Goal: Task Accomplishment & Management: Manage account settings

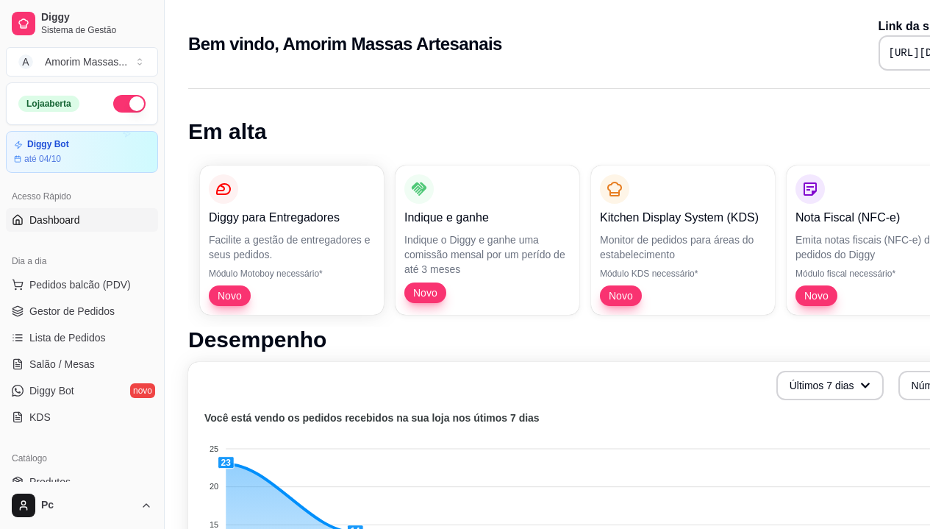
scroll to position [463, 0]
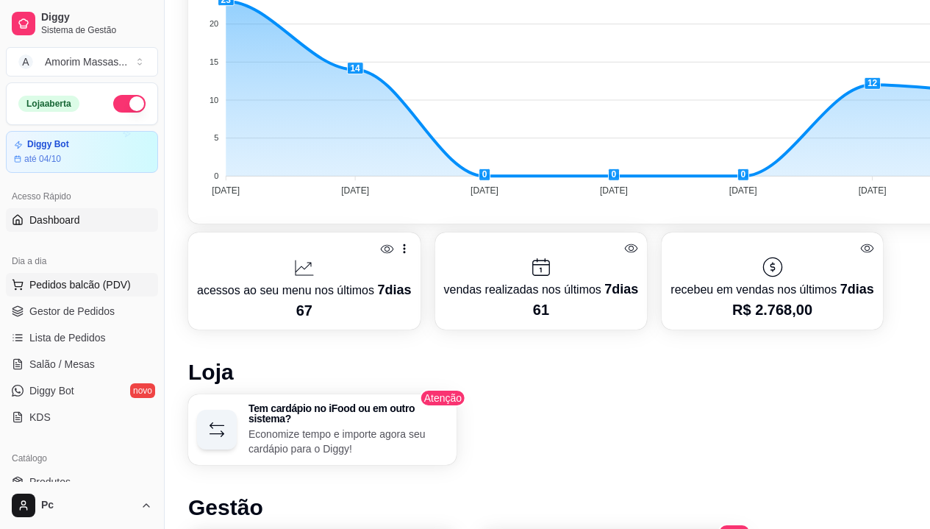
click at [57, 285] on span "Pedidos balcão (PDV)" at bounding box center [79, 284] width 101 height 15
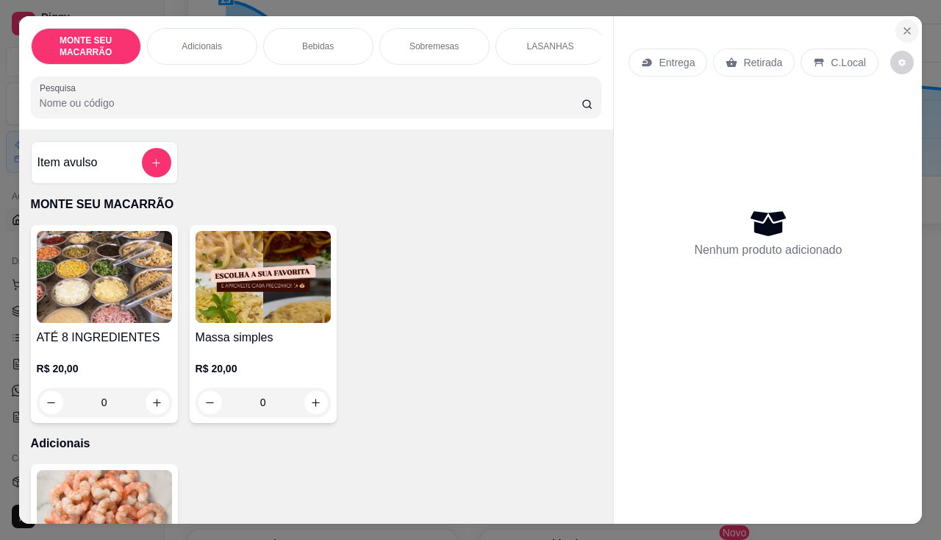
click at [902, 26] on icon "Close" at bounding box center [908, 31] width 12 height 12
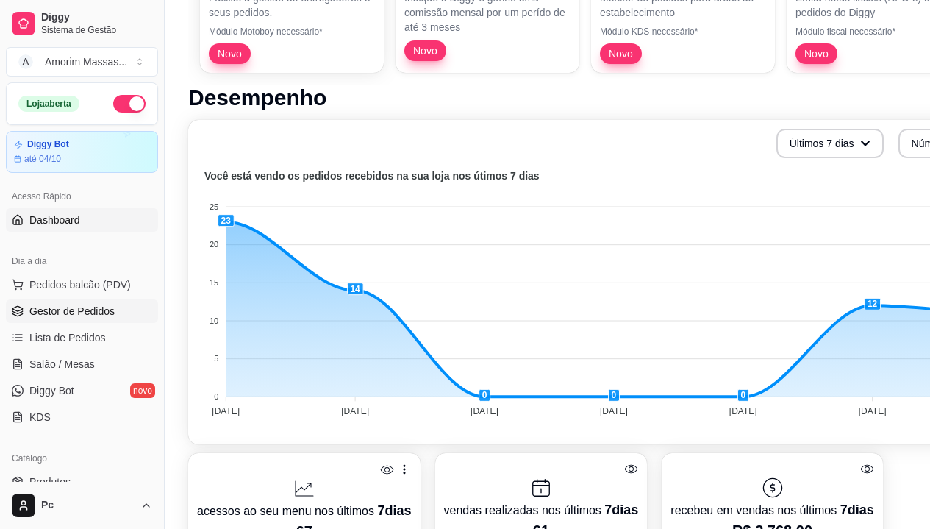
click at [86, 304] on span "Gestor de Pedidos" at bounding box center [71, 311] width 85 height 15
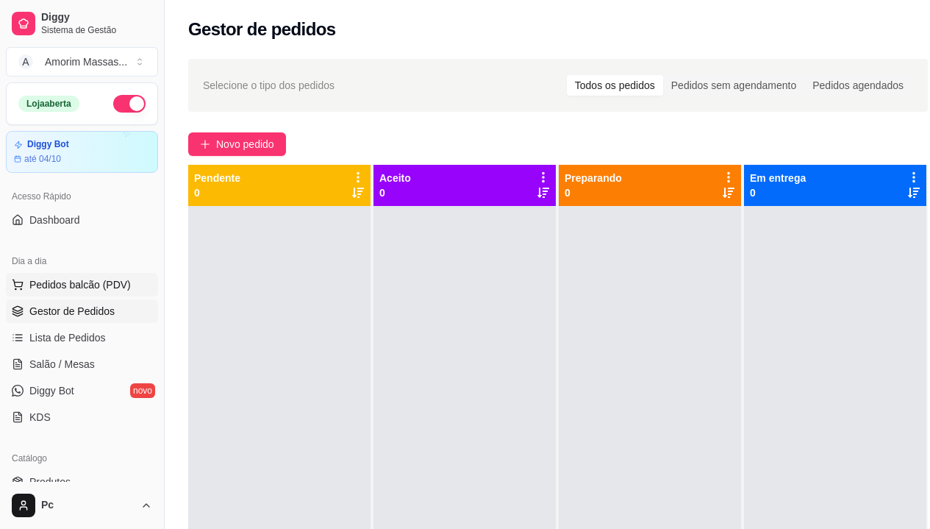
click at [70, 288] on span "Pedidos balcão (PDV)" at bounding box center [79, 284] width 101 height 15
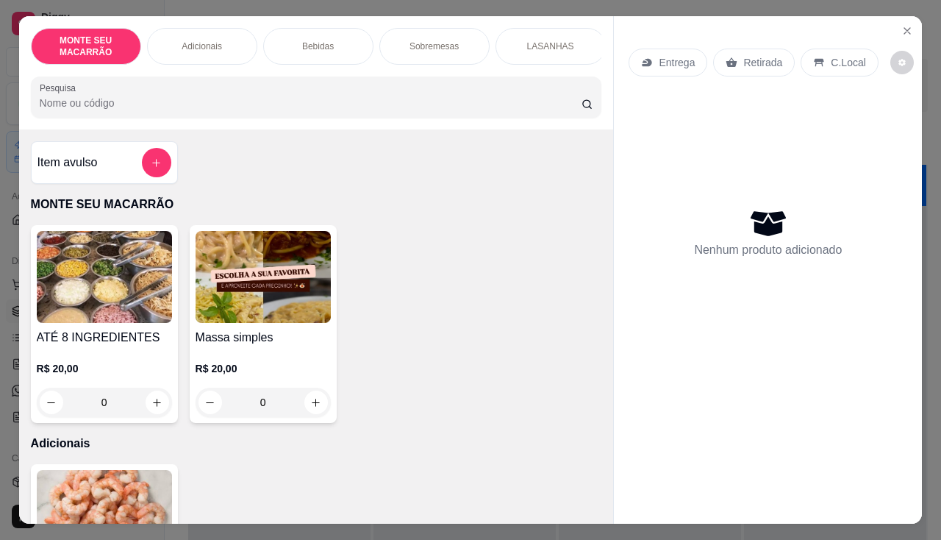
click at [268, 284] on img at bounding box center [263, 277] width 135 height 92
click at [902, 25] on icon "Close" at bounding box center [908, 31] width 12 height 12
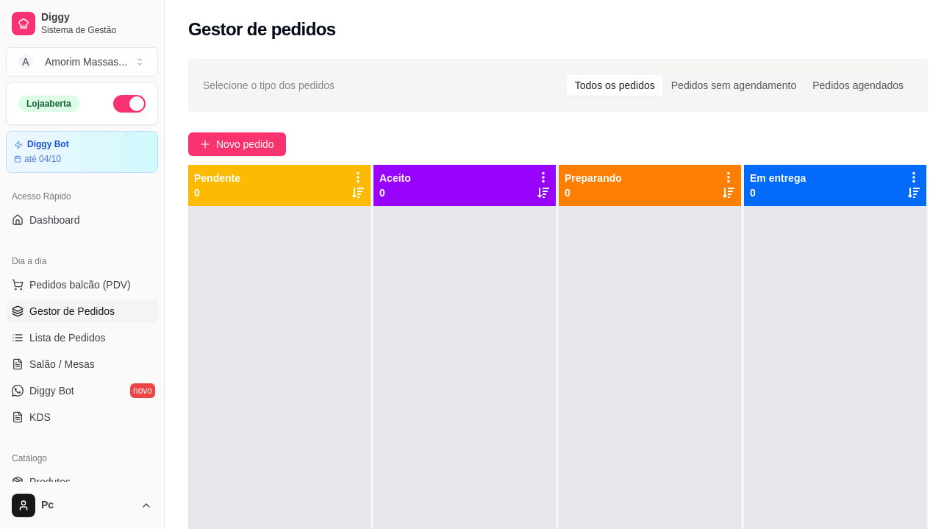
click at [115, 100] on button "button" at bounding box center [129, 104] width 32 height 18
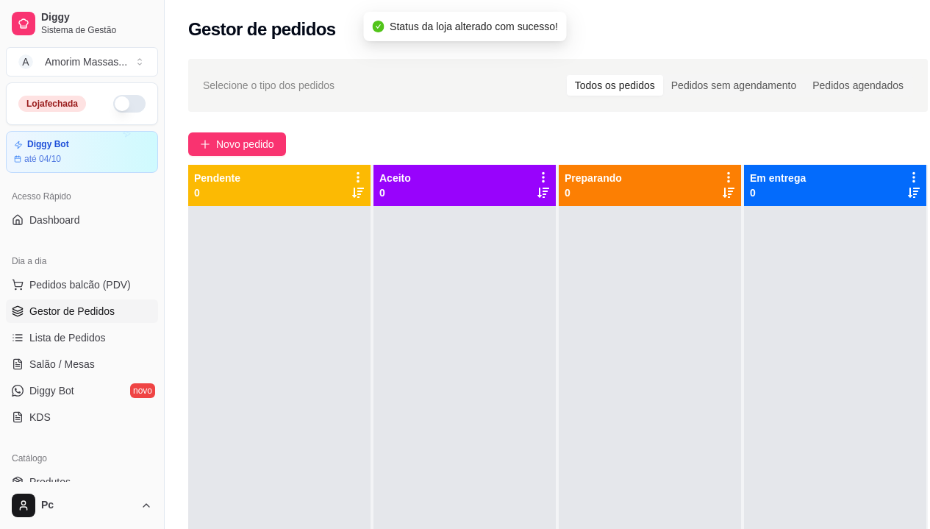
click at [116, 100] on button "button" at bounding box center [129, 104] width 32 height 18
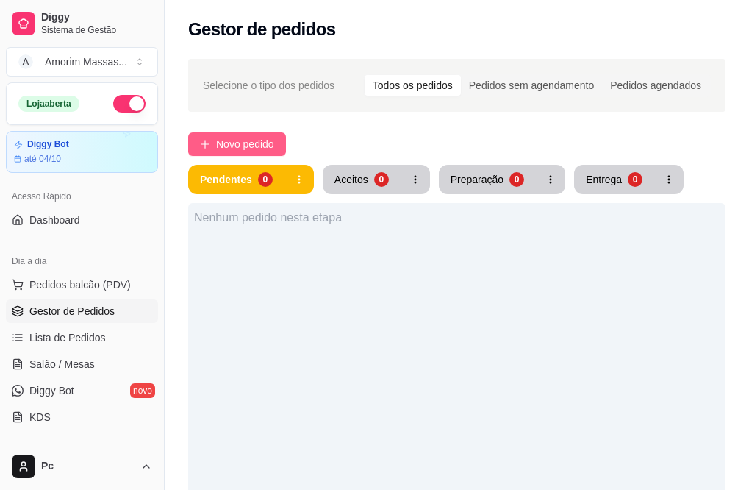
click at [242, 141] on span "Novo pedido" at bounding box center [245, 144] width 58 height 16
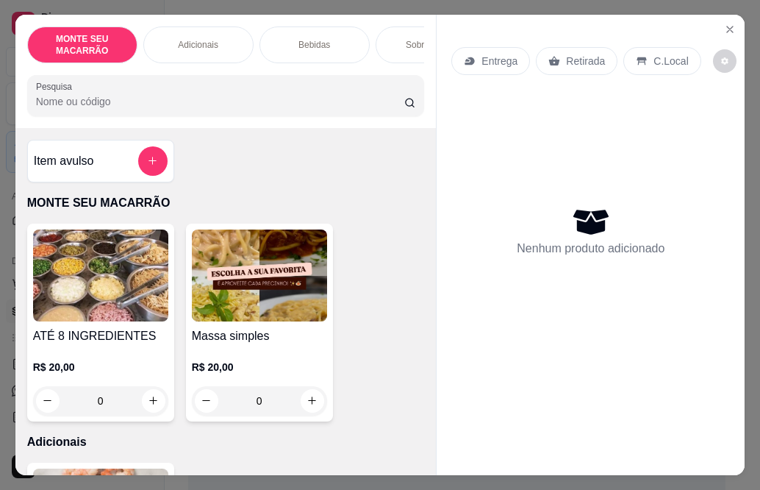
click at [98, 276] on img at bounding box center [100, 275] width 135 height 92
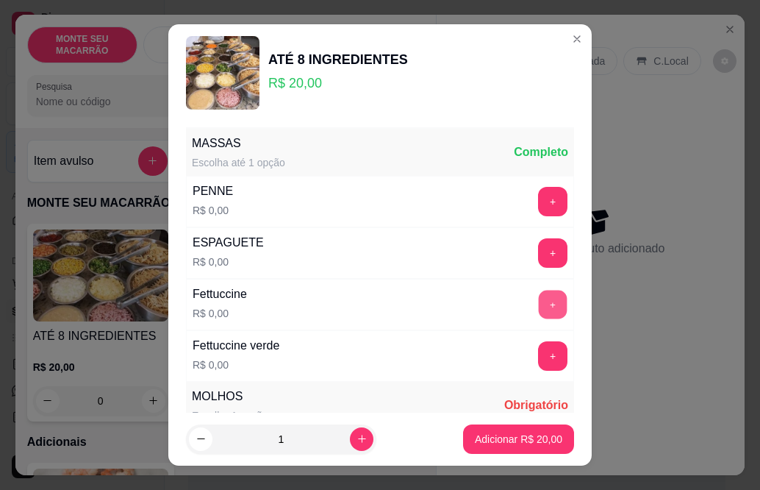
click at [539, 301] on button "+" at bounding box center [553, 304] width 29 height 29
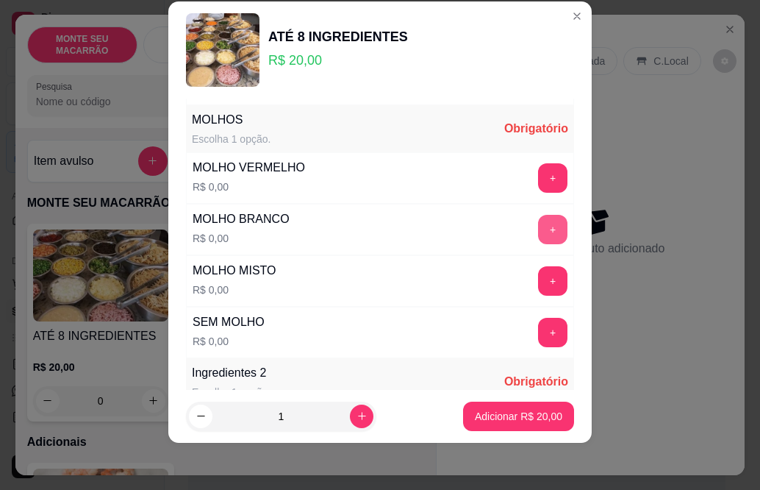
scroll to position [260, 0]
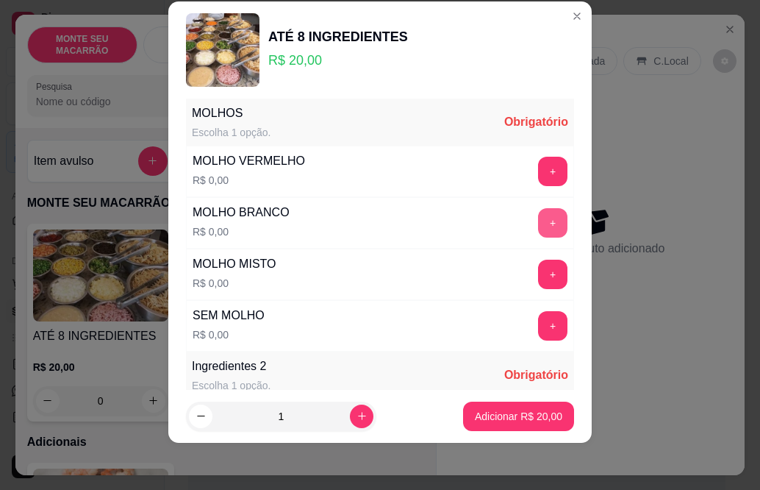
click at [538, 224] on button "+" at bounding box center [552, 222] width 29 height 29
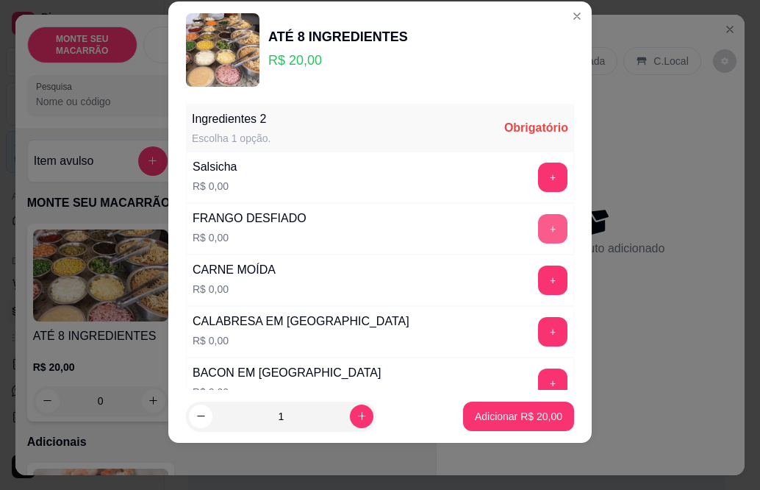
scroll to position [513, 0]
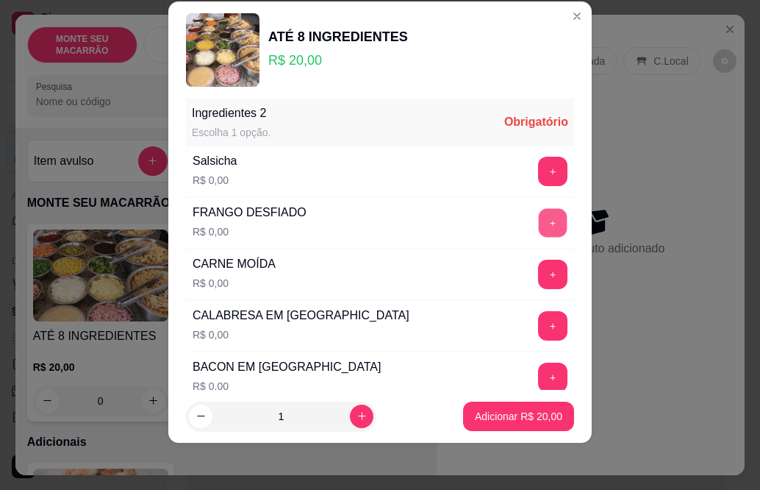
click at [539, 209] on button "+" at bounding box center [553, 223] width 29 height 29
click at [539, 271] on button "+" at bounding box center [553, 274] width 29 height 29
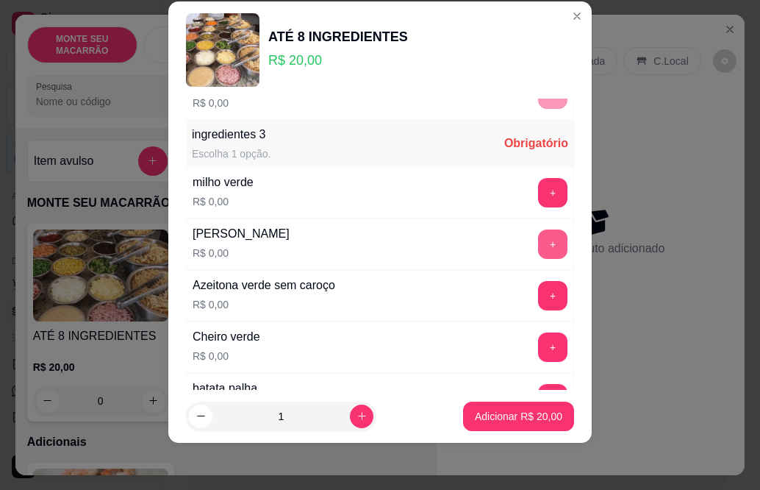
scroll to position [869, 0]
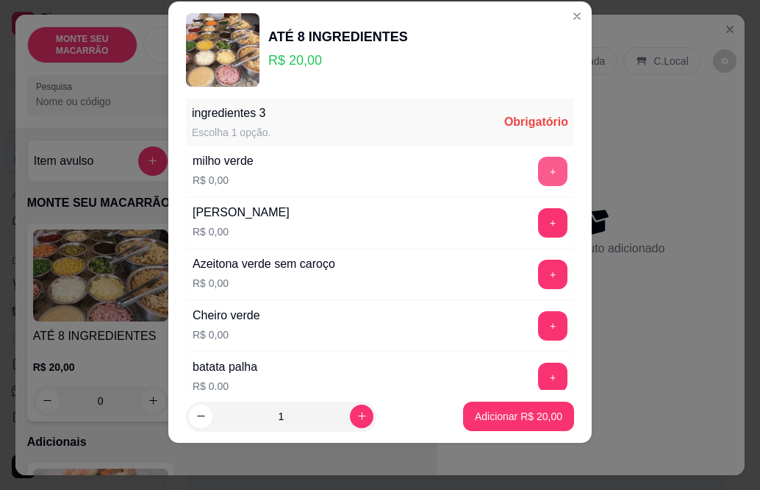
click at [538, 161] on button "+" at bounding box center [552, 171] width 29 height 29
click at [539, 212] on button "+" at bounding box center [553, 223] width 29 height 29
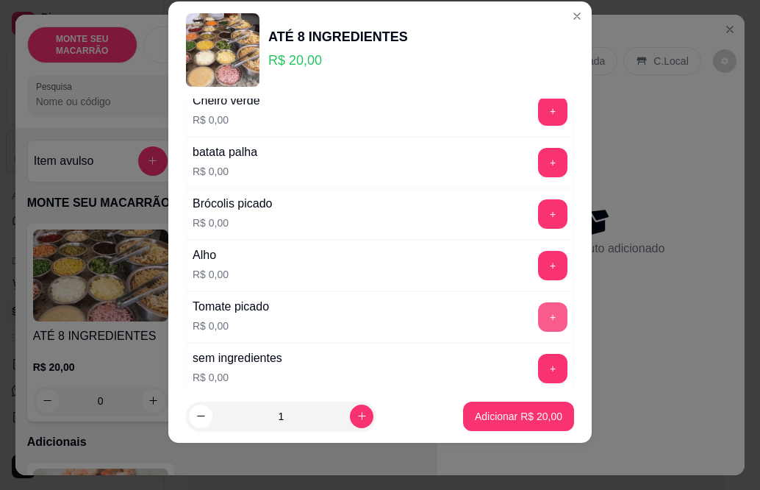
scroll to position [1090, 0]
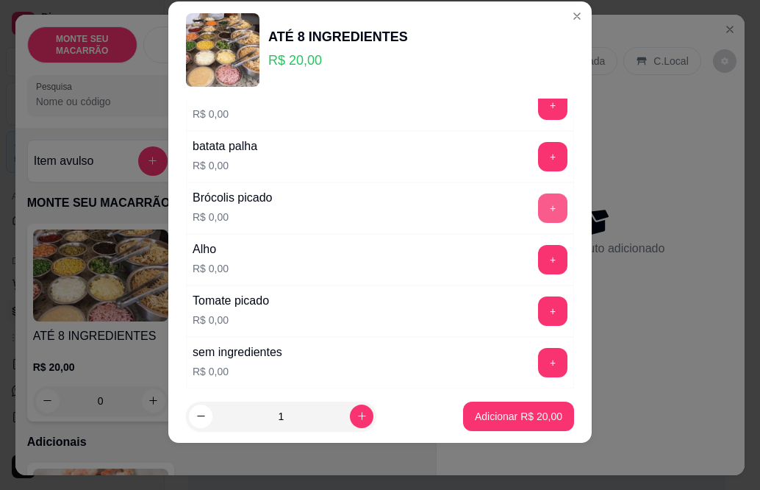
click at [538, 206] on button "+" at bounding box center [552, 207] width 29 height 29
click at [538, 310] on button "+" at bounding box center [552, 310] width 29 height 29
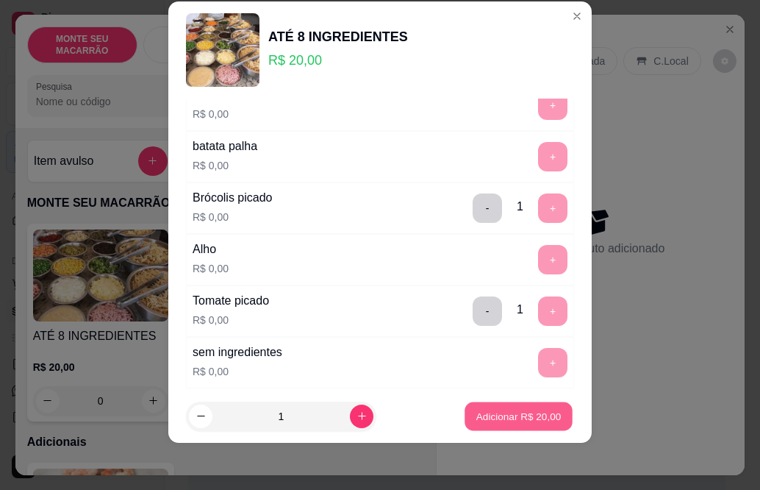
click at [521, 411] on p "Adicionar R$ 20,00" at bounding box center [518, 416] width 85 height 14
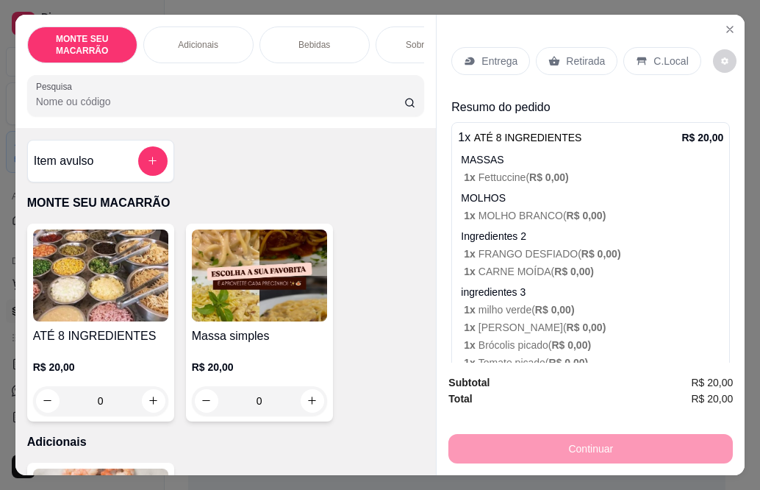
click at [93, 293] on img at bounding box center [100, 275] width 135 height 92
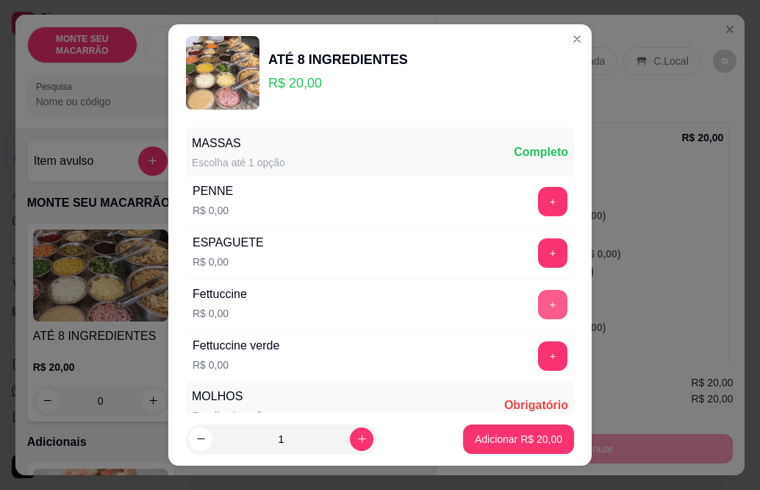
click at [538, 301] on button "+" at bounding box center [552, 304] width 29 height 29
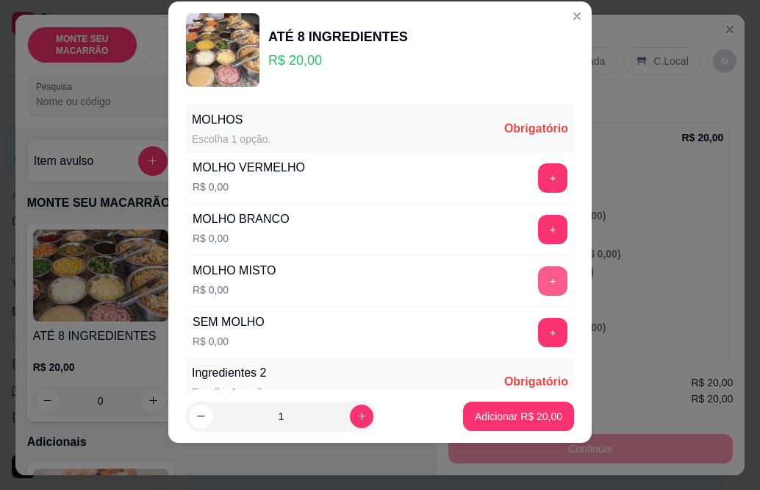
scroll to position [260, 0]
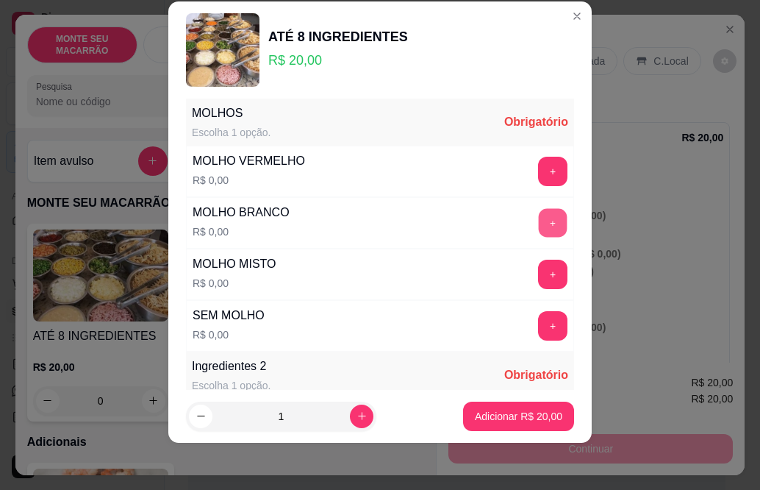
click at [539, 220] on button "+" at bounding box center [553, 223] width 29 height 29
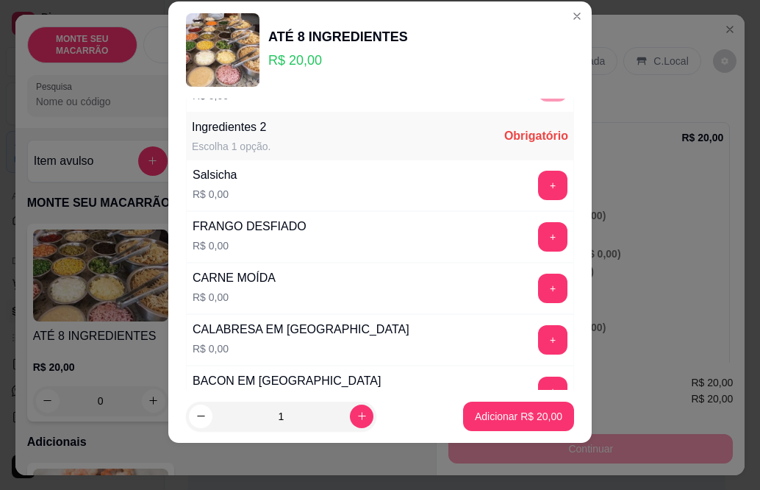
scroll to position [513, 0]
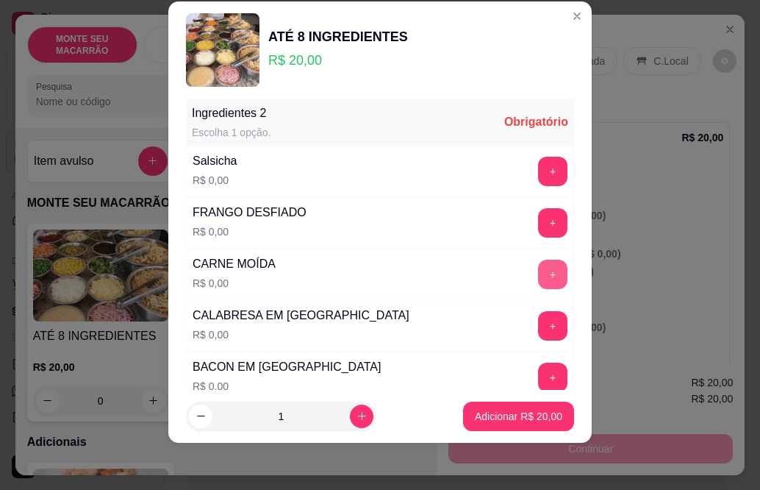
click at [538, 274] on button "+" at bounding box center [552, 274] width 29 height 29
click at [538, 374] on button "+" at bounding box center [552, 377] width 29 height 29
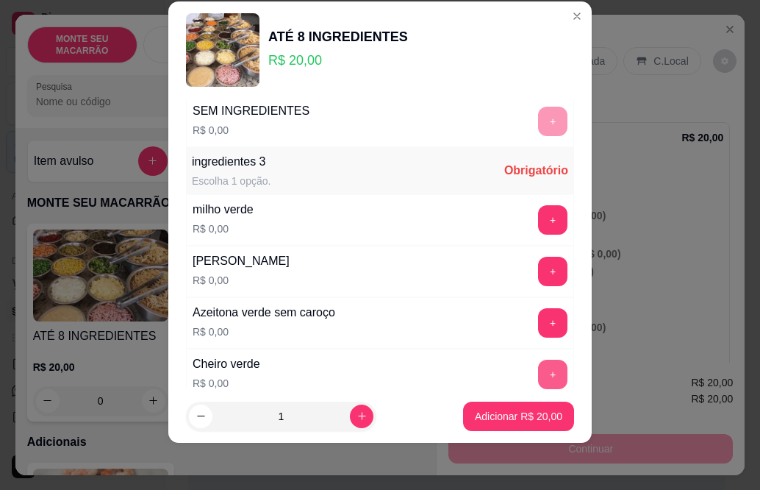
scroll to position [869, 0]
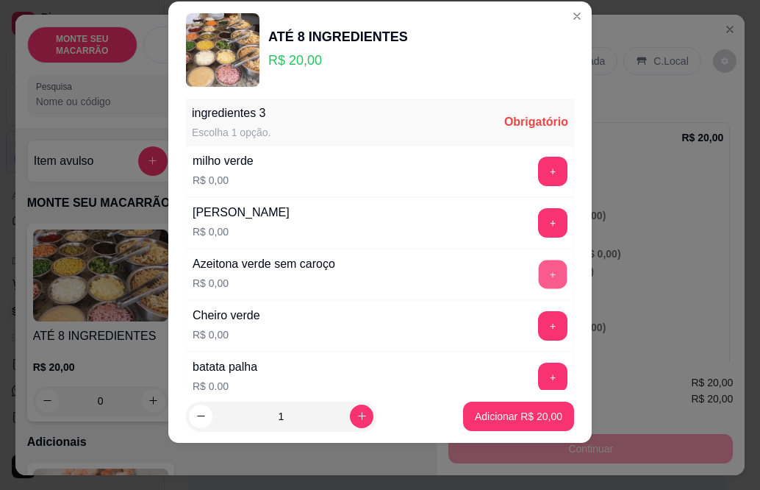
click at [539, 274] on button "+" at bounding box center [553, 274] width 29 height 29
click at [539, 325] on button "+" at bounding box center [553, 326] width 29 height 29
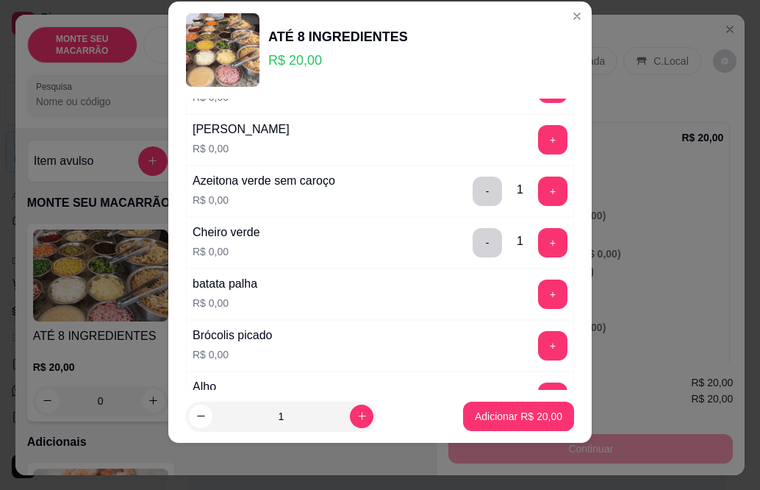
scroll to position [1016, 0]
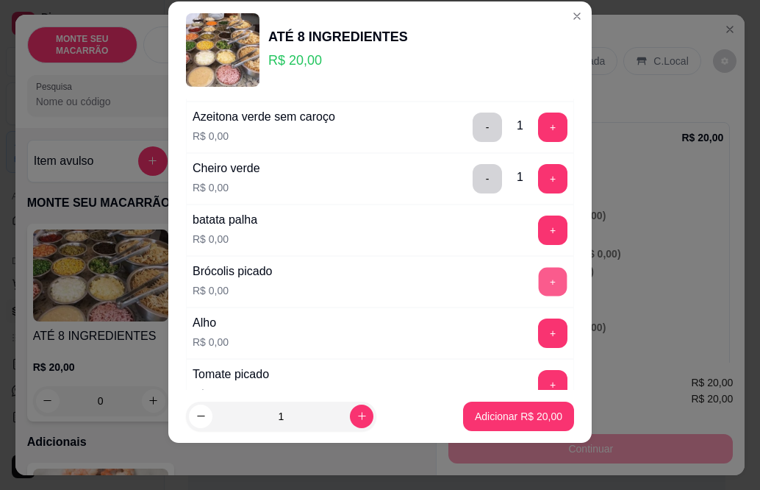
click at [539, 286] on button "+" at bounding box center [553, 282] width 29 height 29
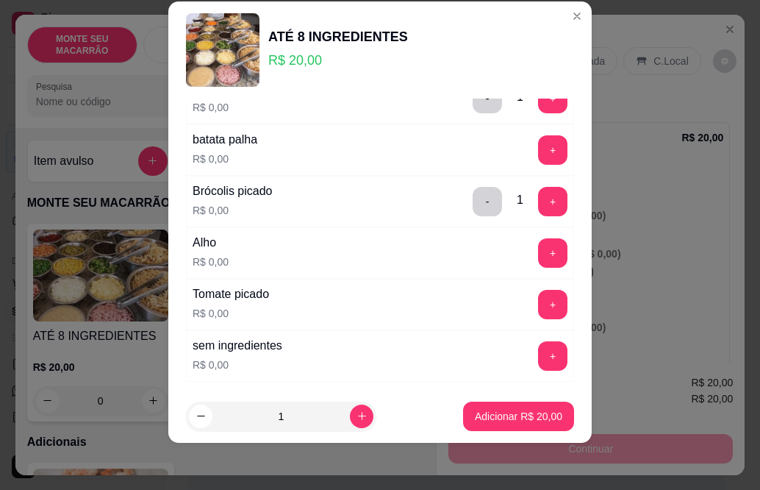
scroll to position [1163, 0]
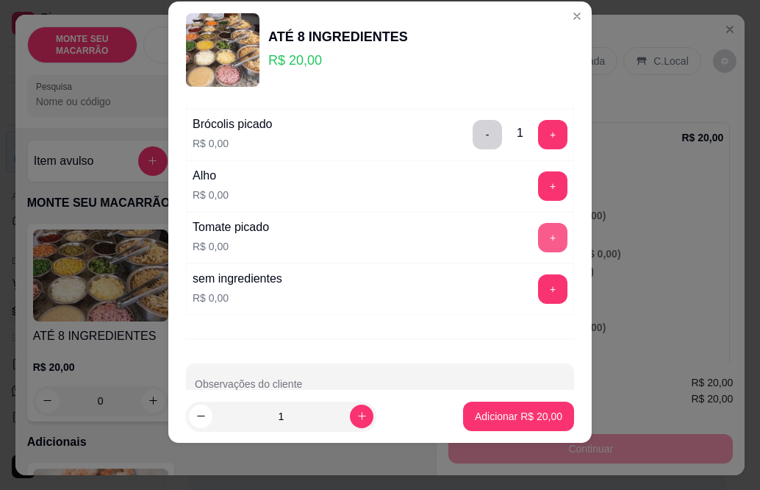
click at [538, 240] on button "+" at bounding box center [552, 237] width 29 height 29
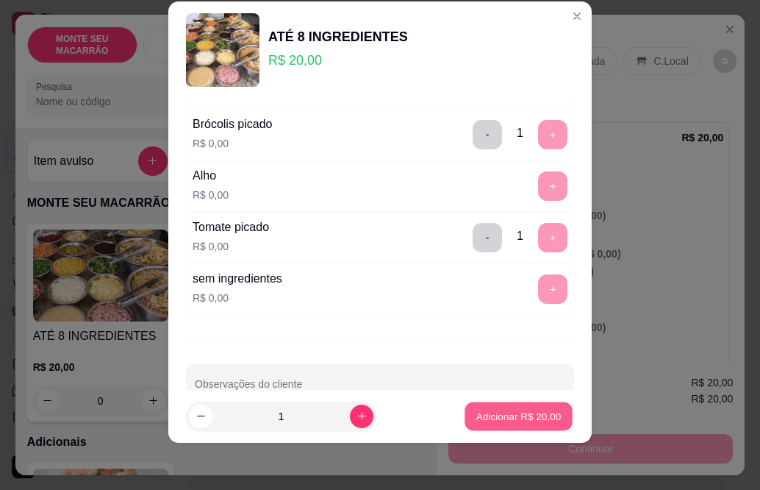
click at [511, 411] on p "Adicionar R$ 20,00" at bounding box center [518, 416] width 85 height 14
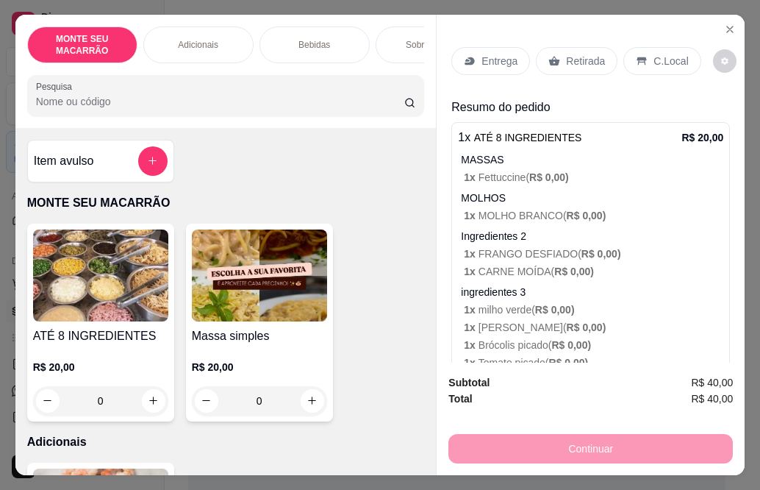
click at [112, 304] on img at bounding box center [100, 275] width 135 height 92
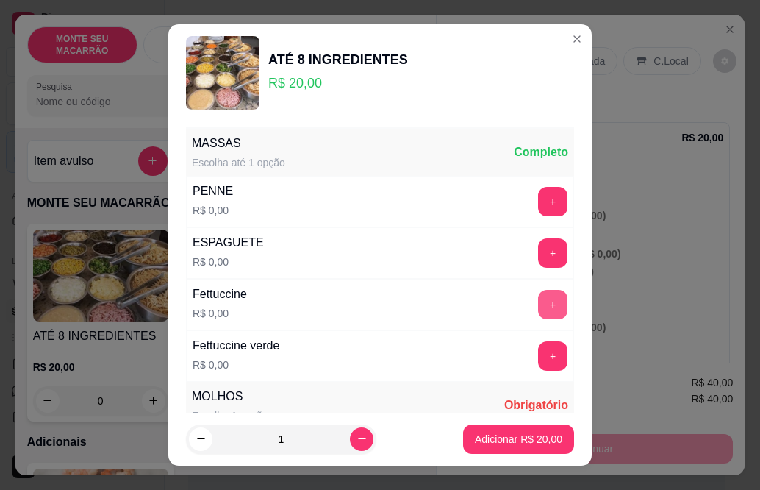
click at [538, 299] on button "+" at bounding box center [552, 304] width 29 height 29
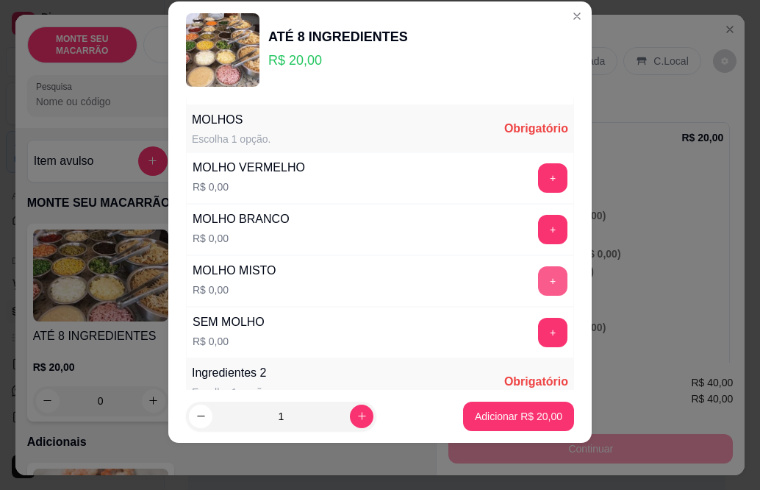
scroll to position [260, 0]
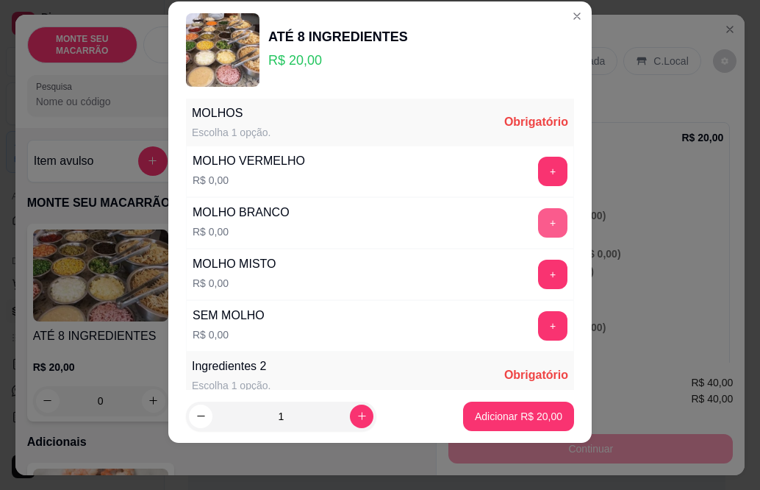
click at [538, 215] on button "+" at bounding box center [552, 222] width 29 height 29
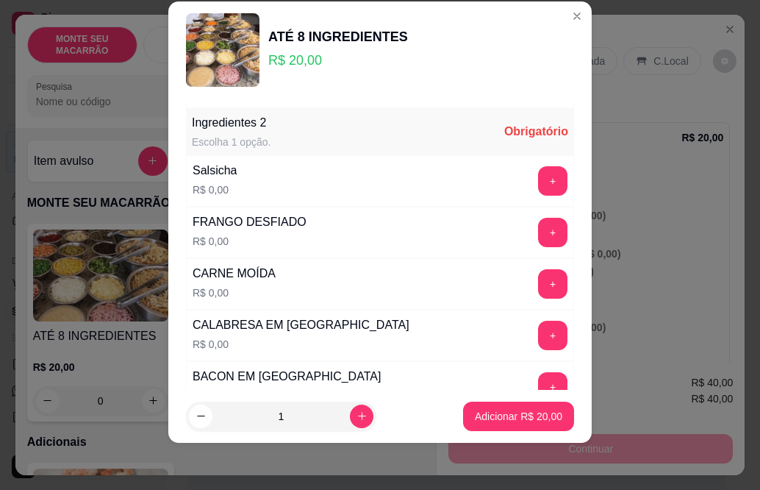
scroll to position [513, 0]
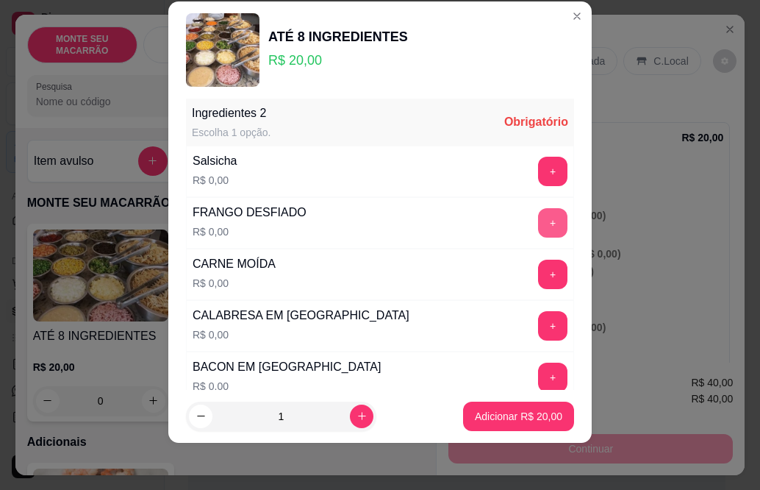
click at [538, 218] on button "+" at bounding box center [552, 222] width 29 height 29
click at [539, 278] on button "+" at bounding box center [553, 274] width 29 height 29
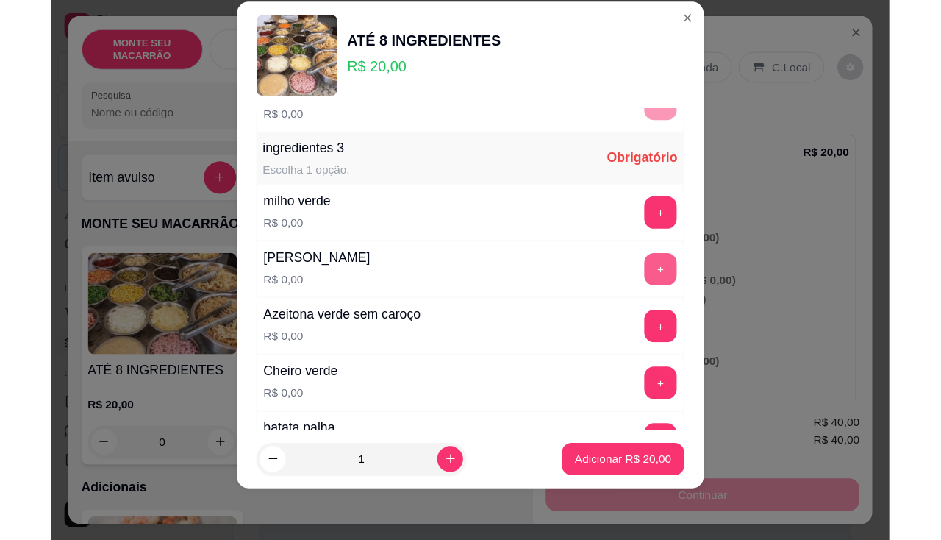
scroll to position [869, 0]
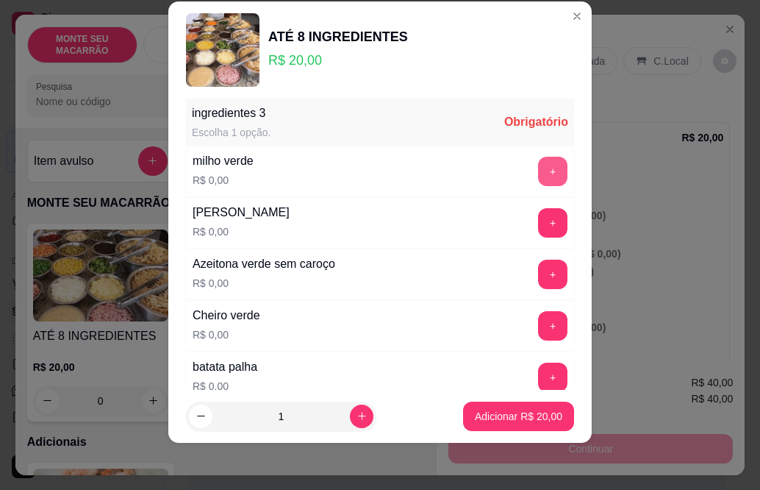
click at [538, 168] on button "+" at bounding box center [552, 171] width 29 height 29
click at [539, 226] on button "+" at bounding box center [553, 223] width 29 height 29
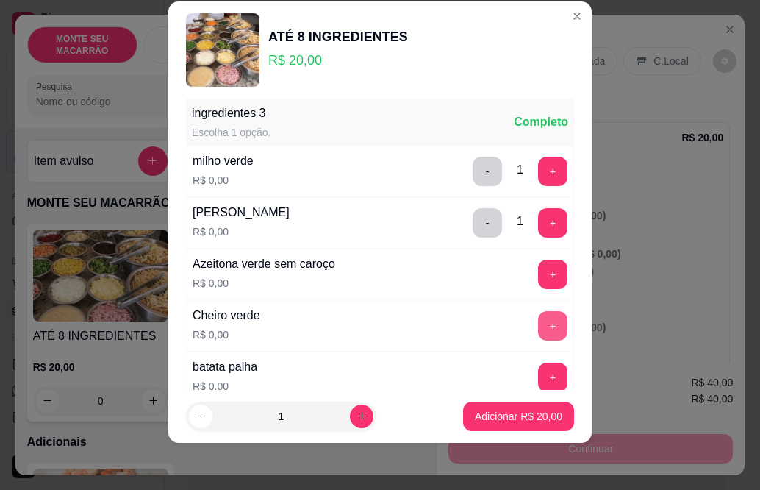
click at [538, 325] on button "+" at bounding box center [552, 325] width 29 height 29
click at [539, 374] on button "+" at bounding box center [553, 377] width 29 height 29
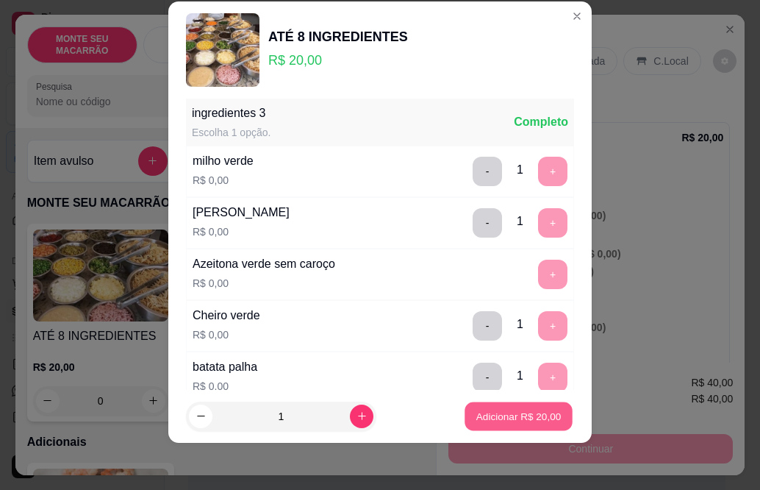
click at [519, 409] on p "Adicionar R$ 20,00" at bounding box center [518, 416] width 85 height 14
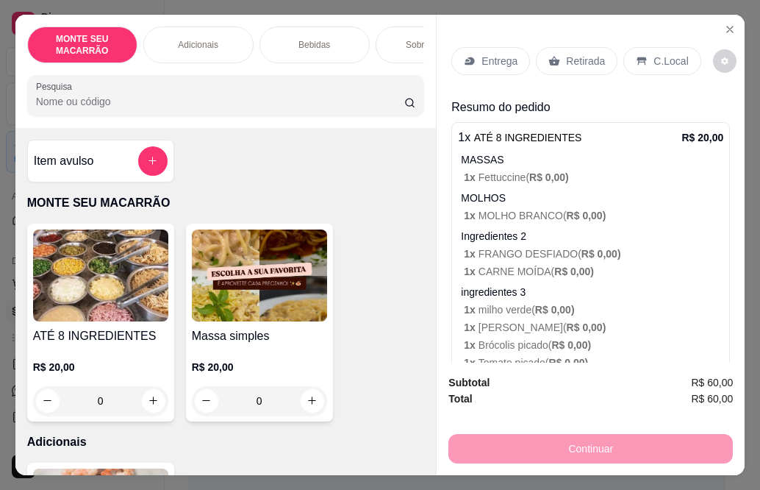
click at [579, 56] on p "Retirada" at bounding box center [585, 61] width 39 height 15
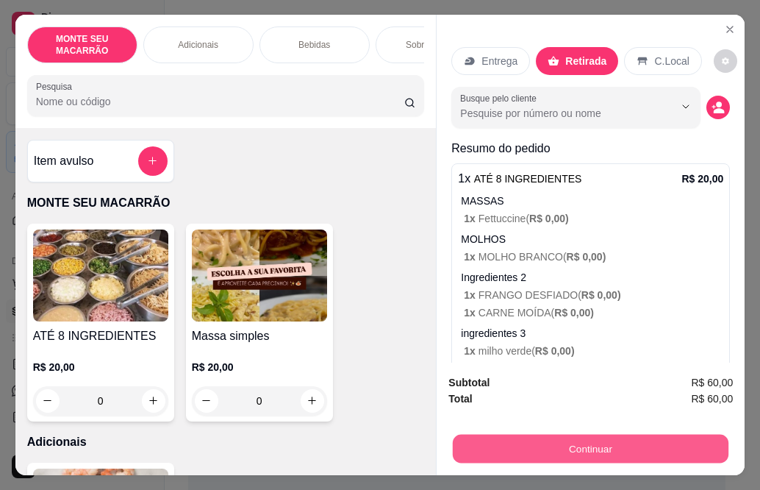
click at [568, 442] on button "Continuar" at bounding box center [591, 449] width 276 height 29
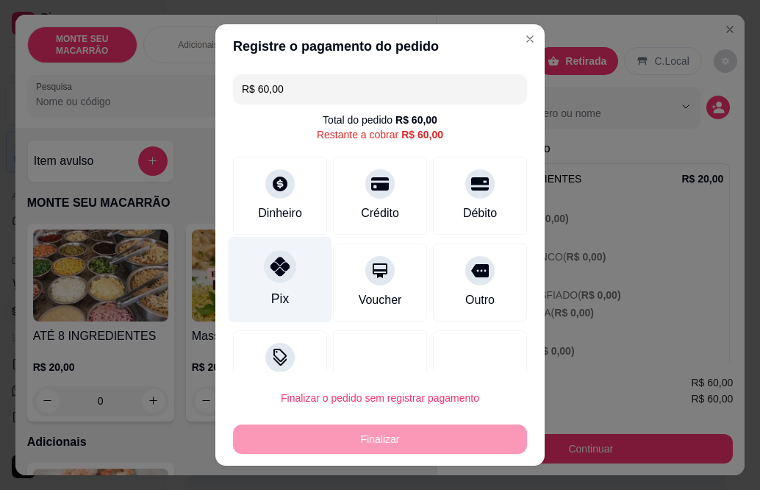
click at [276, 276] on icon at bounding box center [280, 266] width 19 height 19
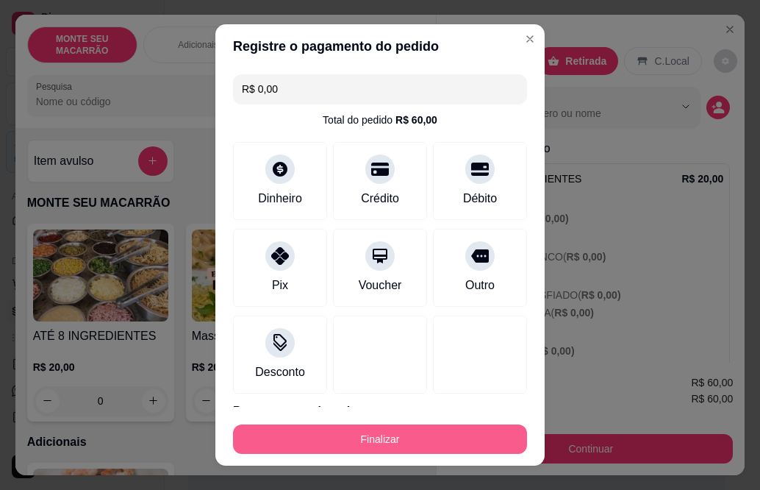
click at [342, 443] on button "Finalizar" at bounding box center [380, 438] width 294 height 29
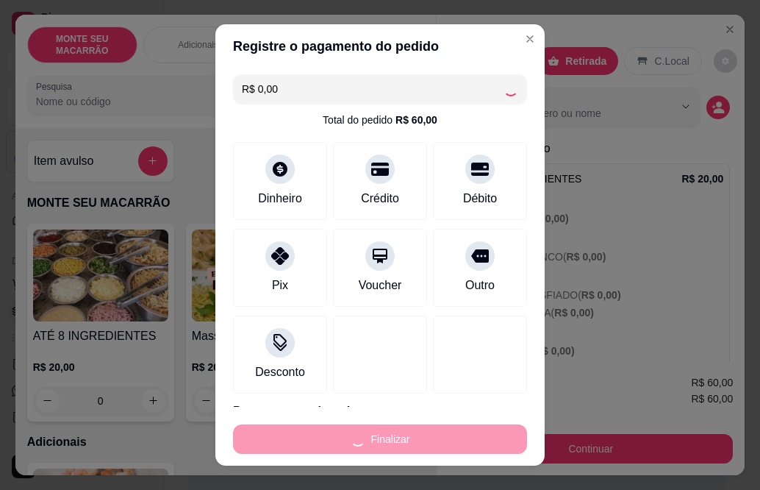
type input "-R$ 60,00"
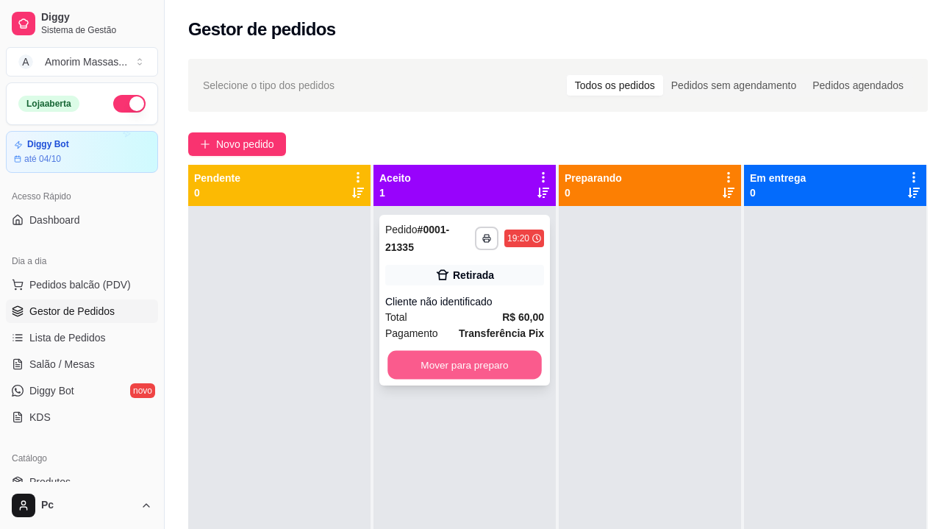
click at [462, 368] on button "Mover para preparo" at bounding box center [465, 365] width 154 height 29
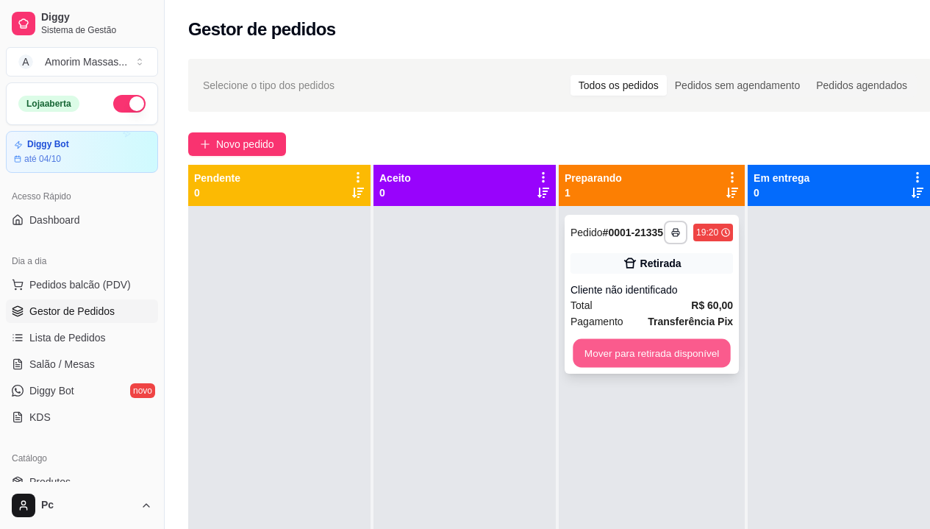
click at [646, 358] on button "Mover para retirada disponível" at bounding box center [651, 353] width 157 height 29
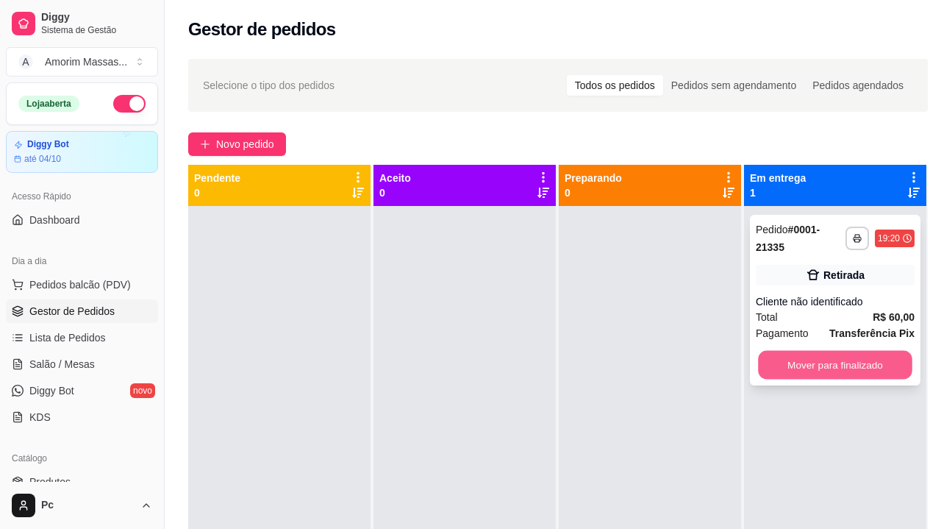
click at [854, 357] on button "Mover para finalizado" at bounding box center [835, 365] width 154 height 29
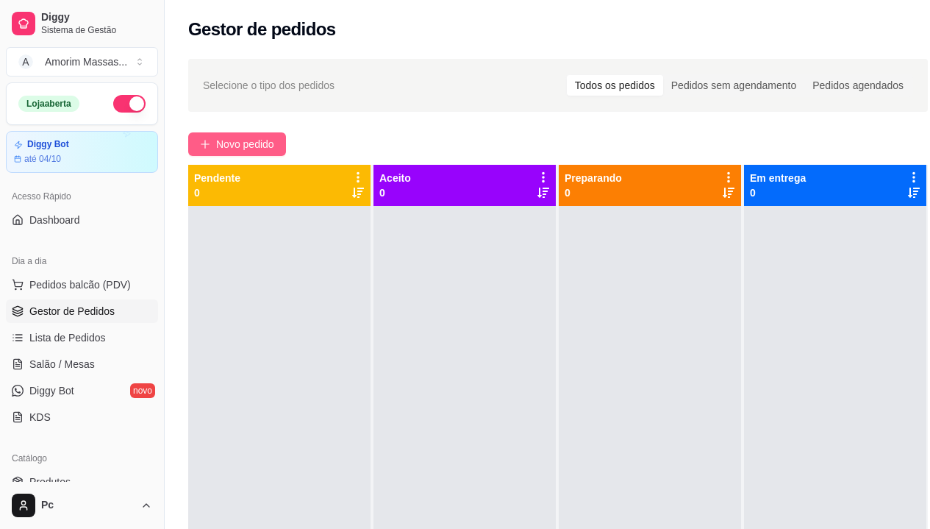
click at [215, 136] on button "Novo pedido" at bounding box center [237, 144] width 98 height 24
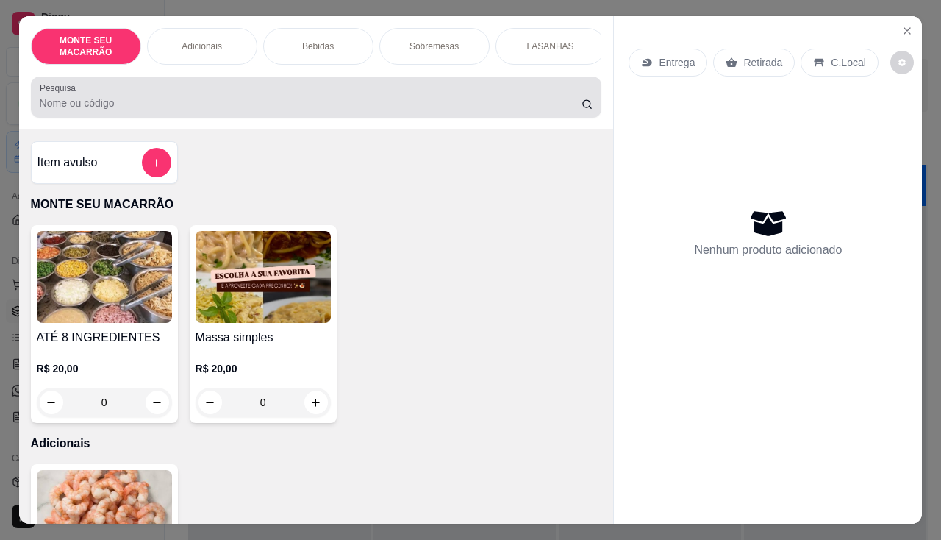
click at [437, 118] on div "Pesquisa" at bounding box center [316, 96] width 571 height 41
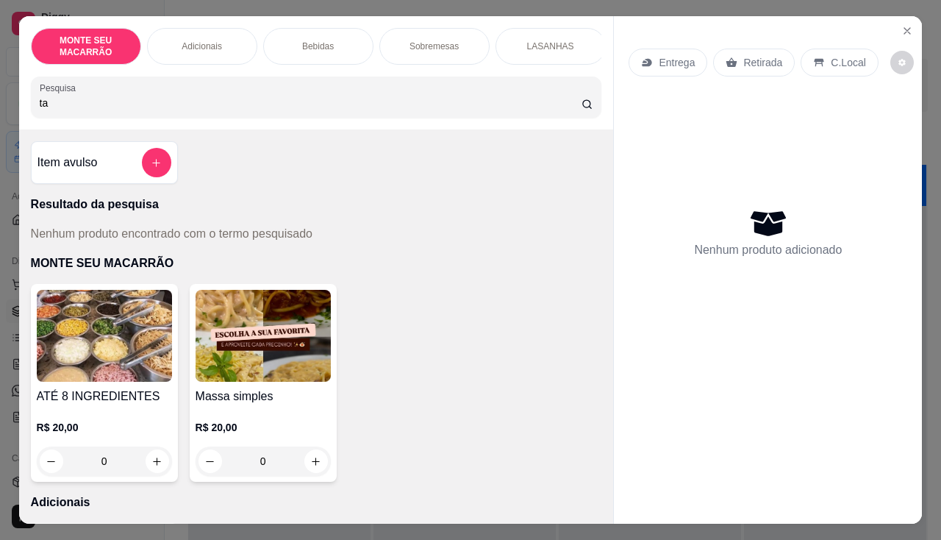
type input "ta"
click at [677, 60] on p "Entrega" at bounding box center [677, 62] width 36 height 15
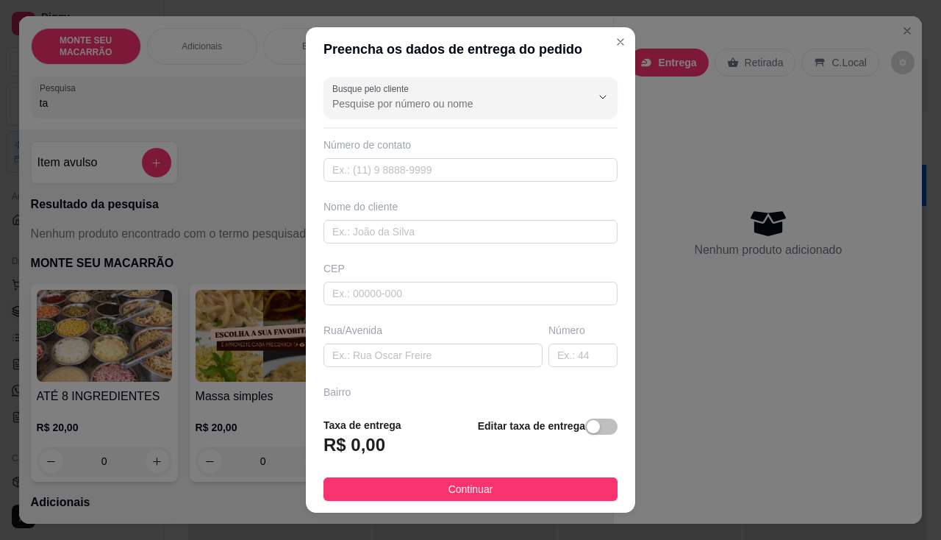
click at [389, 152] on div "Número de contato" at bounding box center [471, 160] width 294 height 44
drag, startPoint x: 384, startPoint y: 165, endPoint x: 388, endPoint y: 157, distance: 8.2
click at [384, 166] on input "text" at bounding box center [471, 170] width 294 height 24
click at [374, 230] on input "text" at bounding box center [471, 232] width 294 height 24
type input "tal"
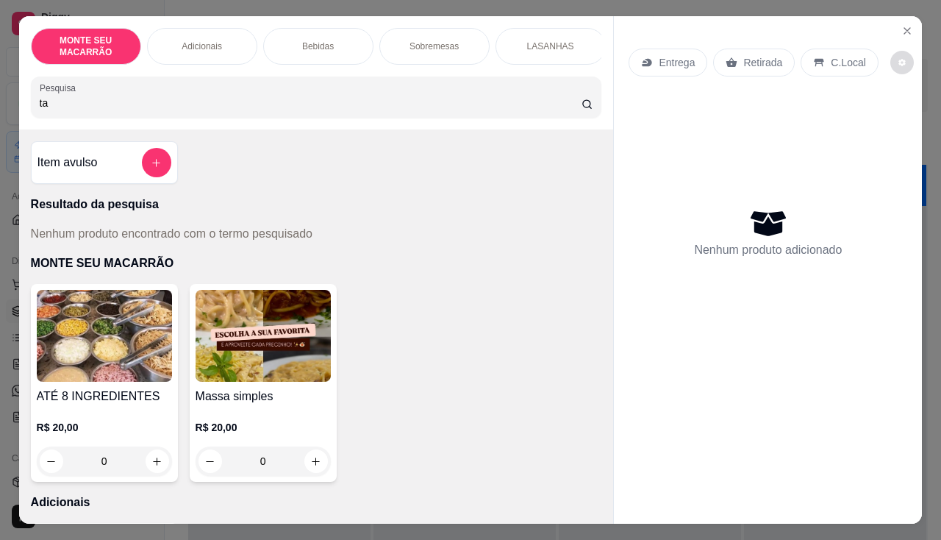
click at [890, 52] on button "decrease-product-quantity" at bounding box center [902, 63] width 24 height 24
click at [890, 52] on button "decrease-product-quantity" at bounding box center [901, 62] width 23 height 23
click at [904, 25] on icon "Close" at bounding box center [908, 31] width 12 height 12
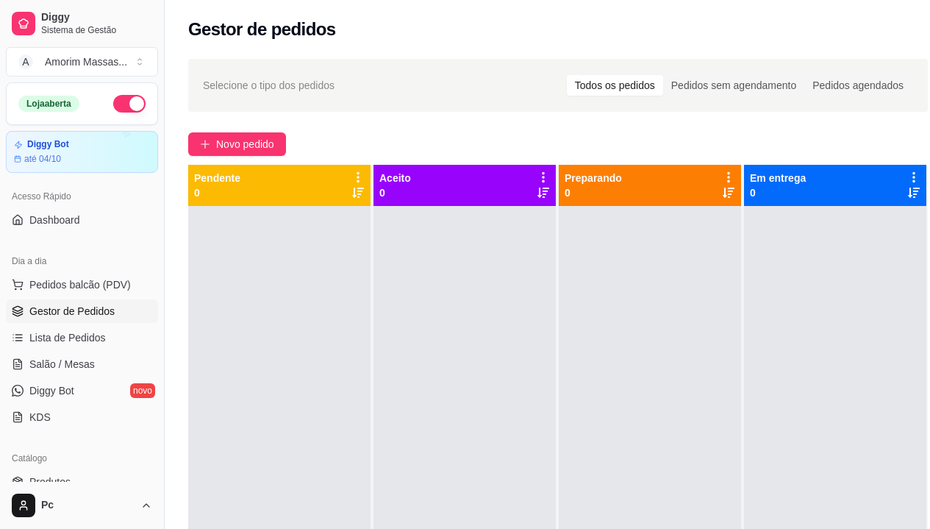
click at [290, 90] on span "Selecione o tipo dos pedidos" at bounding box center [269, 85] width 132 height 16
click at [236, 99] on div "Selecione o tipo dos pedidos Todos os pedidos Pedidos sem agendamento Pedidos a…" at bounding box center [558, 85] width 740 height 53
click at [234, 86] on span "Selecione o tipo dos pedidos" at bounding box center [269, 85] width 132 height 16
click at [246, 146] on span "Novo pedido" at bounding box center [245, 144] width 58 height 16
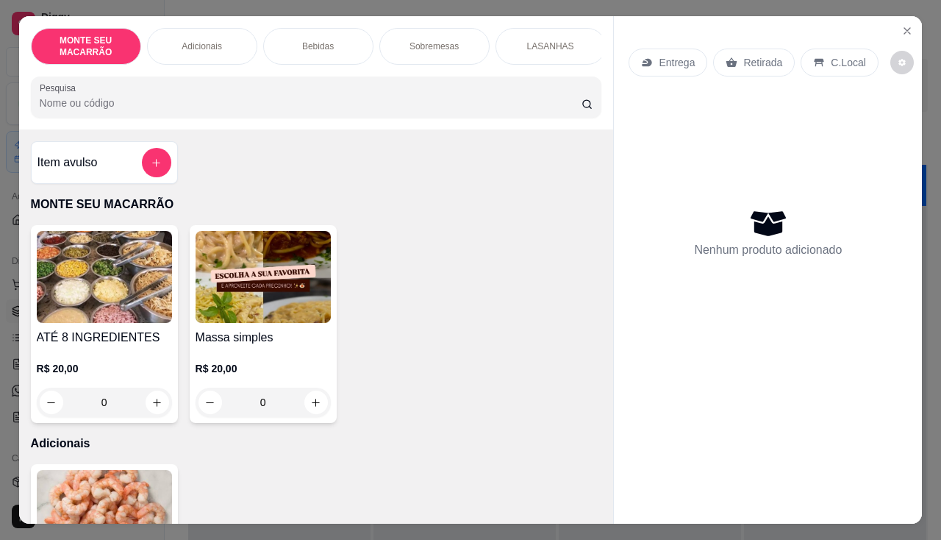
click at [276, 321] on img at bounding box center [263, 277] width 135 height 92
click at [232, 292] on img at bounding box center [263, 277] width 135 height 92
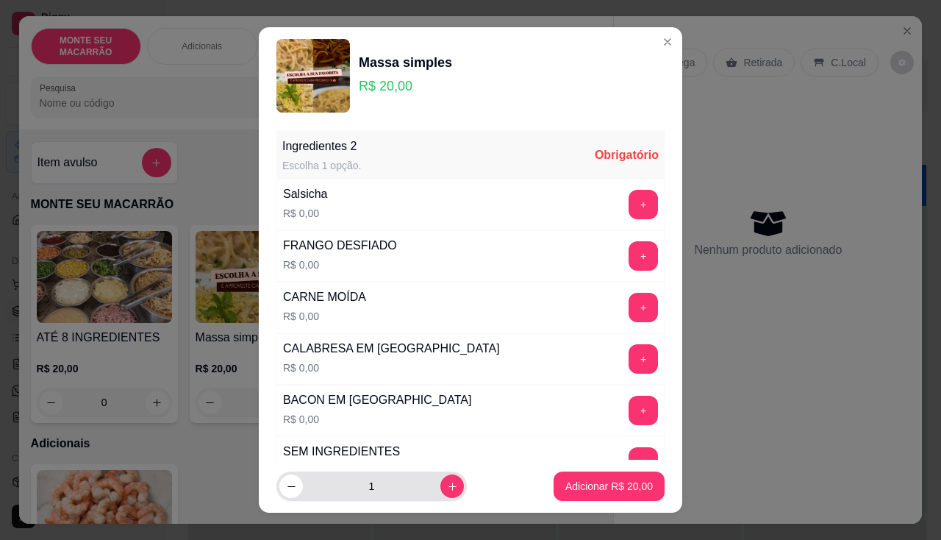
click at [423, 487] on input "1" at bounding box center [372, 485] width 138 height 29
click at [286, 490] on icon "decrease-product-quantity" at bounding box center [291, 486] width 11 height 11
type input "0"
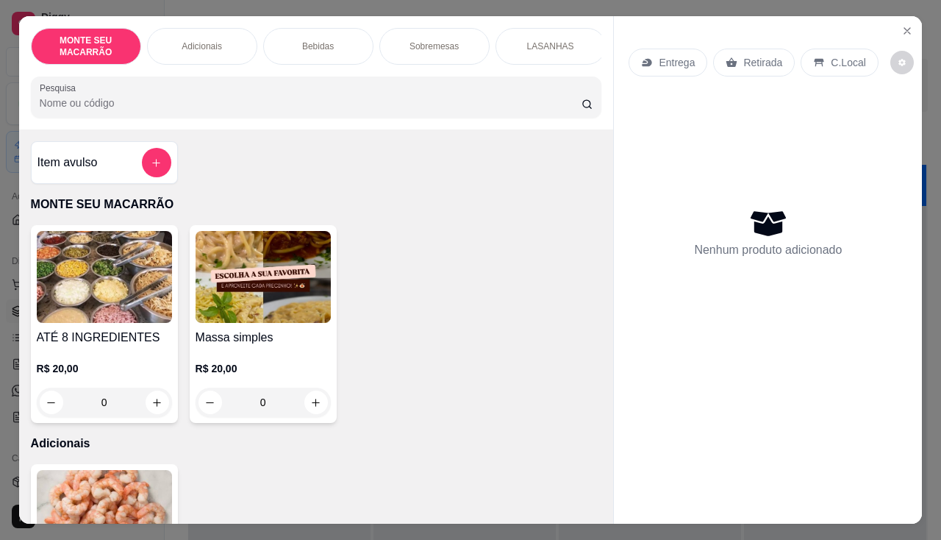
click at [113, 287] on img at bounding box center [104, 277] width 135 height 92
click at [239, 310] on img at bounding box center [263, 277] width 135 height 92
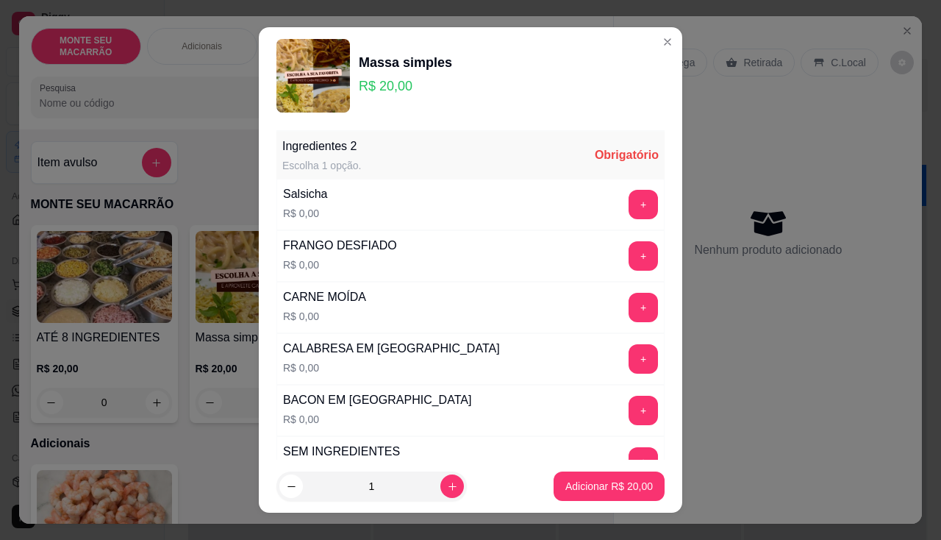
click at [595, 154] on div "Obrigatório" at bounding box center [627, 155] width 64 height 18
click at [629, 214] on button "+" at bounding box center [643, 204] width 29 height 29
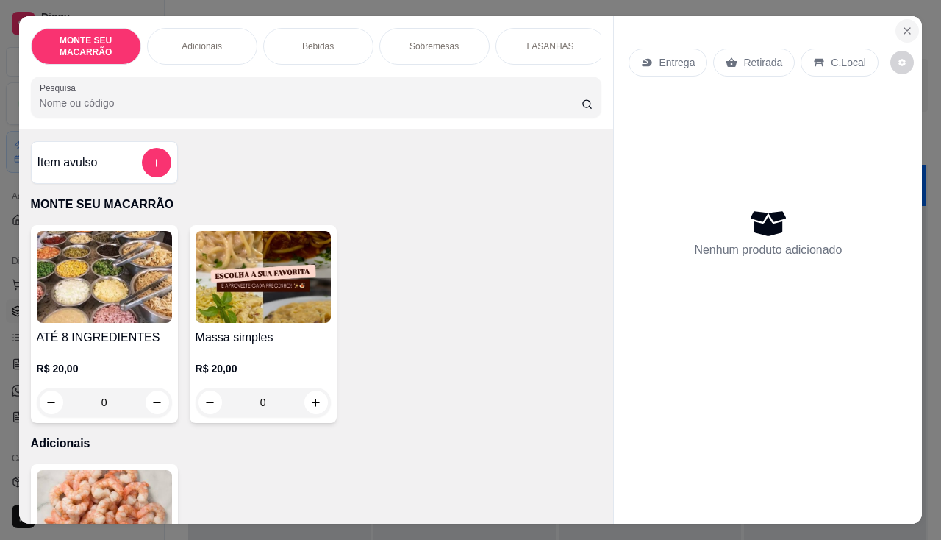
click at [910, 19] on button "Close" at bounding box center [908, 31] width 24 height 24
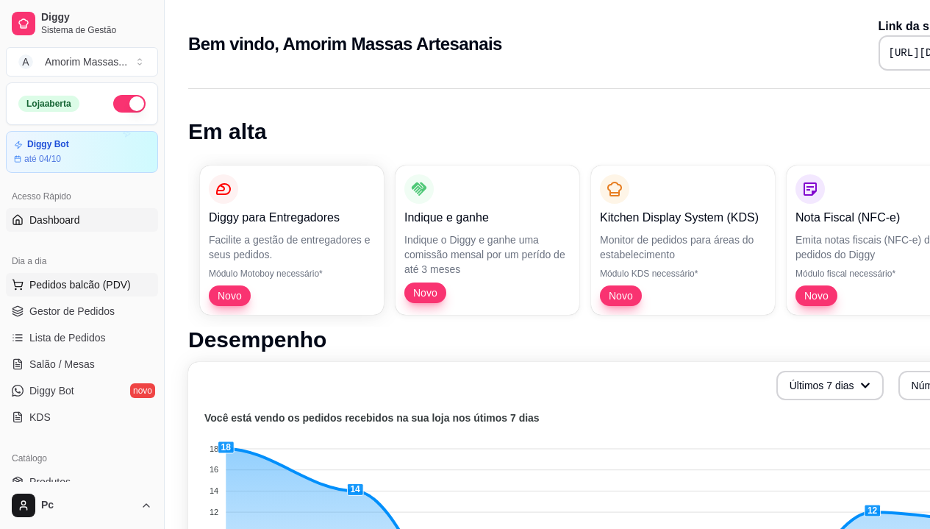
click at [63, 275] on button "Pedidos balcão (PDV)" at bounding box center [82, 285] width 152 height 24
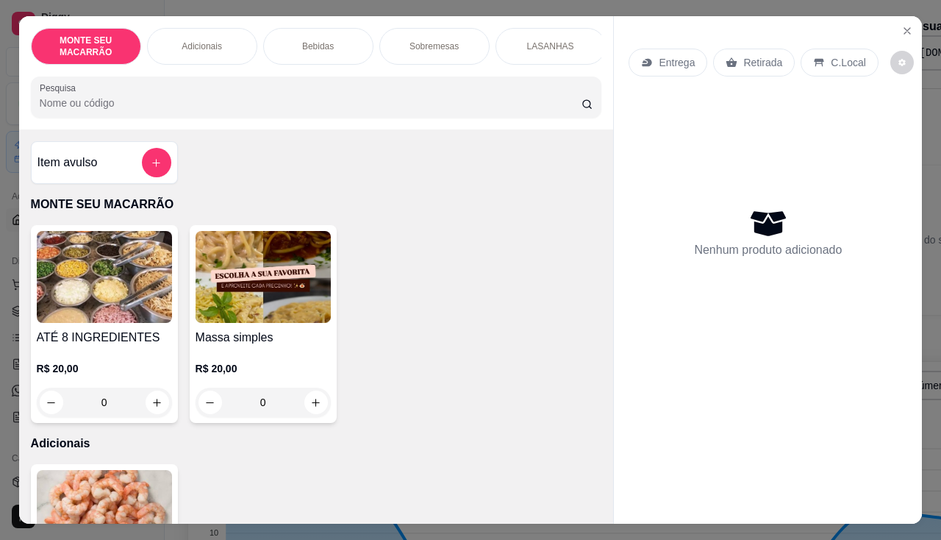
click at [282, 291] on img at bounding box center [263, 277] width 135 height 92
click at [276, 305] on img at bounding box center [263, 277] width 135 height 92
click at [267, 284] on img at bounding box center [263, 277] width 135 height 92
click at [276, 295] on img at bounding box center [263, 277] width 135 height 92
click at [86, 291] on img at bounding box center [104, 277] width 135 height 92
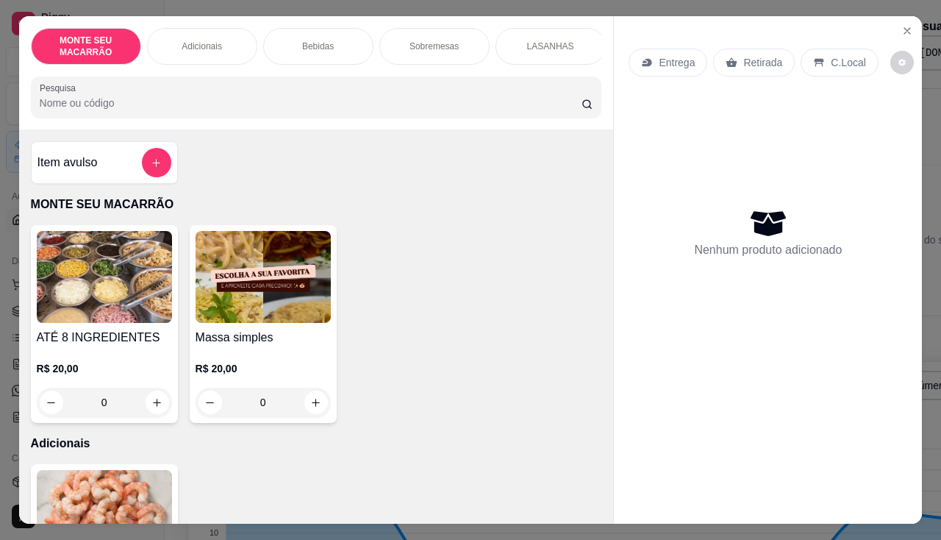
click at [247, 289] on img at bounding box center [263, 277] width 135 height 92
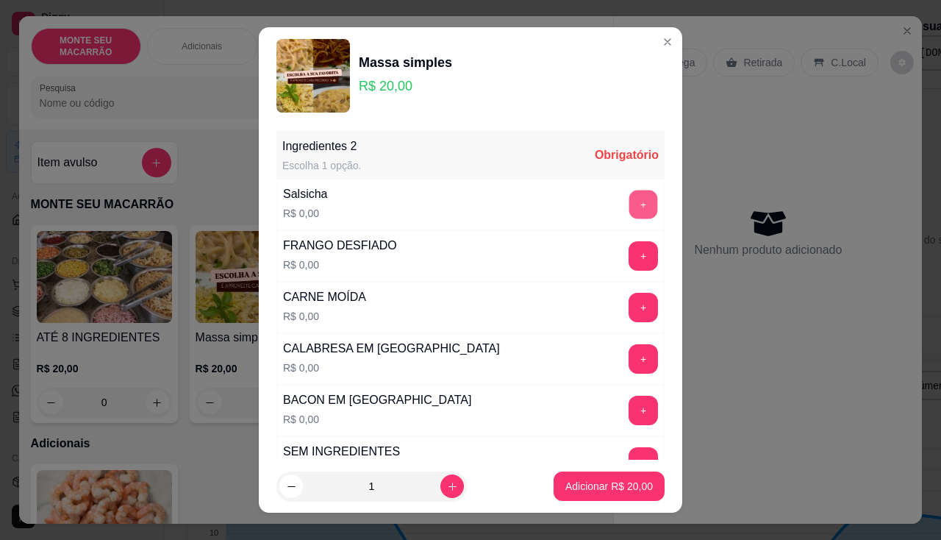
click at [629, 207] on button "+" at bounding box center [643, 204] width 29 height 29
click at [629, 252] on button "+" at bounding box center [643, 255] width 29 height 29
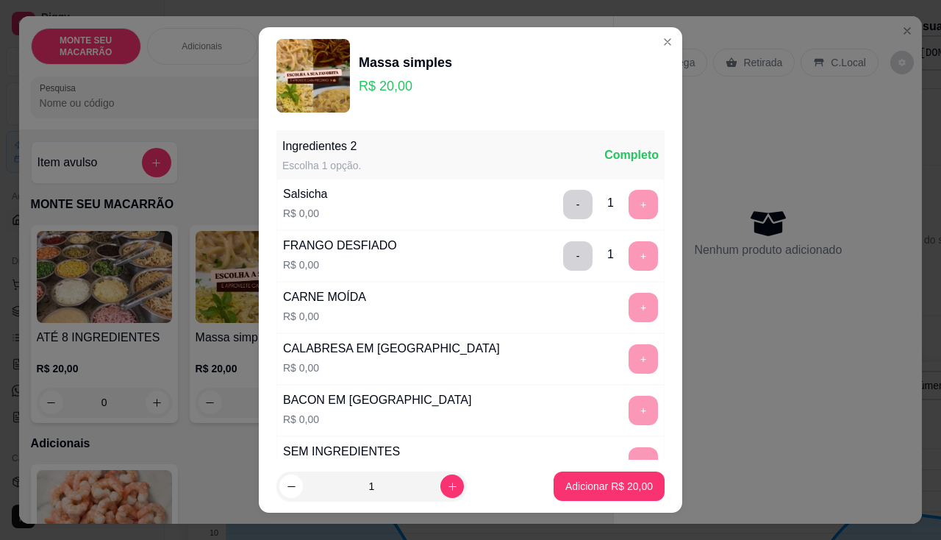
scroll to position [20, 0]
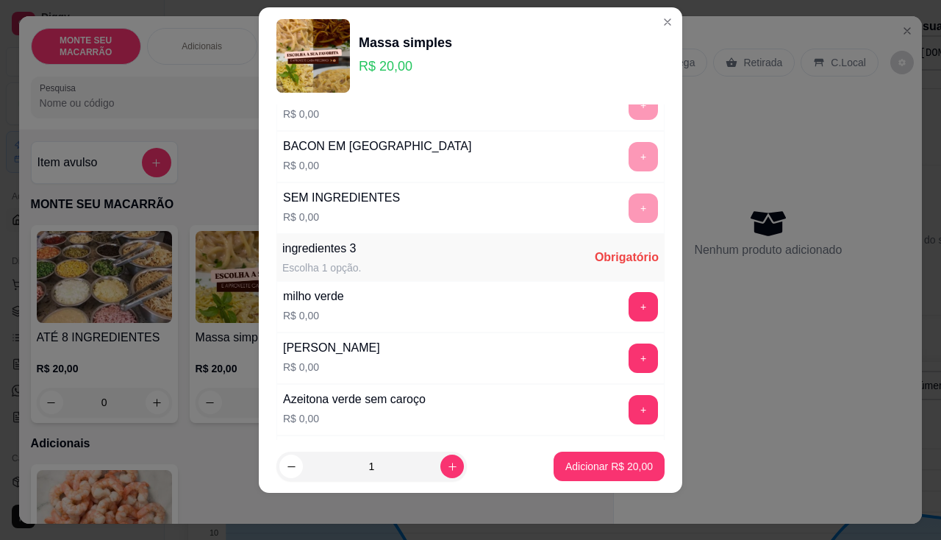
click at [611, 252] on div "Ingredientes 2 Escolha 1 opção. Completo Salsicha R$ 0,00 - 1 + FRANGO DESFIADO…" at bounding box center [470, 310] width 388 height 868
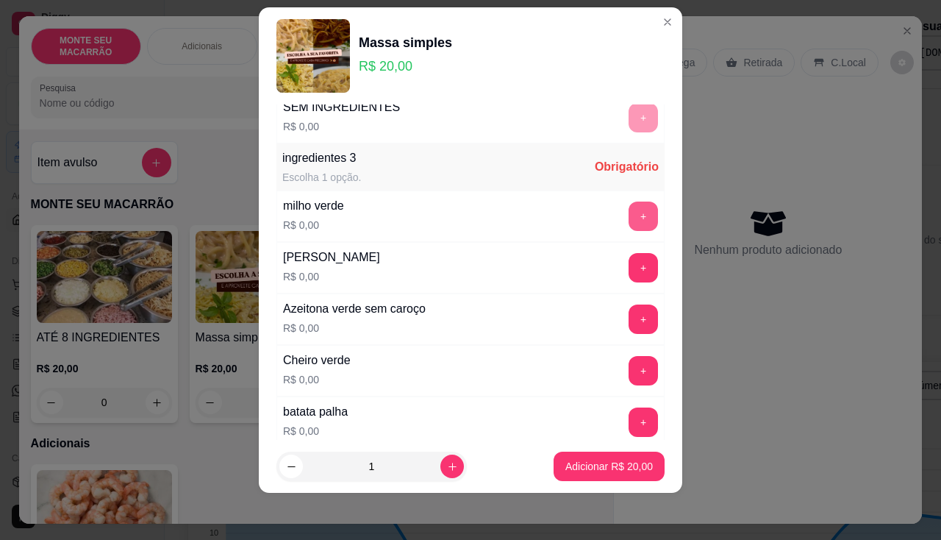
scroll to position [363, 0]
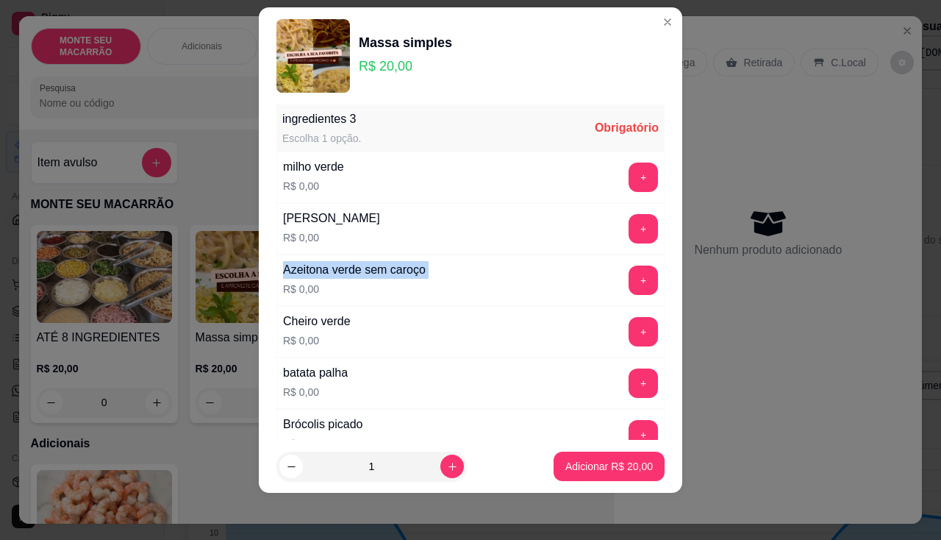
click at [611, 252] on div "queijo mussarela R$ 0,00 +" at bounding box center [470, 228] width 388 height 51
click at [629, 219] on button "+" at bounding box center [643, 228] width 29 height 29
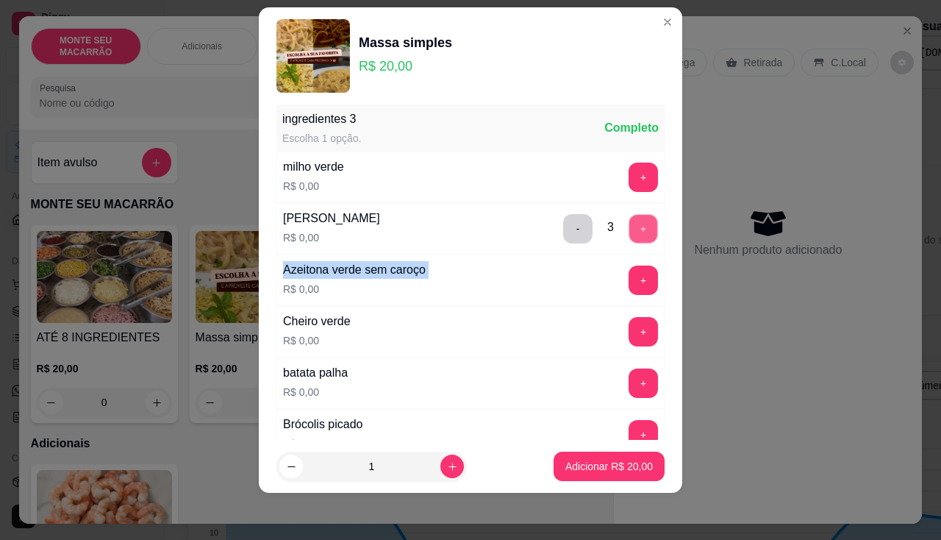
click at [629, 219] on button "+" at bounding box center [643, 228] width 29 height 29
click at [614, 219] on div "- 3 +" at bounding box center [610, 228] width 107 height 29
click at [614, 219] on div "- 4 +" at bounding box center [610, 228] width 107 height 29
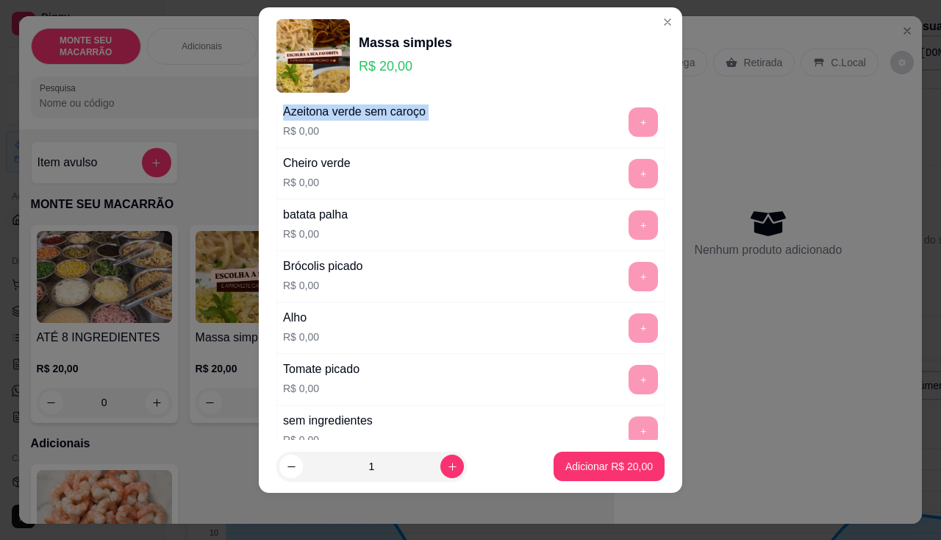
scroll to position [663, 0]
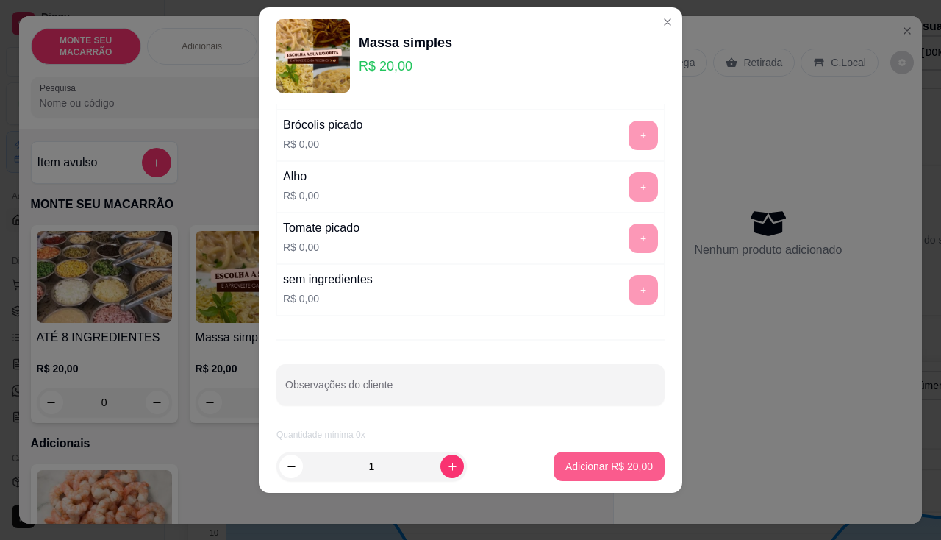
click at [601, 471] on p "Adicionar R$ 20,00" at bounding box center [609, 466] width 88 height 15
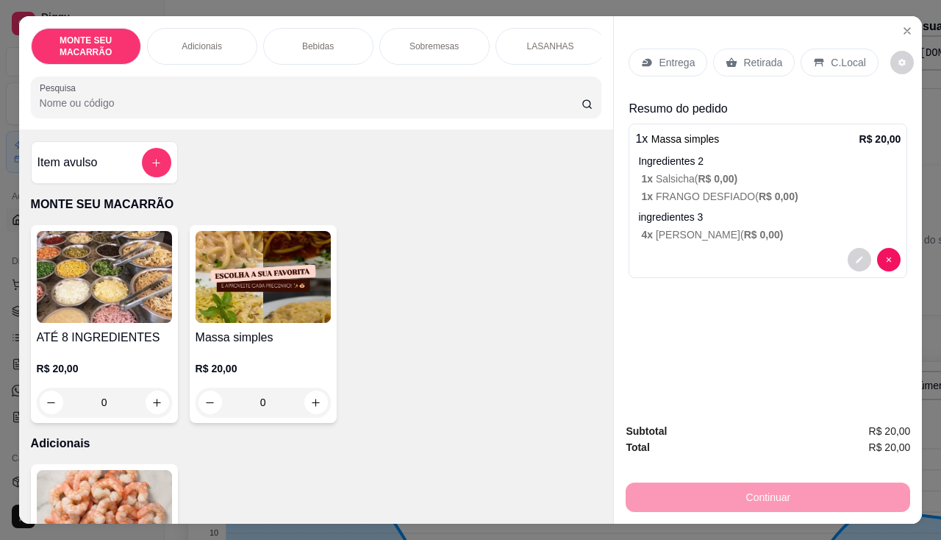
click at [250, 309] on img at bounding box center [263, 277] width 135 height 92
click at [223, 46] on div "Adicionais" at bounding box center [202, 46] width 110 height 37
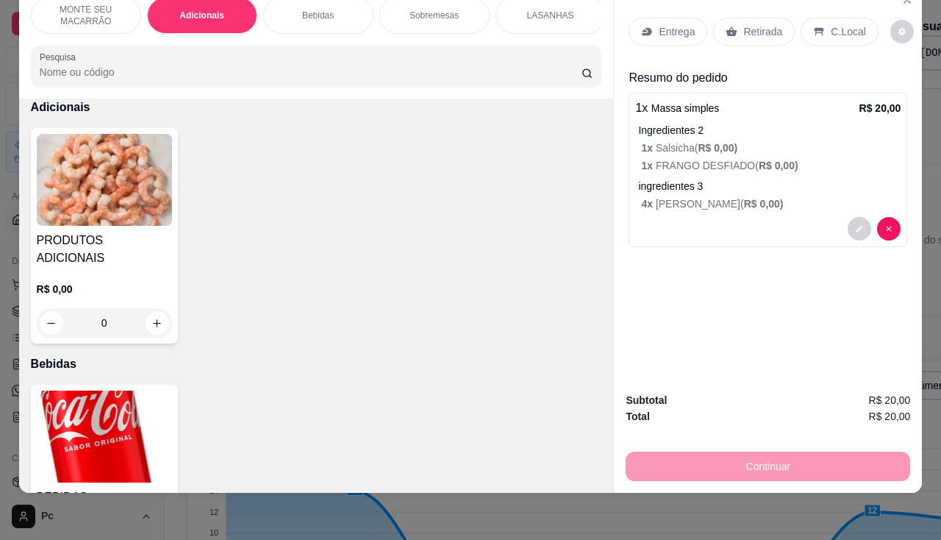
click at [313, 10] on p "Bebidas" at bounding box center [318, 16] width 32 height 12
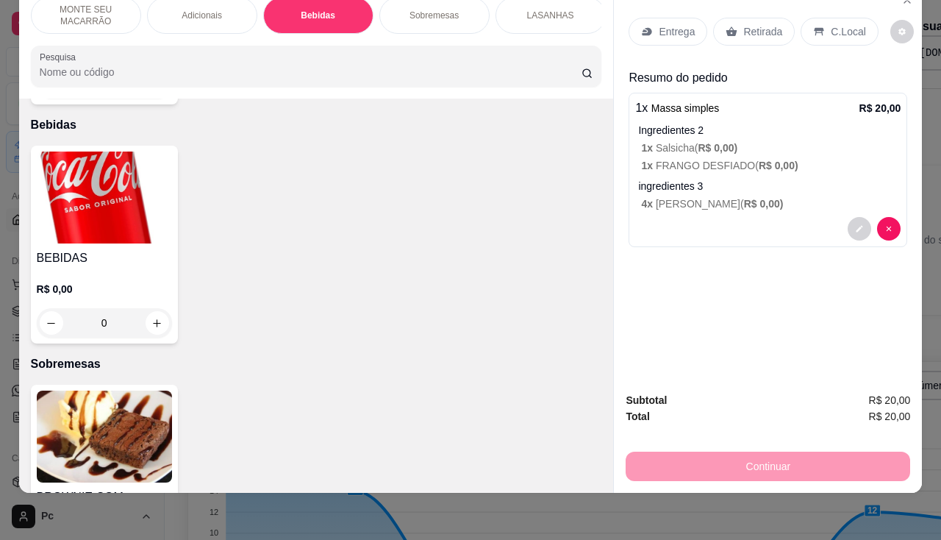
click at [421, 10] on p "Sobremesas" at bounding box center [434, 16] width 49 height 12
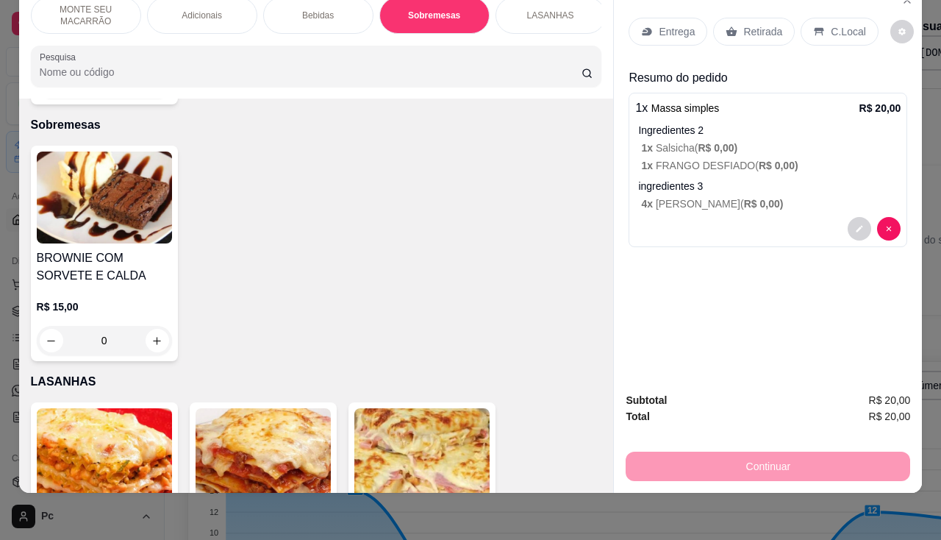
click at [548, 15] on div "LASANHAS" at bounding box center [551, 15] width 110 height 37
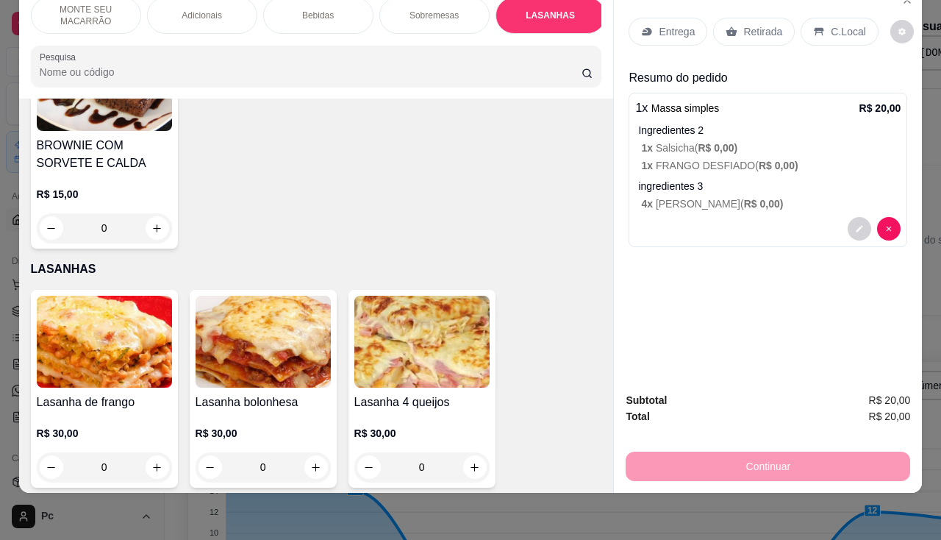
scroll to position [0, 0]
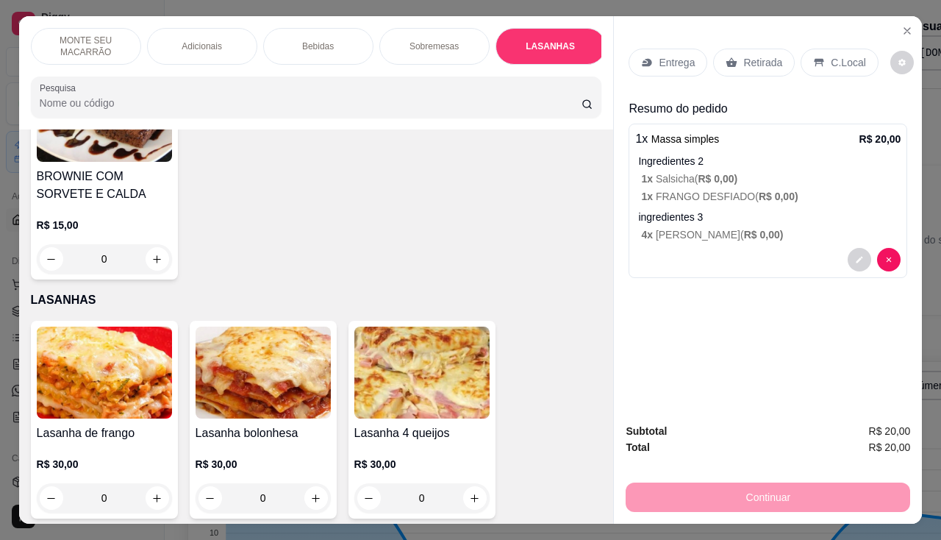
click at [75, 35] on p "MONTE SEU MACARRÃO" at bounding box center [85, 47] width 85 height 24
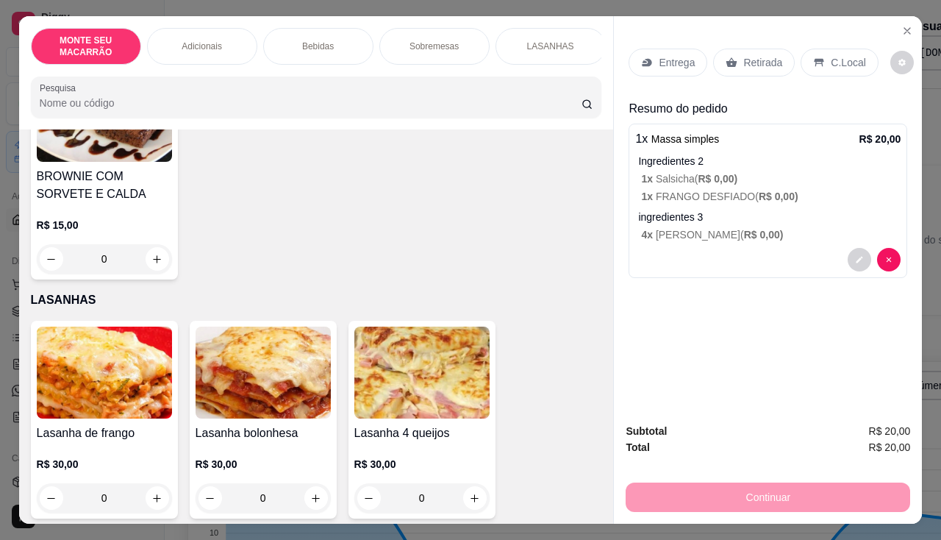
scroll to position [36, 0]
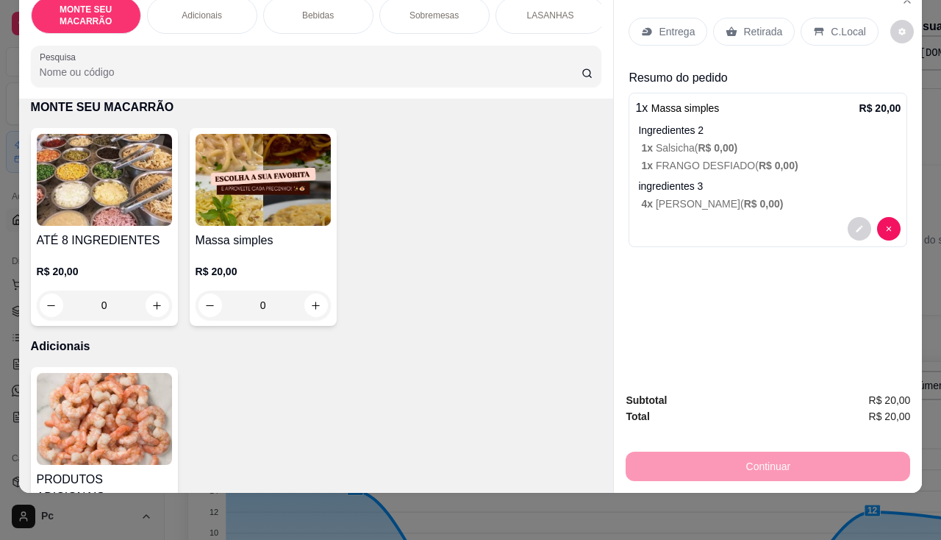
click at [253, 200] on img at bounding box center [263, 180] width 135 height 92
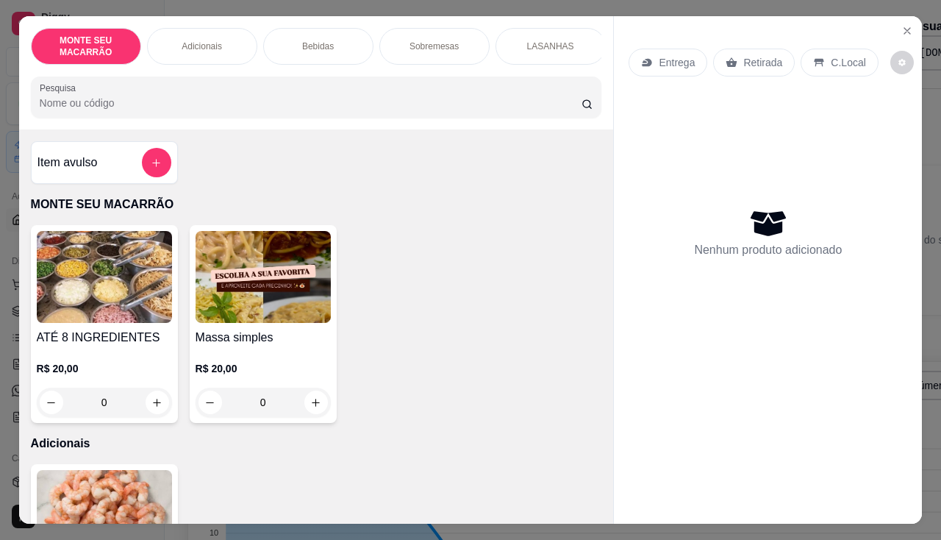
click at [274, 300] on img at bounding box center [263, 277] width 135 height 92
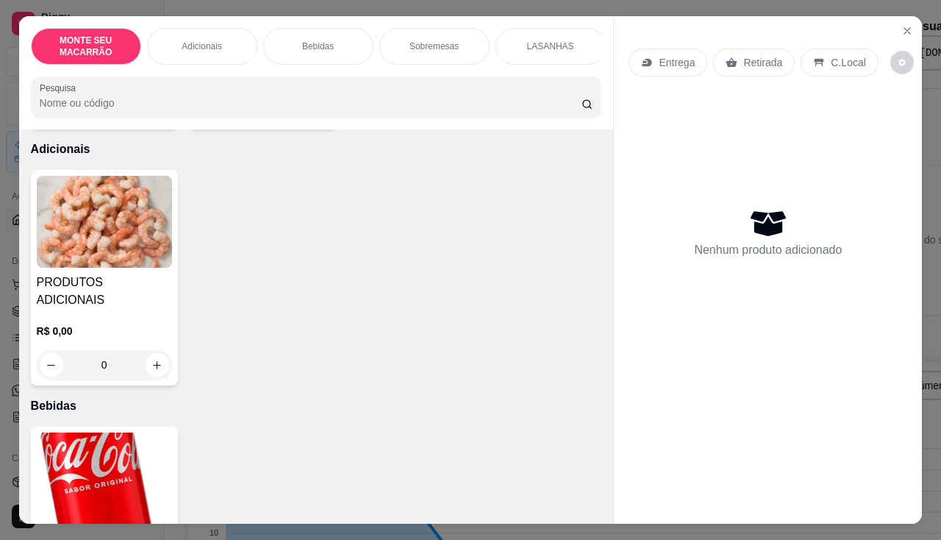
click at [149, 243] on img at bounding box center [104, 222] width 135 height 92
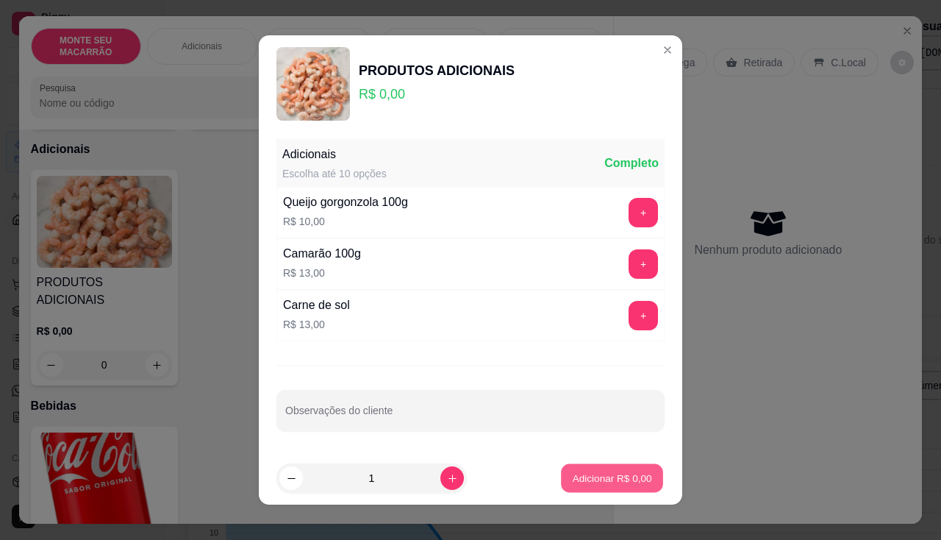
click at [632, 479] on p "Adicionar R$ 0,00" at bounding box center [611, 478] width 79 height 14
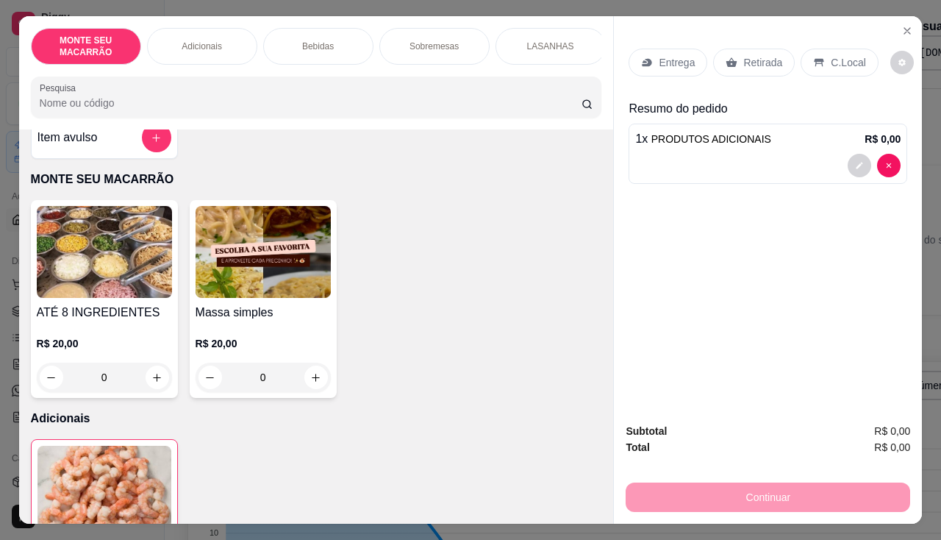
scroll to position [0, 0]
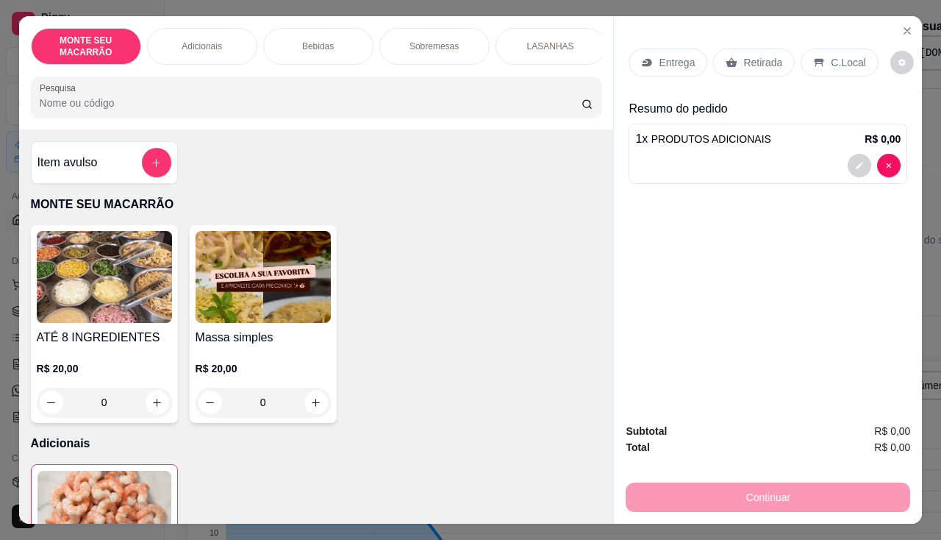
click at [268, 293] on img at bounding box center [263, 277] width 135 height 92
click at [285, 281] on img at bounding box center [263, 277] width 135 height 92
type input "0"
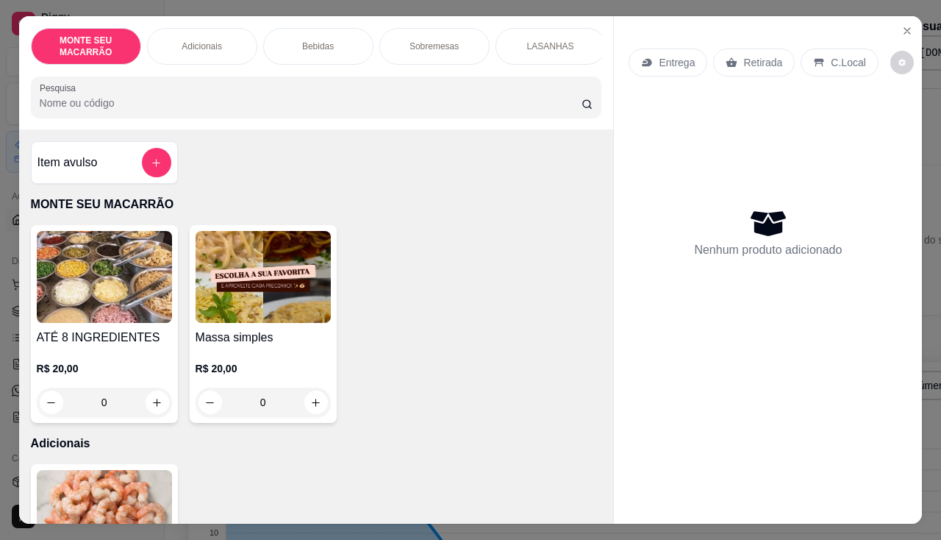
click at [111, 266] on img at bounding box center [104, 277] width 135 height 92
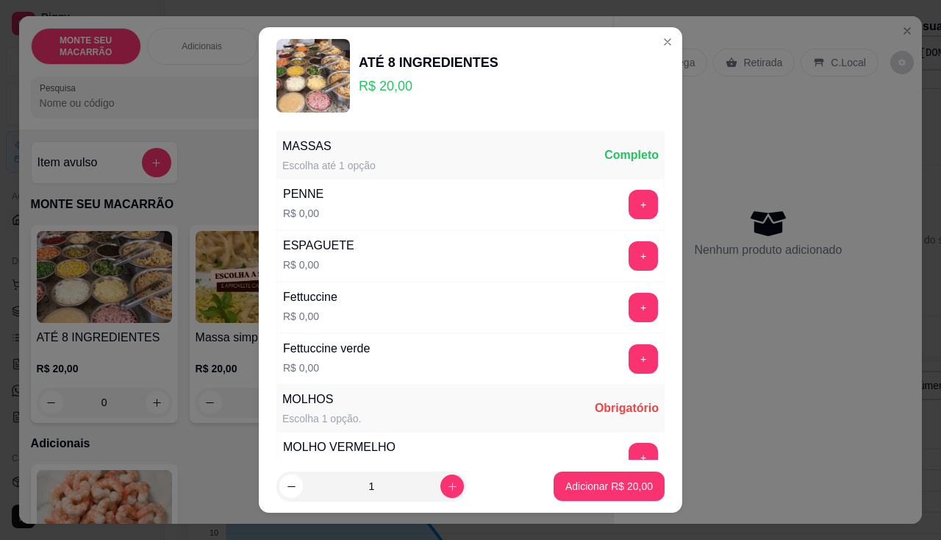
click at [631, 195] on div "+" at bounding box center [643, 204] width 41 height 29
click at [629, 201] on button "+" at bounding box center [643, 204] width 29 height 29
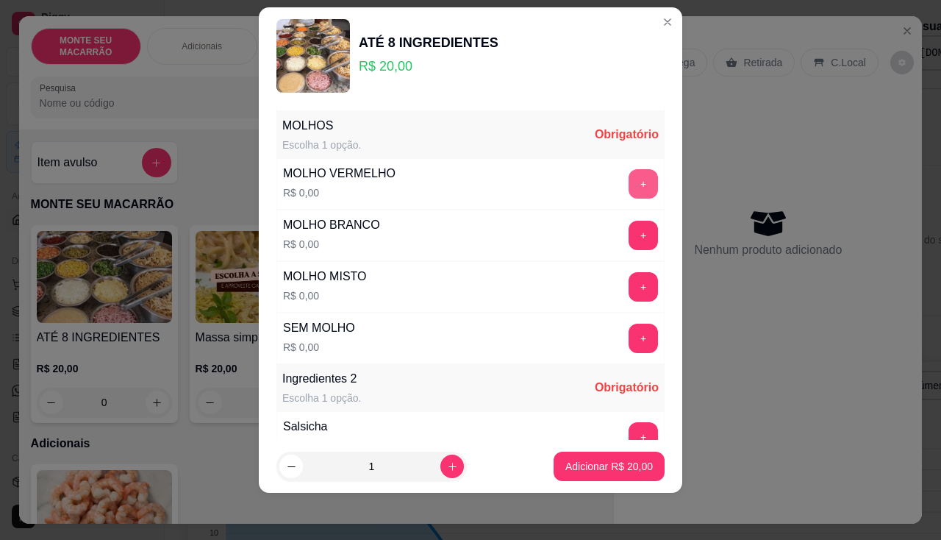
scroll to position [260, 0]
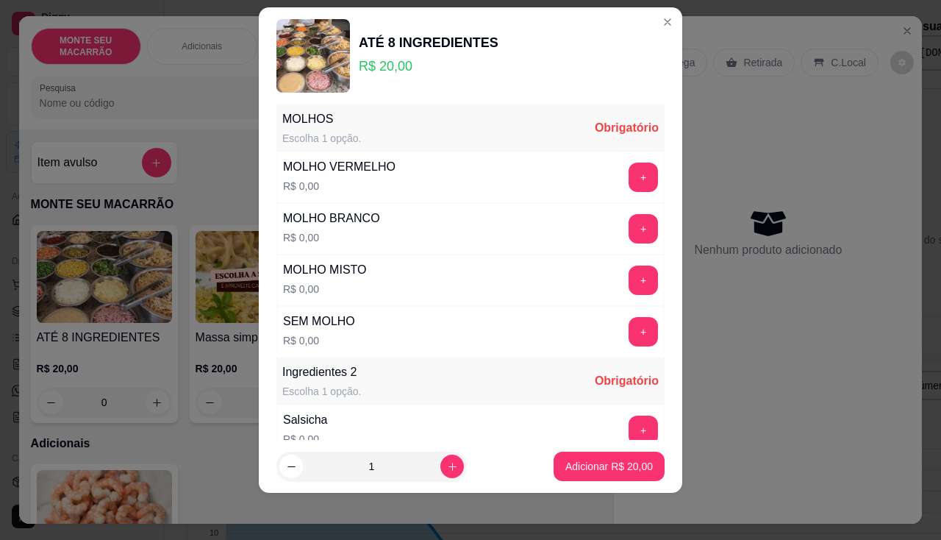
click at [624, 208] on div "MOLHO BRANCO R$ 0,00 +" at bounding box center [470, 228] width 388 height 51
click at [629, 186] on button "+" at bounding box center [643, 177] width 29 height 29
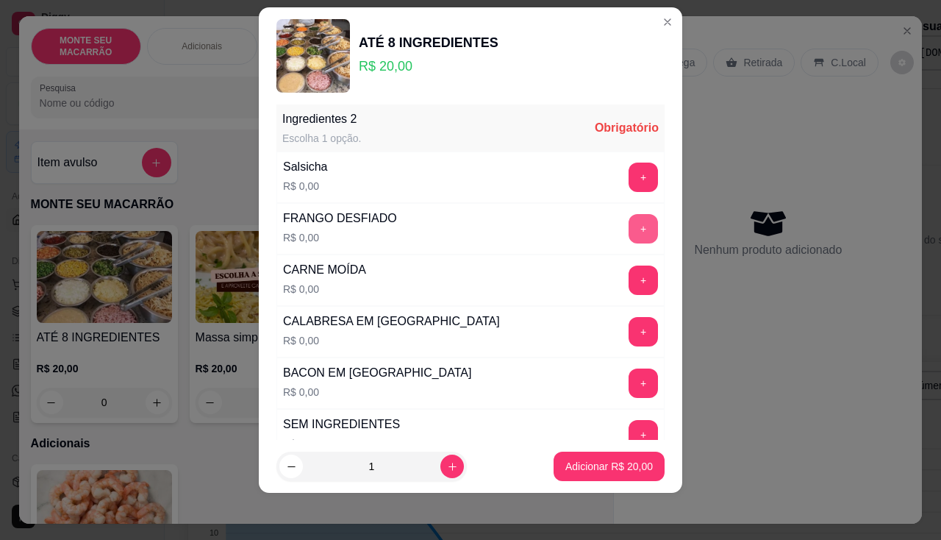
click at [629, 226] on button "+" at bounding box center [643, 228] width 29 height 29
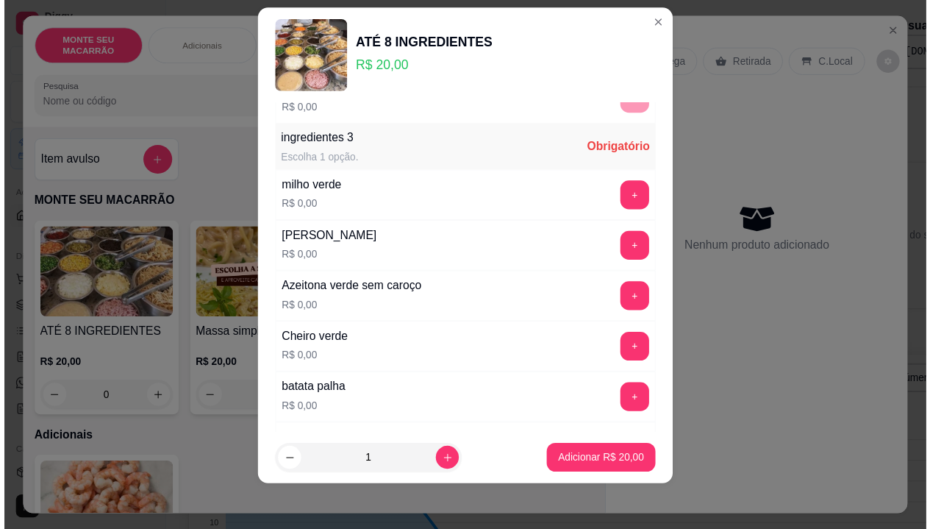
scroll to position [869, 0]
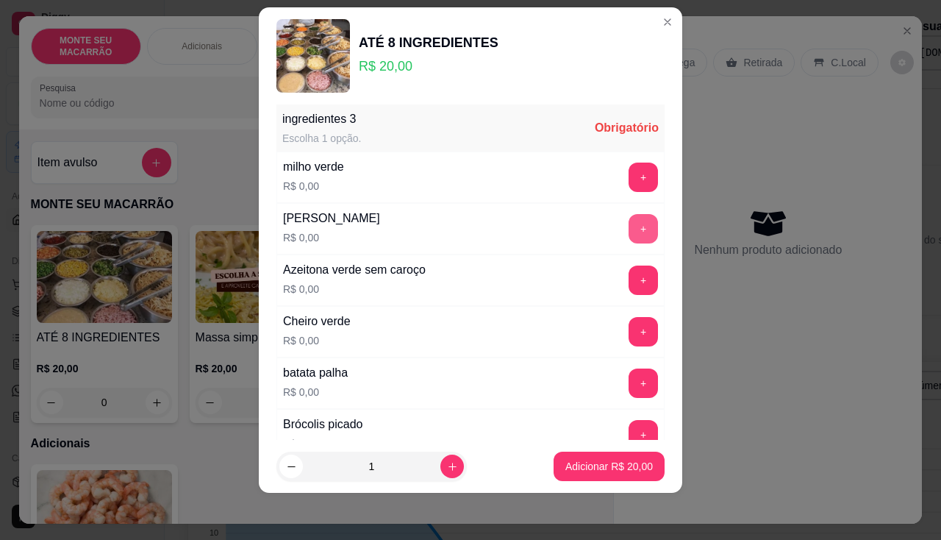
click at [629, 229] on button "+" at bounding box center [643, 228] width 29 height 29
click at [601, 462] on p "Adicionar R$ 20,00" at bounding box center [609, 467] width 85 height 14
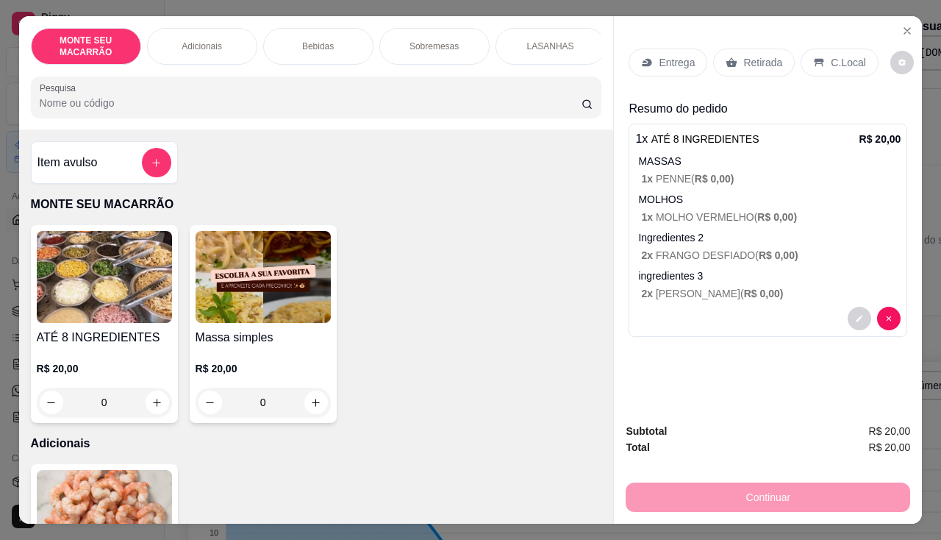
click at [746, 497] on div "Continuar" at bounding box center [768, 495] width 285 height 33
click at [763, 49] on div "Retirada" at bounding box center [754, 63] width 82 height 28
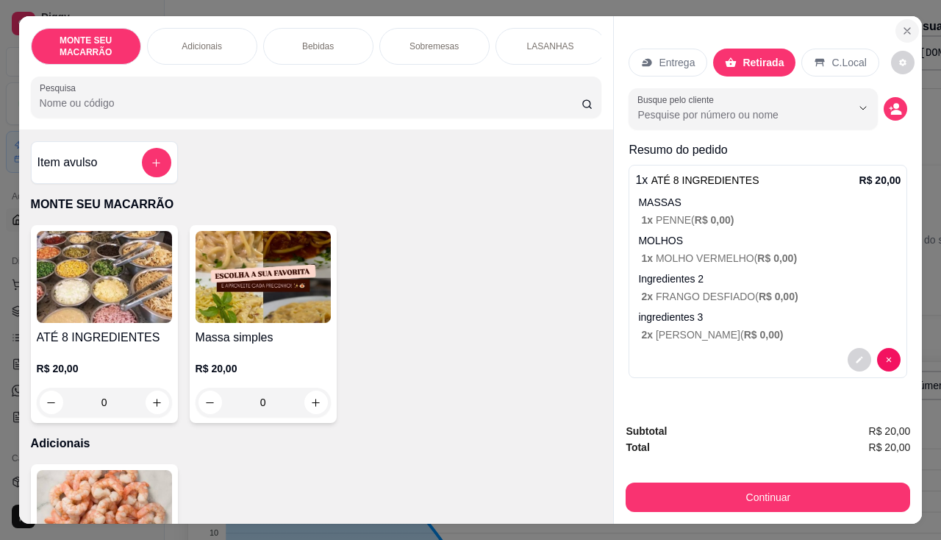
click at [904, 25] on icon "Close" at bounding box center [908, 31] width 12 height 12
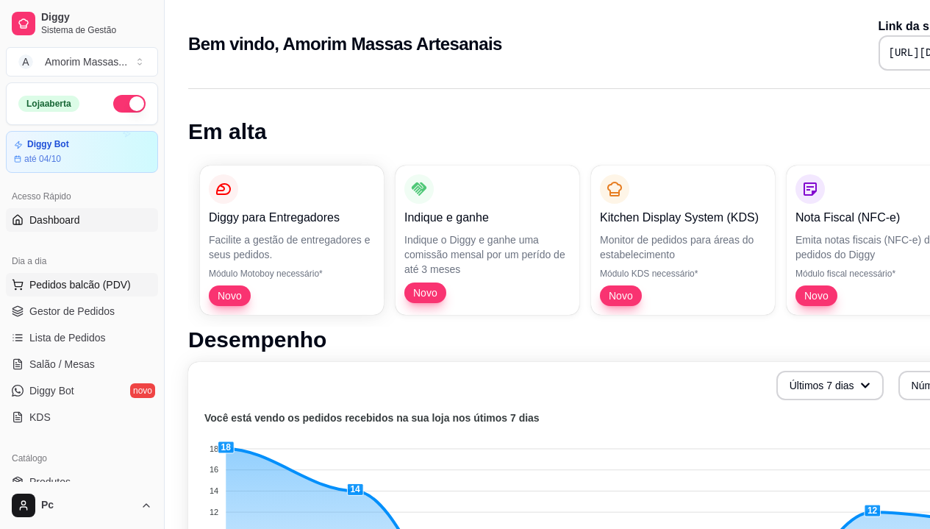
click at [62, 286] on span "Pedidos balcão (PDV)" at bounding box center [79, 284] width 101 height 15
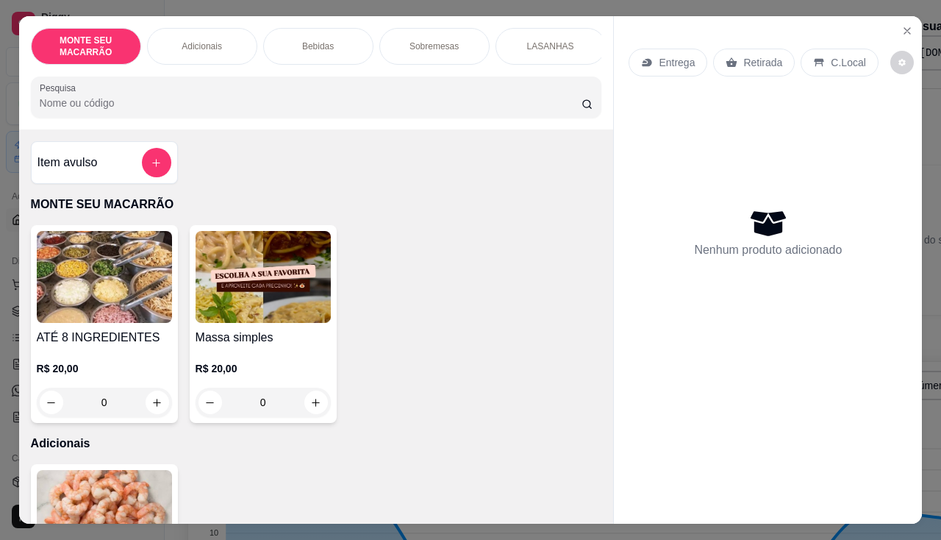
click at [244, 287] on img at bounding box center [263, 277] width 135 height 92
click at [275, 282] on img at bounding box center [263, 277] width 135 height 92
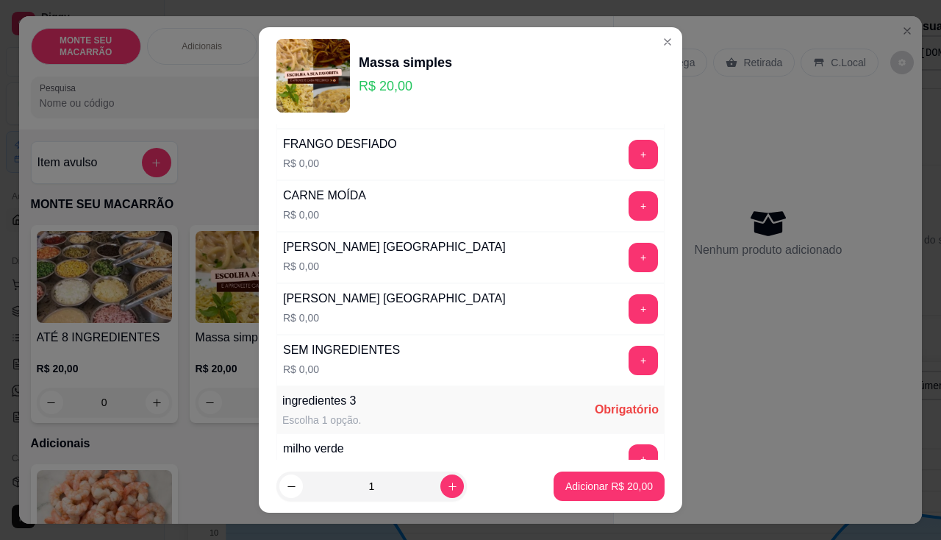
scroll to position [294, 0]
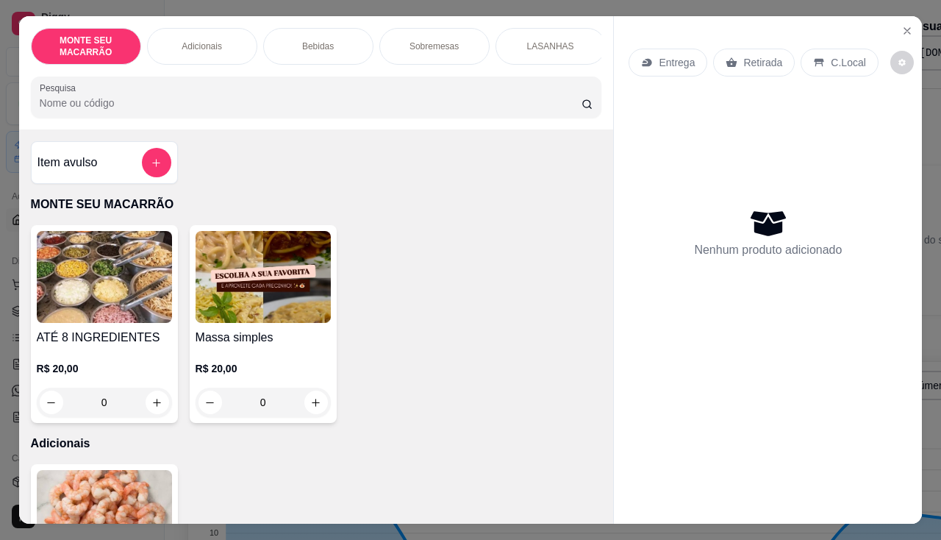
click at [246, 251] on img at bounding box center [263, 277] width 135 height 92
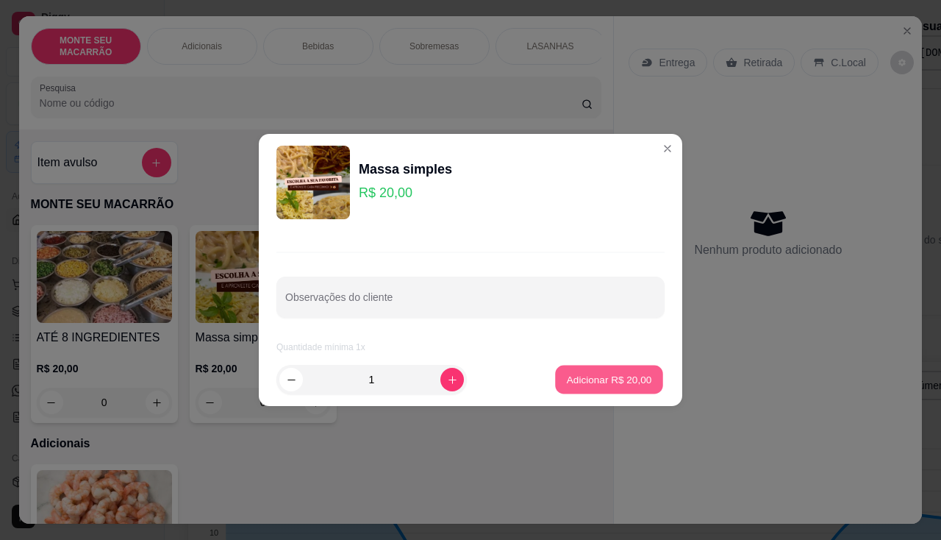
click at [607, 370] on button "Adicionar R$ 20,00" at bounding box center [609, 379] width 108 height 29
type input "1"
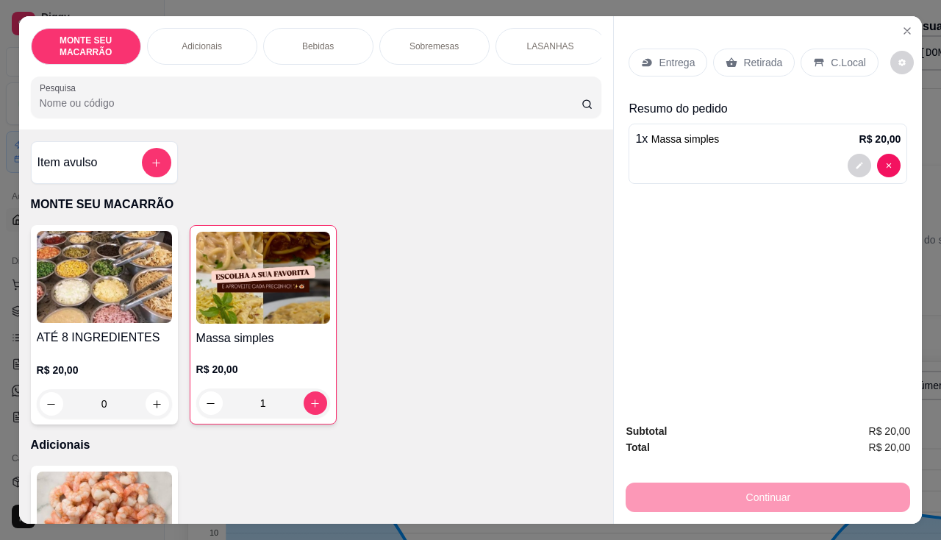
click at [71, 297] on img at bounding box center [104, 277] width 135 height 92
click at [902, 25] on icon "Close" at bounding box center [908, 31] width 12 height 12
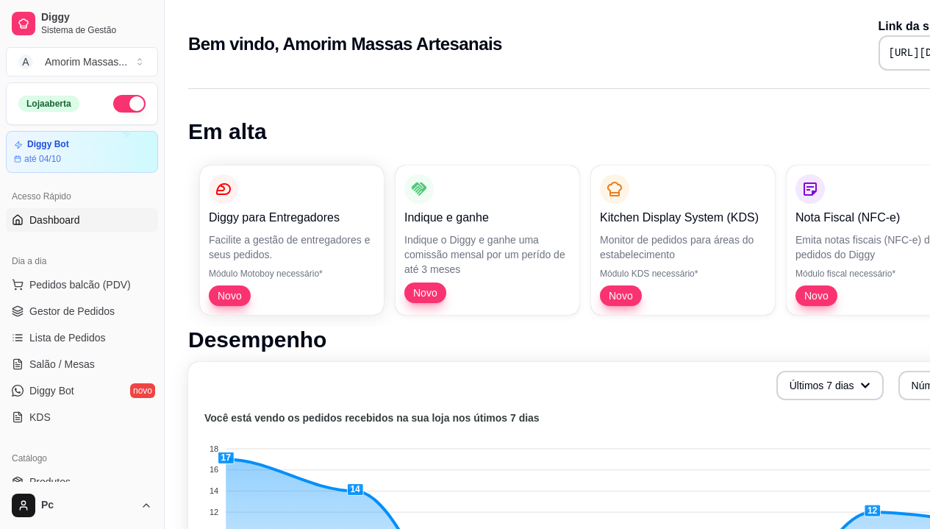
click at [114, 101] on button "button" at bounding box center [129, 104] width 32 height 18
click at [62, 282] on span "Pedidos balcão (PDV)" at bounding box center [79, 284] width 101 height 15
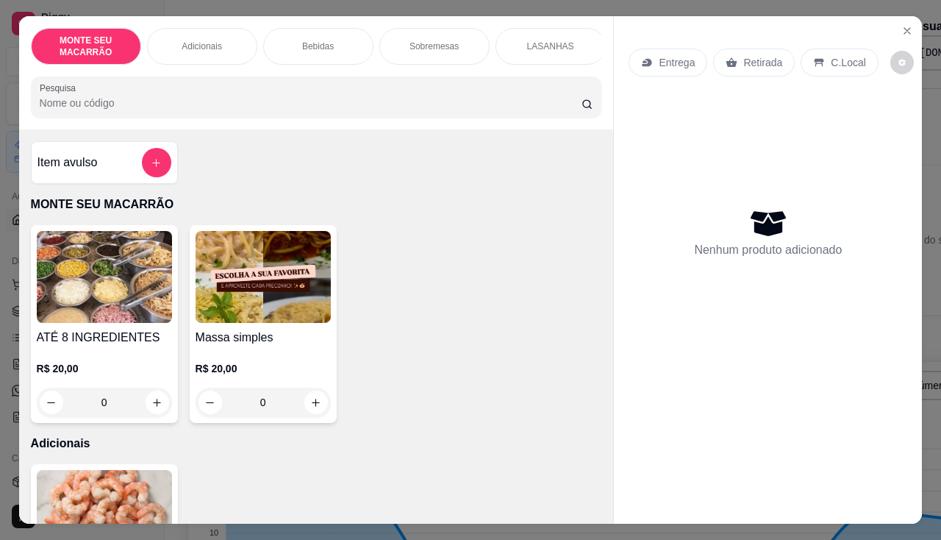
click at [84, 293] on img at bounding box center [104, 277] width 135 height 92
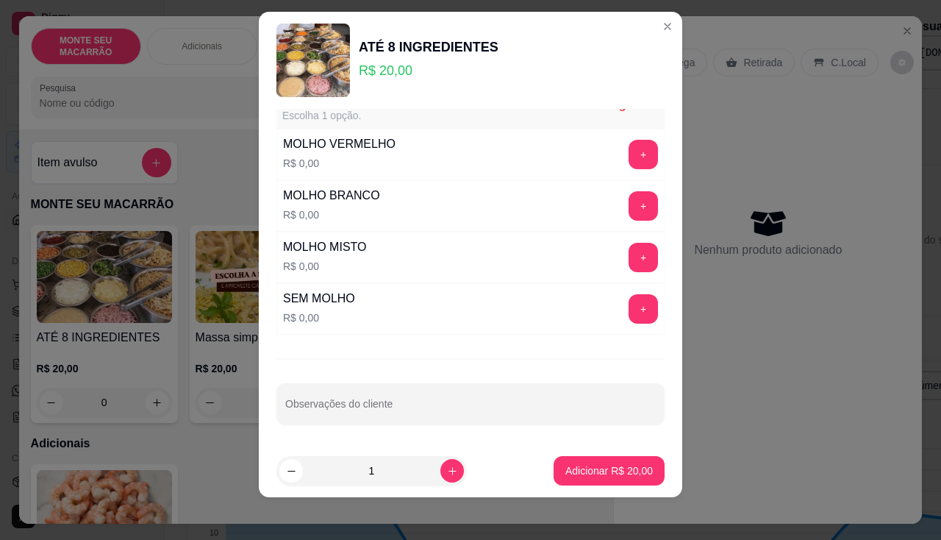
scroll to position [20, 0]
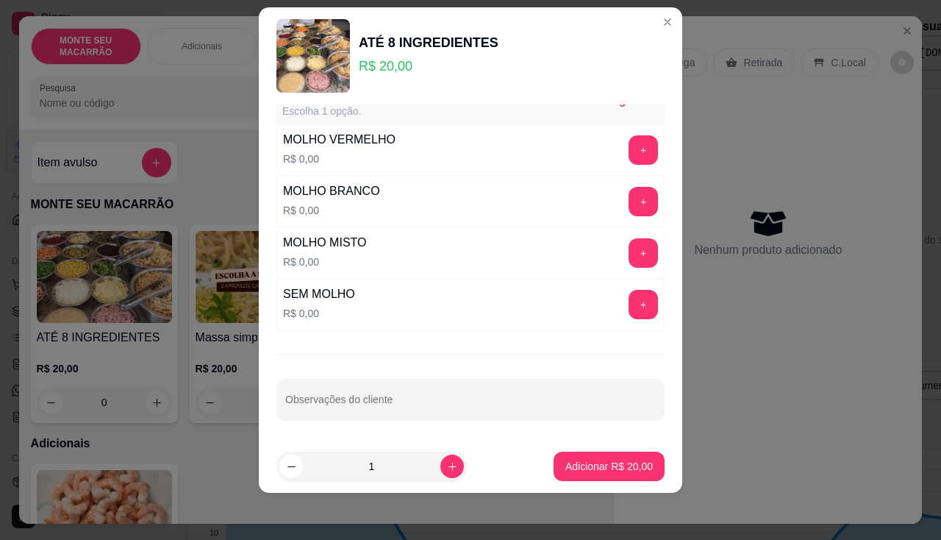
click at [259, 185] on div "MASSAS Escolha até 1 opção Completo PENNE R$ 0,00 + ESPAGUETE R$ 0,00 + Fettucc…" at bounding box center [471, 272] width 424 height 336
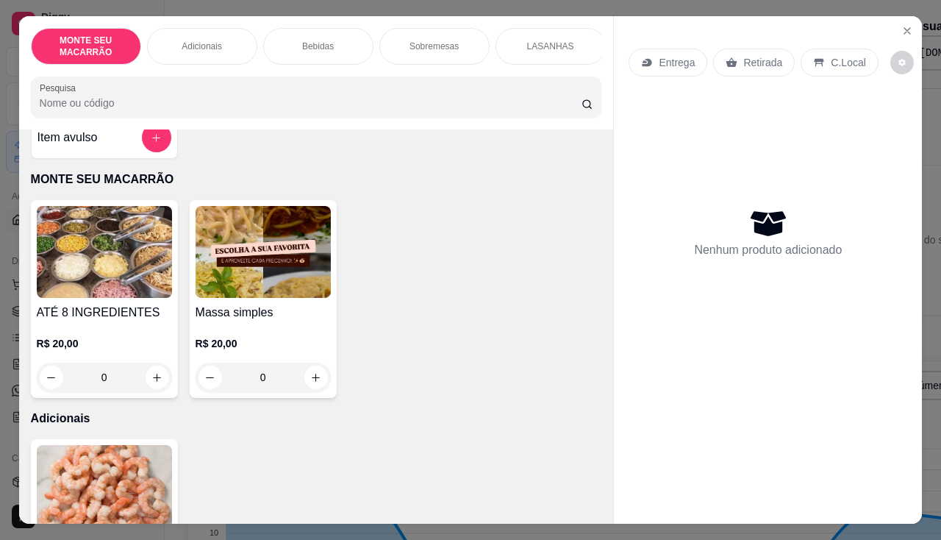
scroll to position [0, 0]
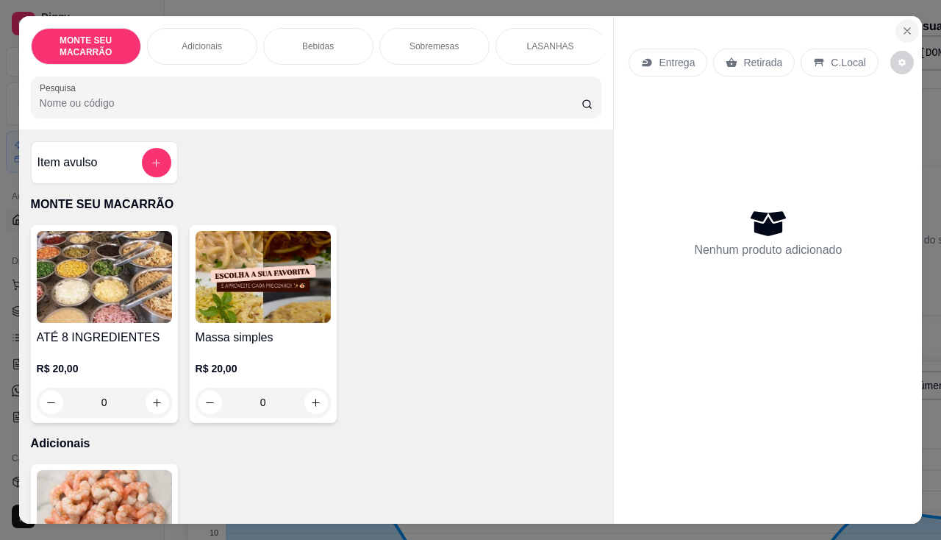
click at [907, 25] on icon "Close" at bounding box center [908, 31] width 12 height 12
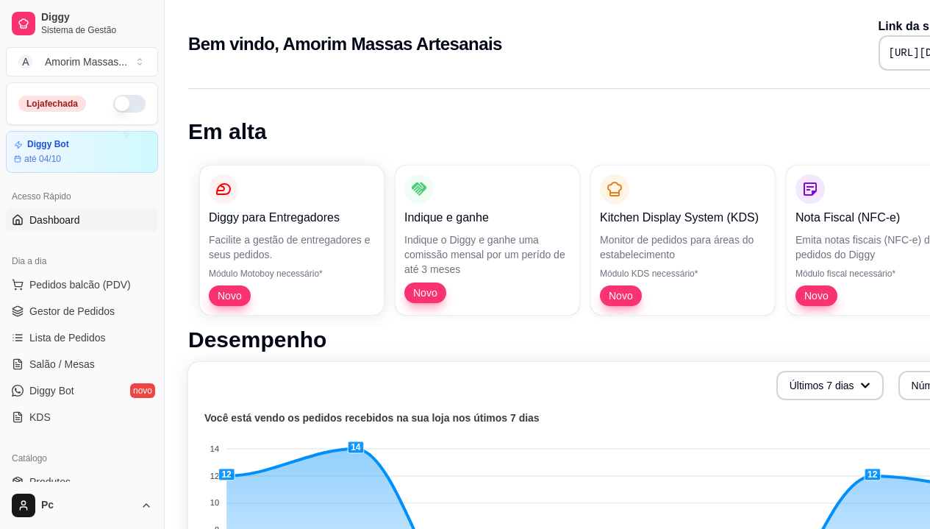
click at [126, 101] on button "button" at bounding box center [129, 104] width 32 height 18
click at [65, 277] on span "Pedidos balcão (PDV)" at bounding box center [79, 284] width 101 height 15
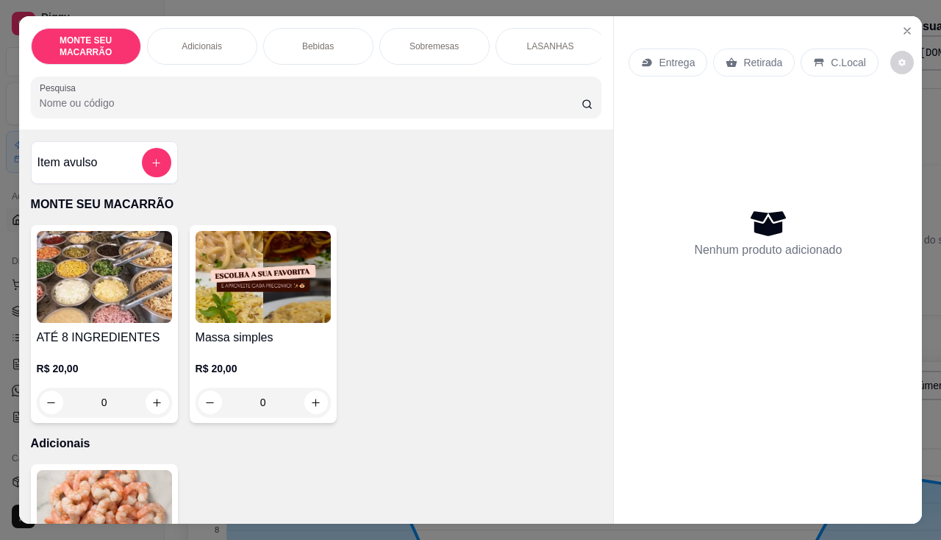
click at [85, 299] on img at bounding box center [104, 277] width 135 height 92
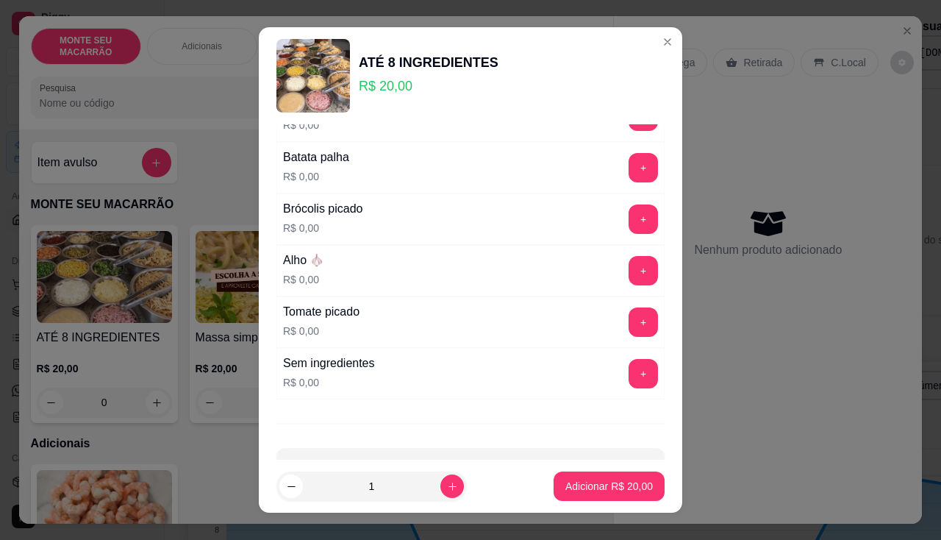
scroll to position [1154, 0]
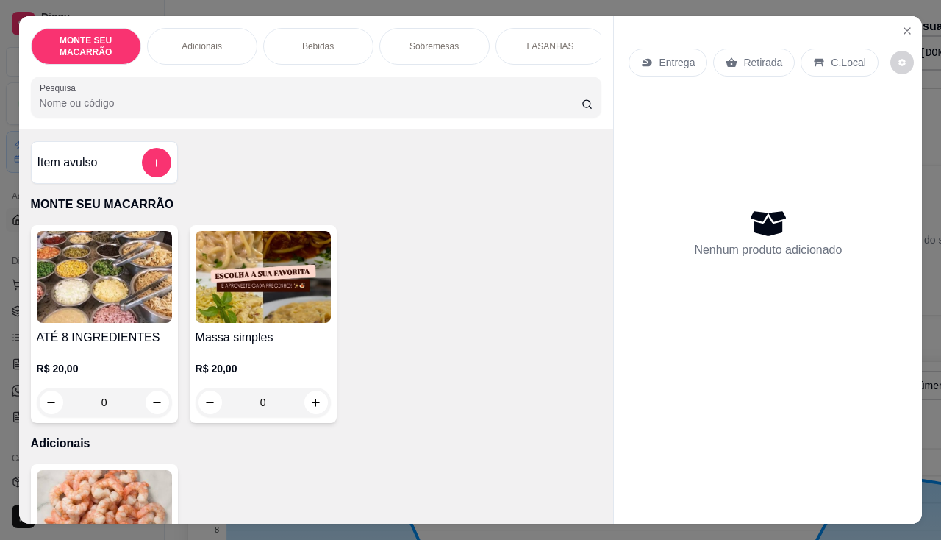
click at [121, 279] on img at bounding box center [104, 277] width 135 height 92
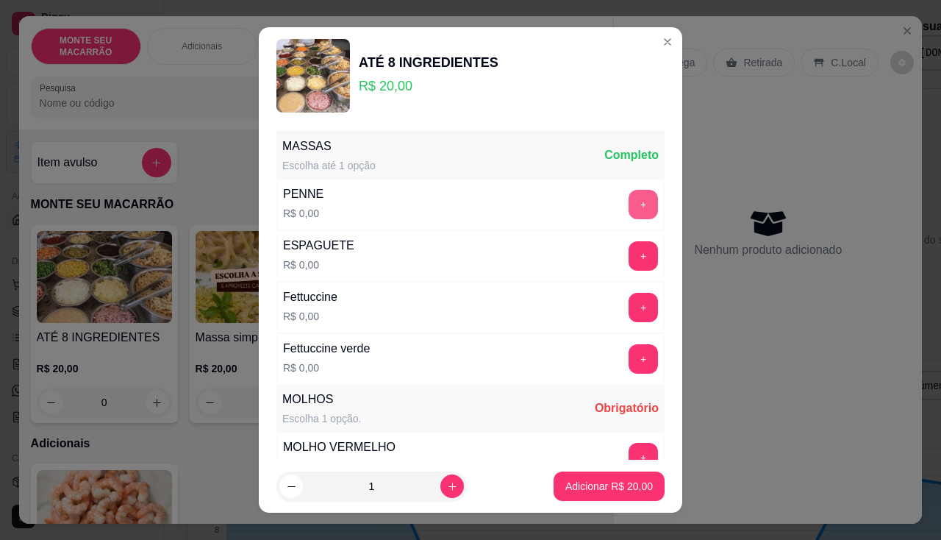
click at [629, 204] on button "+" at bounding box center [643, 204] width 29 height 29
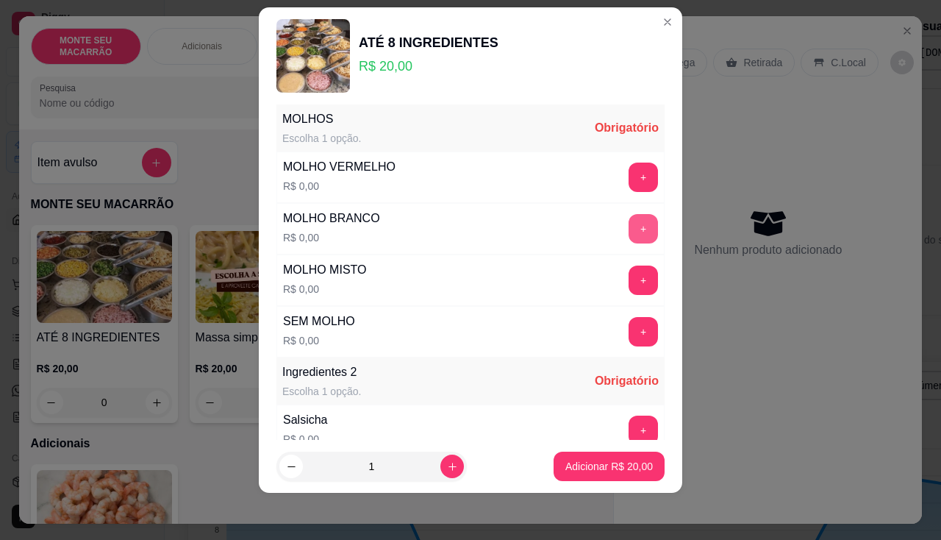
click at [629, 233] on button "+" at bounding box center [643, 228] width 29 height 29
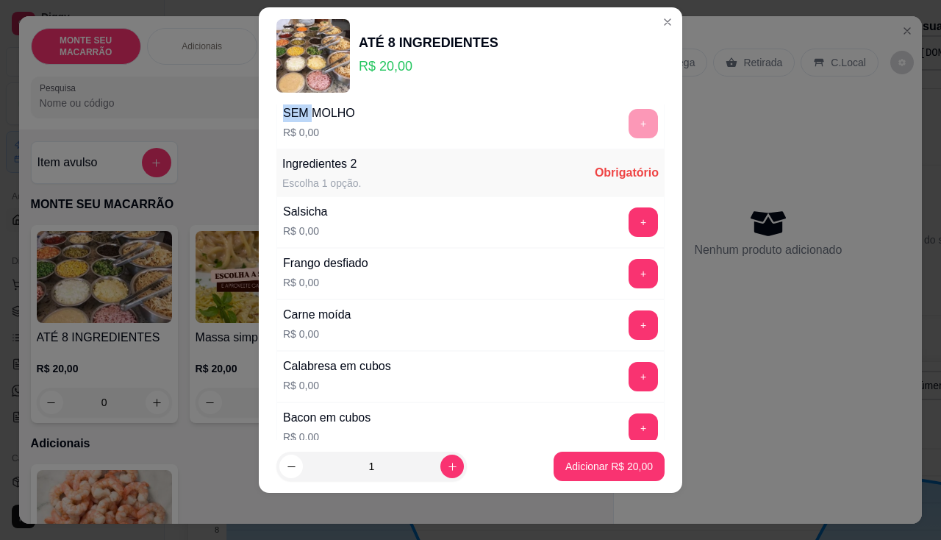
click at [619, 233] on div "MASSAS Escolha até 1 opção Completo PENNE R$ 0,00 - 1 + ESPAGUETE R$ 0,00 + Fet…" at bounding box center [470, 329] width 388 height 1374
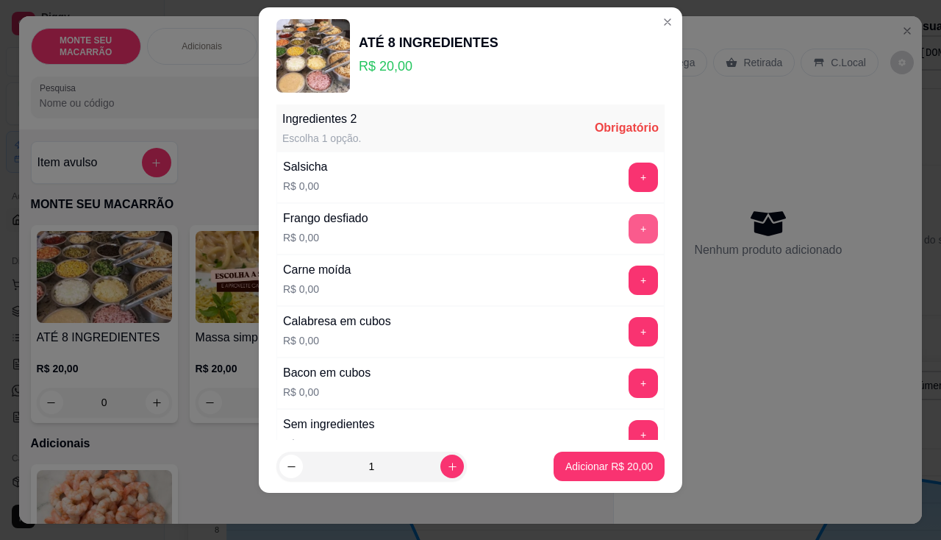
click at [629, 233] on button "+" at bounding box center [643, 228] width 29 height 29
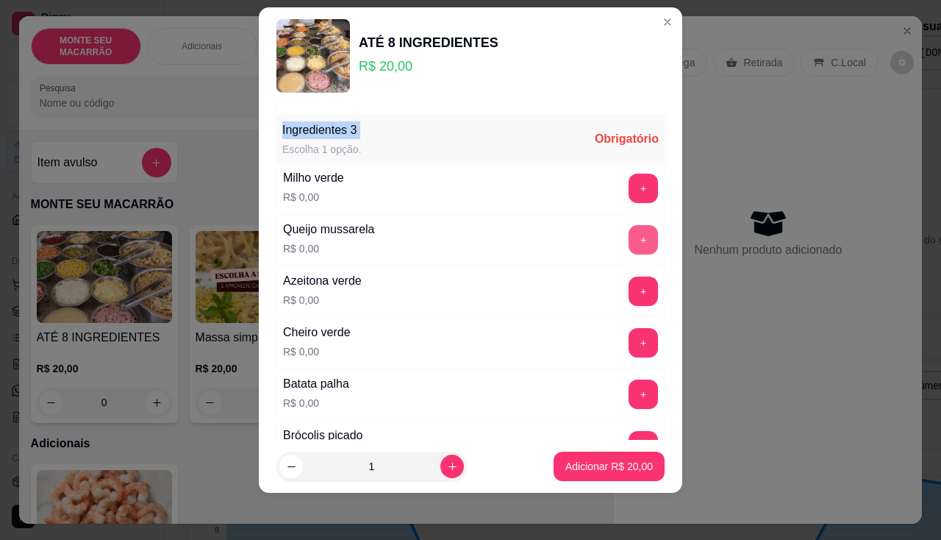
scroll to position [869, 0]
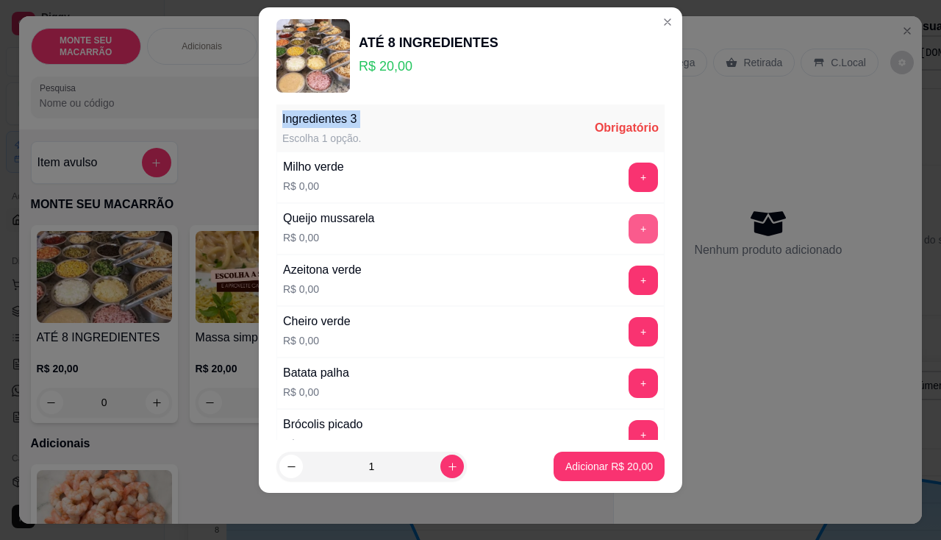
click at [629, 233] on button "+" at bounding box center [643, 228] width 29 height 29
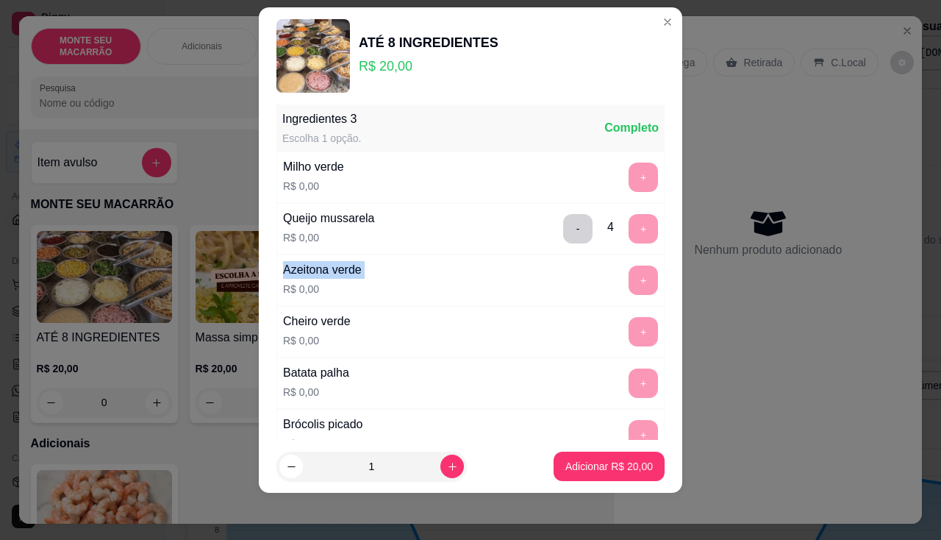
click at [619, 233] on div "- 4 +" at bounding box center [610, 228] width 107 height 29
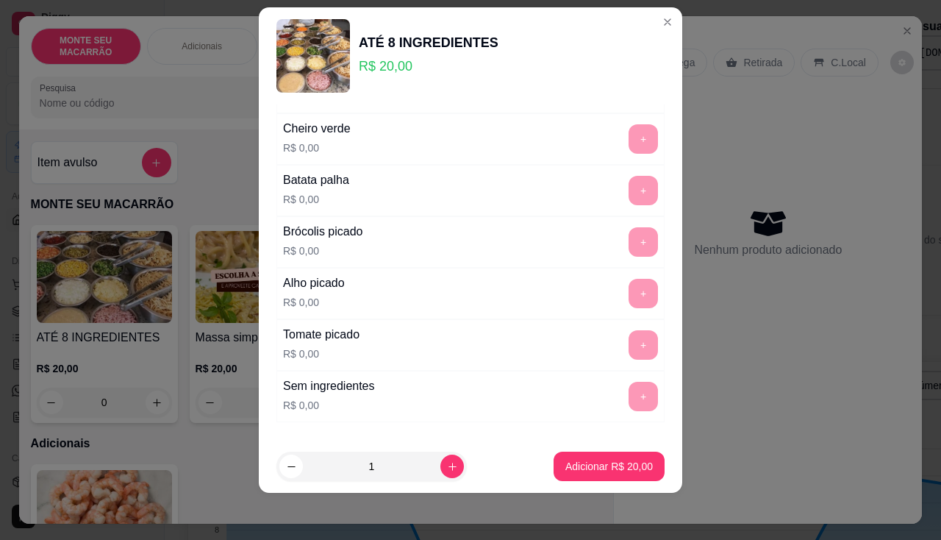
scroll to position [1154, 0]
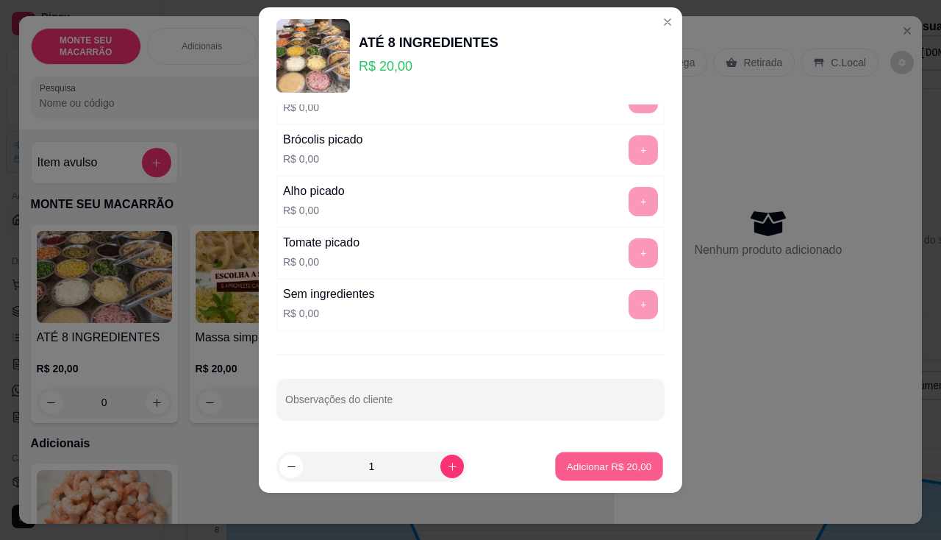
click at [610, 463] on p "Adicionar R$ 20,00" at bounding box center [609, 467] width 85 height 14
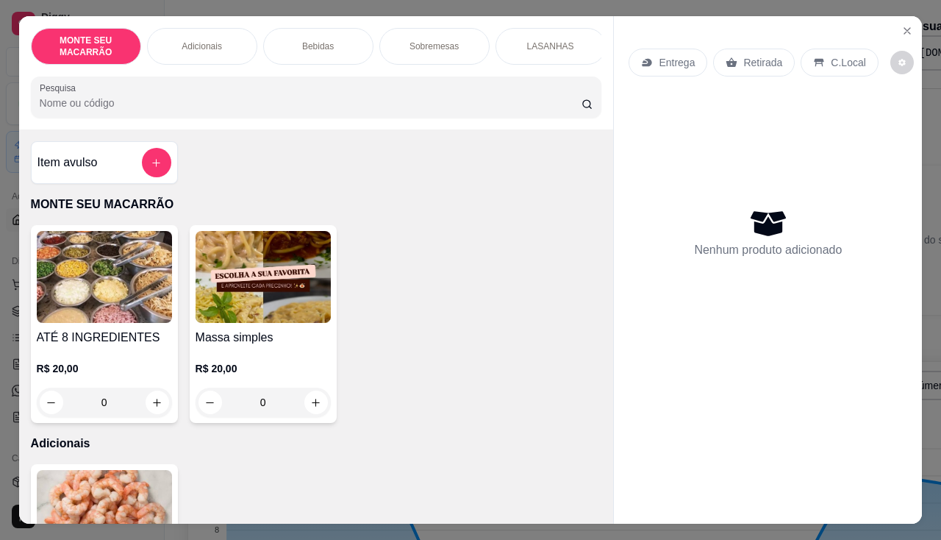
click at [262, 301] on img at bounding box center [263, 277] width 135 height 92
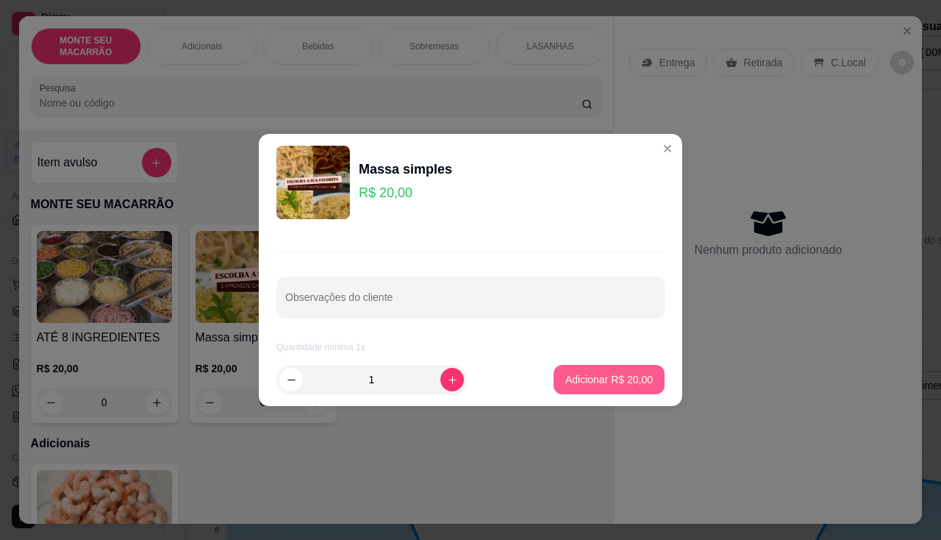
click at [629, 378] on p "Adicionar R$ 20,00" at bounding box center [609, 379] width 88 height 15
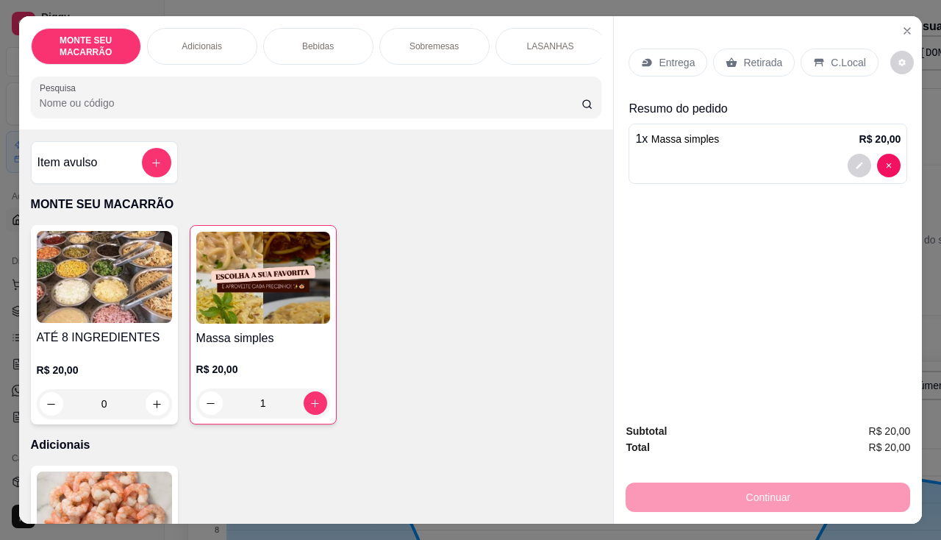
type input "1"
click at [271, 302] on img at bounding box center [263, 278] width 134 height 92
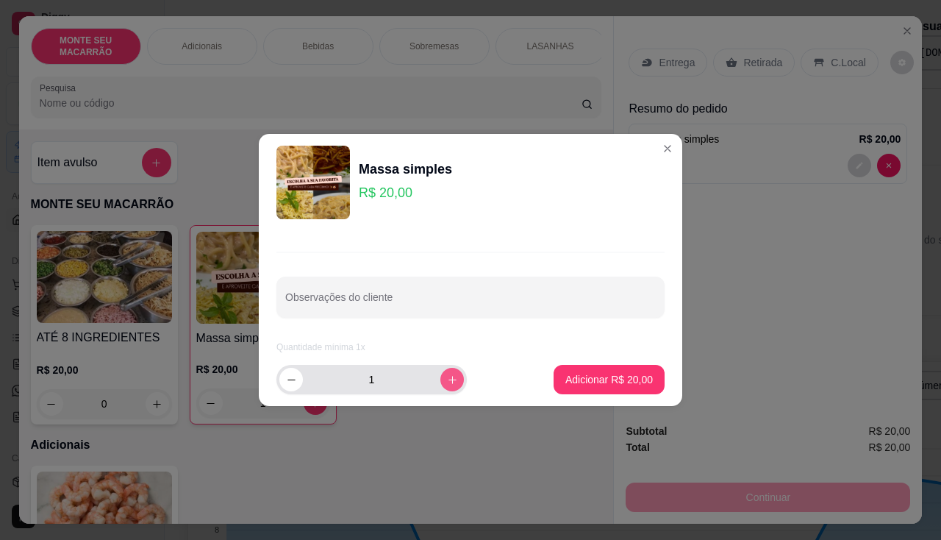
click at [447, 384] on icon "increase-product-quantity" at bounding box center [452, 379] width 11 height 11
type input "3"
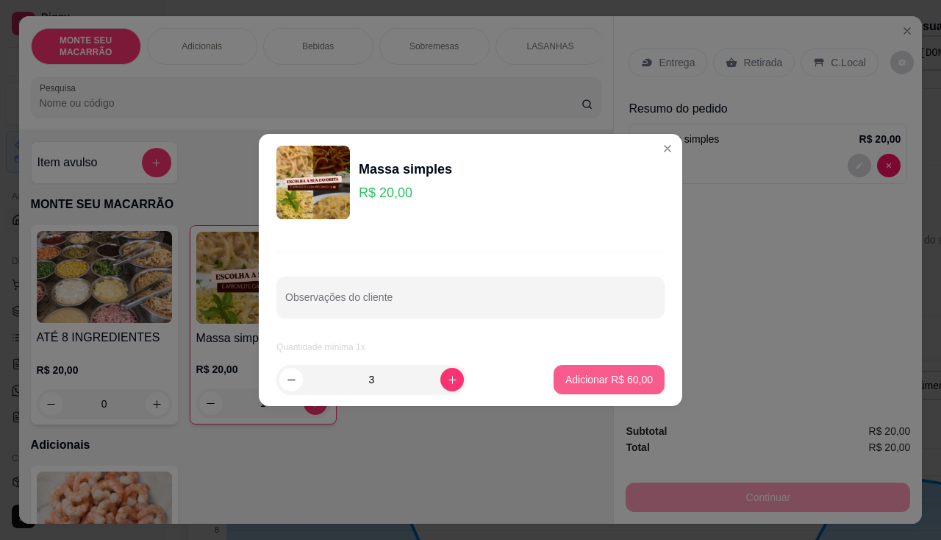
click at [593, 380] on p "Adicionar R$ 60,00" at bounding box center [609, 379] width 88 height 15
type input "4"
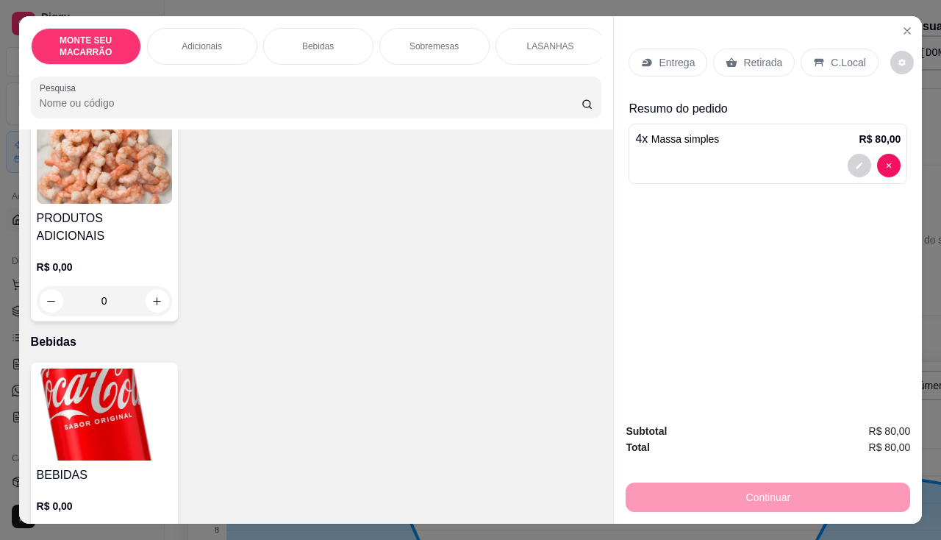
scroll to position [441, 0]
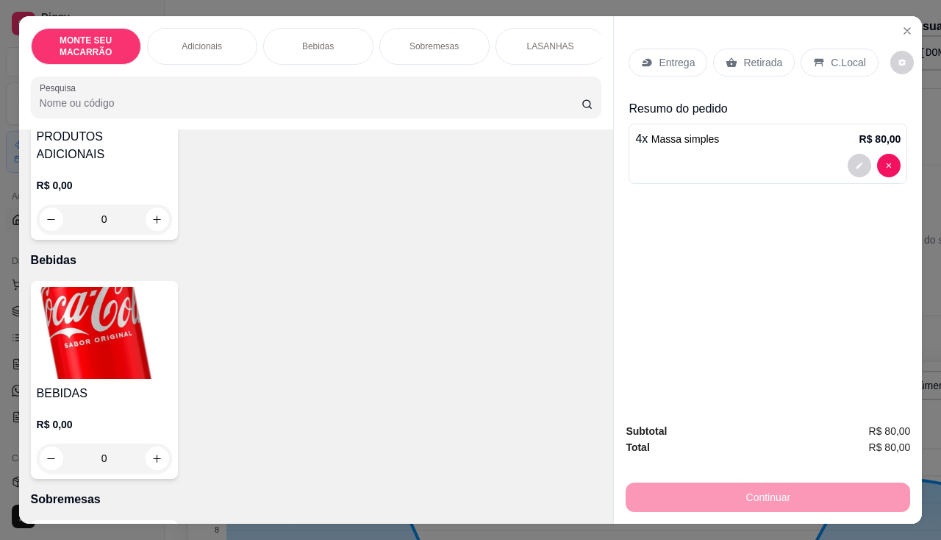
click at [99, 323] on img at bounding box center [104, 333] width 135 height 92
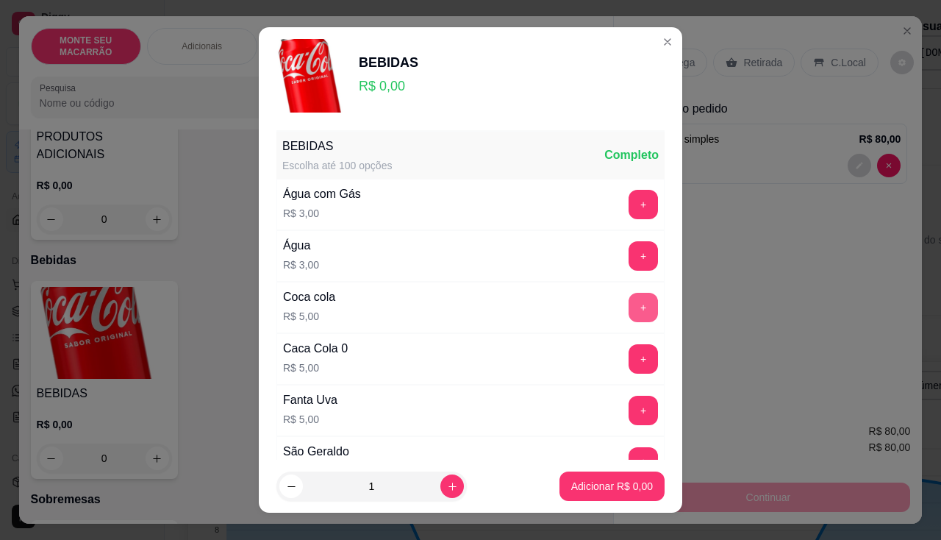
click at [629, 313] on button "+" at bounding box center [643, 307] width 29 height 29
click at [583, 494] on button "Adicionar R$ 5,00" at bounding box center [612, 486] width 102 height 29
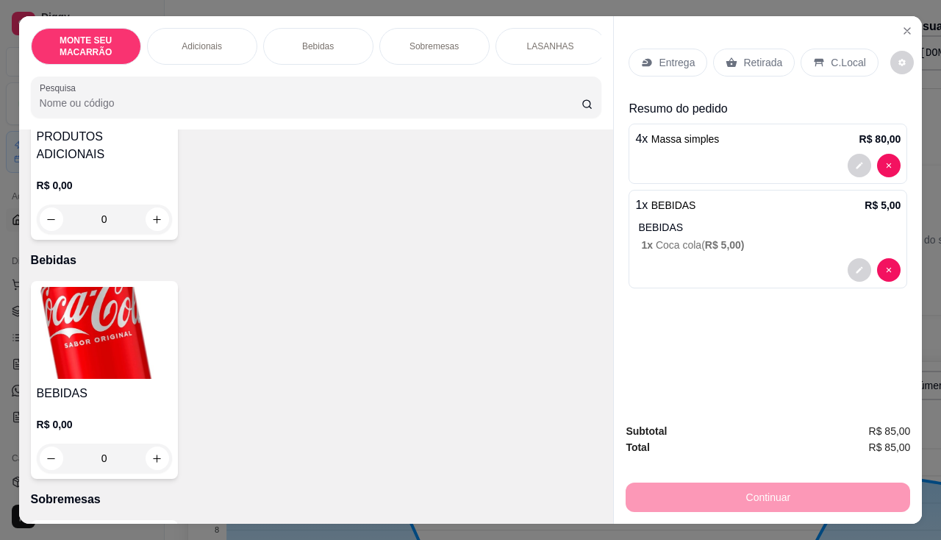
click at [69, 306] on img at bounding box center [104, 333] width 135 height 92
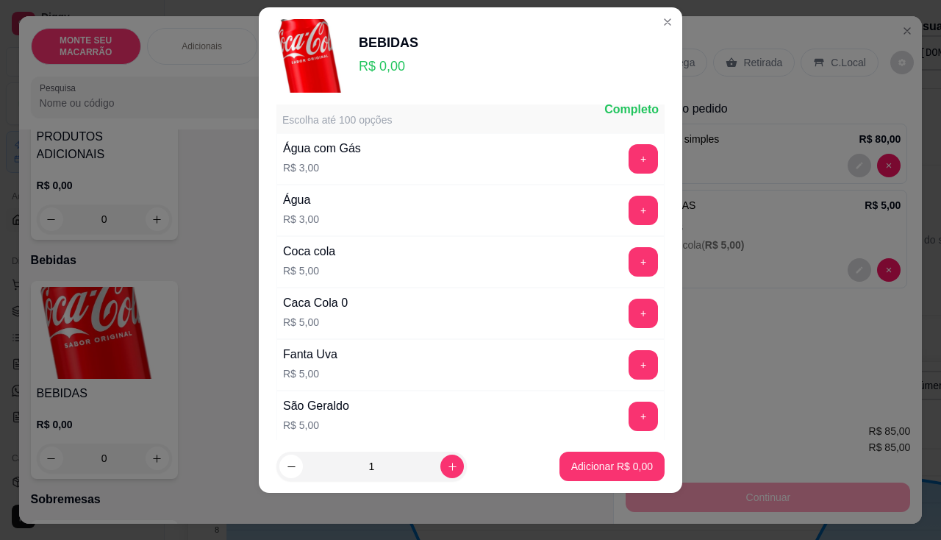
scroll to position [0, 0]
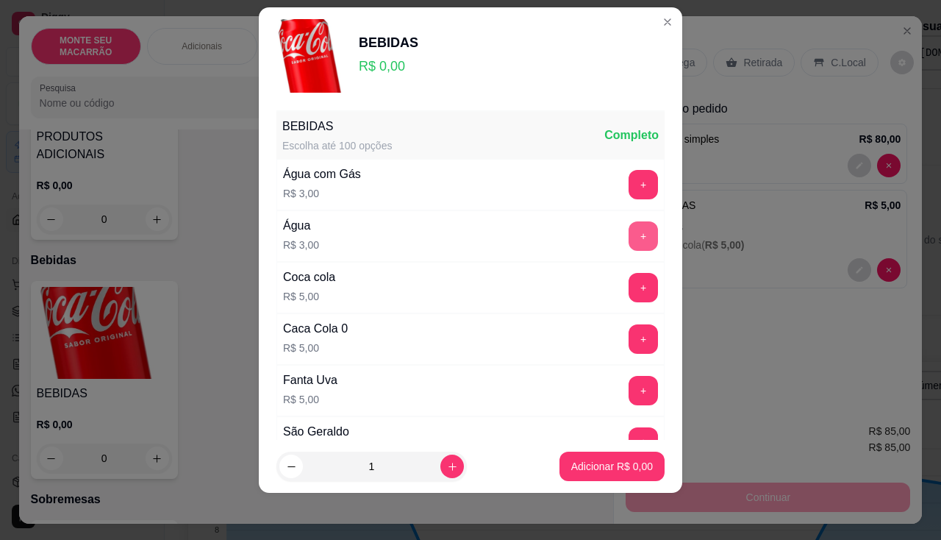
click at [629, 228] on button "+" at bounding box center [643, 235] width 29 height 29
click at [560, 471] on button "Adicionar R$ 3,00" at bounding box center [612, 465] width 105 height 29
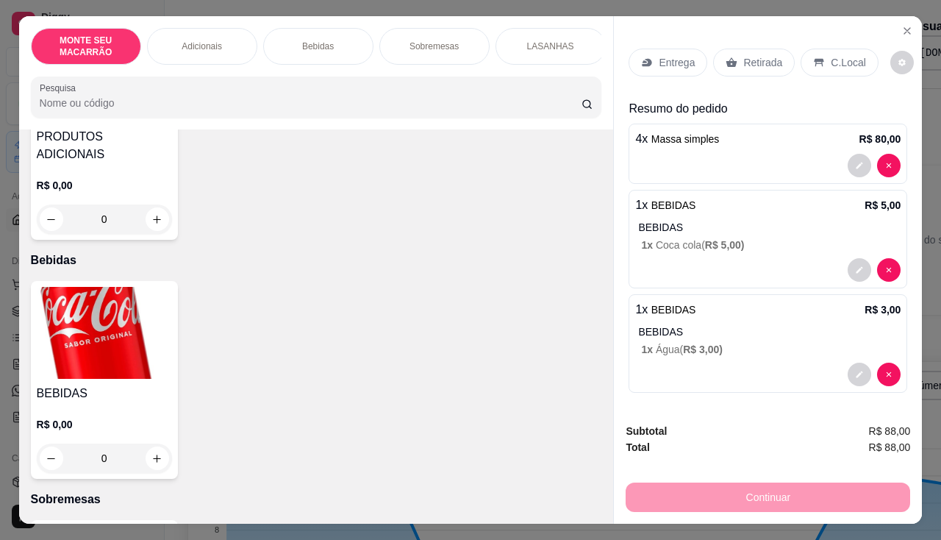
click at [838, 56] on p "C.Local" at bounding box center [848, 62] width 35 height 15
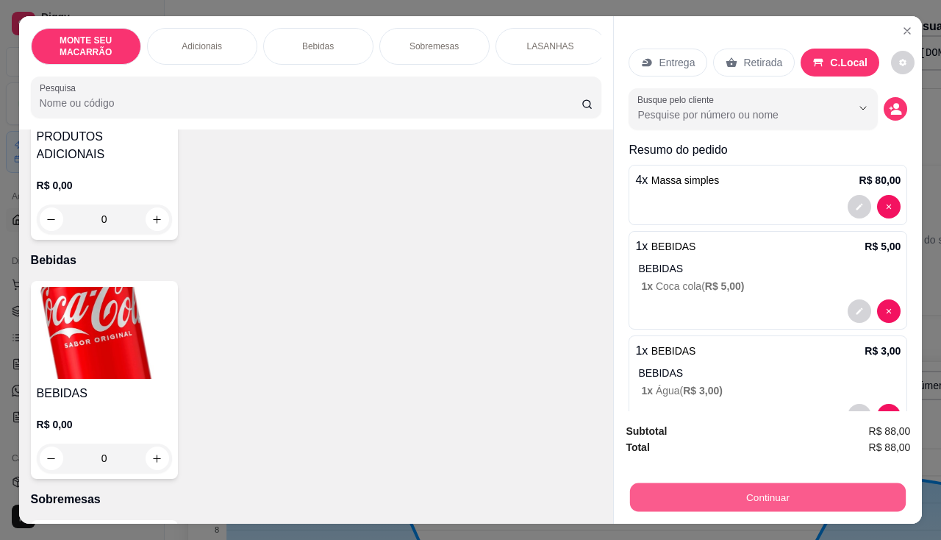
click at [850, 490] on button "Continuar" at bounding box center [768, 497] width 276 height 29
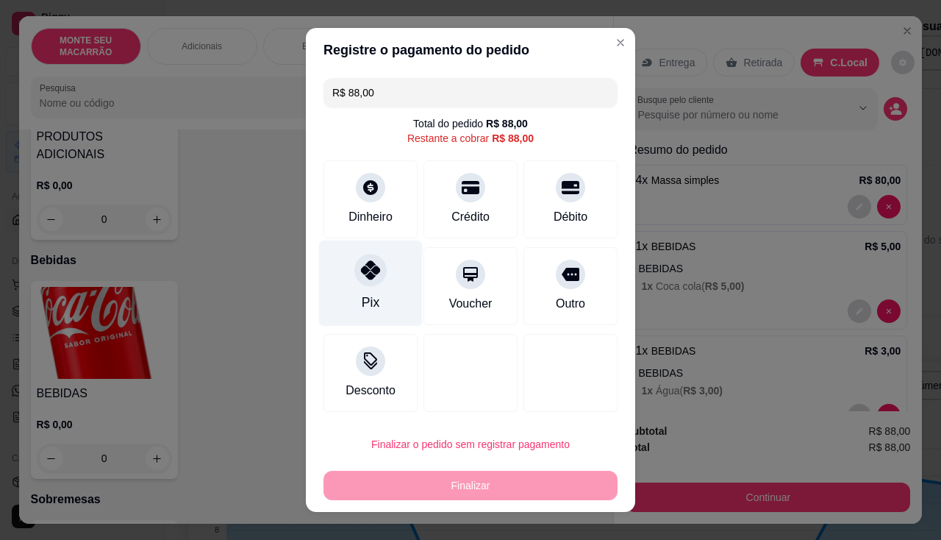
click at [361, 276] on icon at bounding box center [370, 269] width 19 height 19
type input "R$ 0,00"
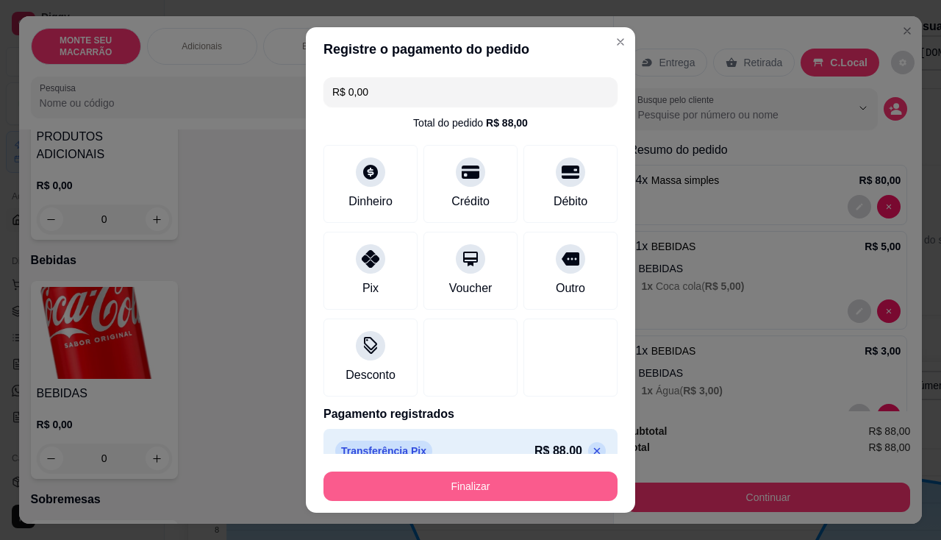
click at [493, 485] on button "Finalizar" at bounding box center [471, 485] width 294 height 29
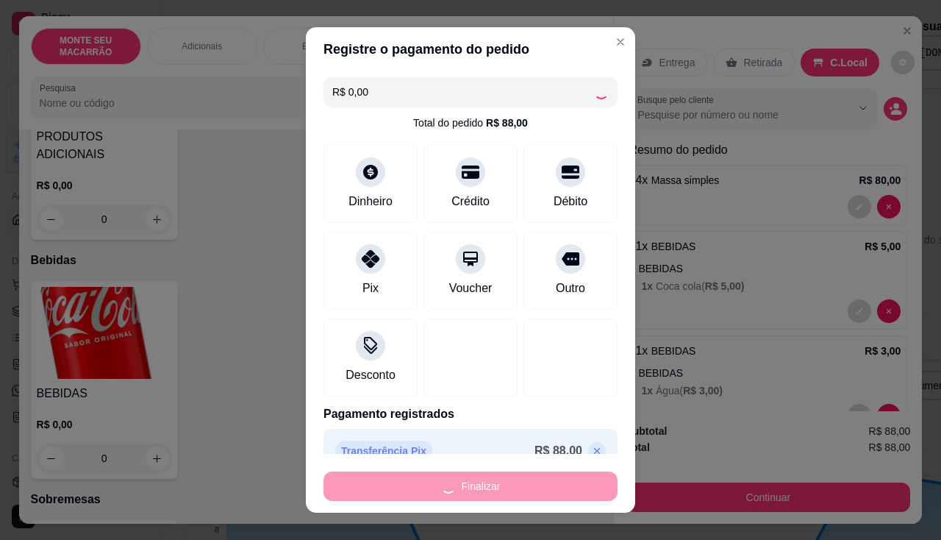
type input "0"
type input "-R$ 88,00"
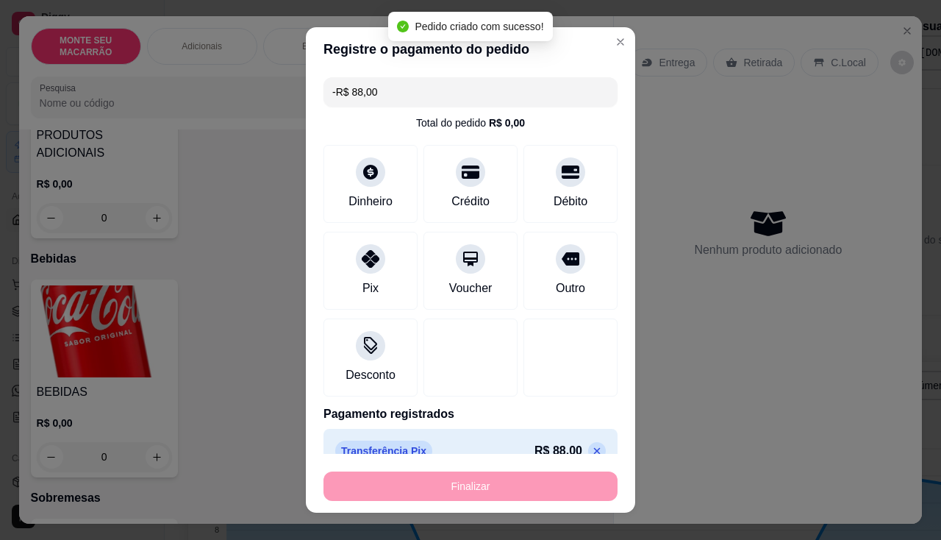
scroll to position [440, 0]
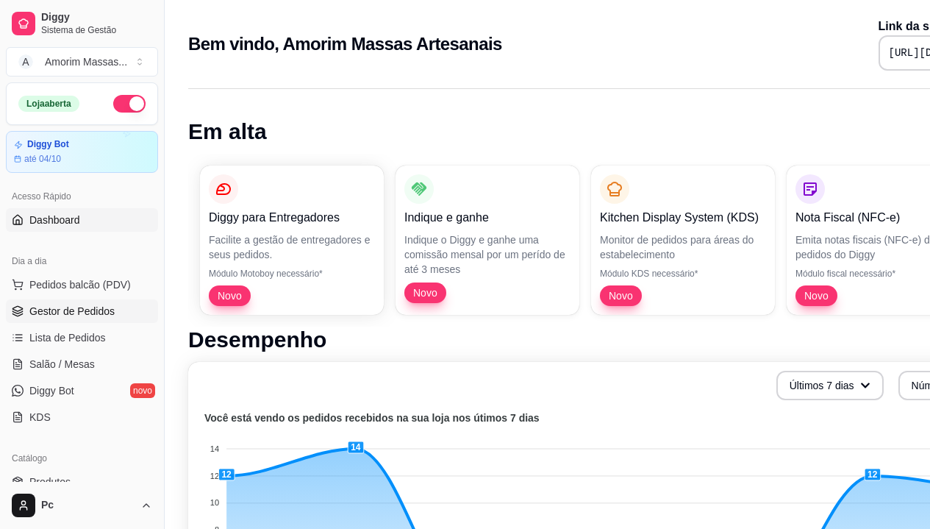
click at [68, 307] on span "Gestor de Pedidos" at bounding box center [71, 311] width 85 height 15
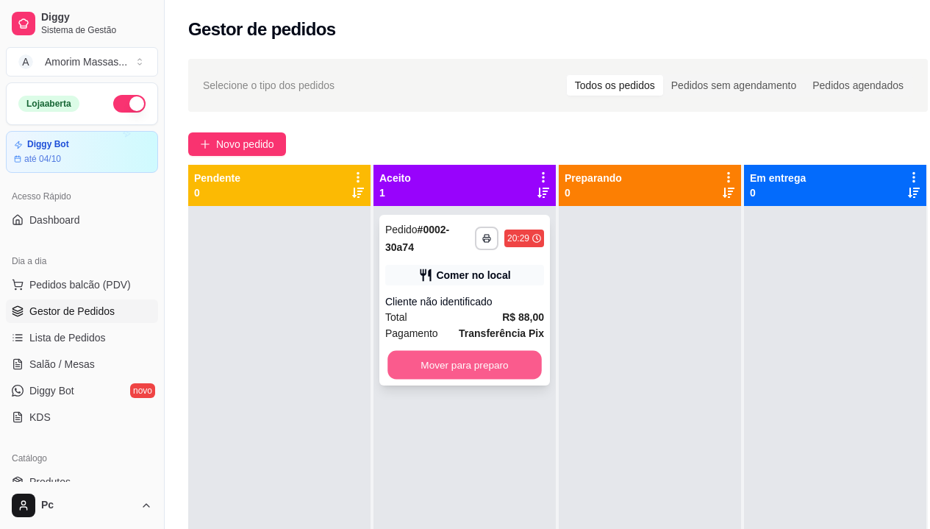
click at [493, 363] on button "Mover para preparo" at bounding box center [465, 365] width 154 height 29
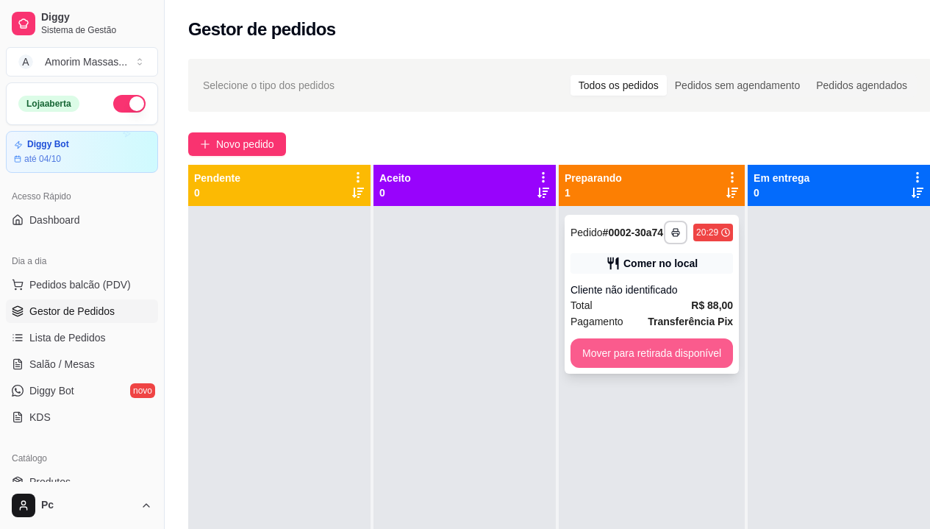
click at [628, 365] on button "Mover para retirada disponível" at bounding box center [652, 352] width 163 height 29
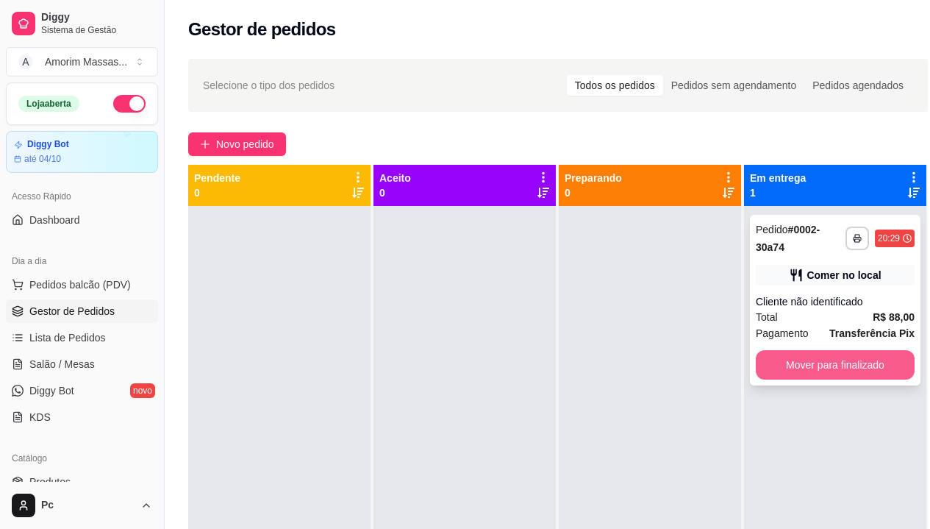
click at [817, 364] on button "Mover para finalizado" at bounding box center [835, 364] width 159 height 29
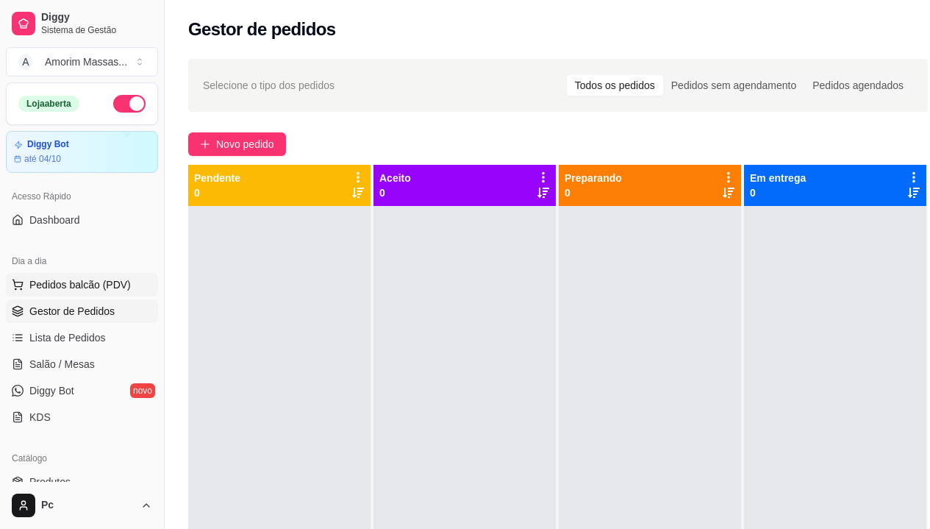
click at [69, 282] on span "Pedidos balcão (PDV)" at bounding box center [79, 284] width 101 height 15
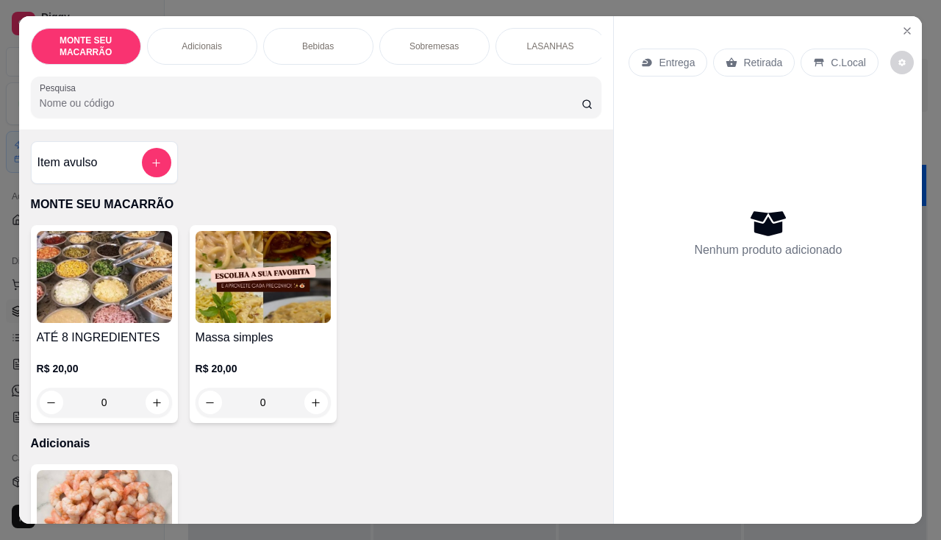
click at [279, 288] on img at bounding box center [263, 277] width 135 height 92
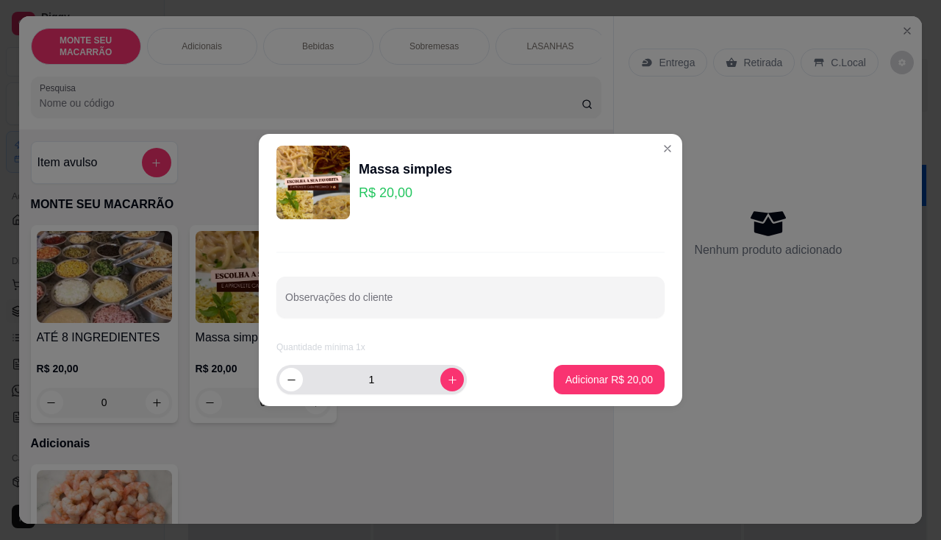
drag, startPoint x: 422, startPoint y: 376, endPoint x: 432, endPoint y: 379, distance: 10.7
click at [424, 376] on input "1" at bounding box center [372, 379] width 138 height 29
click at [440, 379] on button "increase-product-quantity" at bounding box center [452, 380] width 24 height 24
click at [447, 379] on icon "increase-product-quantity" at bounding box center [452, 379] width 11 height 11
type input "3"
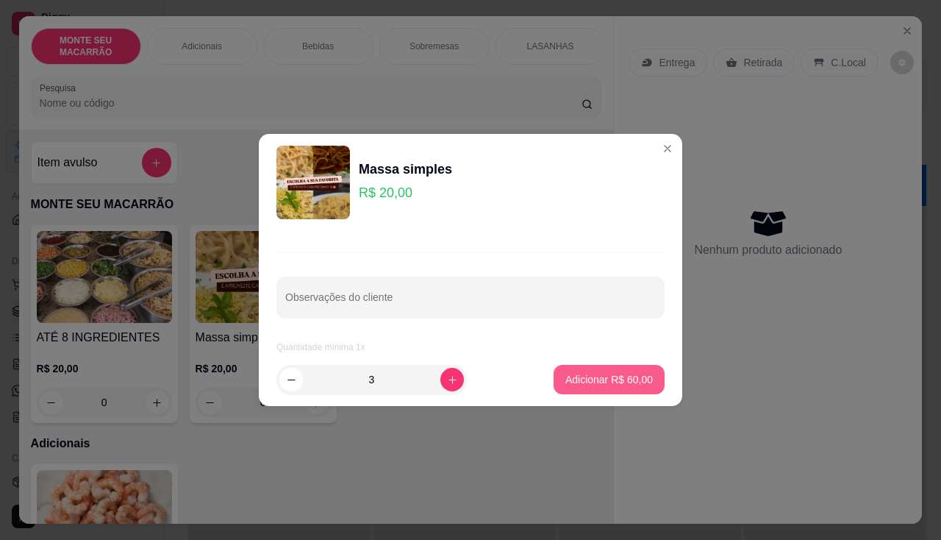
click at [567, 377] on p "Adicionar R$ 60,00" at bounding box center [609, 379] width 88 height 15
type input "3"
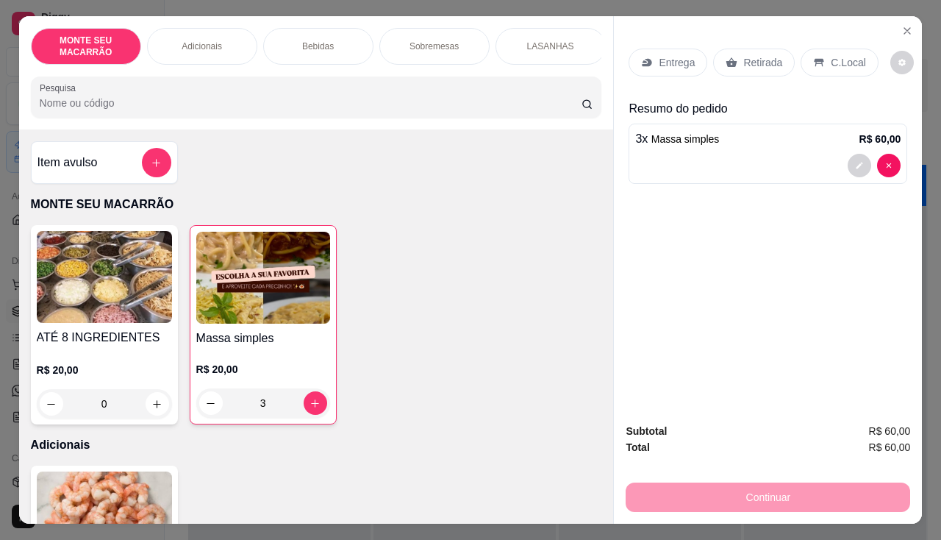
scroll to position [368, 0]
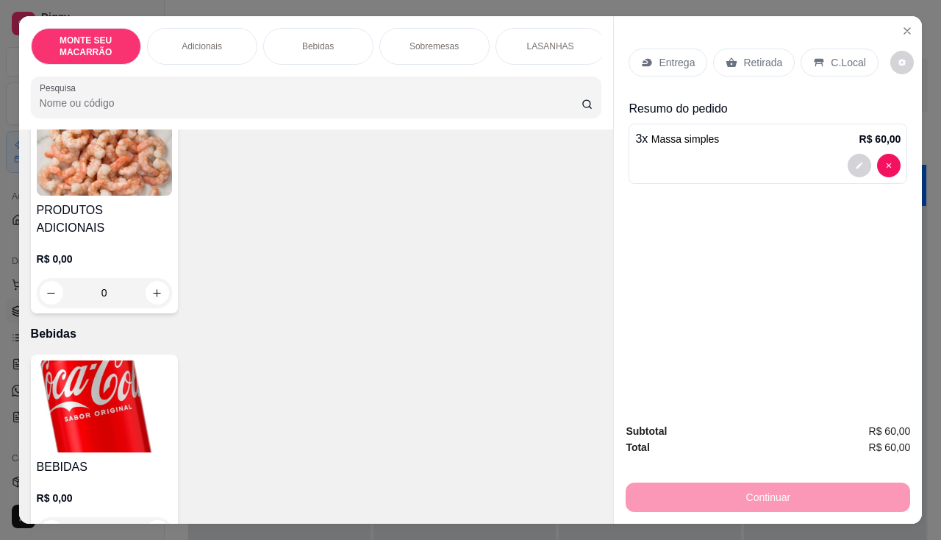
click at [101, 404] on img at bounding box center [104, 406] width 135 height 92
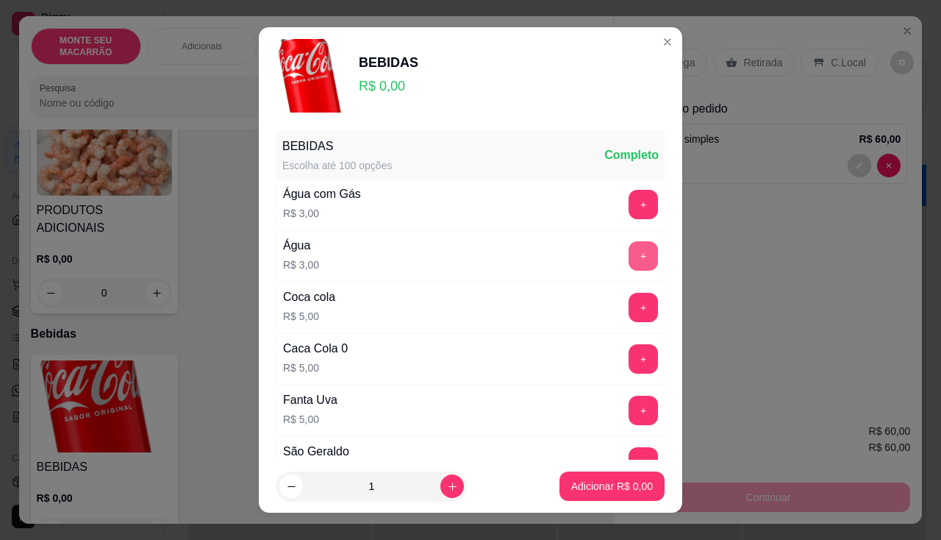
click at [629, 249] on button "+" at bounding box center [643, 255] width 29 height 29
click at [596, 482] on p "Adicionar R$ 3,00" at bounding box center [611, 486] width 79 height 14
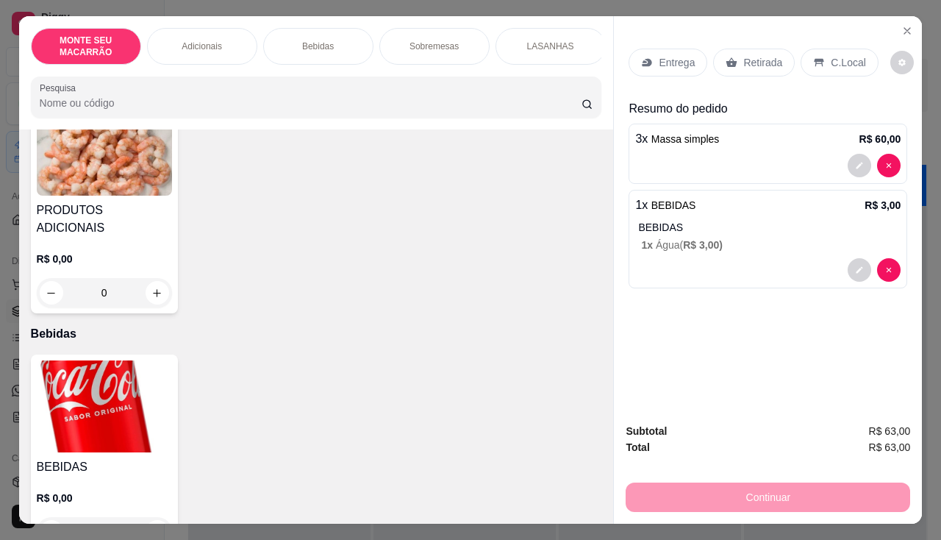
click at [42, 399] on img at bounding box center [104, 406] width 135 height 92
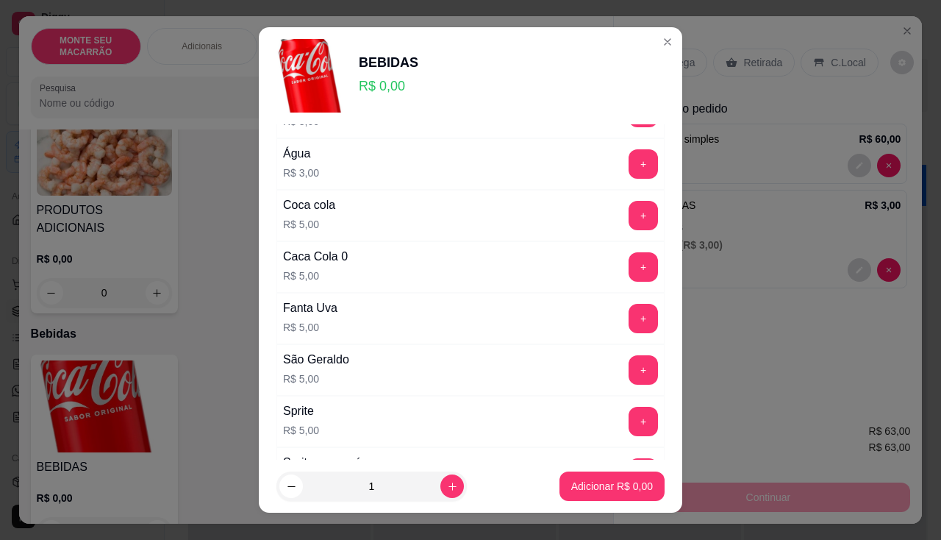
scroll to position [221, 0]
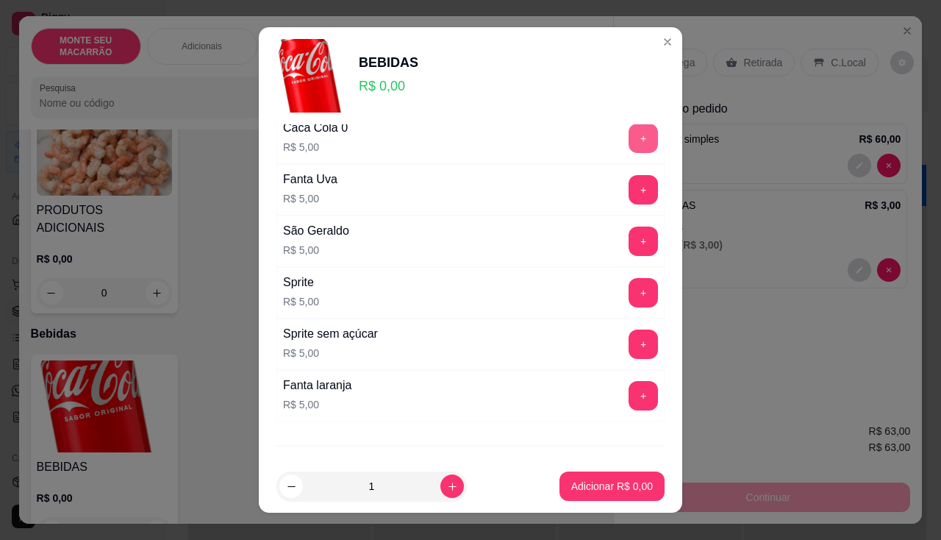
click at [629, 135] on button "+" at bounding box center [643, 138] width 29 height 29
click at [623, 481] on p "Adicionar R$ 5,00" at bounding box center [612, 486] width 82 height 15
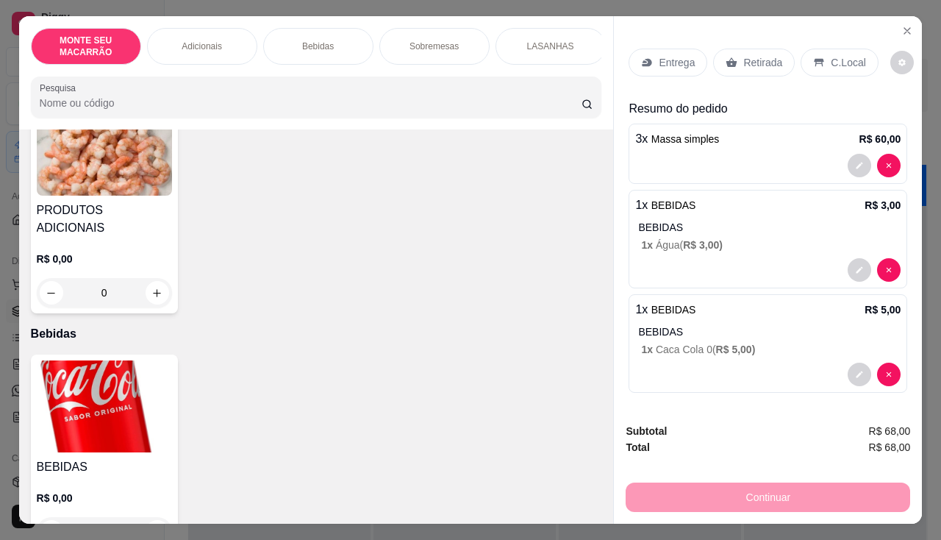
click at [773, 55] on p "Retirada" at bounding box center [762, 62] width 39 height 15
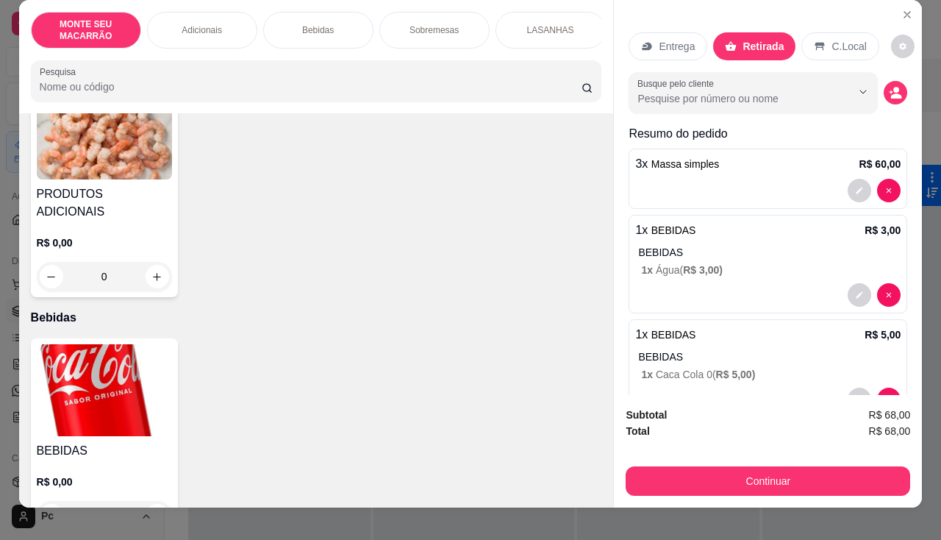
scroll to position [0, 0]
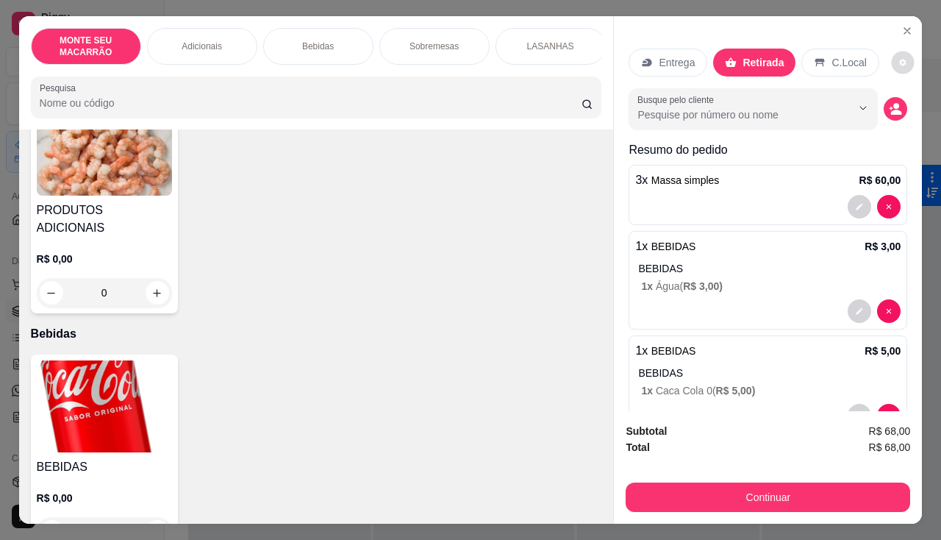
click at [899, 60] on icon "decrease-product-quantity" at bounding box center [903, 62] width 9 height 9
click at [902, 27] on icon "Close" at bounding box center [908, 31] width 12 height 12
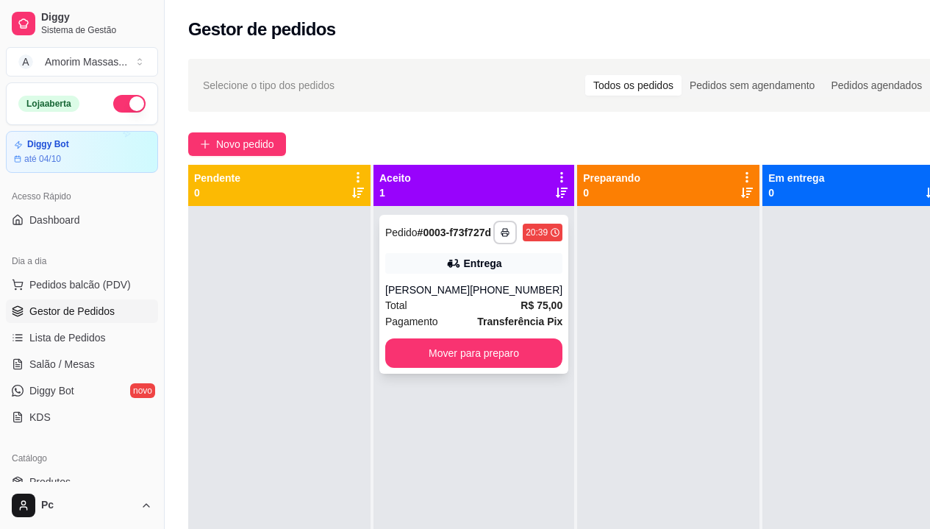
click at [447, 268] on icon at bounding box center [452, 263] width 10 height 9
click at [63, 365] on span "Salão / Mesas" at bounding box center [61, 364] width 65 height 15
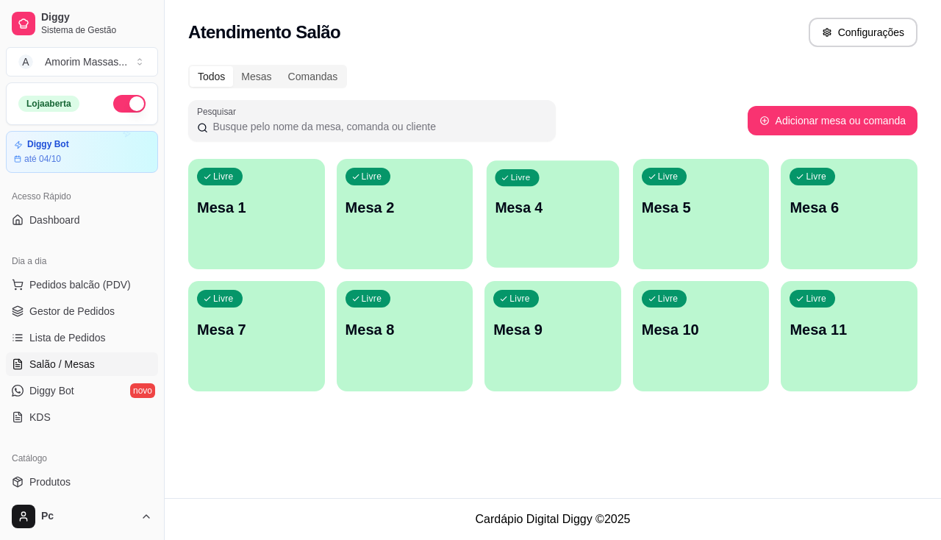
click at [532, 215] on p "Mesa 4" at bounding box center [553, 208] width 115 height 20
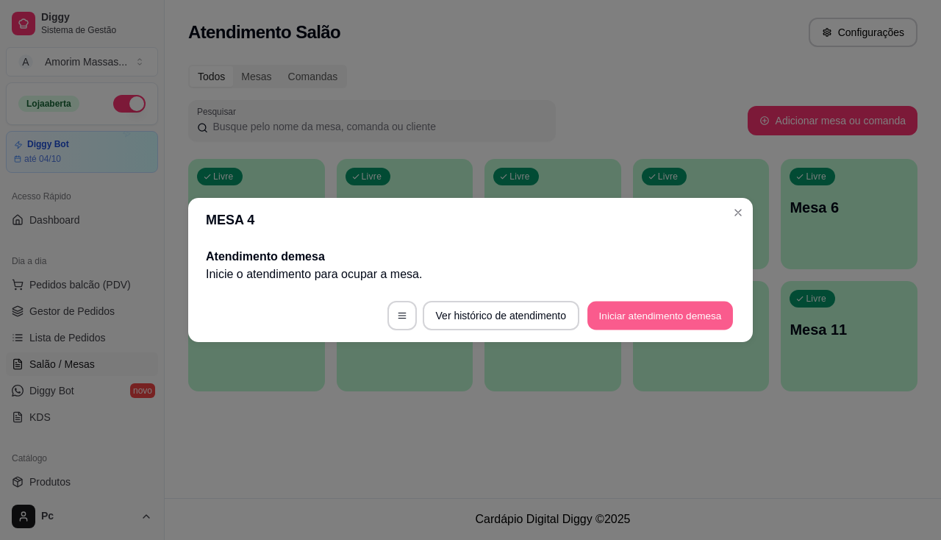
click at [630, 318] on button "Iniciar atendimento de mesa" at bounding box center [661, 315] width 146 height 29
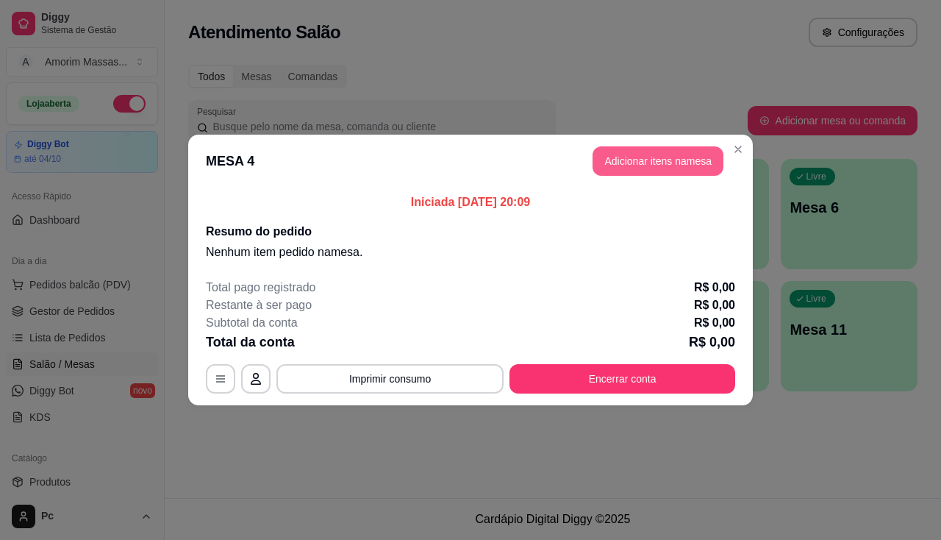
click at [650, 159] on button "Adicionar itens na mesa" at bounding box center [658, 160] width 131 height 29
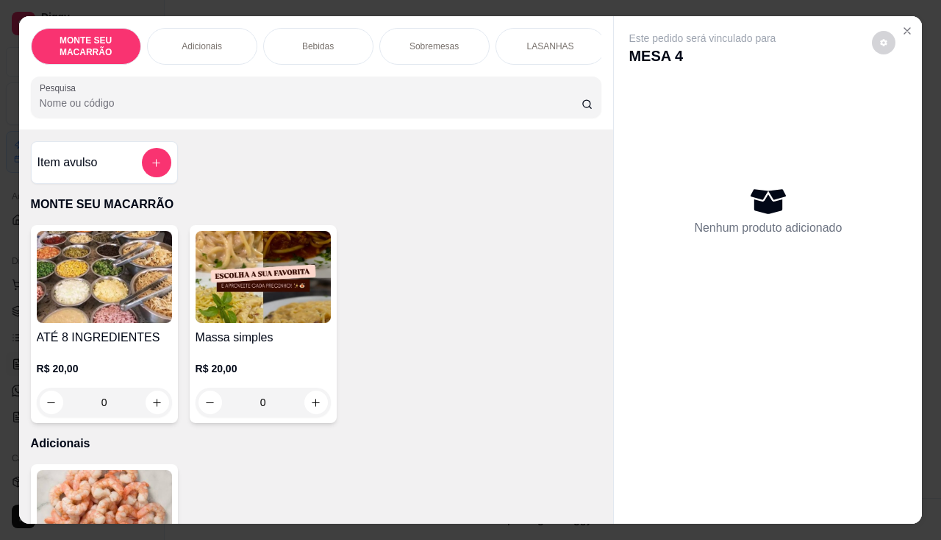
click at [300, 315] on img at bounding box center [263, 277] width 135 height 92
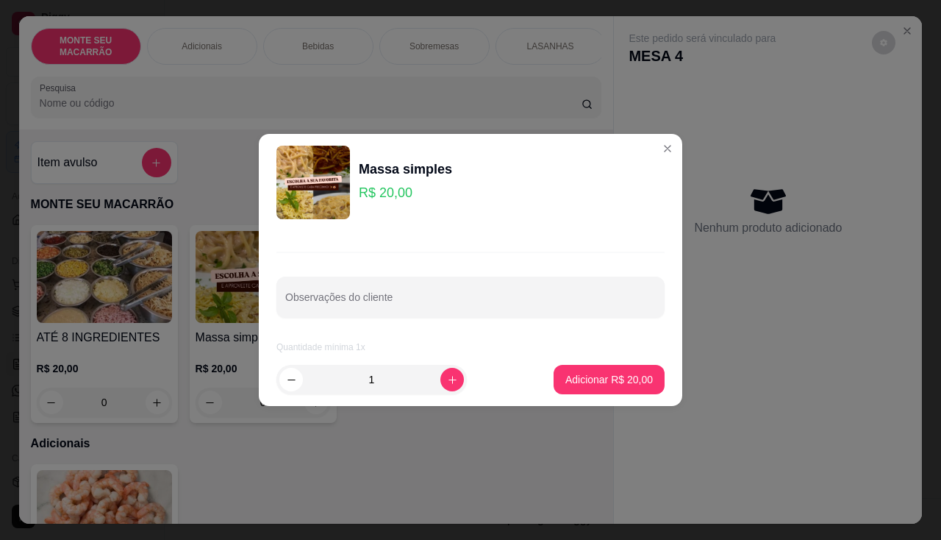
click at [455, 378] on div "1" at bounding box center [403, 379] width 254 height 29
click at [449, 378] on button "increase-product-quantity" at bounding box center [451, 379] width 23 height 23
click at [449, 378] on button "increase-product-quantity" at bounding box center [452, 380] width 24 height 24
type input "3"
click at [573, 375] on p "Adicionar R$ 60,00" at bounding box center [609, 379] width 88 height 15
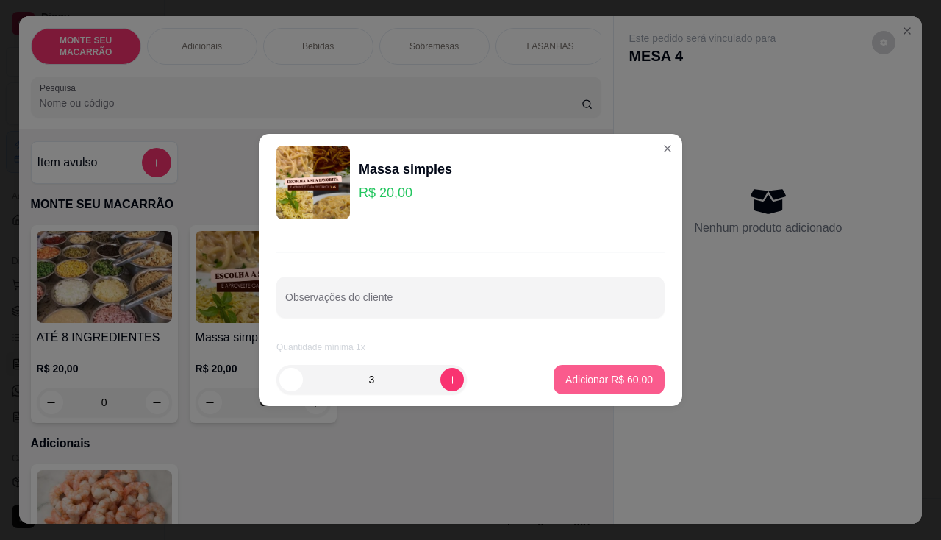
type input "3"
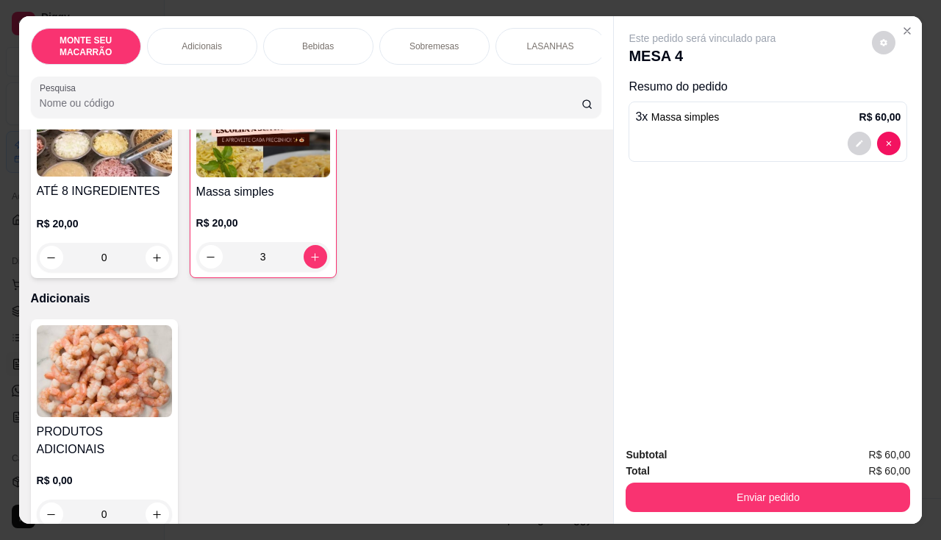
scroll to position [147, 0]
click at [113, 388] on img at bounding box center [104, 370] width 135 height 92
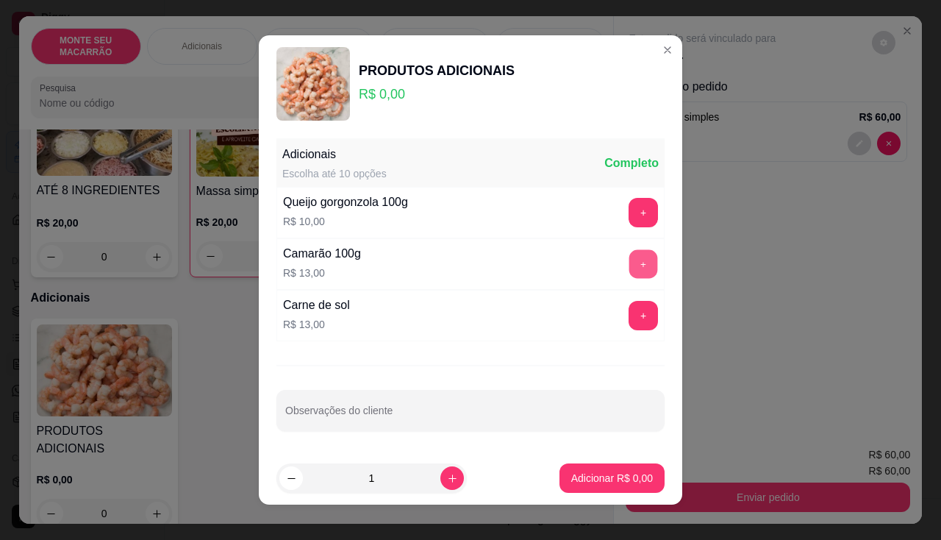
click at [632, 261] on button "+" at bounding box center [643, 264] width 29 height 29
click at [631, 308] on button "+" at bounding box center [643, 315] width 29 height 29
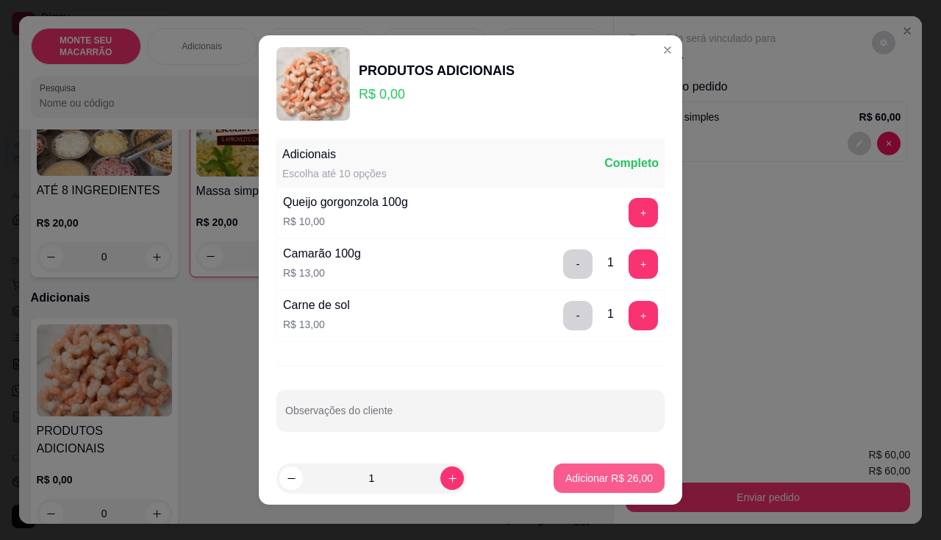
click at [572, 486] on button "Adicionar R$ 26,00" at bounding box center [609, 477] width 111 height 29
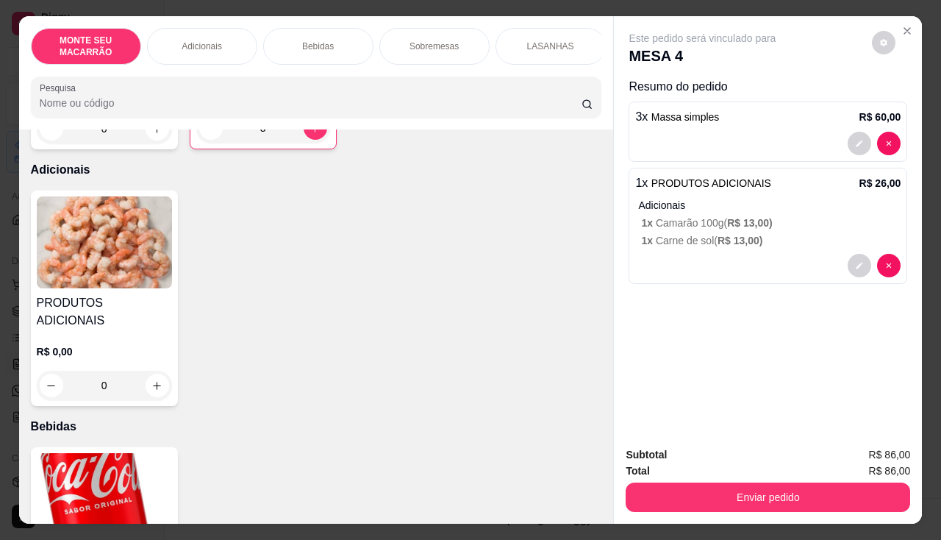
scroll to position [368, 0]
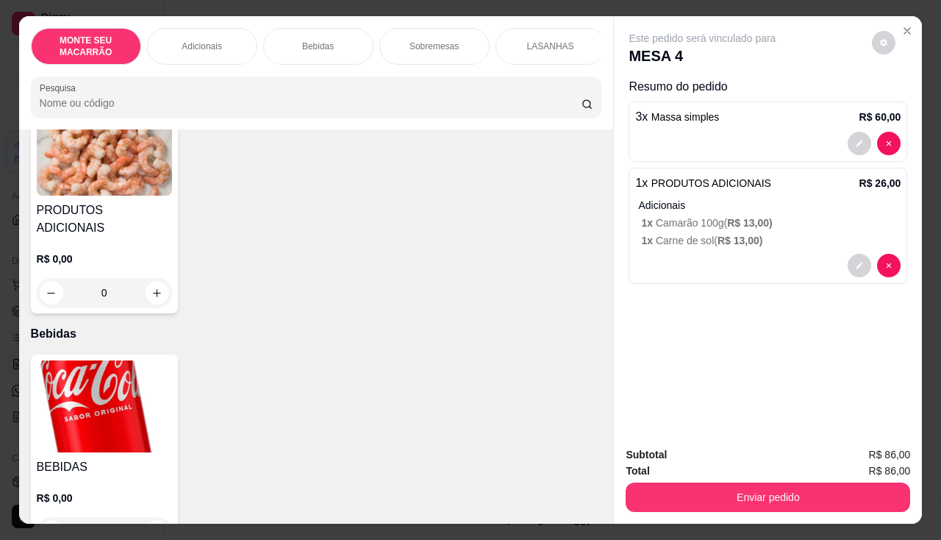
click at [71, 376] on img at bounding box center [104, 406] width 135 height 92
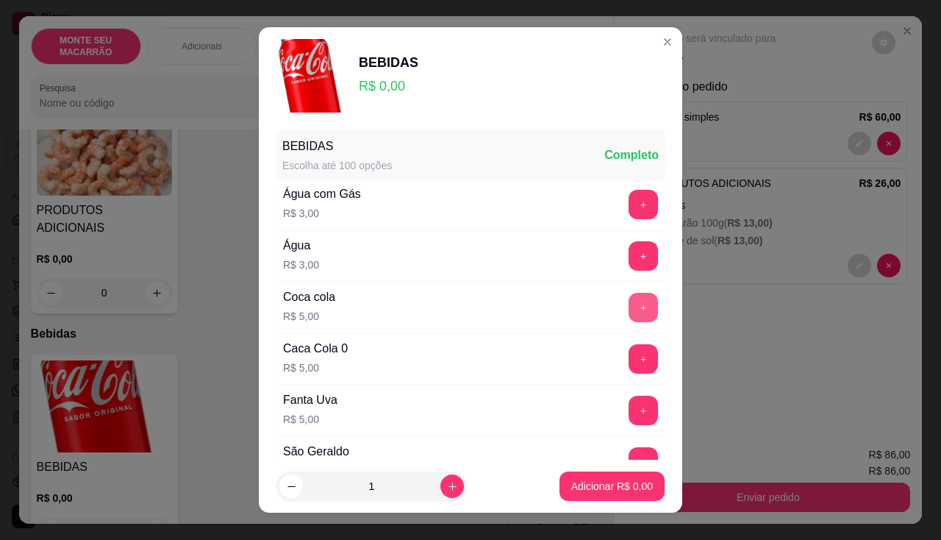
click at [629, 304] on button "+" at bounding box center [643, 307] width 29 height 29
click at [629, 353] on button "+" at bounding box center [643, 358] width 29 height 29
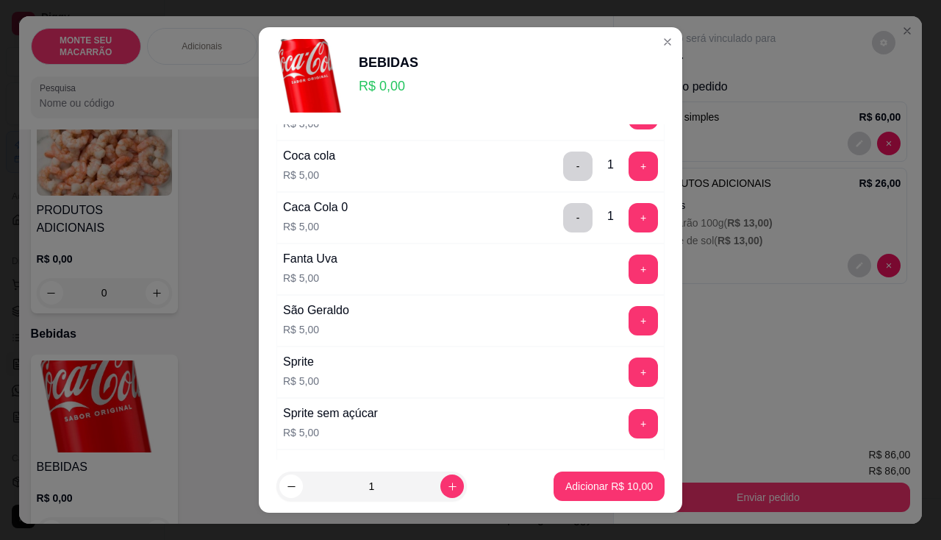
scroll to position [147, 0]
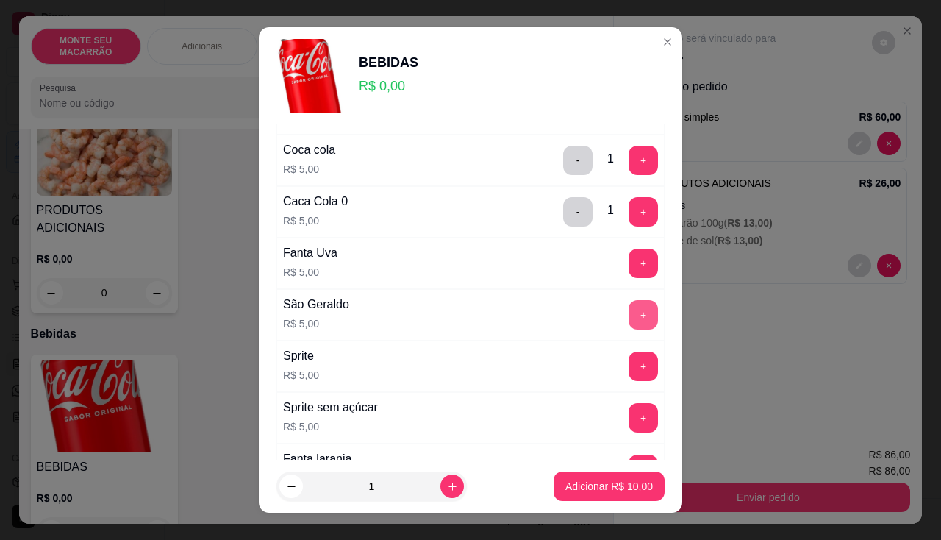
click at [629, 315] on button "+" at bounding box center [643, 314] width 29 height 29
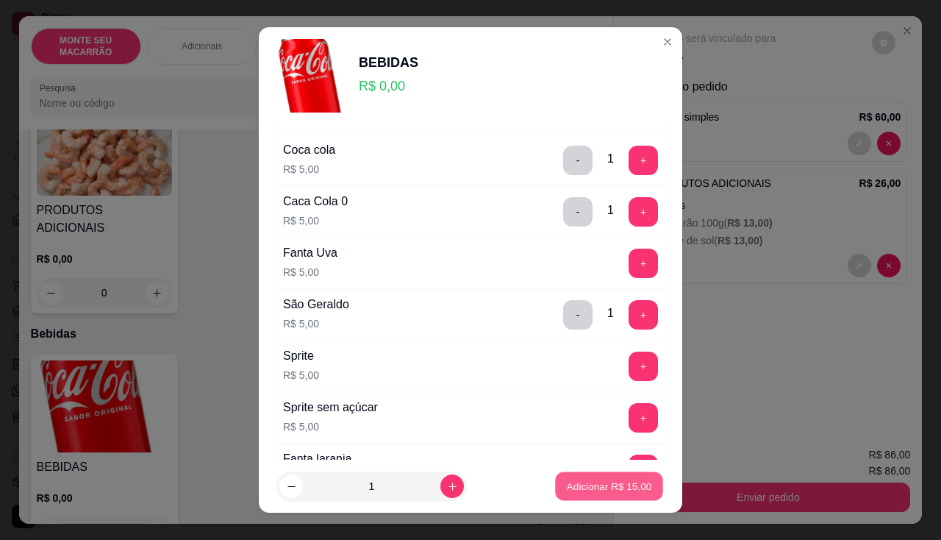
click at [595, 493] on button "Adicionar R$ 15,00" at bounding box center [609, 486] width 108 height 29
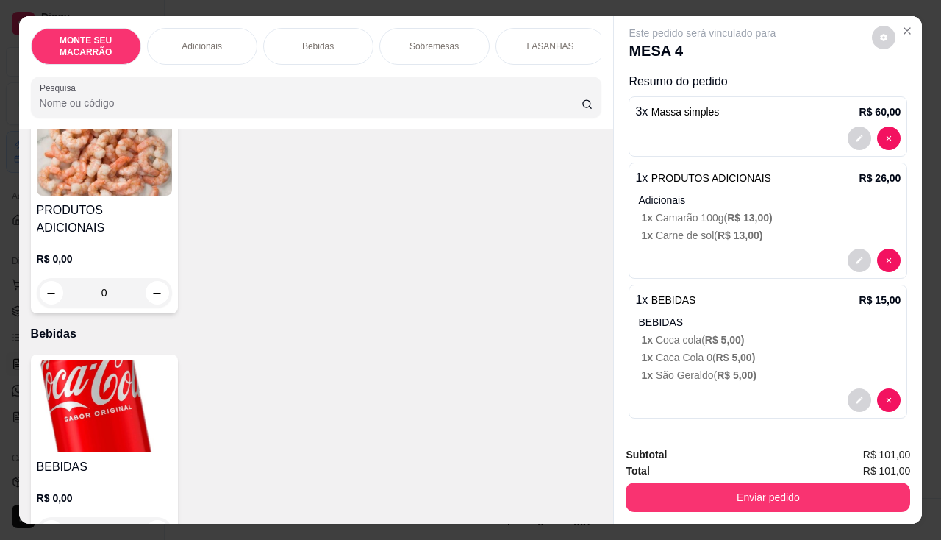
scroll to position [10, 0]
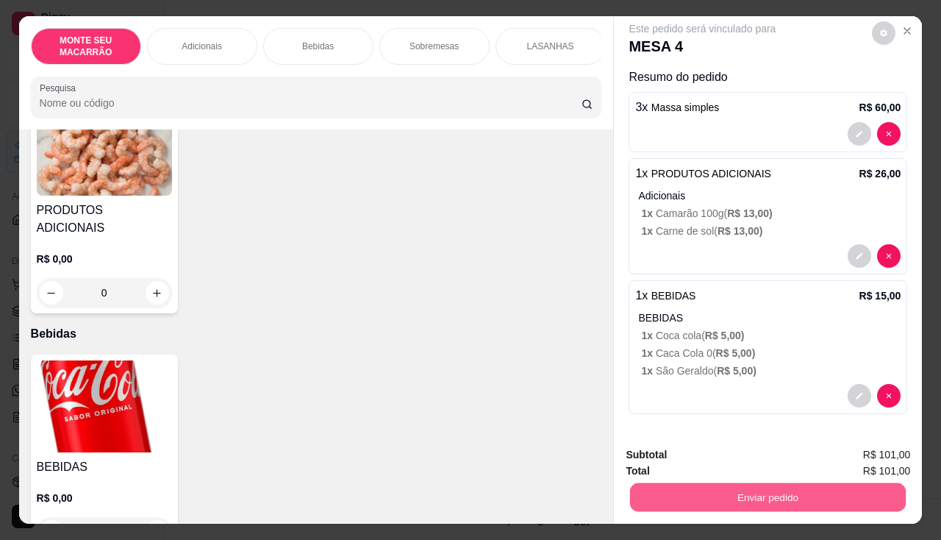
click at [743, 500] on button "Enviar pedido" at bounding box center [768, 497] width 276 height 29
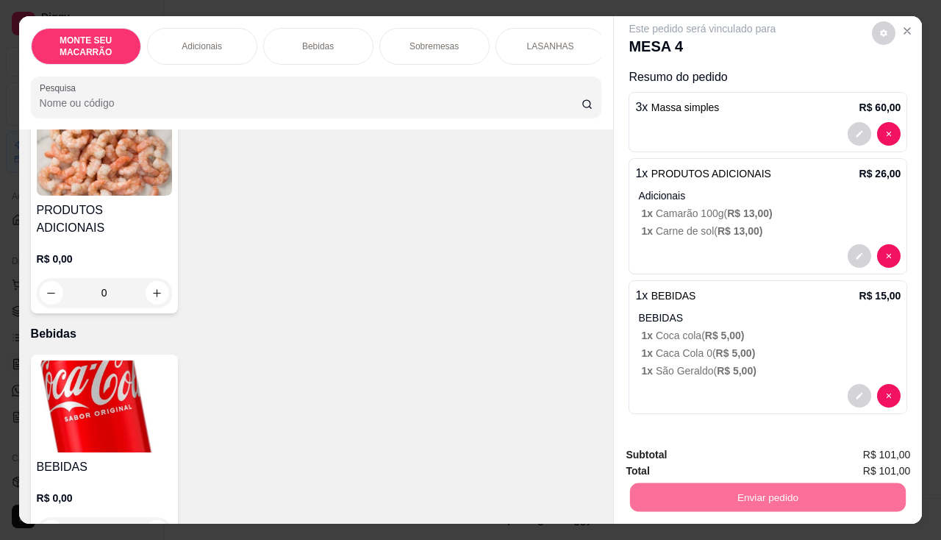
click at [844, 443] on button "Sim, quero registrar" at bounding box center [859, 455] width 110 height 28
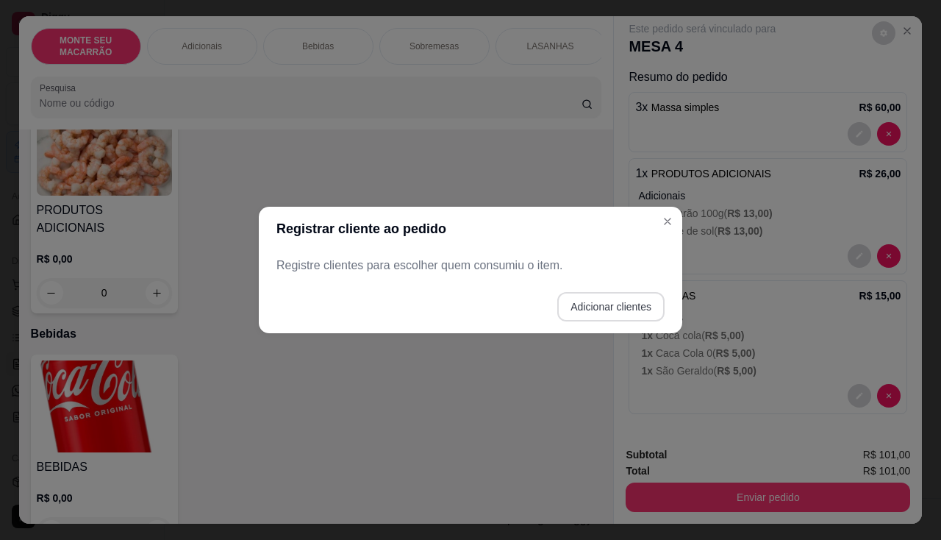
click at [589, 296] on button "Adicionar clientes" at bounding box center [610, 306] width 107 height 29
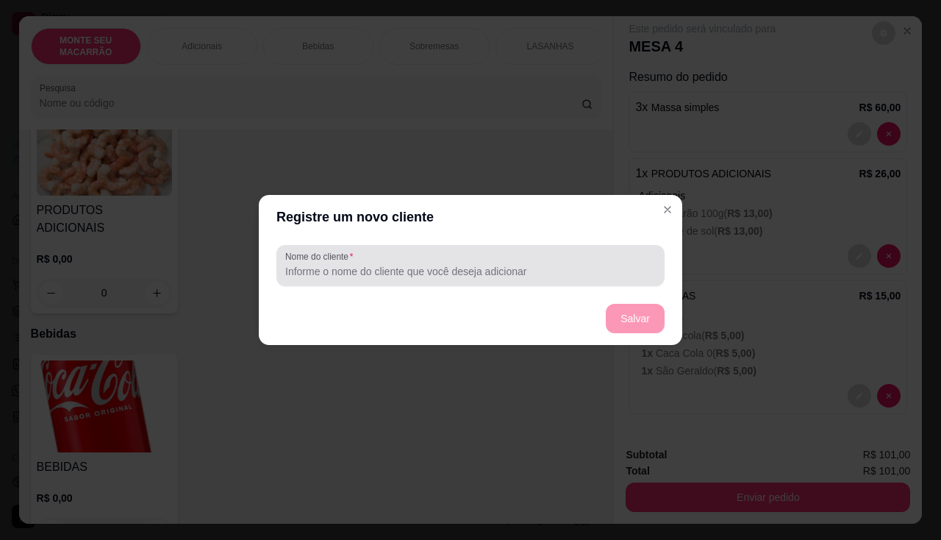
click at [340, 283] on div "Nome do cliente" at bounding box center [470, 265] width 388 height 41
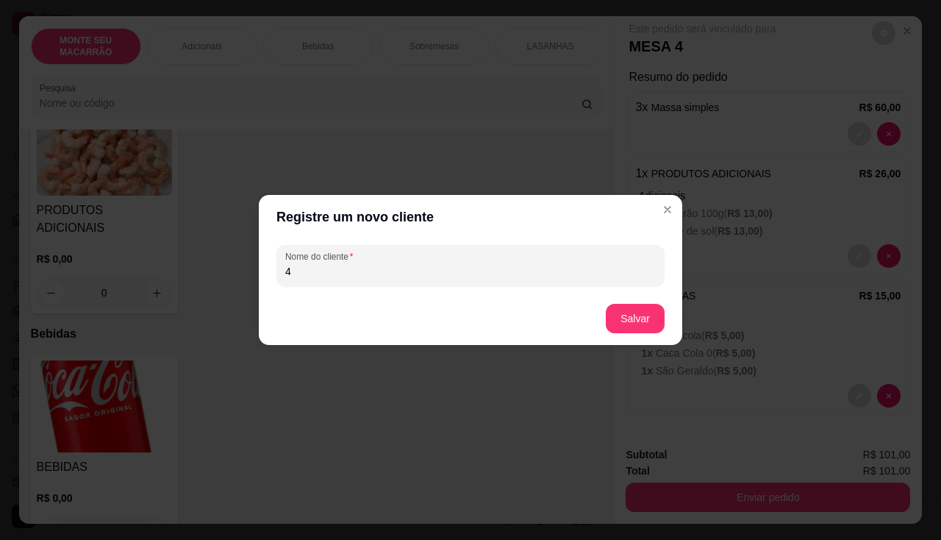
type input "4"
click at [638, 309] on button "Salvar" at bounding box center [635, 318] width 57 height 29
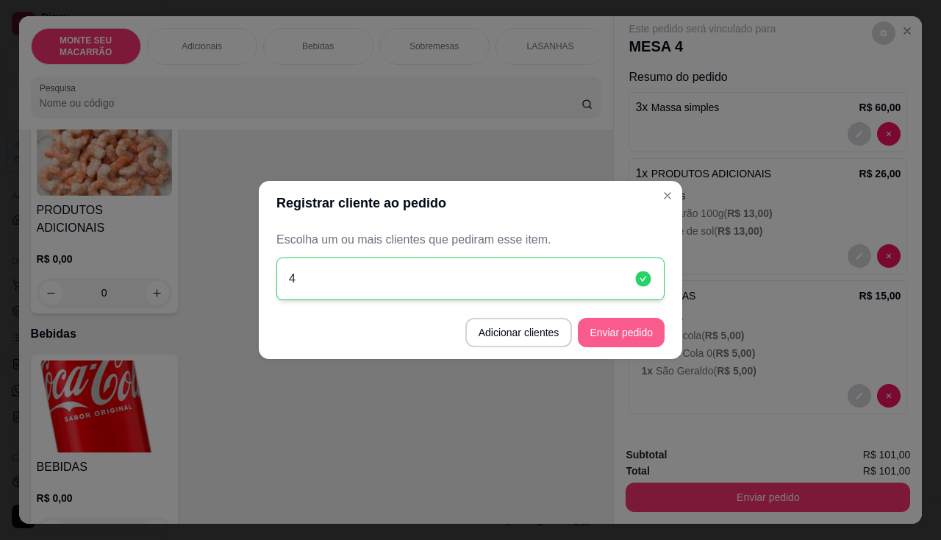
click at [607, 331] on button "Enviar pedido" at bounding box center [621, 332] width 87 height 29
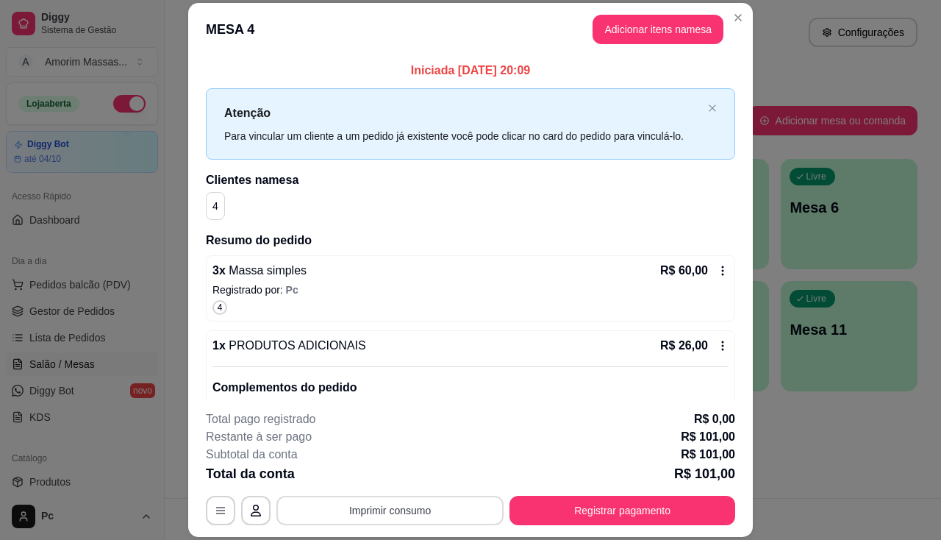
click at [389, 507] on button "Imprimir consumo" at bounding box center [389, 510] width 227 height 29
click at [735, 19] on icon "Close" at bounding box center [738, 18] width 6 height 6
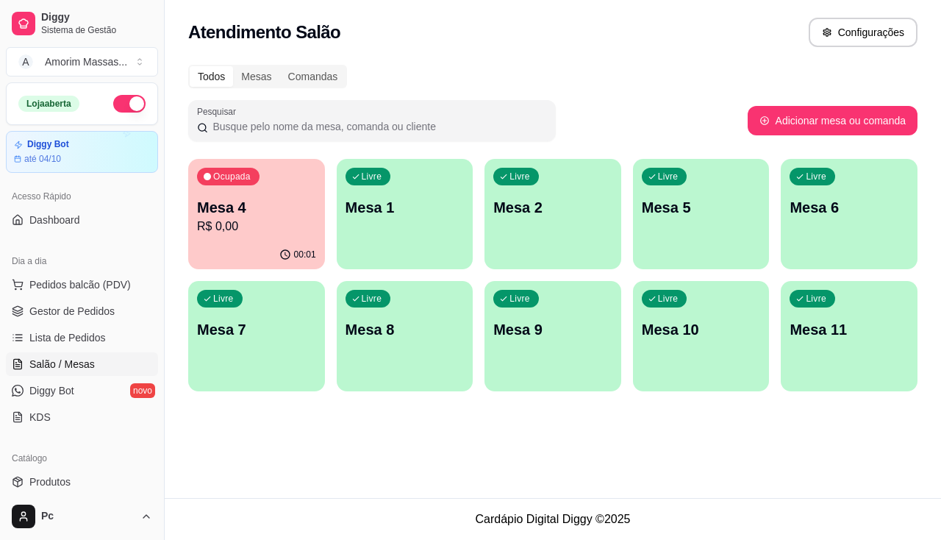
click at [854, 215] on p "Mesa 6" at bounding box center [849, 207] width 119 height 21
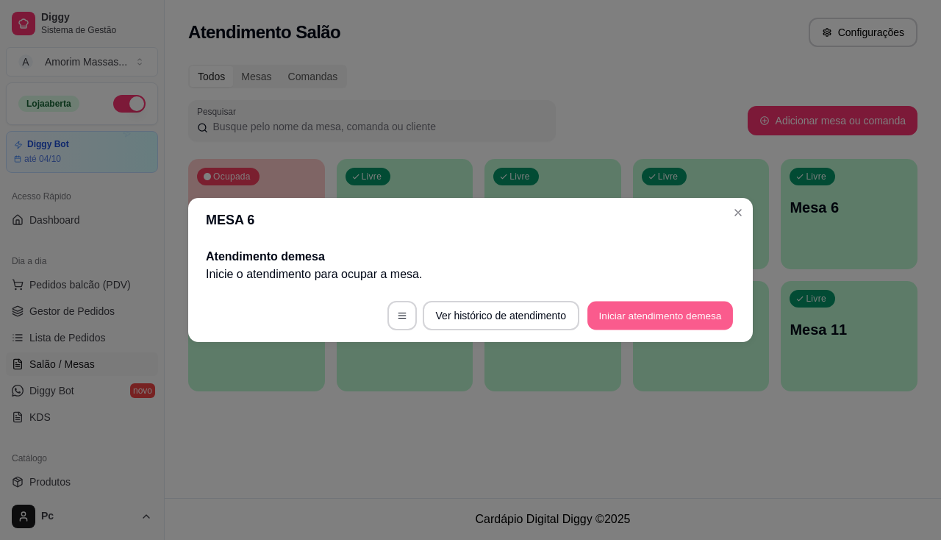
click at [624, 320] on button "Iniciar atendimento de mesa" at bounding box center [661, 315] width 146 height 29
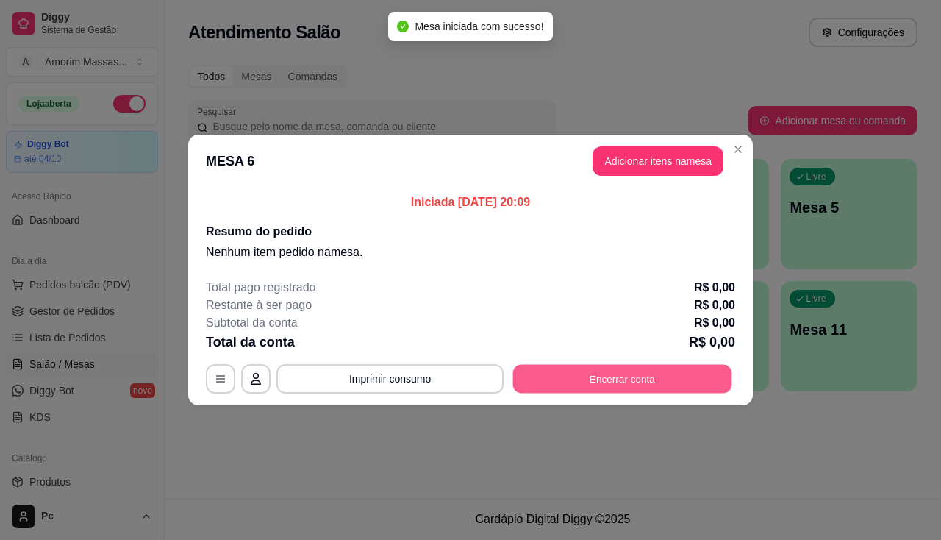
click at [657, 378] on button "Encerrar conta" at bounding box center [622, 379] width 219 height 29
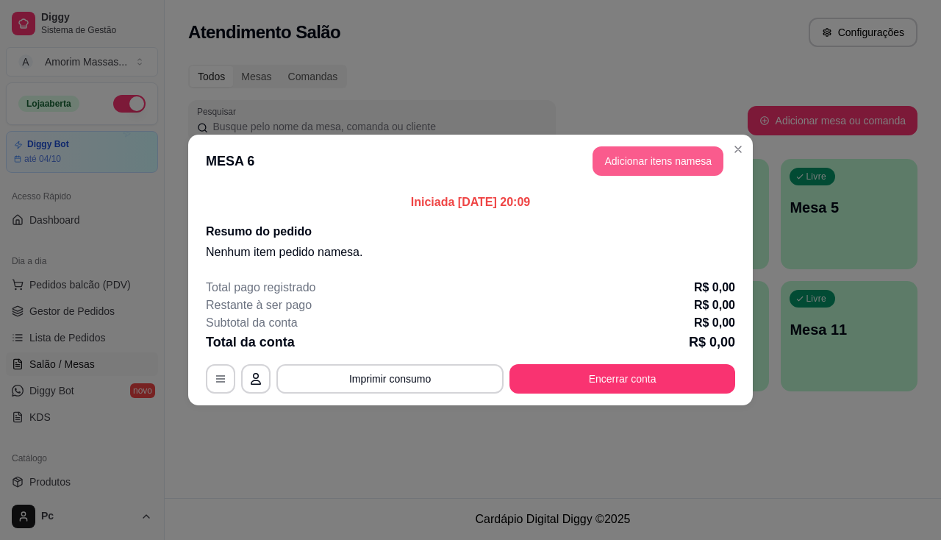
click at [674, 164] on button "Adicionar itens na mesa" at bounding box center [658, 160] width 131 height 29
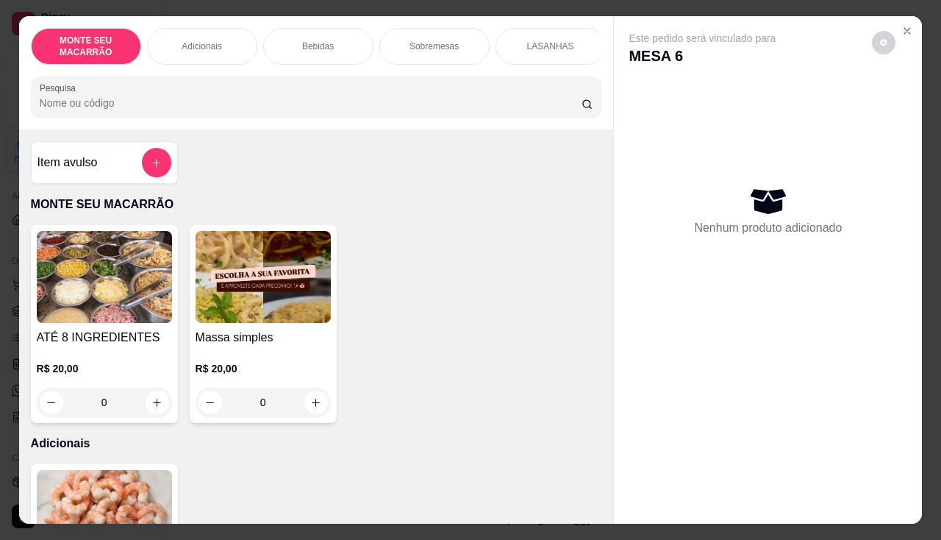
click at [279, 310] on img at bounding box center [263, 277] width 135 height 92
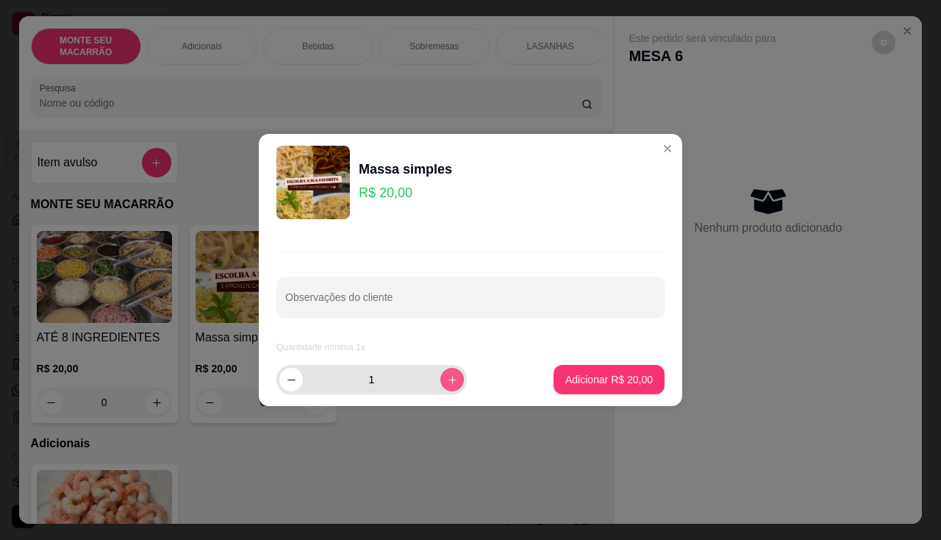
click at [449, 383] on button "increase-product-quantity" at bounding box center [452, 380] width 24 height 24
type input "2"
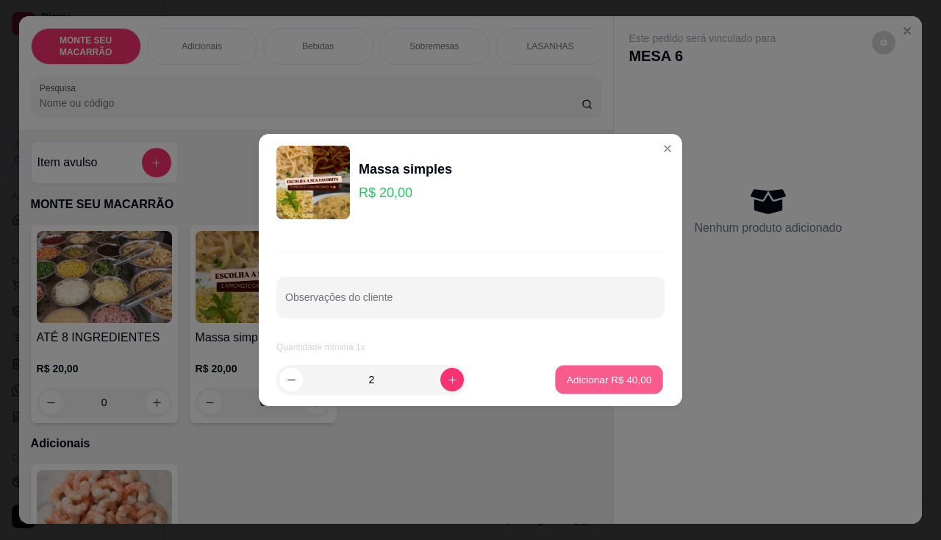
click at [555, 375] on button "Adicionar R$ 40,00" at bounding box center [609, 379] width 108 height 29
type input "2"
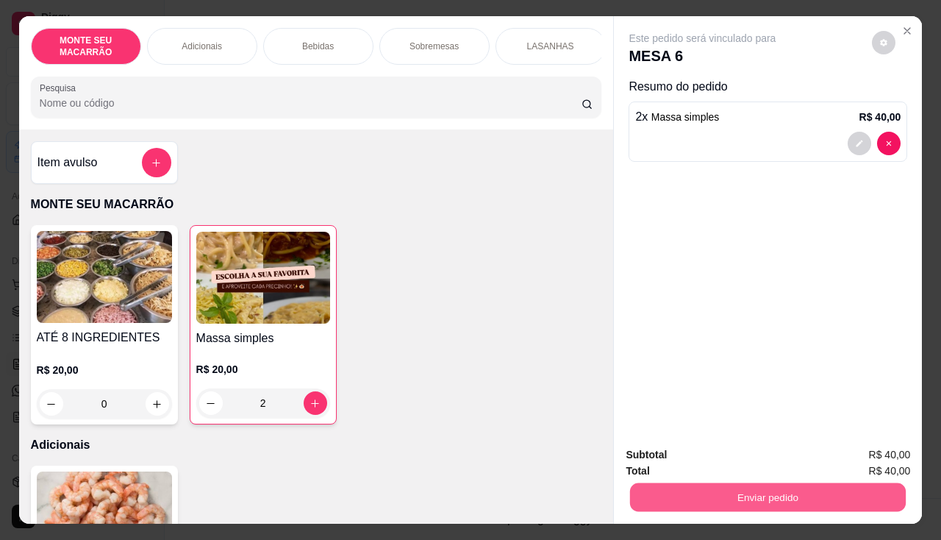
click at [701, 488] on button "Enviar pedido" at bounding box center [768, 497] width 276 height 29
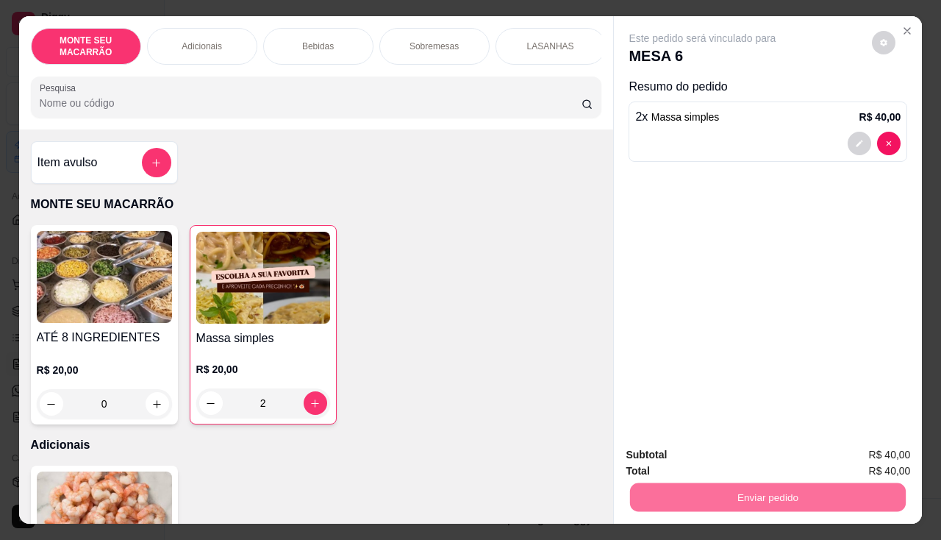
click at [854, 450] on button "Sim, quero registrar" at bounding box center [859, 454] width 106 height 27
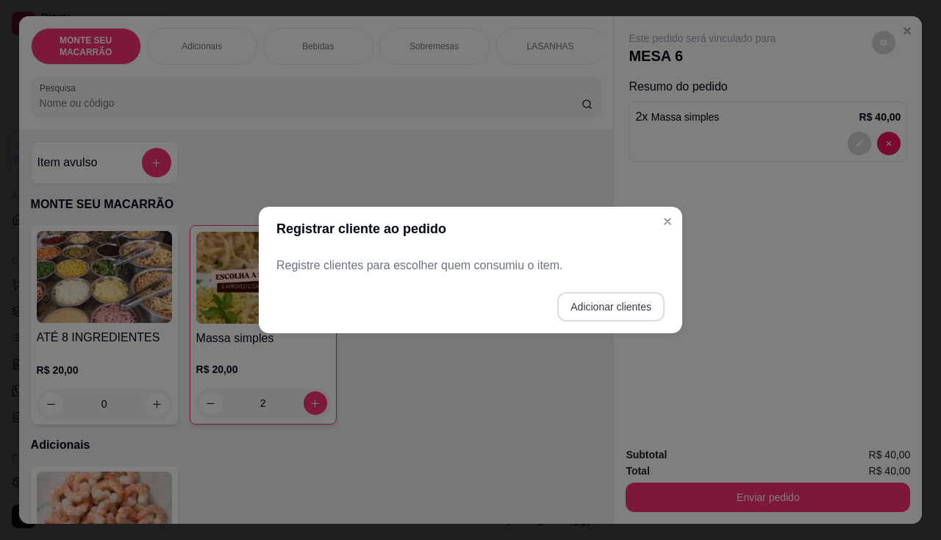
click at [635, 298] on button "Adicionar clientes" at bounding box center [610, 306] width 107 height 29
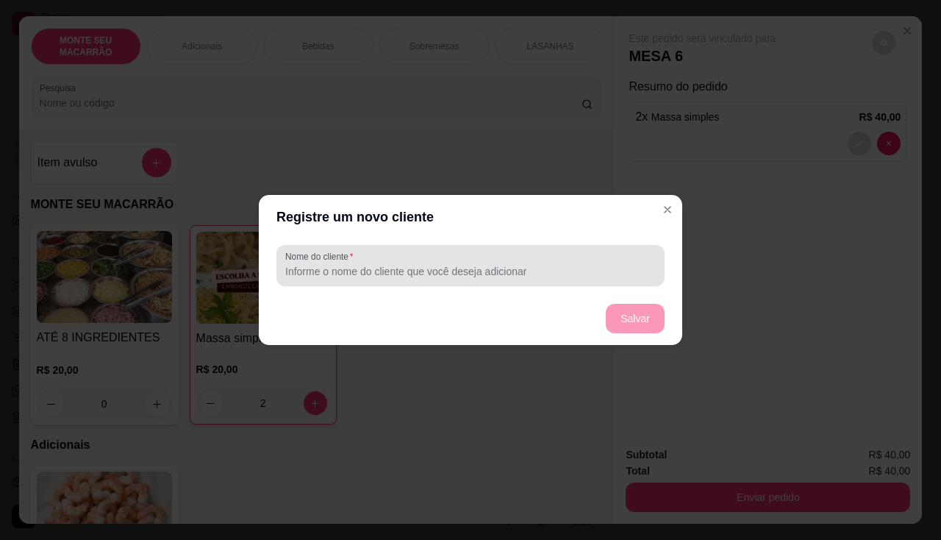
click at [469, 275] on input "Nome do cliente" at bounding box center [470, 271] width 371 height 15
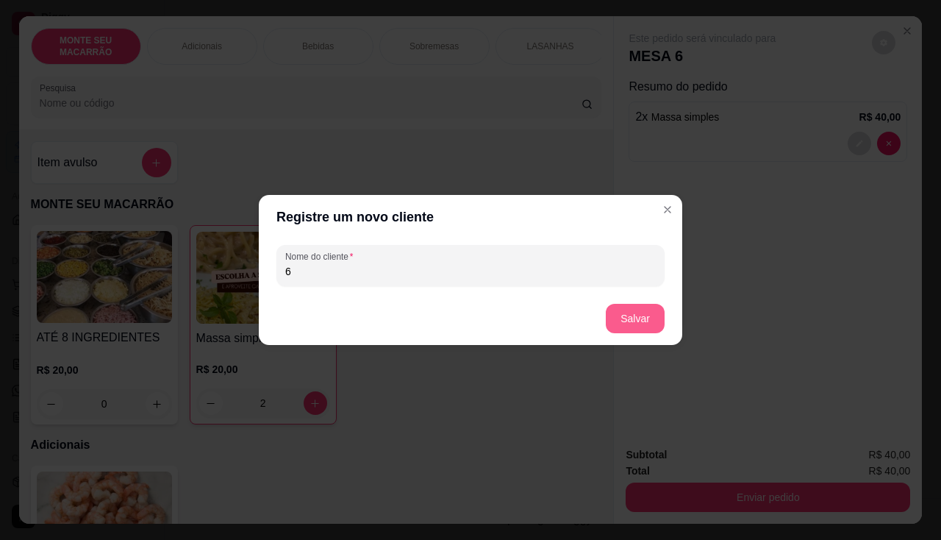
type input "6"
click at [640, 324] on button "Salvar" at bounding box center [635, 318] width 57 height 29
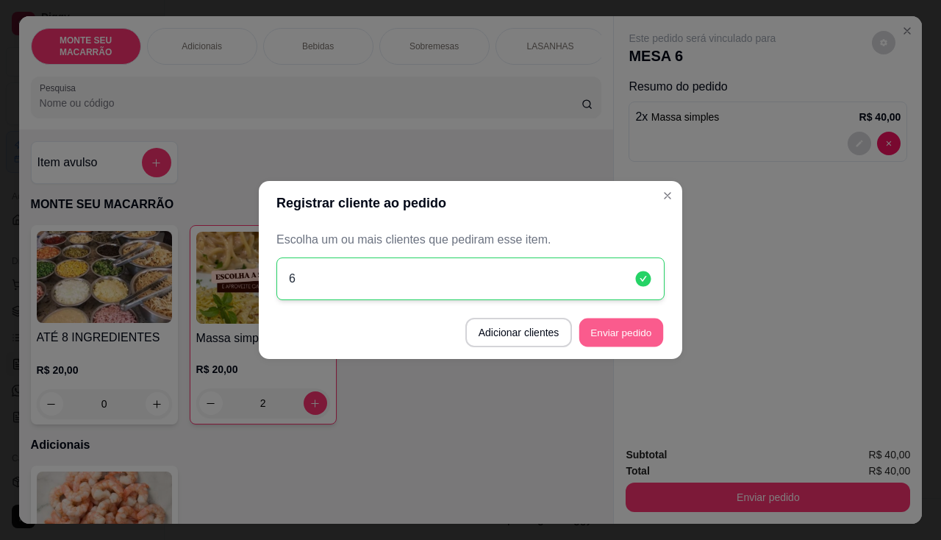
click at [643, 334] on button "Enviar pedido" at bounding box center [621, 332] width 84 height 29
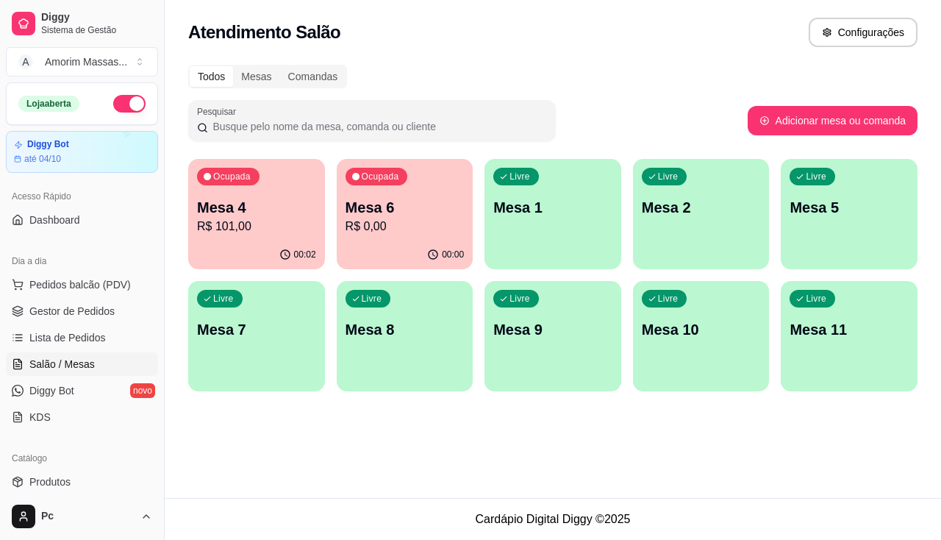
click at [396, 345] on div "Livre Mesa 8" at bounding box center [405, 327] width 137 height 93
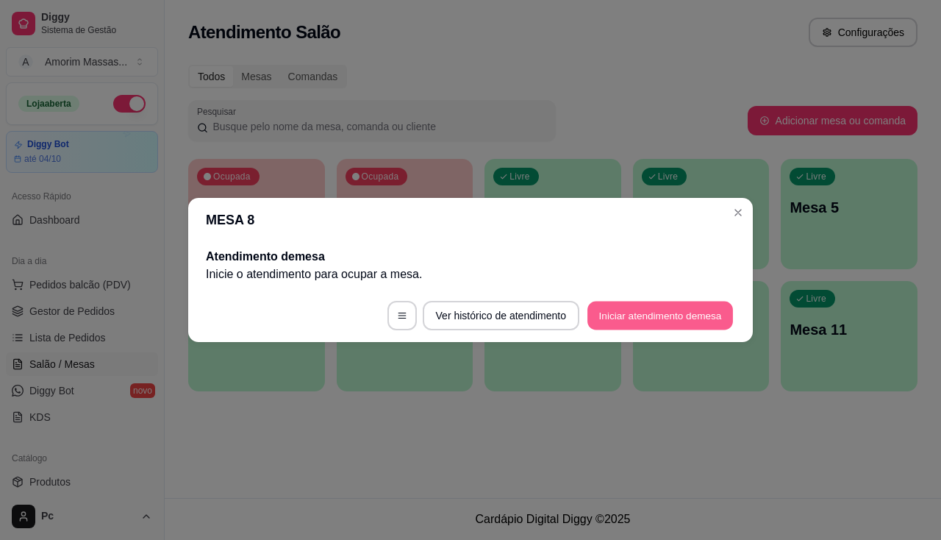
click at [652, 315] on button "Iniciar atendimento de mesa" at bounding box center [661, 315] width 146 height 29
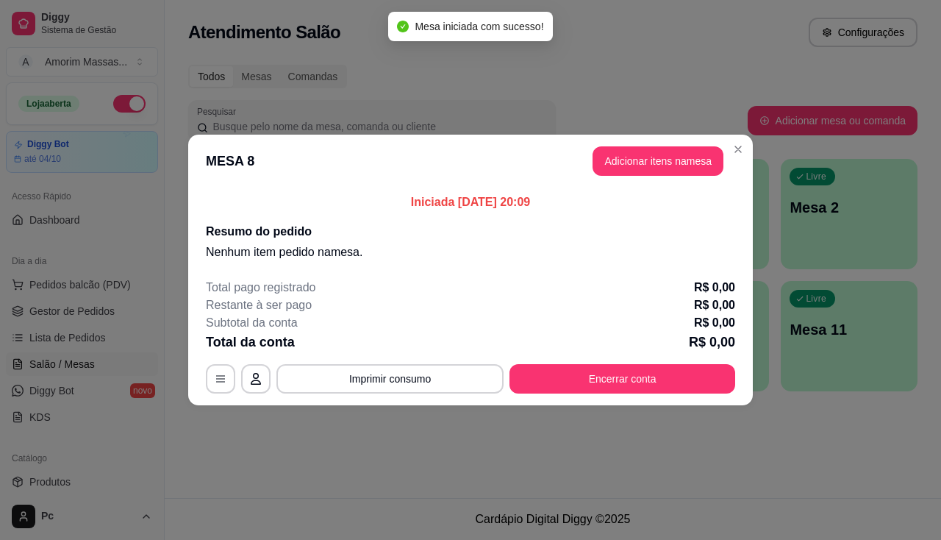
click at [644, 166] on button "Adicionar itens na mesa" at bounding box center [658, 160] width 131 height 29
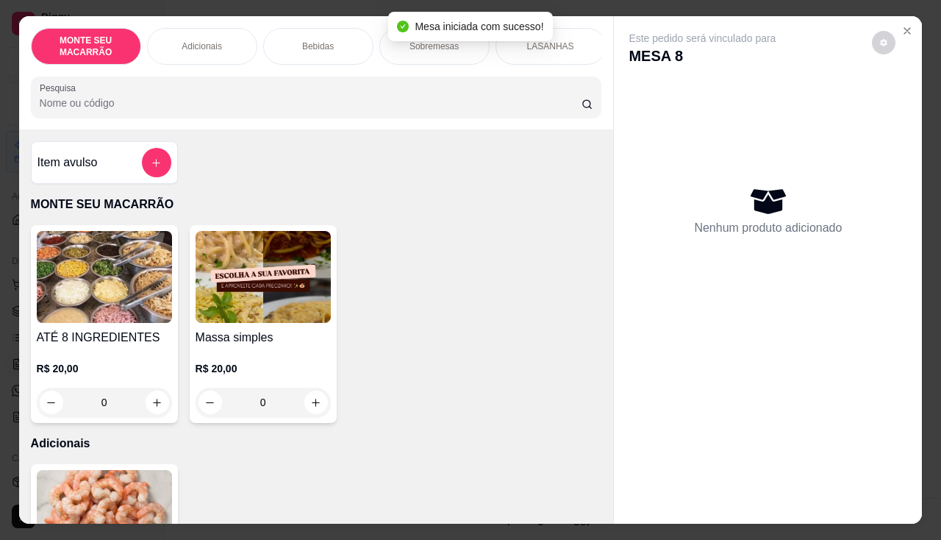
click at [254, 271] on img at bounding box center [263, 277] width 135 height 92
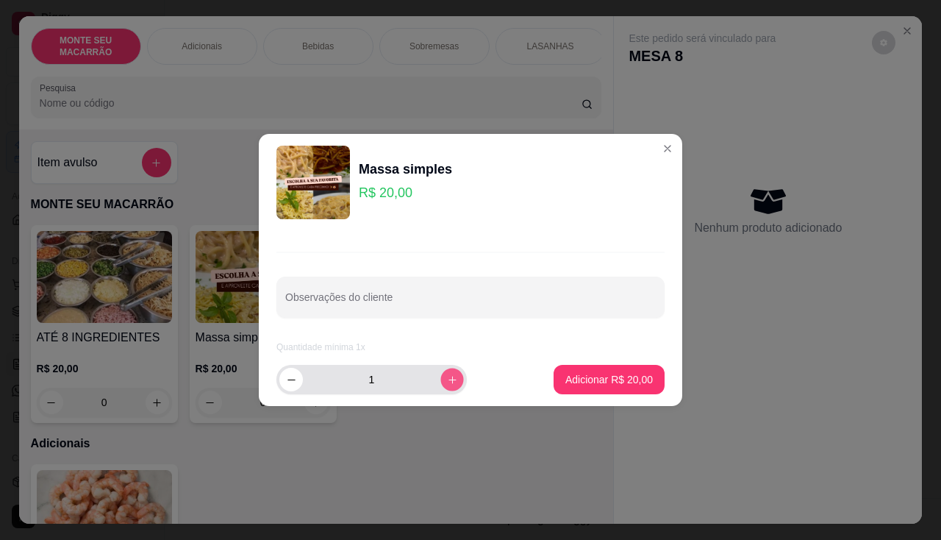
click at [447, 374] on icon "increase-product-quantity" at bounding box center [452, 379] width 11 height 11
type input "2"
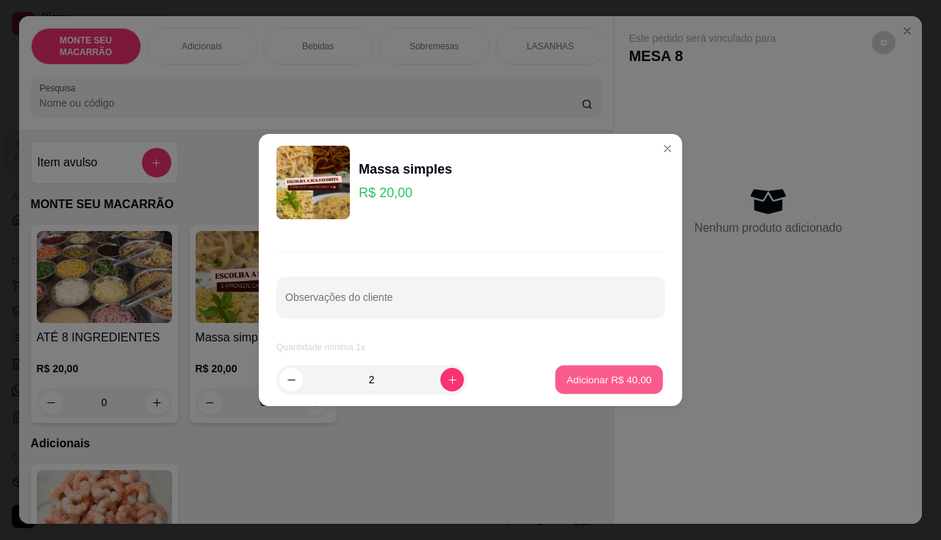
click at [612, 379] on p "Adicionar R$ 40,00" at bounding box center [609, 379] width 85 height 14
type input "2"
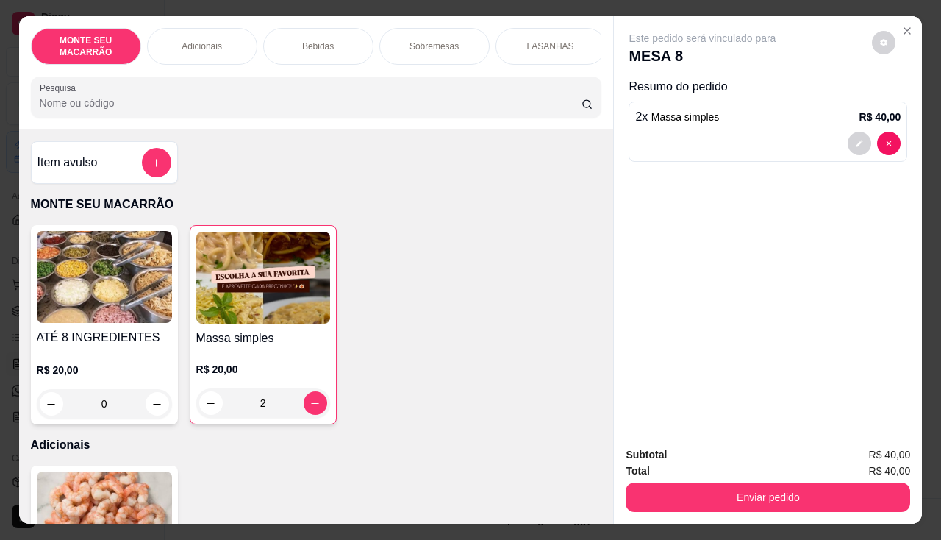
scroll to position [294, 0]
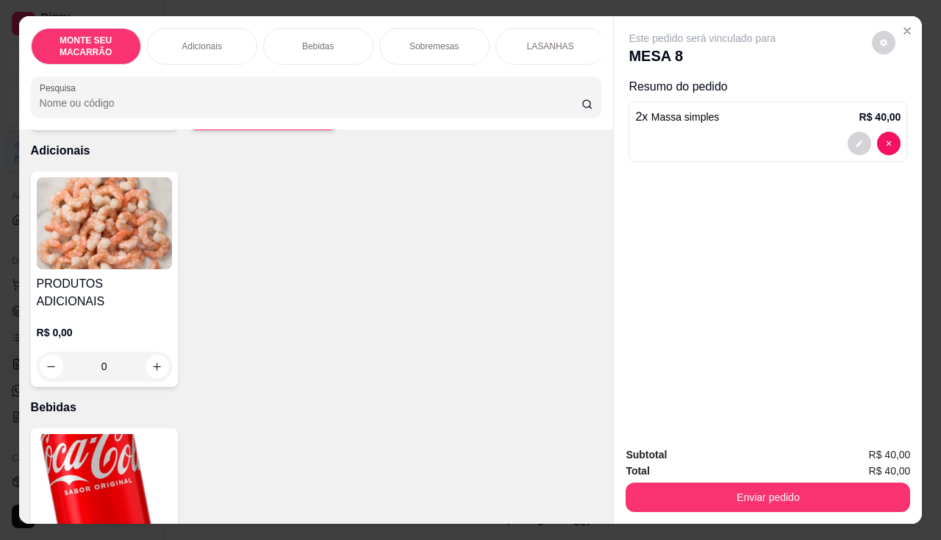
click at [132, 257] on img at bounding box center [104, 223] width 135 height 92
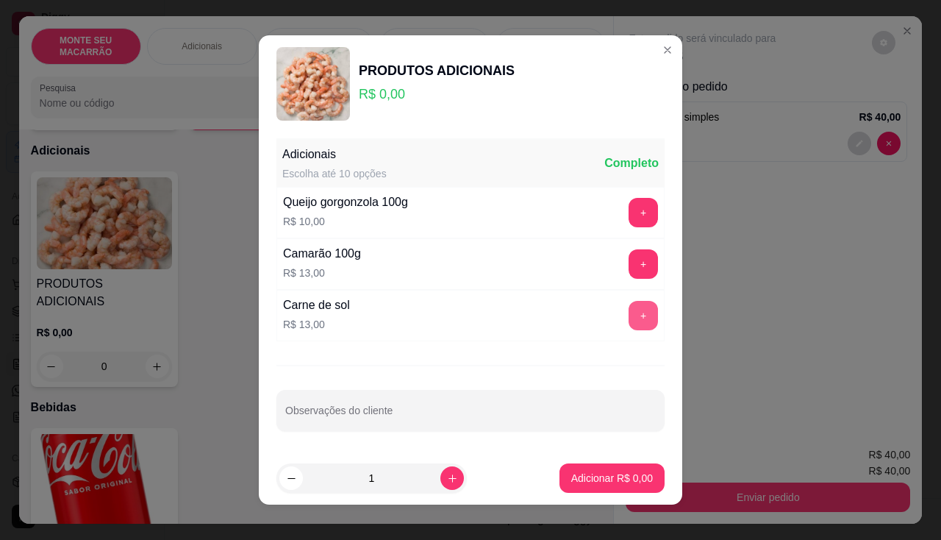
click at [639, 312] on button "+" at bounding box center [643, 315] width 29 height 29
click at [583, 465] on button "Adicionar R$ 26,00" at bounding box center [609, 477] width 111 height 29
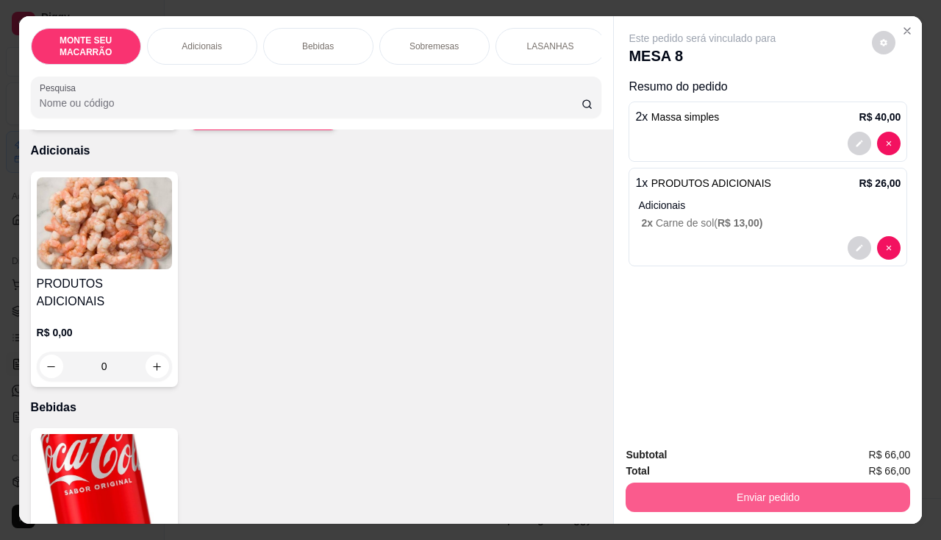
click at [694, 494] on button "Enviar pedido" at bounding box center [768, 496] width 285 height 29
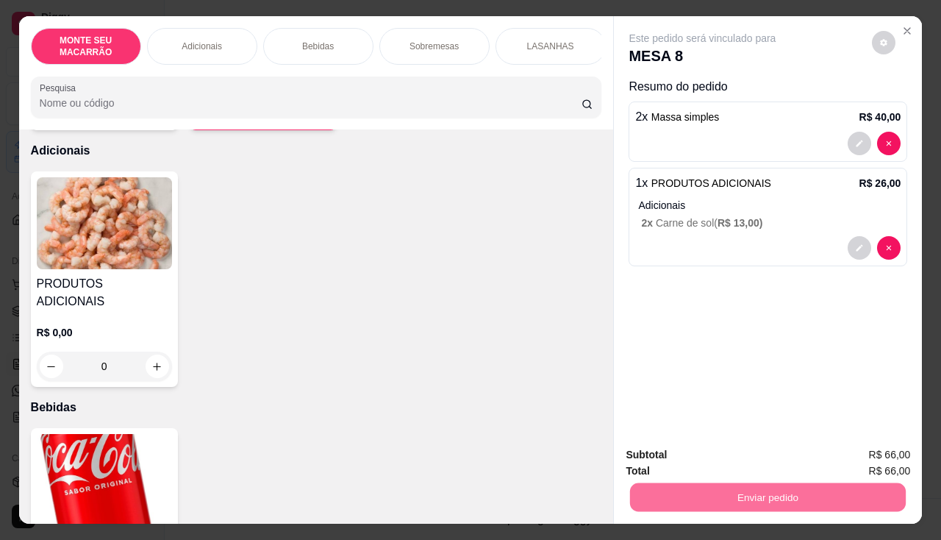
click at [874, 441] on button "Sim, quero registrar" at bounding box center [859, 455] width 110 height 28
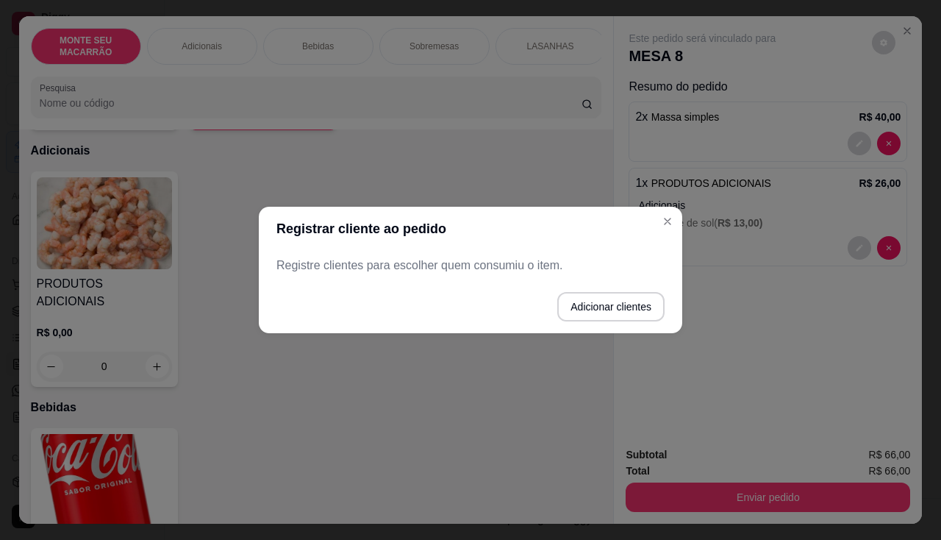
click at [488, 264] on p "Registre clientes para escolher quem consumiu o item." at bounding box center [470, 266] width 388 height 18
click at [585, 315] on button "Adicionar clientes" at bounding box center [611, 307] width 104 height 29
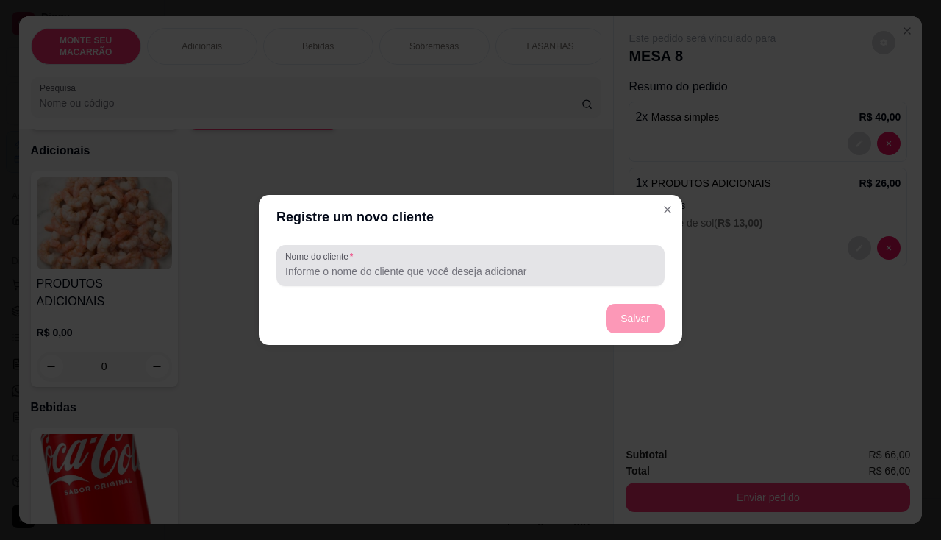
click at [369, 279] on div at bounding box center [470, 265] width 371 height 29
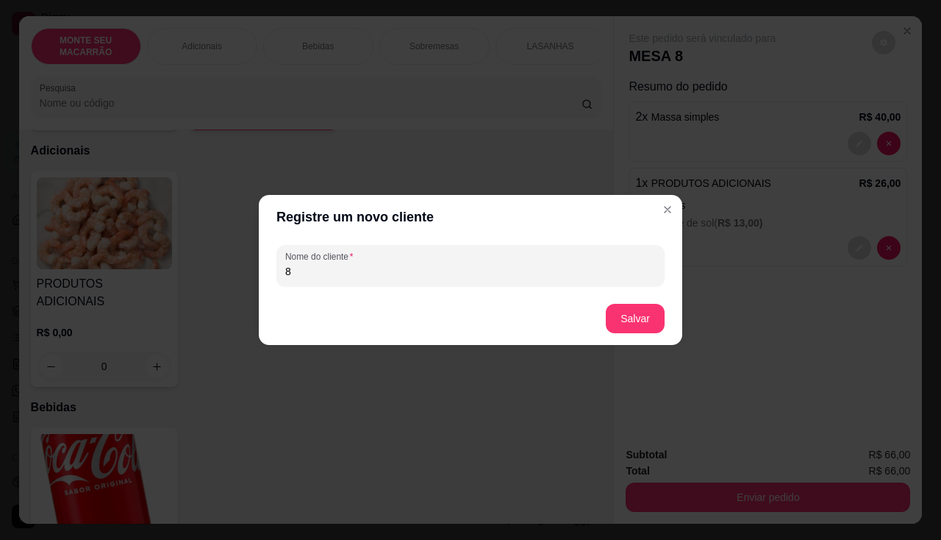
type input "8"
click at [649, 319] on button "Salvar" at bounding box center [635, 318] width 57 height 29
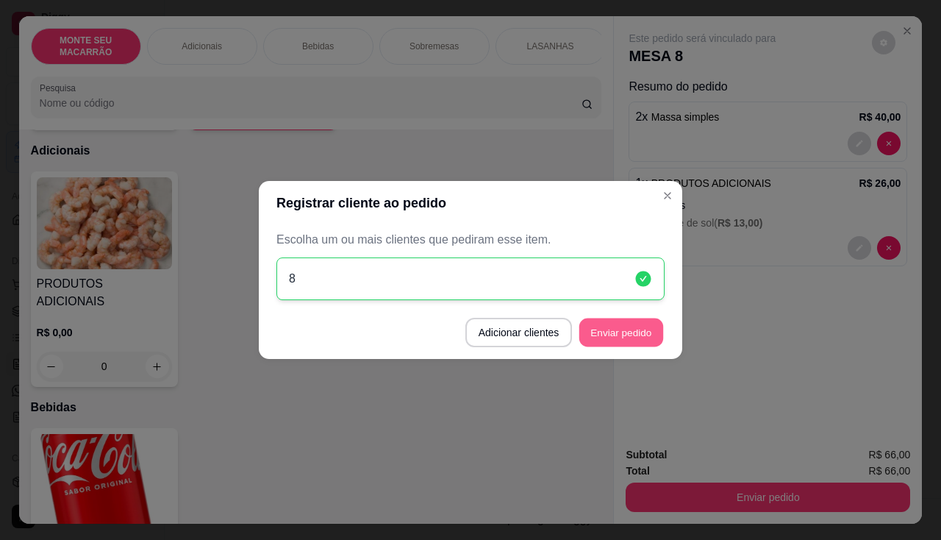
click at [634, 335] on button "Enviar pedido" at bounding box center [621, 332] width 84 height 29
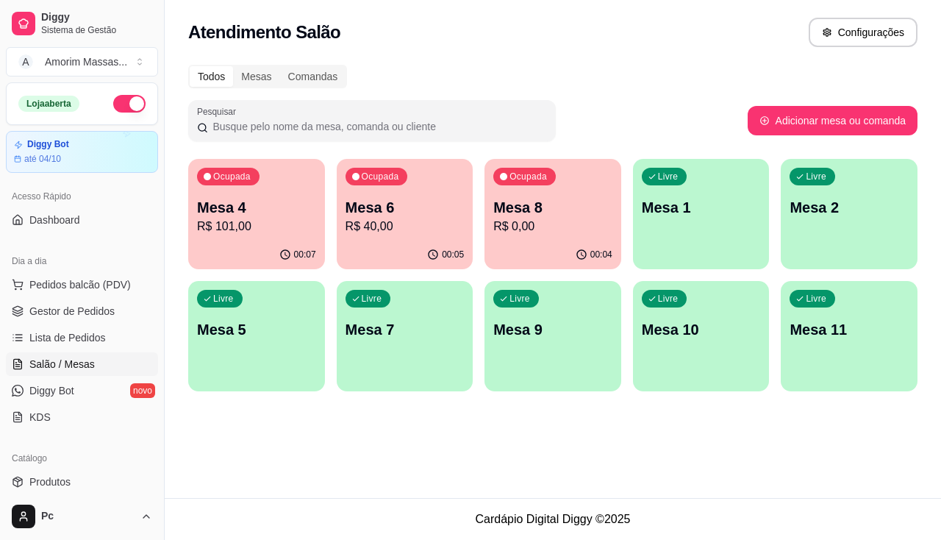
click at [394, 220] on p "R$ 40,00" at bounding box center [405, 227] width 119 height 18
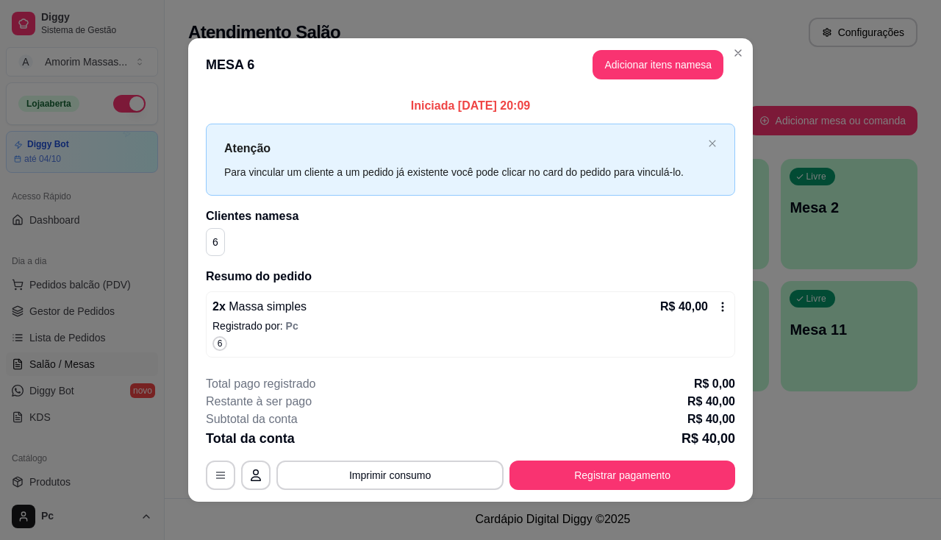
scroll to position [9, 0]
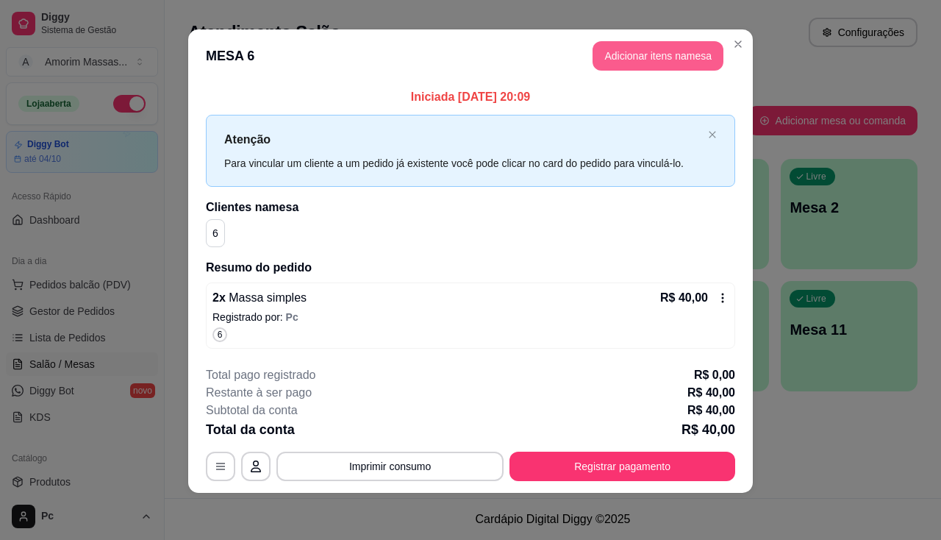
click at [653, 57] on button "Adicionar itens na mesa" at bounding box center [658, 55] width 131 height 29
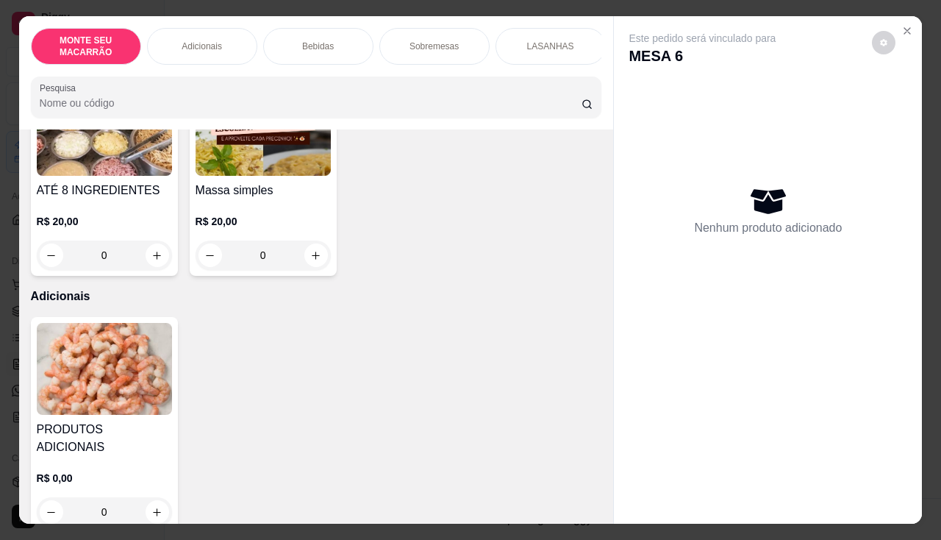
scroll to position [368, 0]
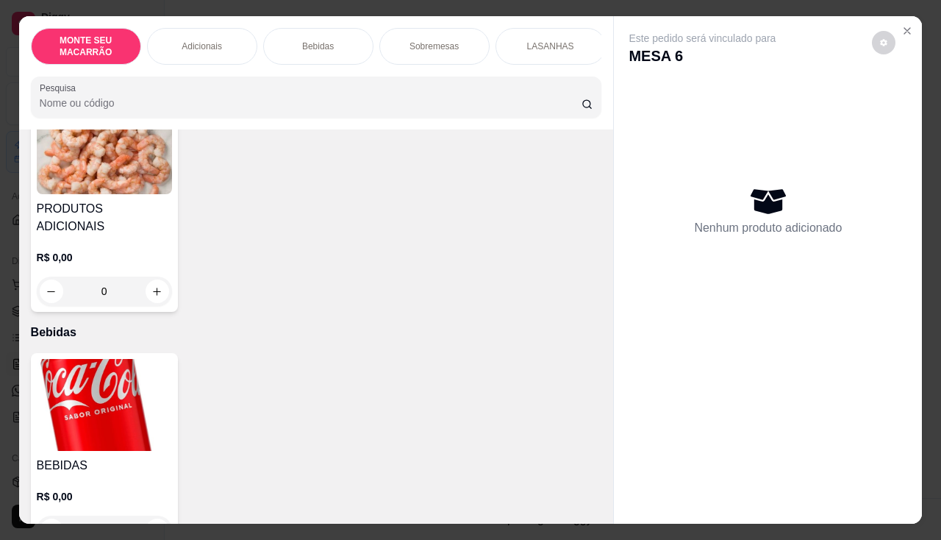
click at [51, 366] on img at bounding box center [104, 405] width 135 height 92
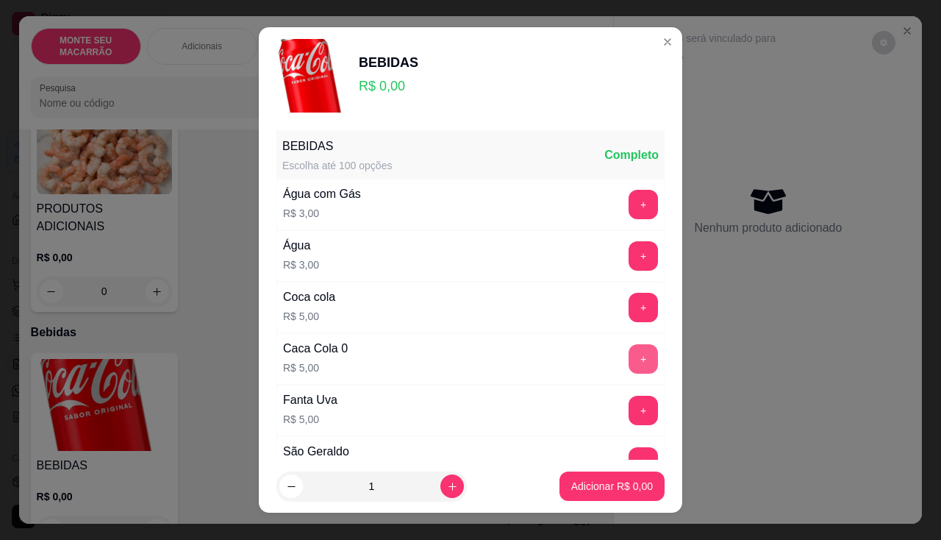
click at [629, 361] on button "+" at bounding box center [643, 358] width 29 height 29
click at [617, 492] on p "Adicionar R$ 10,00" at bounding box center [609, 486] width 85 height 14
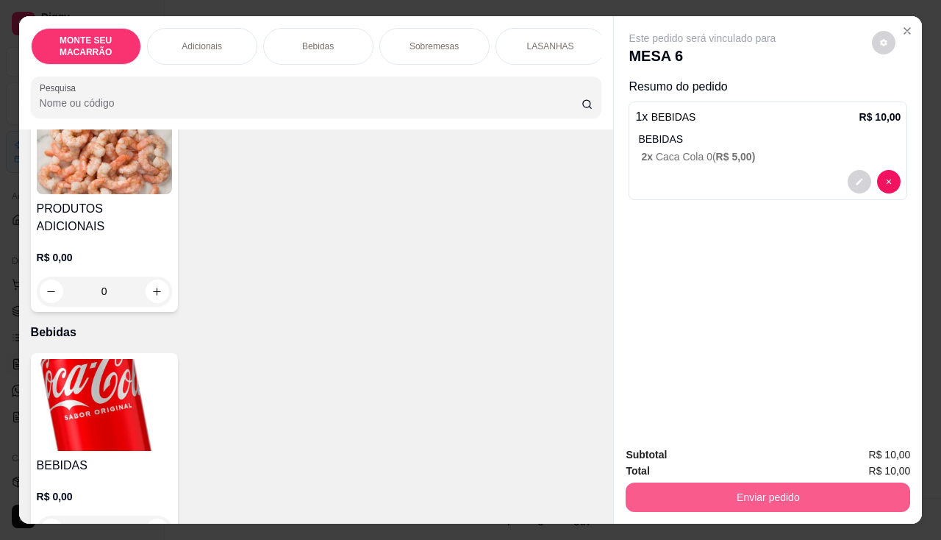
click at [786, 495] on button "Enviar pedido" at bounding box center [768, 496] width 285 height 29
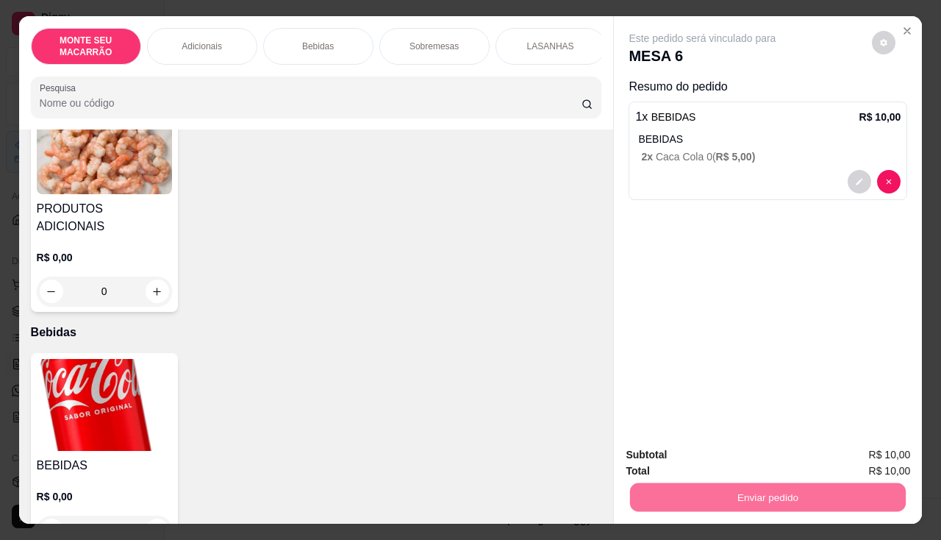
click at [822, 458] on button "Sim, quero registrar" at bounding box center [859, 455] width 110 height 28
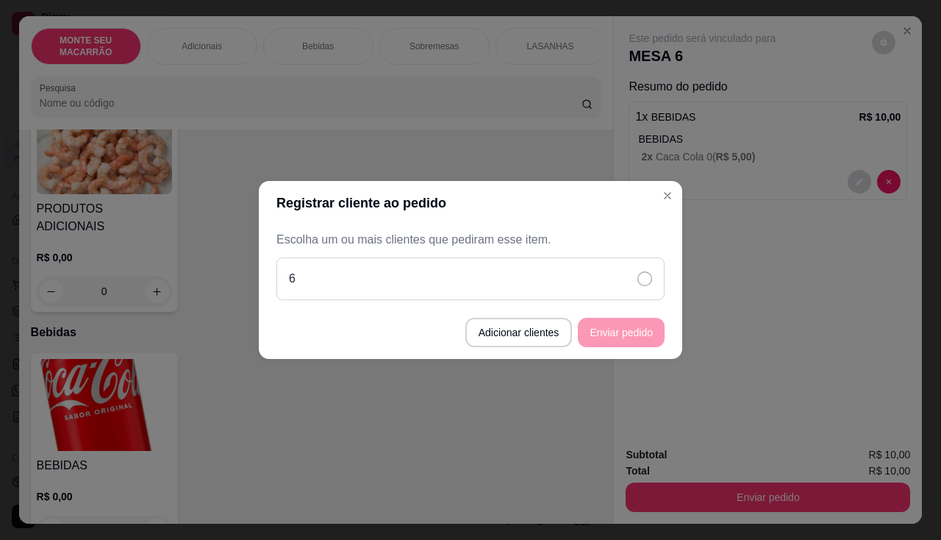
click at [639, 266] on div "6" at bounding box center [470, 278] width 388 height 43
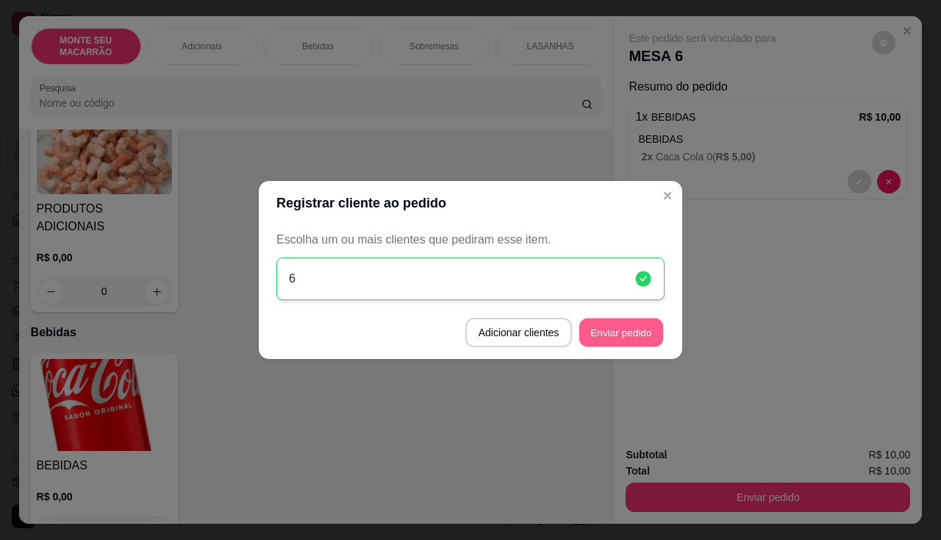
click at [631, 331] on button "Enviar pedido" at bounding box center [621, 332] width 84 height 29
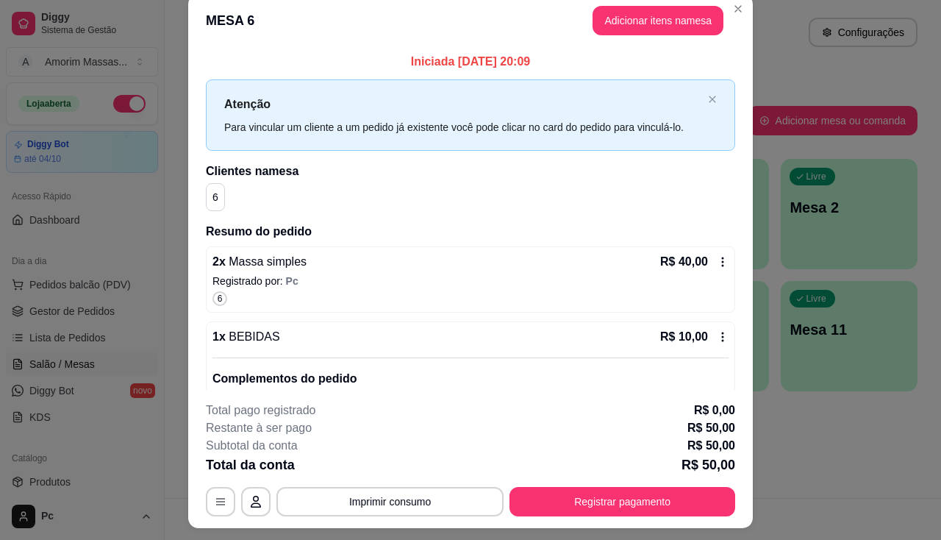
scroll to position [0, 0]
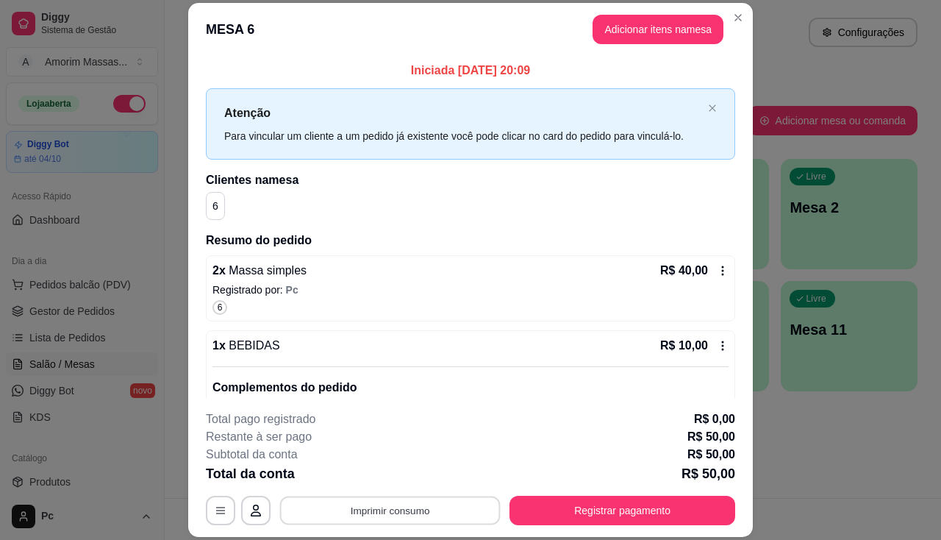
click at [355, 507] on button "Imprimir consumo" at bounding box center [390, 510] width 221 height 29
click at [376, 478] on button "IMPRESSORA" at bounding box center [389, 476] width 103 height 23
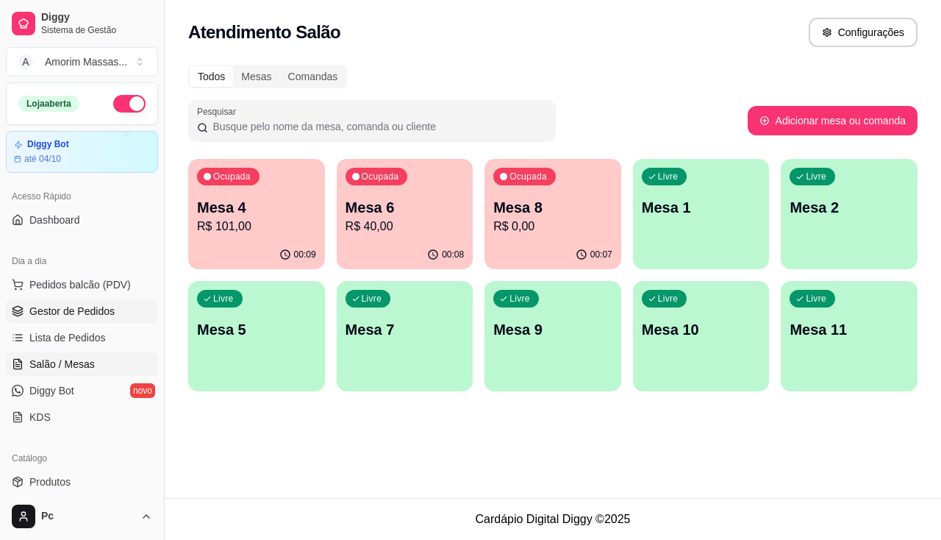
click at [65, 307] on span "Gestor de Pedidos" at bounding box center [71, 311] width 85 height 15
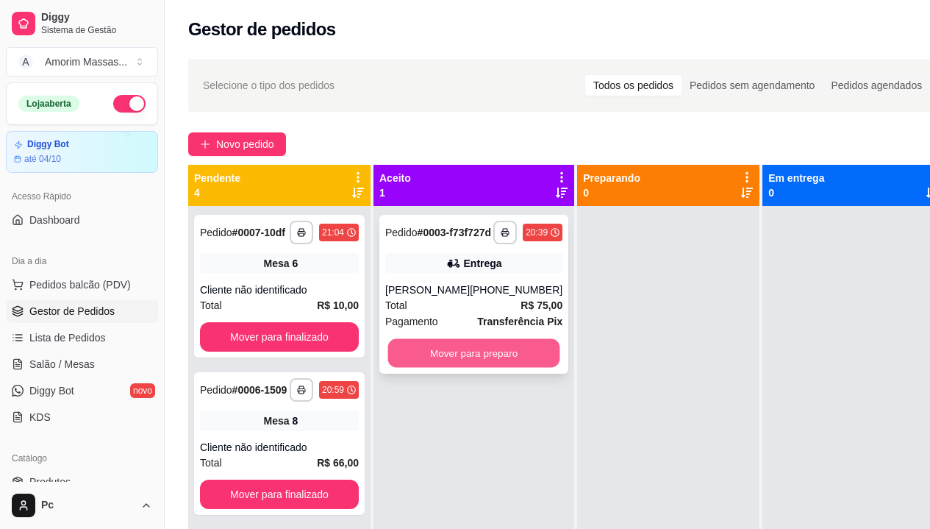
click at [426, 368] on button "Mover para preparo" at bounding box center [474, 353] width 172 height 29
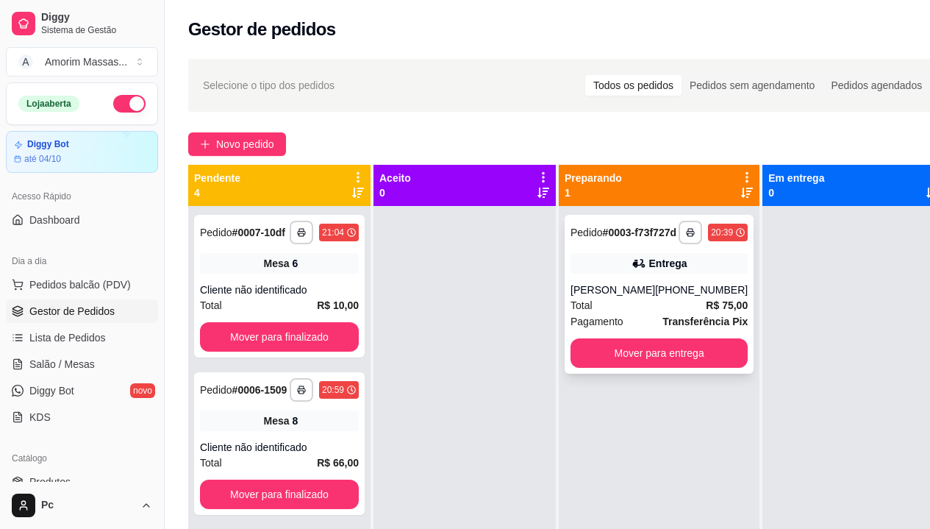
click at [632, 271] on icon at bounding box center [639, 263] width 15 height 15
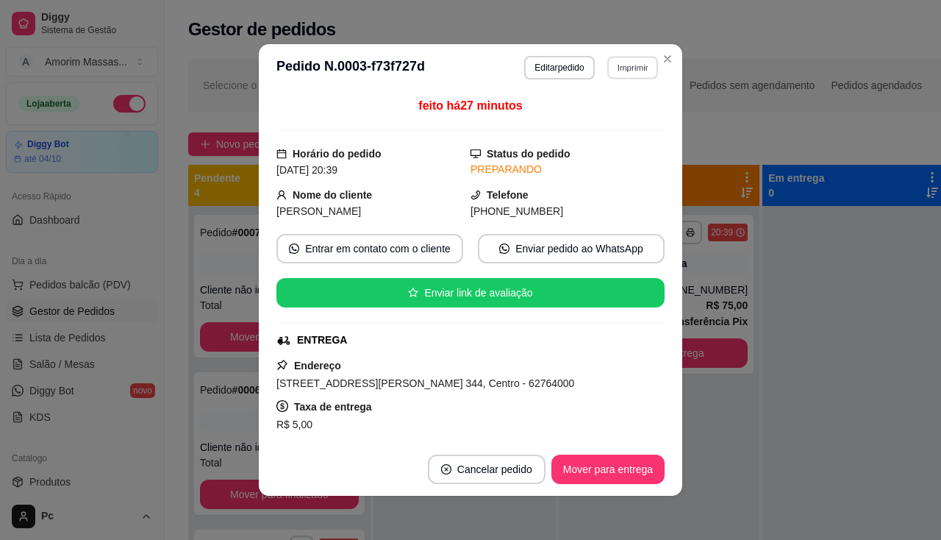
click at [636, 63] on button "Imprimir" at bounding box center [632, 67] width 51 height 23
click at [577, 124] on button "IMPRESSORA" at bounding box center [601, 119] width 107 height 24
click at [626, 68] on button "Imprimir" at bounding box center [633, 68] width 52 height 24
click at [601, 123] on button "IMPRESSORA" at bounding box center [601, 119] width 107 height 24
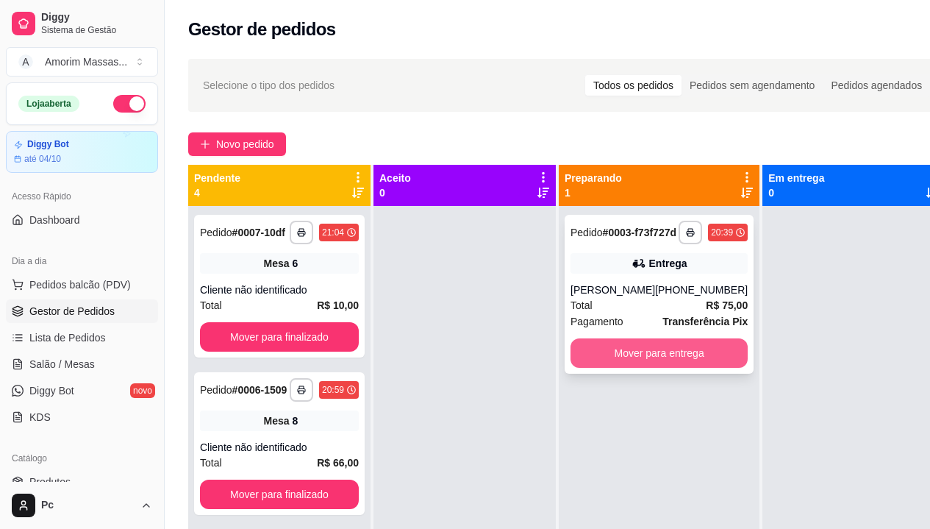
click at [655, 366] on button "Mover para entrega" at bounding box center [659, 352] width 177 height 29
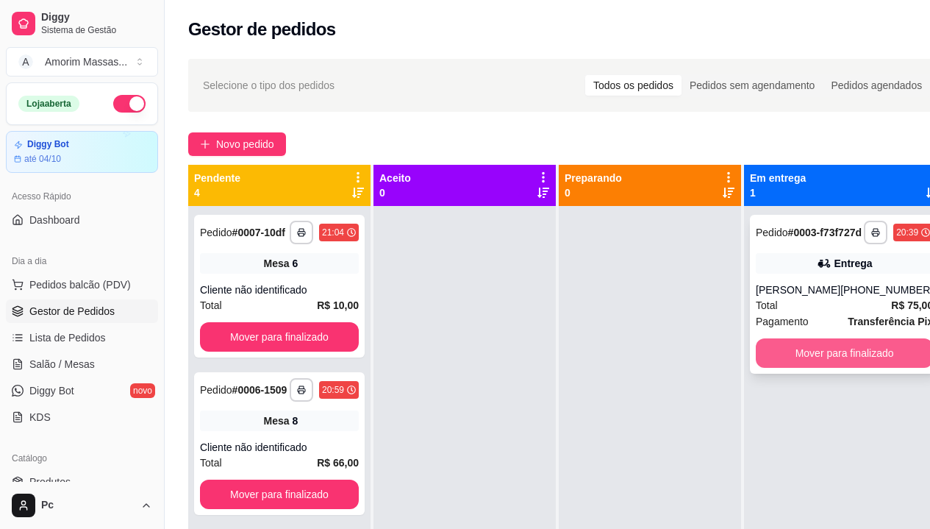
click at [829, 358] on button "Mover para finalizado" at bounding box center [844, 352] width 177 height 29
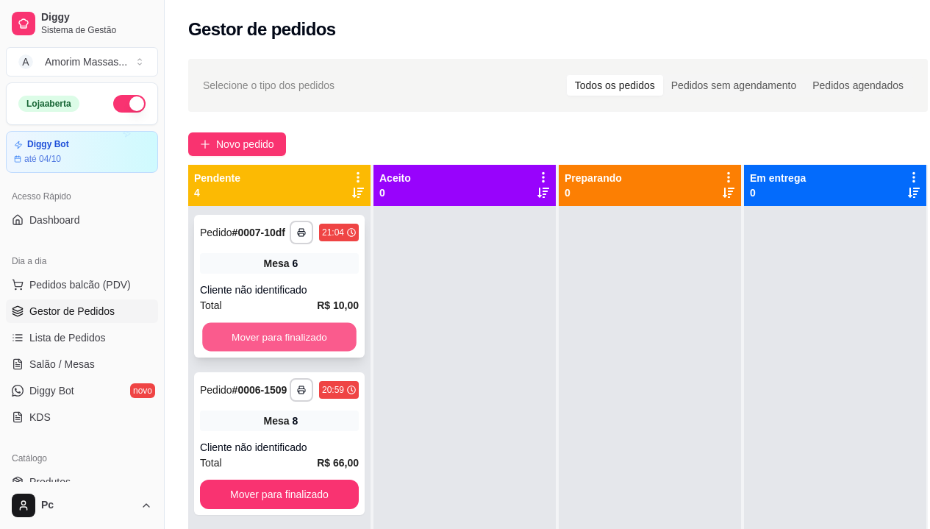
click at [251, 335] on button "Mover para finalizado" at bounding box center [279, 337] width 154 height 29
click at [251, 335] on button "Mover para finalizado" at bounding box center [279, 336] width 159 height 29
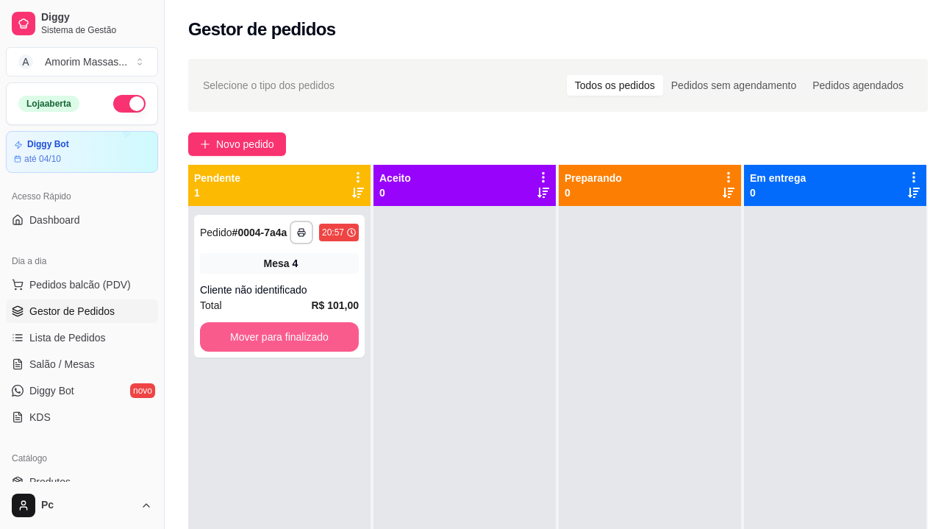
click at [251, 335] on button "Mover para finalizado" at bounding box center [279, 336] width 159 height 29
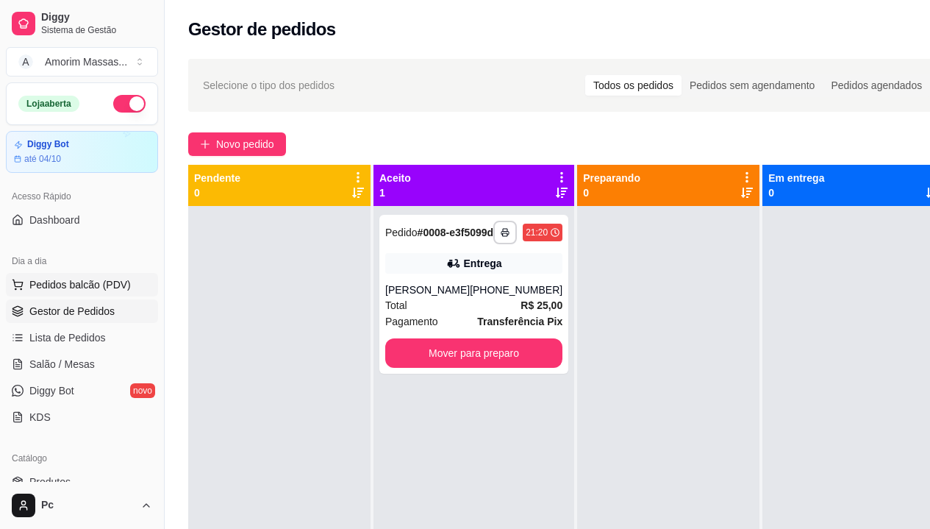
click at [52, 277] on span "Pedidos balcão (PDV)" at bounding box center [79, 284] width 101 height 15
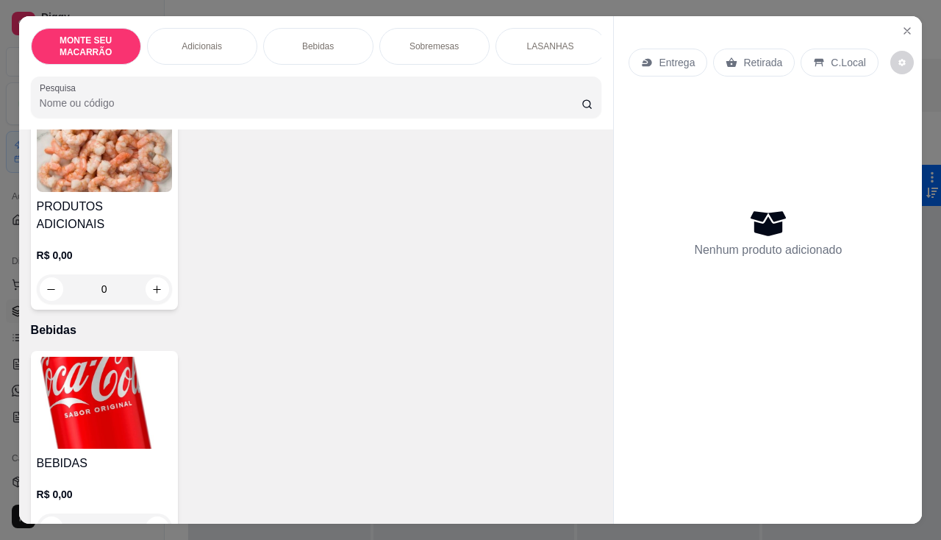
scroll to position [441, 0]
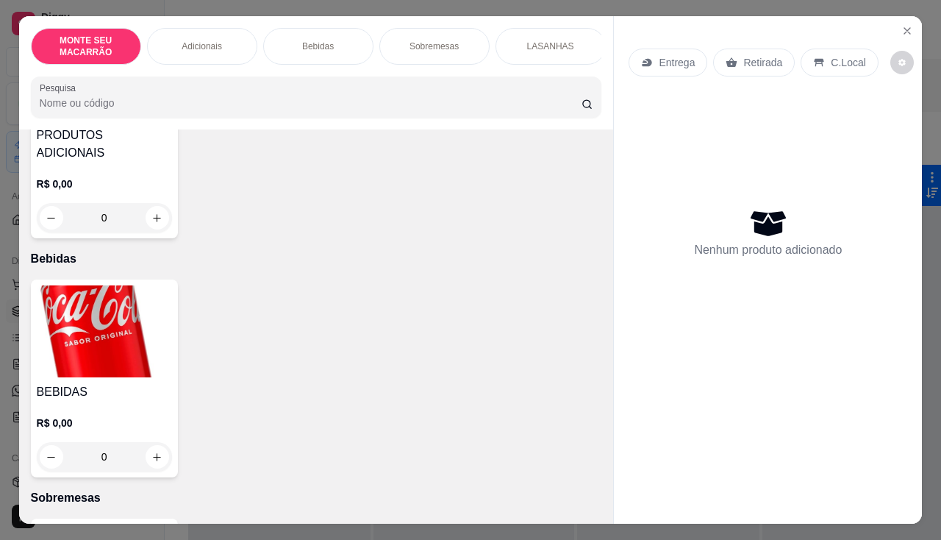
click at [99, 320] on img at bounding box center [104, 331] width 135 height 92
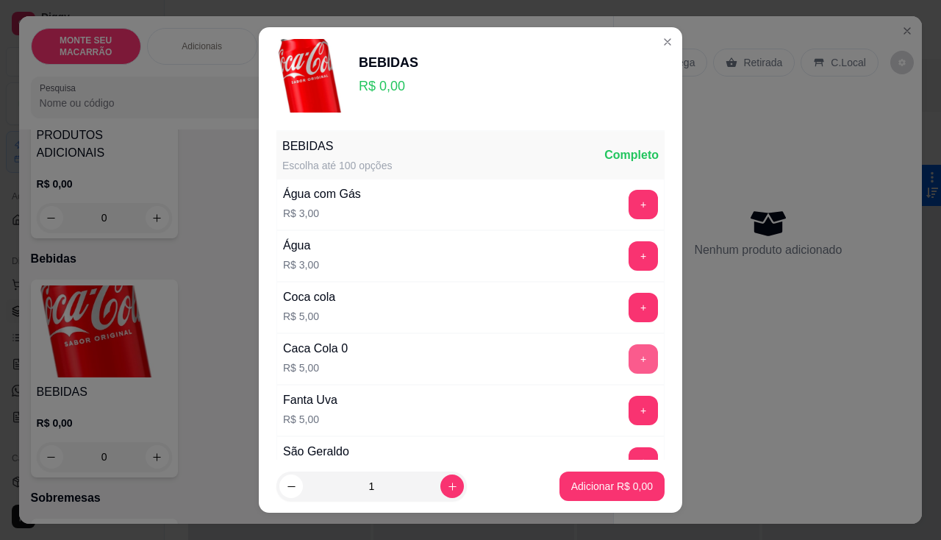
click at [629, 357] on button "+" at bounding box center [643, 358] width 29 height 29
click at [596, 485] on p "Adicionar R$ 10,00" at bounding box center [609, 486] width 88 height 15
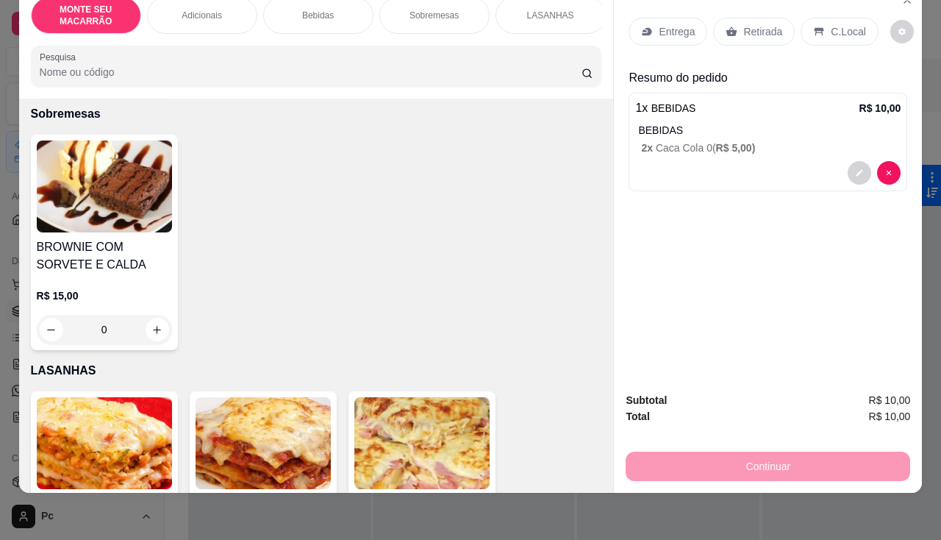
scroll to position [882, 0]
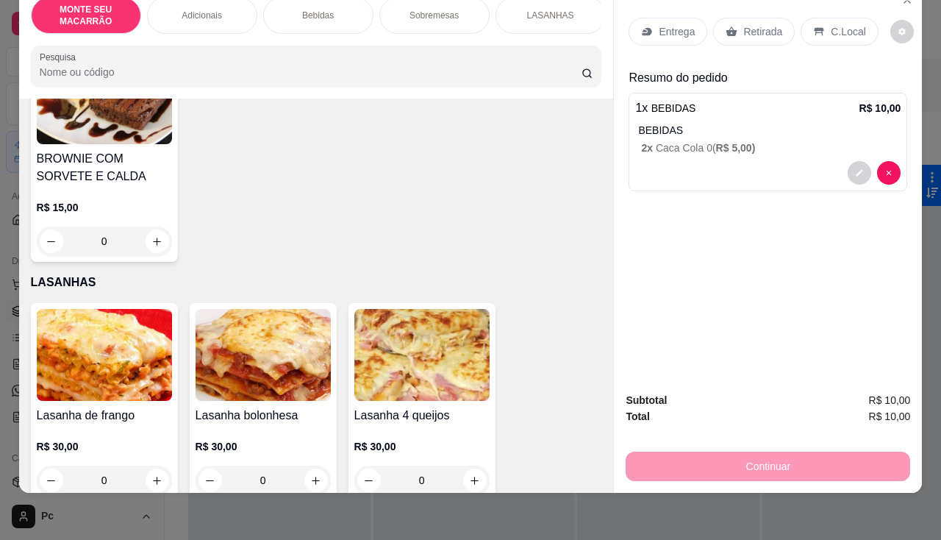
click at [59, 361] on img at bounding box center [104, 355] width 135 height 92
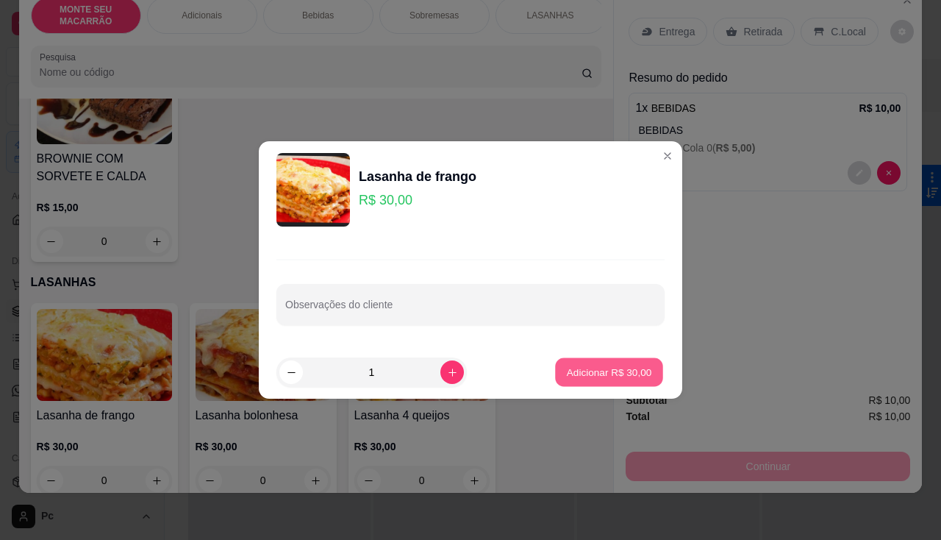
click at [572, 363] on button "Adicionar R$ 30,00" at bounding box center [609, 372] width 108 height 29
type input "1"
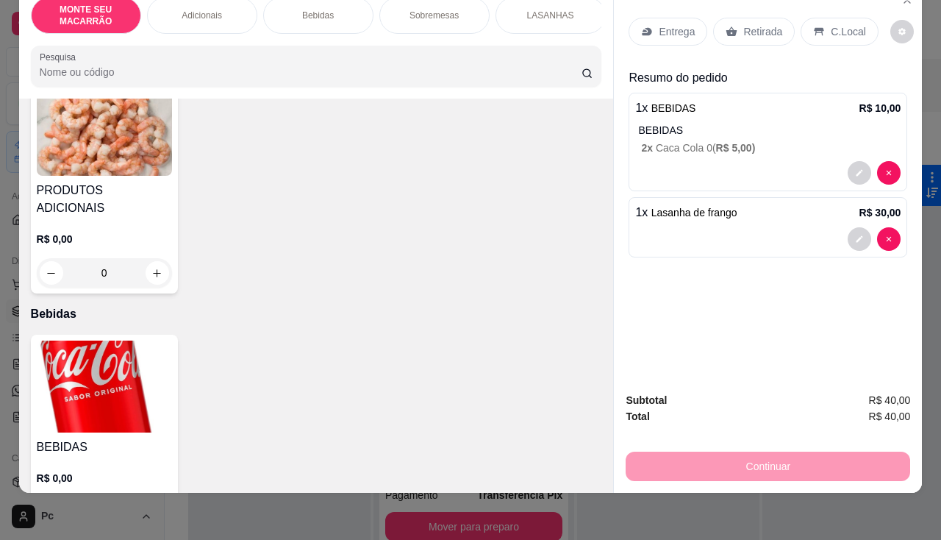
scroll to position [236, 0]
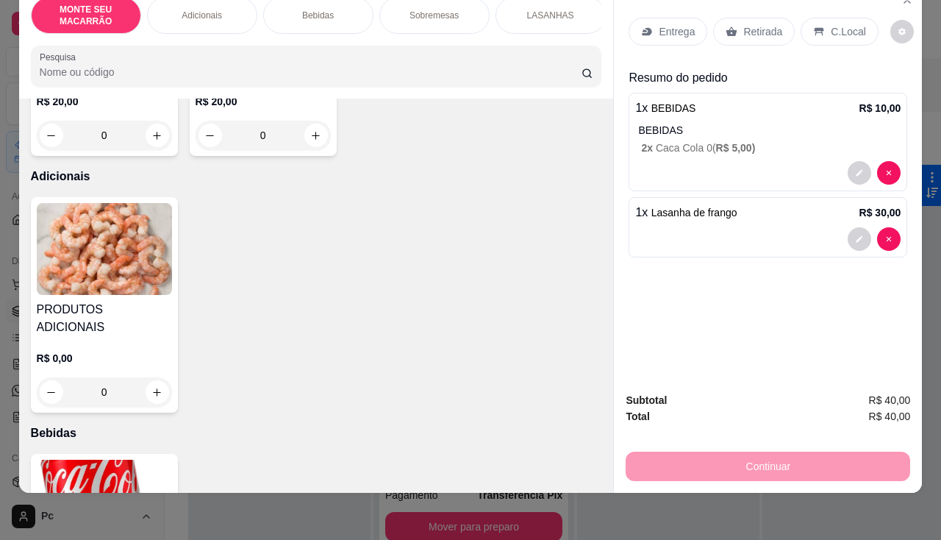
click at [82, 235] on img at bounding box center [104, 249] width 135 height 92
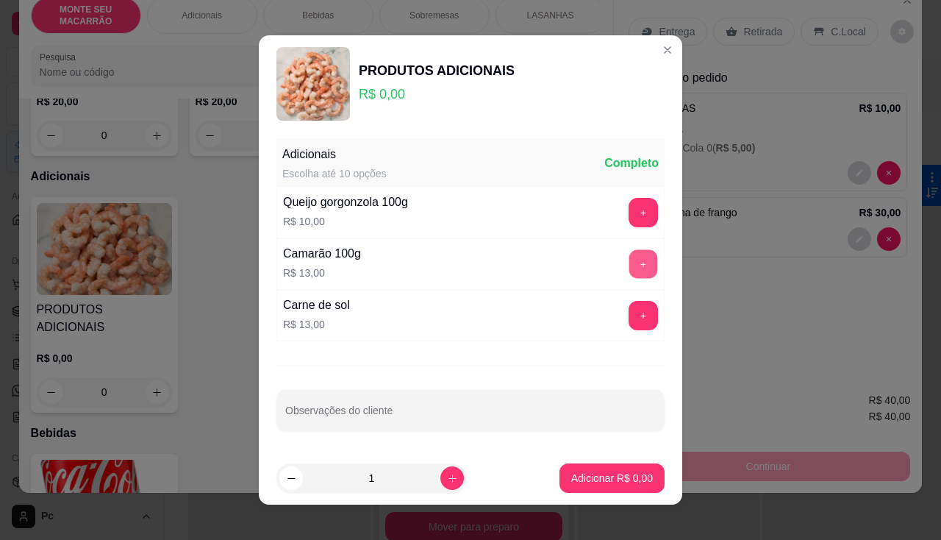
click at [635, 259] on button "+" at bounding box center [643, 264] width 29 height 29
click at [635, 260] on button "+" at bounding box center [643, 264] width 29 height 29
click at [604, 469] on button "Adicionar R$ 26,00" at bounding box center [609, 478] width 108 height 29
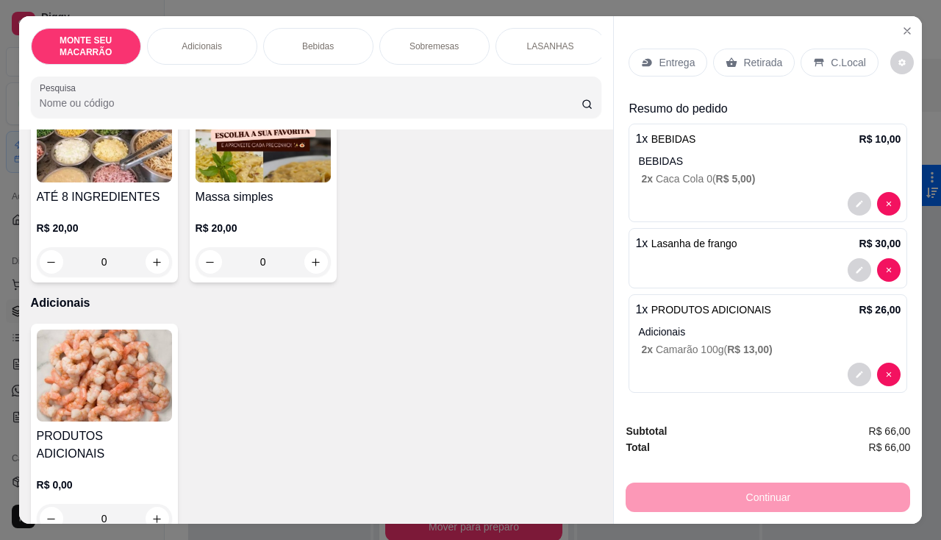
scroll to position [89, 0]
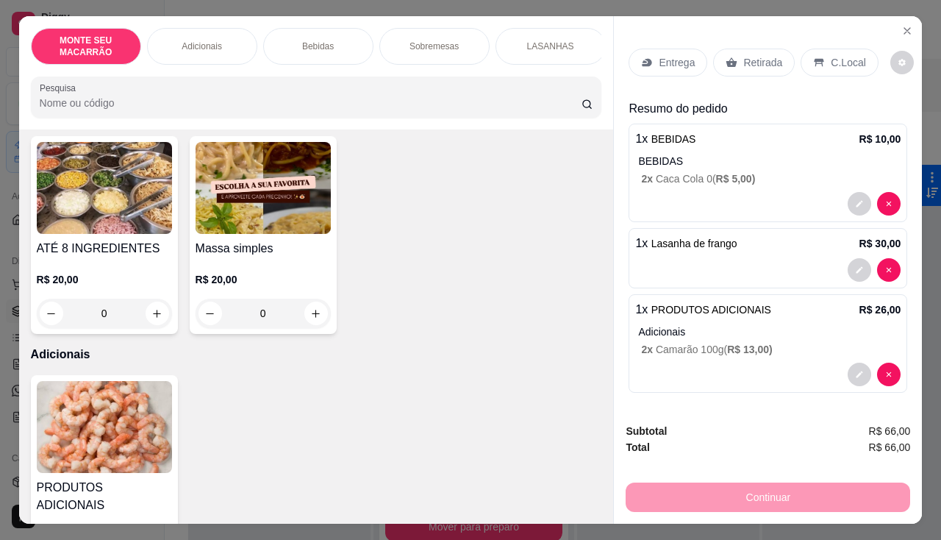
click at [296, 213] on img at bounding box center [263, 188] width 135 height 92
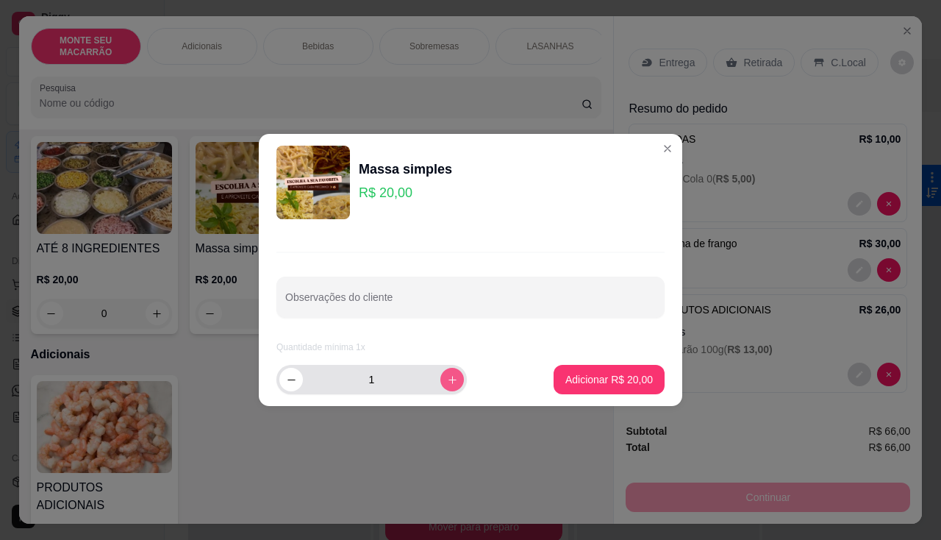
click at [447, 382] on icon "increase-product-quantity" at bounding box center [452, 379] width 11 height 11
type input "2"
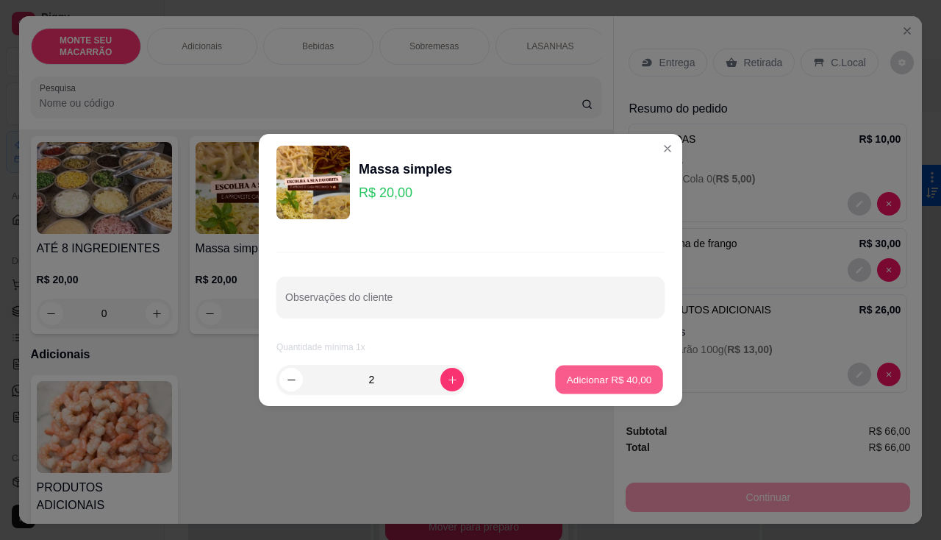
click at [567, 379] on p "Adicionar R$ 40,00" at bounding box center [609, 379] width 85 height 14
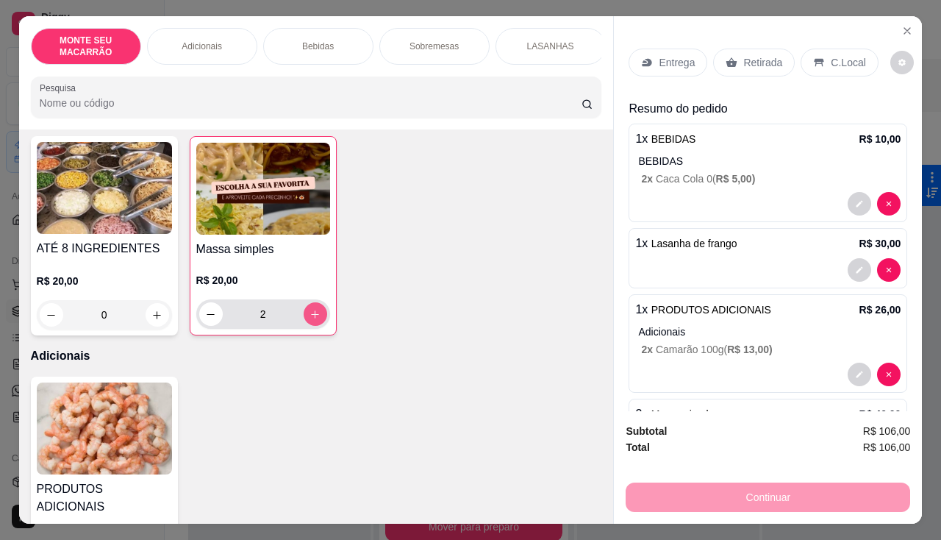
click at [314, 326] on button "increase-product-quantity" at bounding box center [316, 314] width 24 height 24
type input "3"
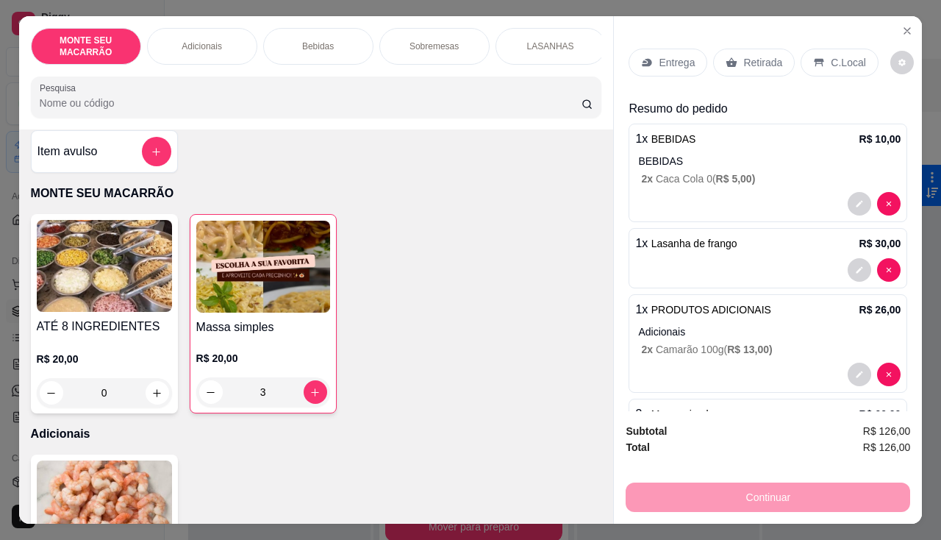
scroll to position [0, 0]
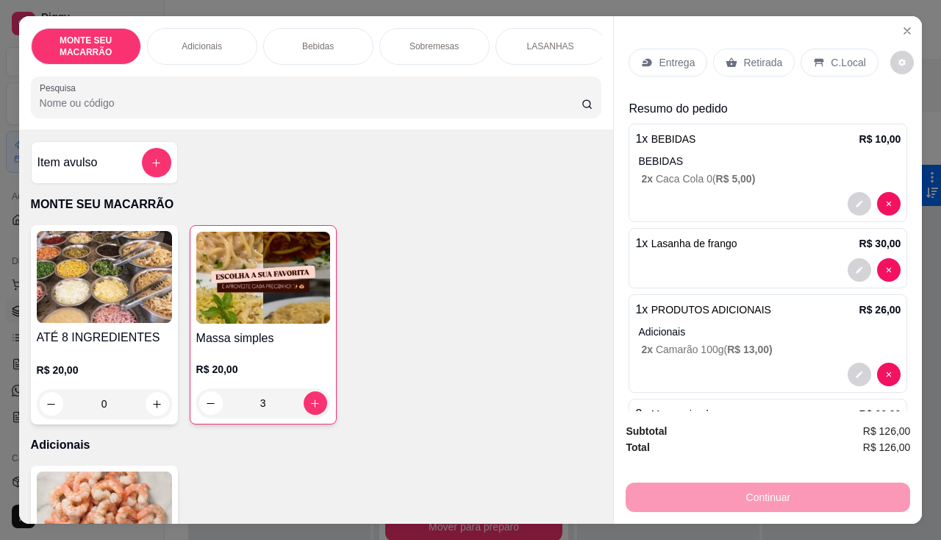
click at [752, 58] on p "Retirada" at bounding box center [762, 62] width 39 height 15
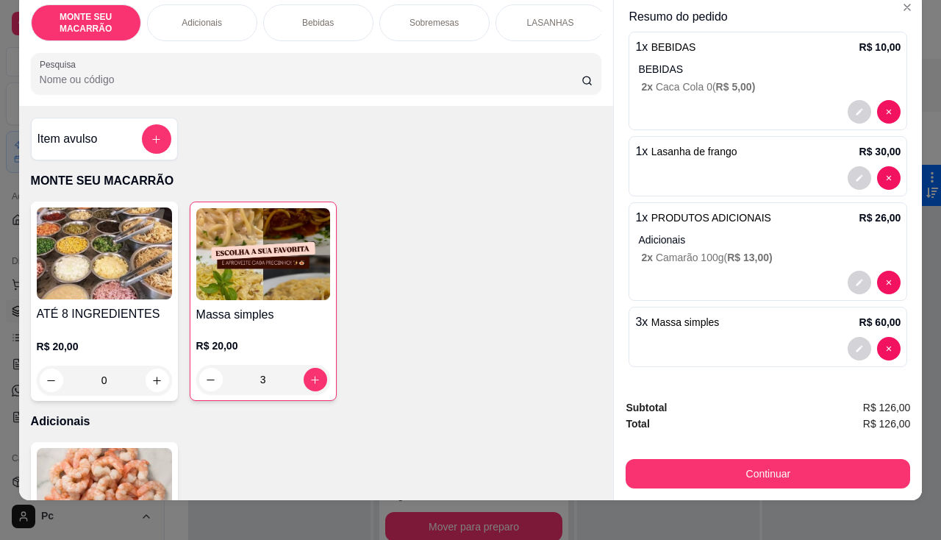
scroll to position [36, 0]
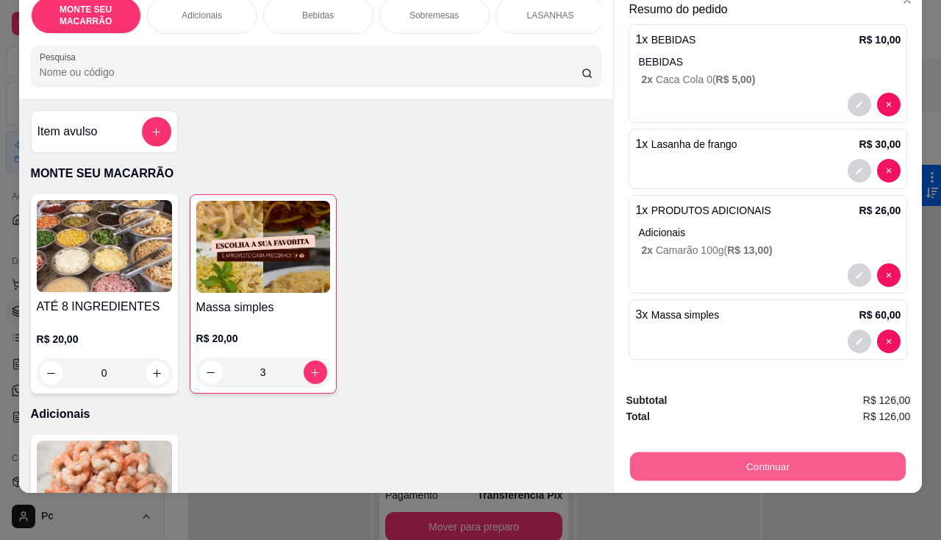
click at [724, 452] on button "Continuar" at bounding box center [768, 466] width 276 height 29
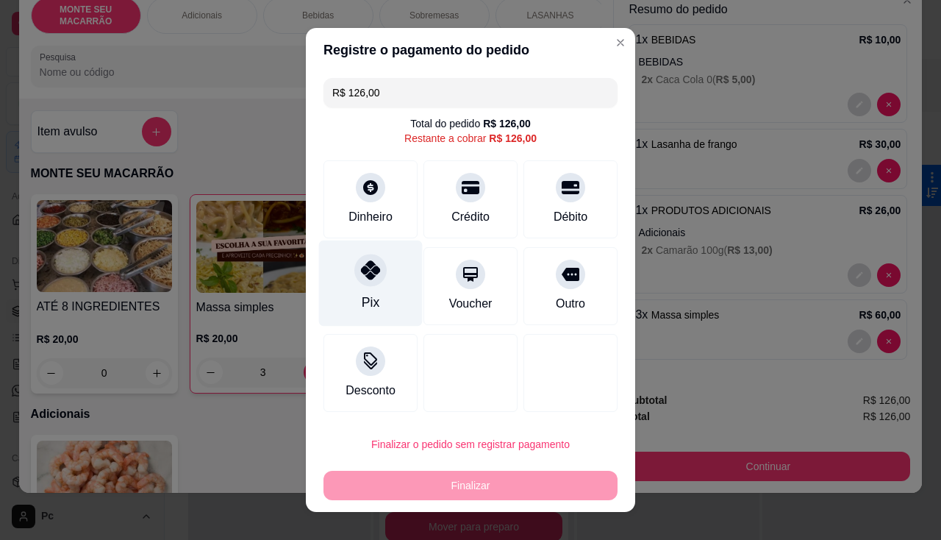
click at [364, 281] on div at bounding box center [370, 270] width 32 height 32
type input "R$ 0,00"
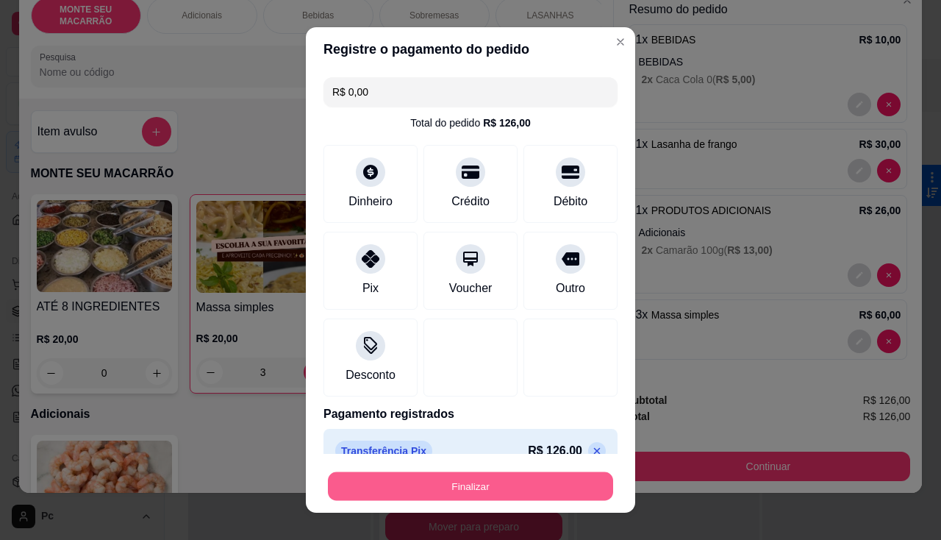
click at [504, 485] on button "Finalizar" at bounding box center [470, 486] width 285 height 29
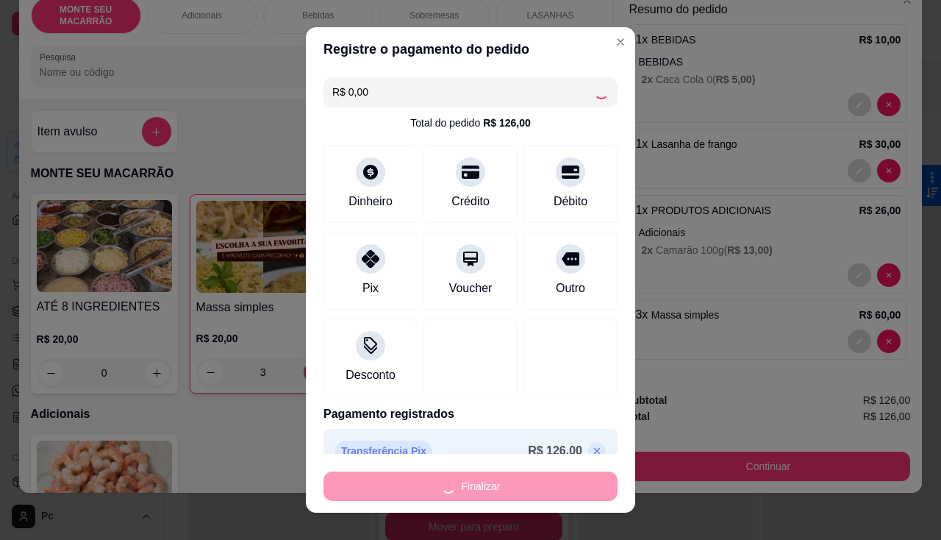
type input "0"
type input "-R$ 126,00"
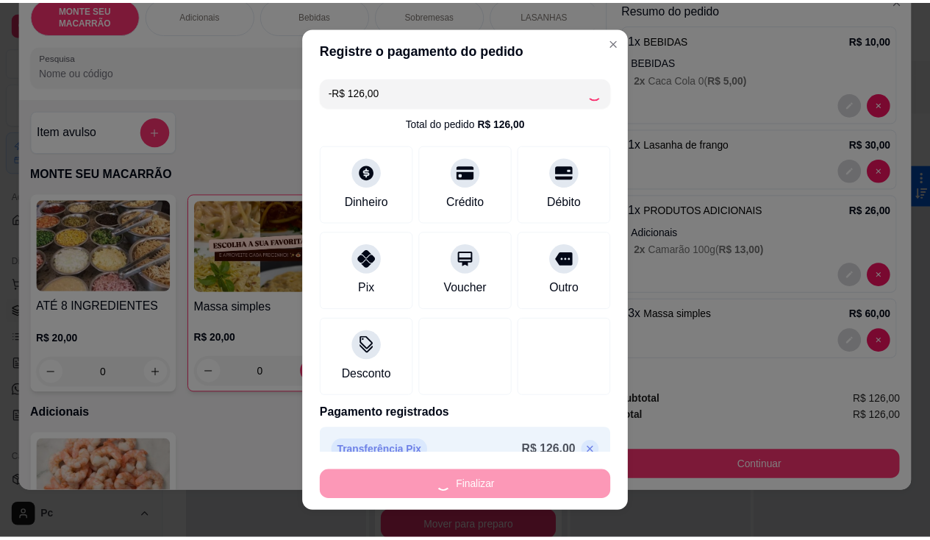
scroll to position [0, 0]
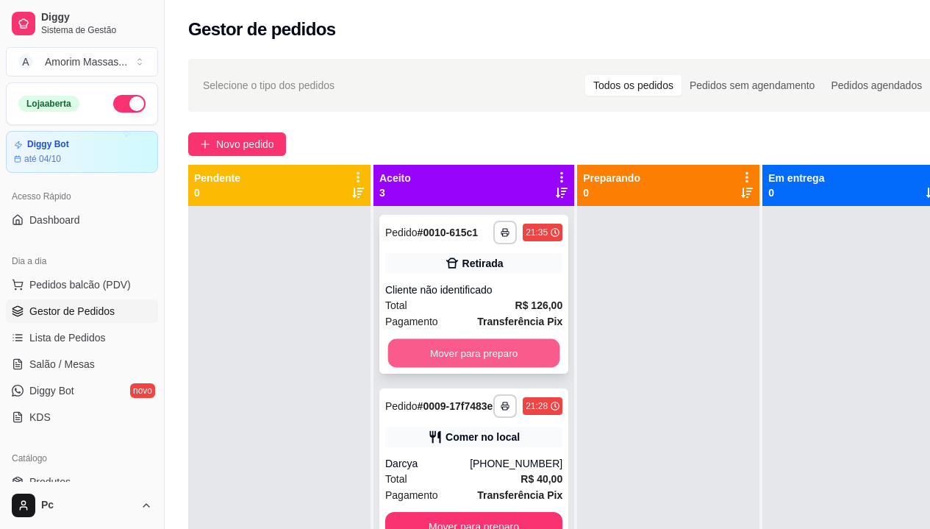
click at [443, 363] on button "Mover para preparo" at bounding box center [474, 353] width 172 height 29
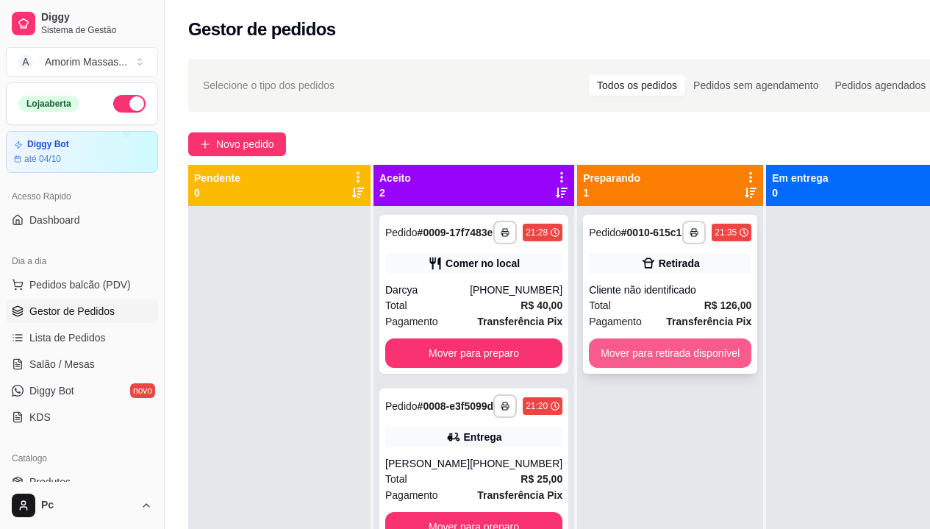
click at [638, 343] on button "Mover para retirada disponível" at bounding box center [670, 352] width 163 height 29
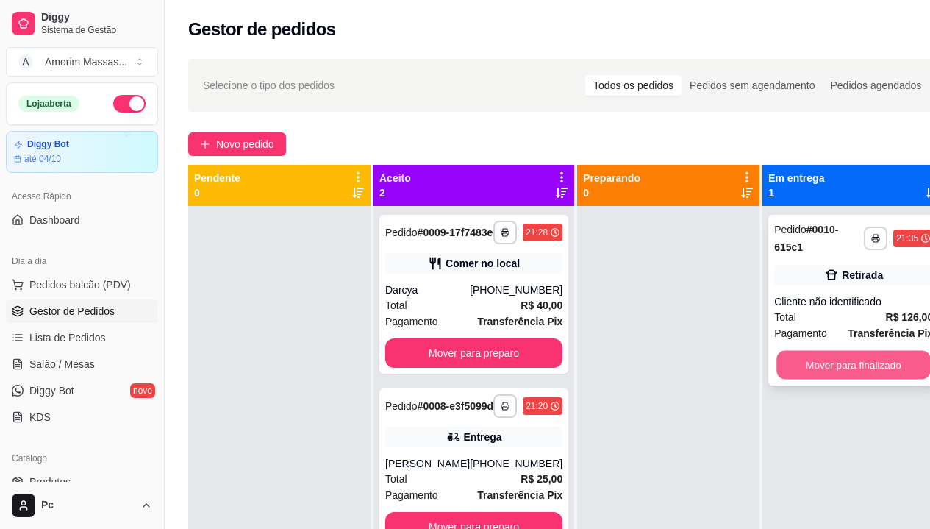
click at [819, 351] on button "Mover para finalizado" at bounding box center [854, 365] width 154 height 29
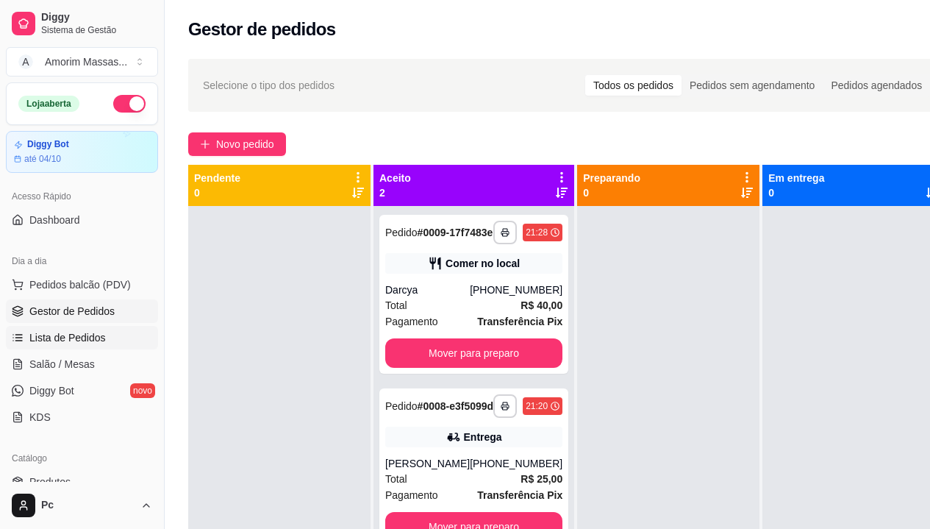
click at [51, 339] on span "Lista de Pedidos" at bounding box center [67, 337] width 76 height 15
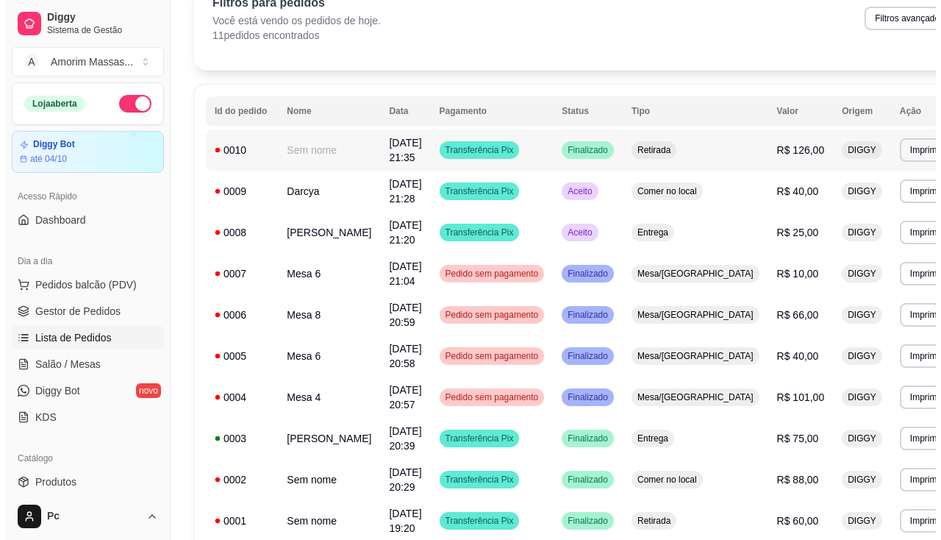
scroll to position [147, 0]
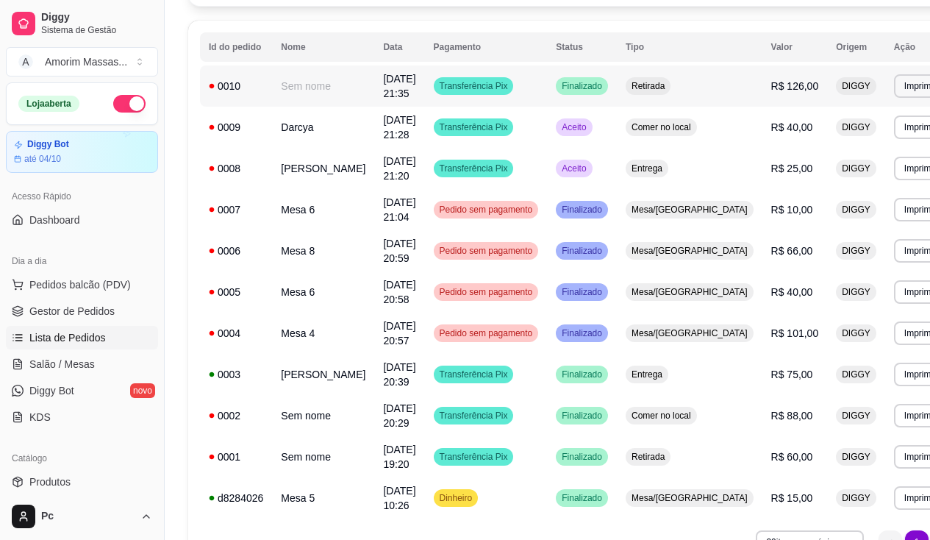
click at [771, 85] on span "R$ 126,00" at bounding box center [795, 86] width 48 height 12
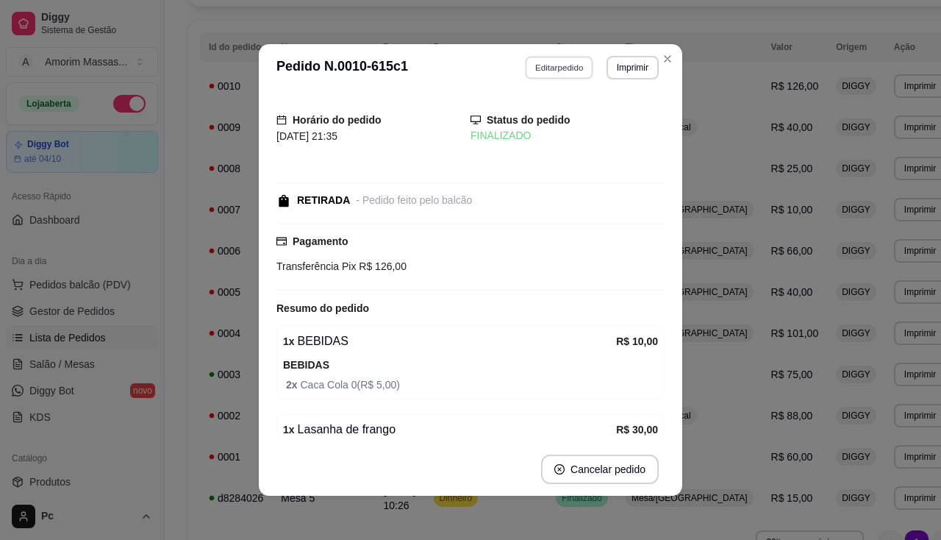
click at [560, 70] on button "Editar pedido" at bounding box center [560, 67] width 68 height 23
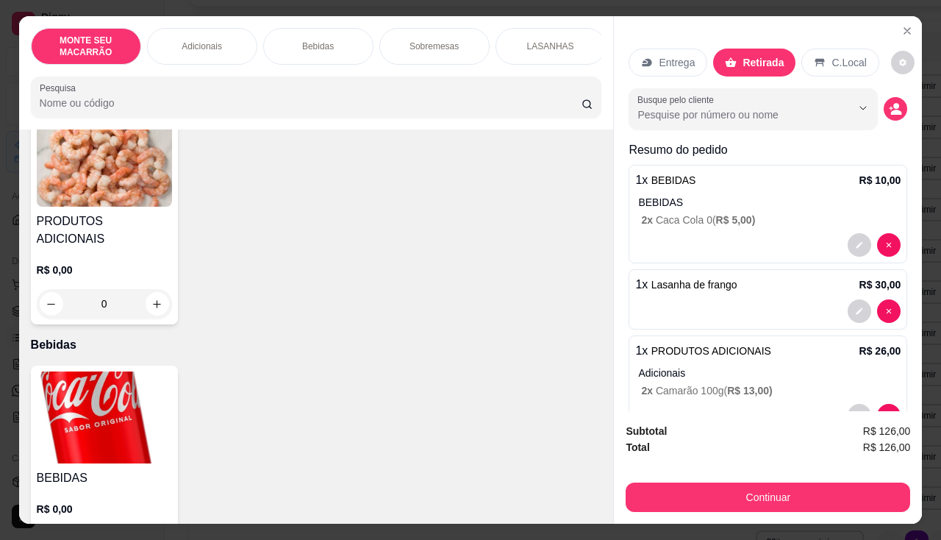
scroll to position [515, 0]
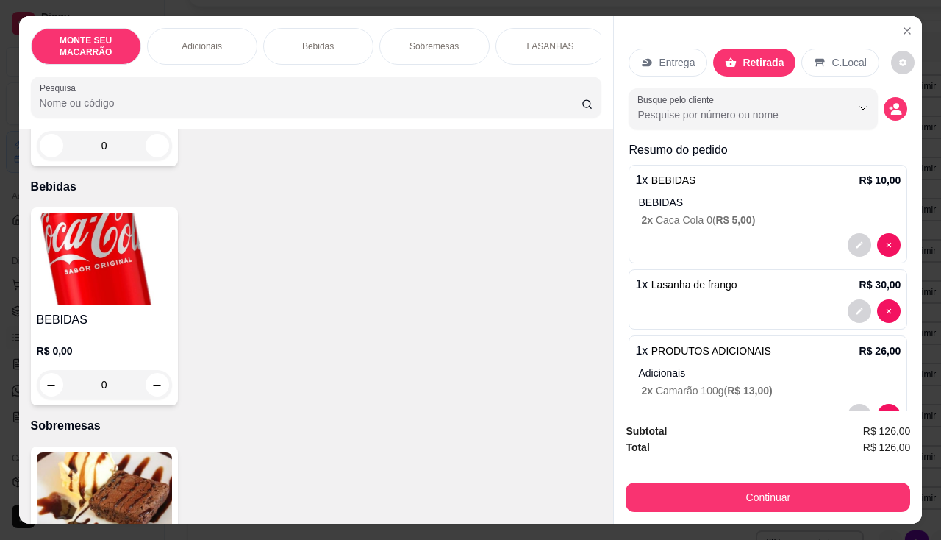
click at [126, 265] on img at bounding box center [104, 259] width 135 height 92
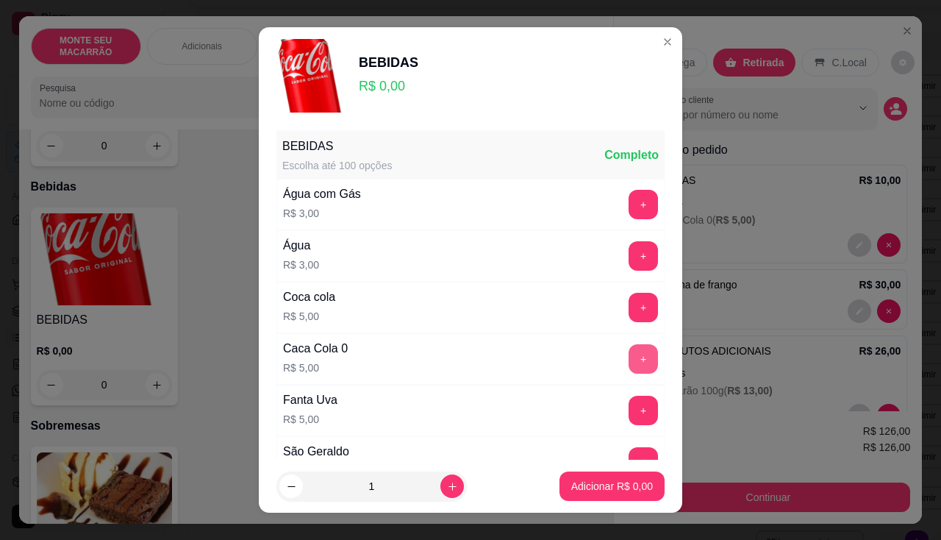
click at [629, 353] on button "+" at bounding box center [643, 358] width 29 height 29
click at [565, 477] on button "Adicionar R$ 5,00" at bounding box center [612, 486] width 102 height 29
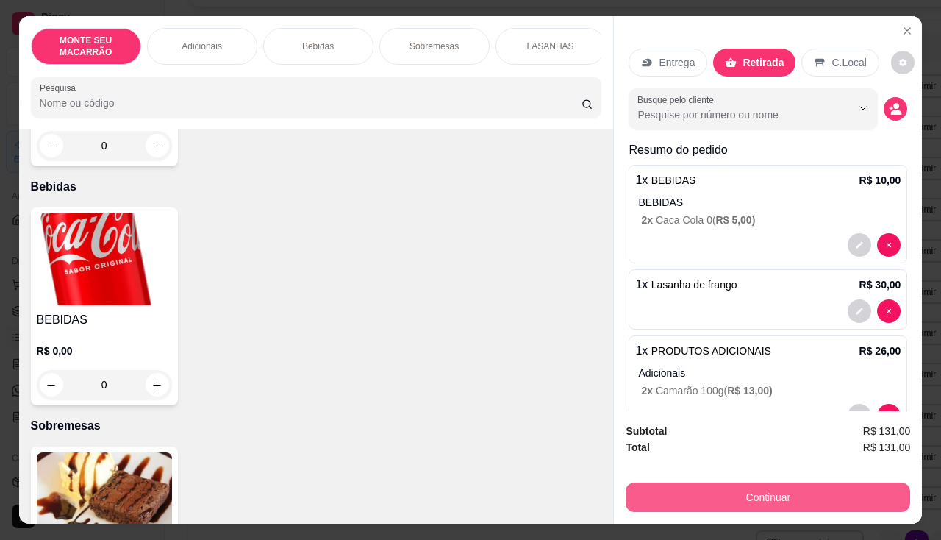
click at [675, 493] on button "Continuar" at bounding box center [768, 496] width 285 height 29
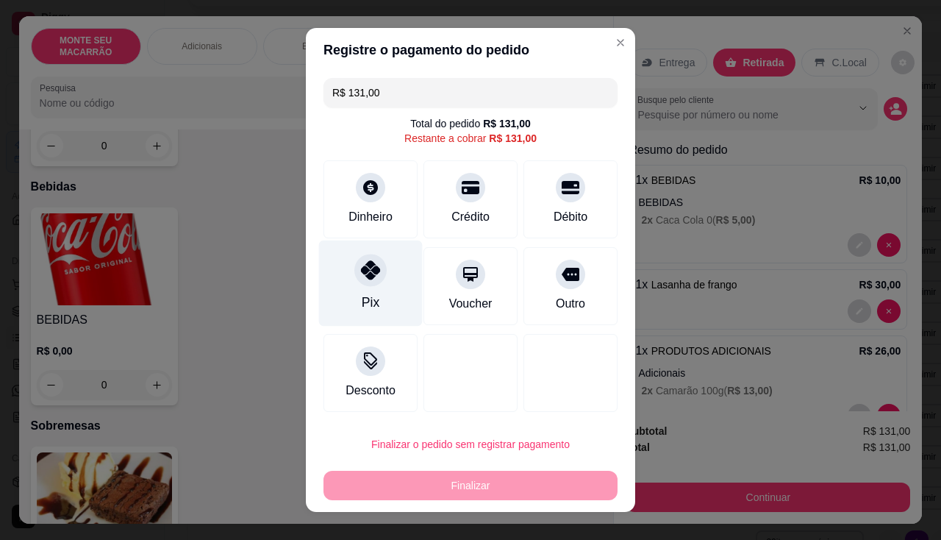
click at [334, 263] on div "Pix" at bounding box center [371, 283] width 104 height 86
type input "R$ 0,00"
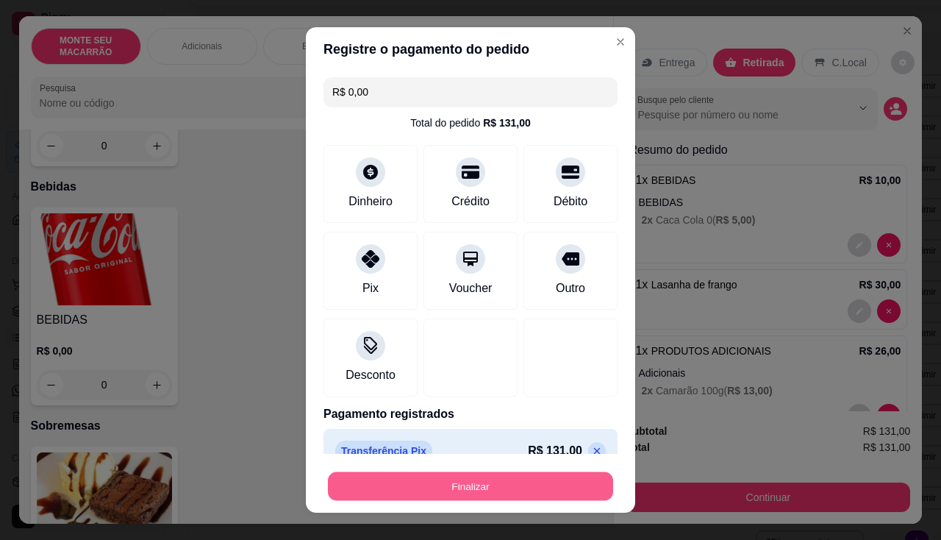
click at [429, 487] on button "Finalizar" at bounding box center [470, 486] width 285 height 29
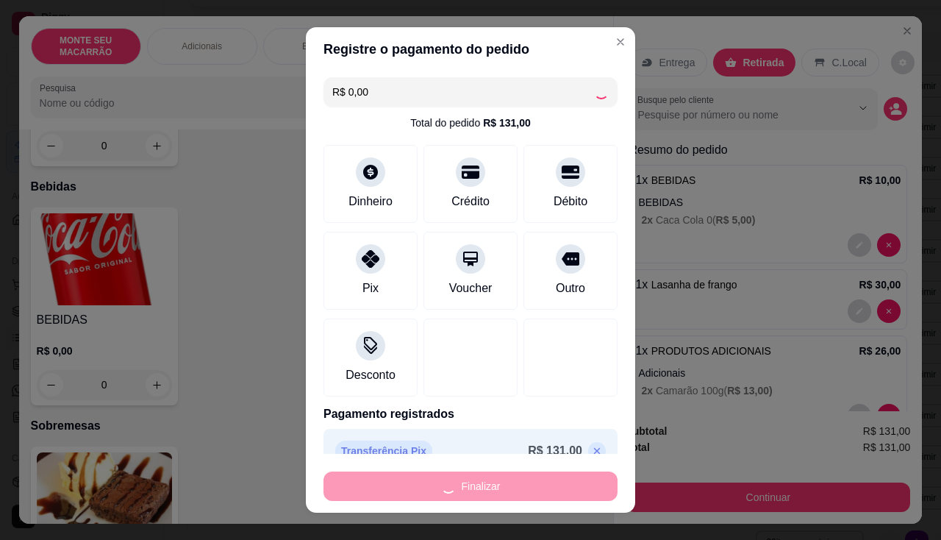
type input "0"
type input "-R$ 131,00"
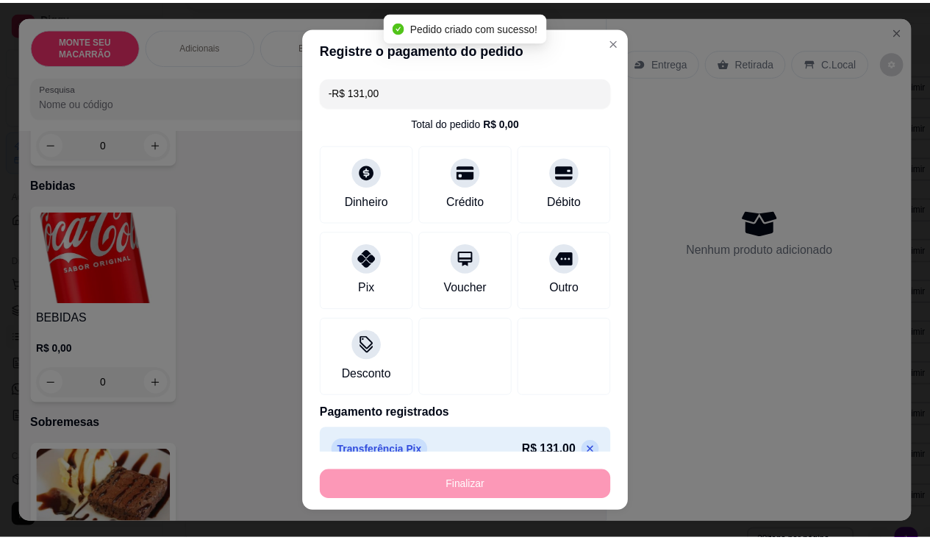
scroll to position [513, 0]
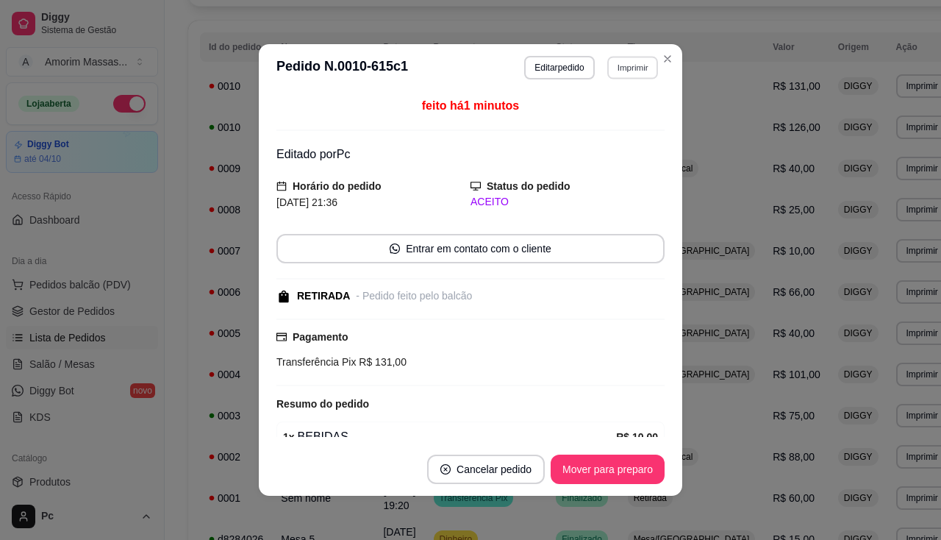
click at [626, 70] on button "Imprimir" at bounding box center [632, 67] width 51 height 23
click at [604, 121] on button "IMPRESSORA" at bounding box center [601, 118] width 103 height 23
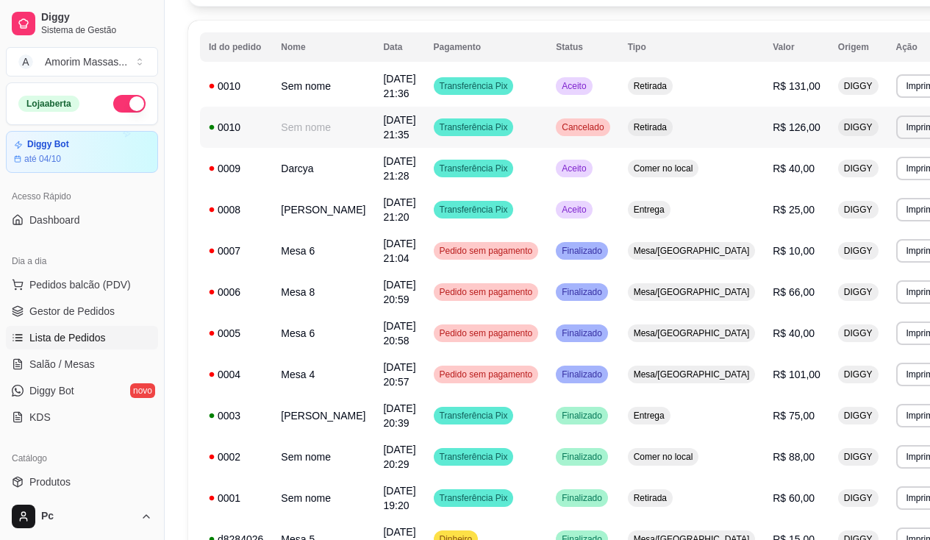
click at [675, 118] on td "Retirada" at bounding box center [692, 127] width 146 height 41
click at [896, 125] on button "Imprimir" at bounding box center [922, 127] width 52 height 24
click at [817, 171] on button "IMPRESSORA" at bounding box center [833, 178] width 103 height 23
click at [54, 290] on span "Pedidos balcão (PDV)" at bounding box center [79, 284] width 101 height 15
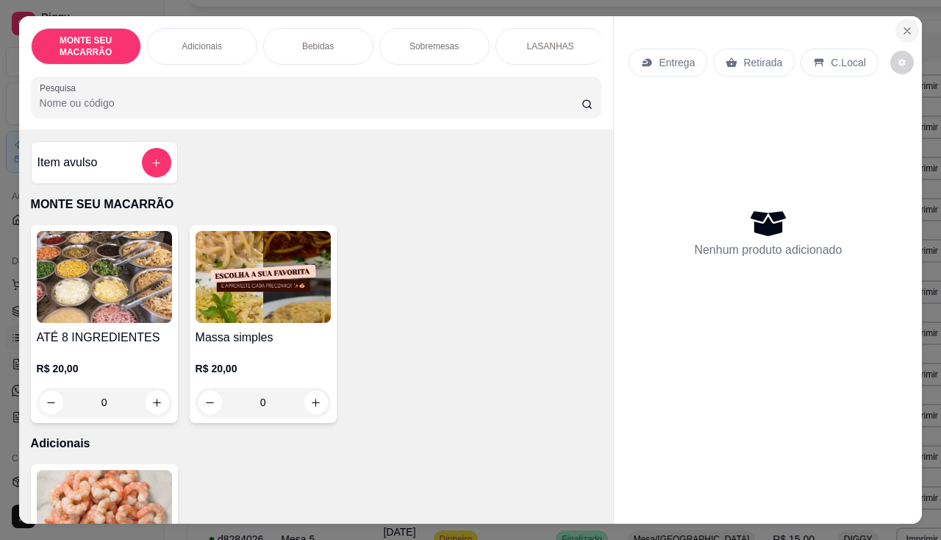
click at [903, 25] on icon "Close" at bounding box center [908, 31] width 12 height 12
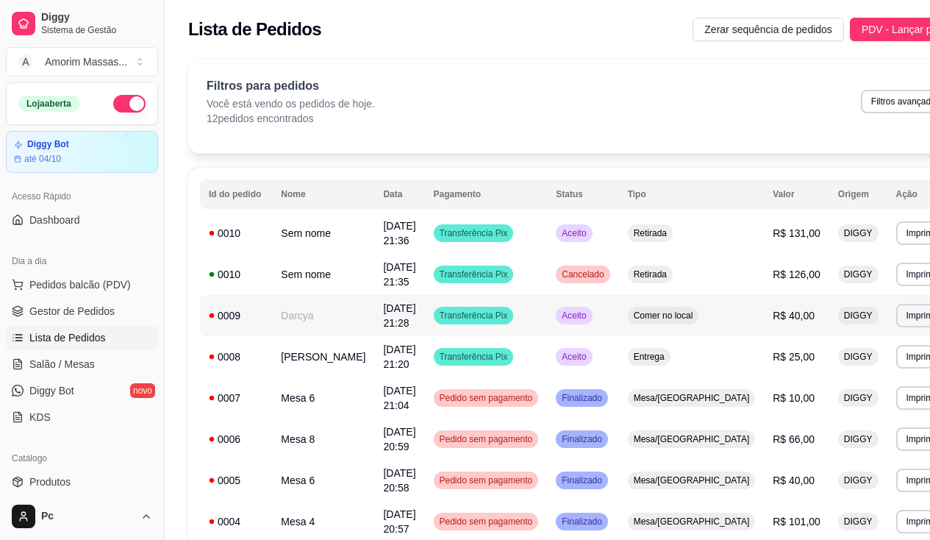
click at [301, 314] on td "Darcya" at bounding box center [323, 315] width 102 height 41
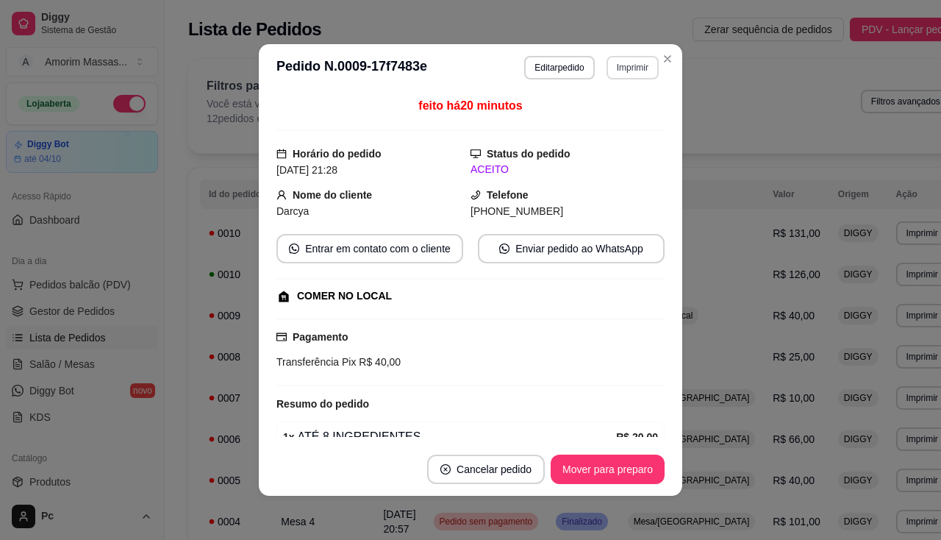
click at [618, 67] on button "Imprimir" at bounding box center [633, 68] width 52 height 24
click at [595, 124] on button "IMPRESSORA" at bounding box center [601, 118] width 103 height 23
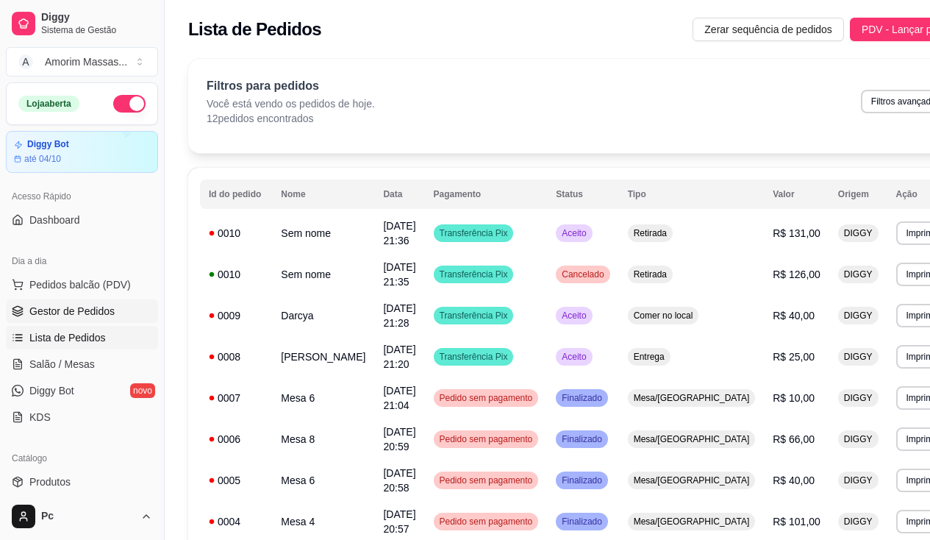
click at [71, 305] on span "Gestor de Pedidos" at bounding box center [71, 311] width 85 height 15
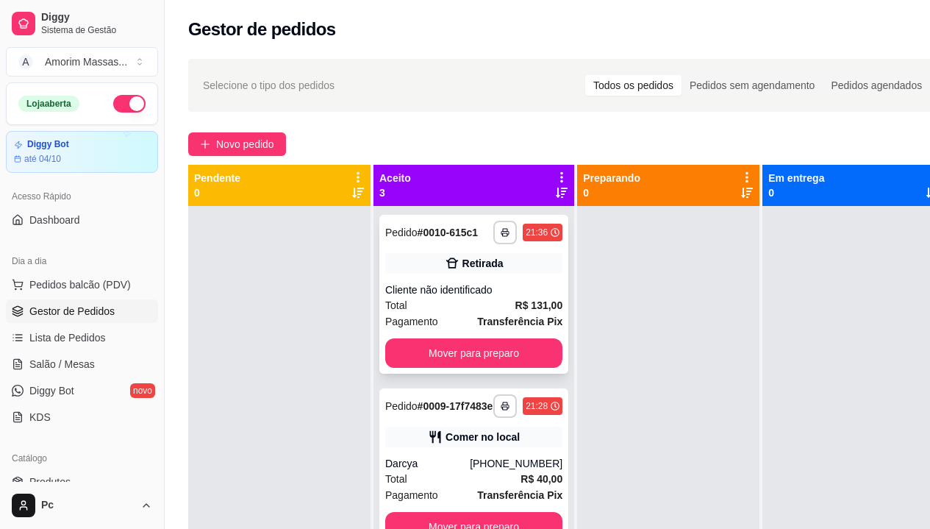
scroll to position [31, 0]
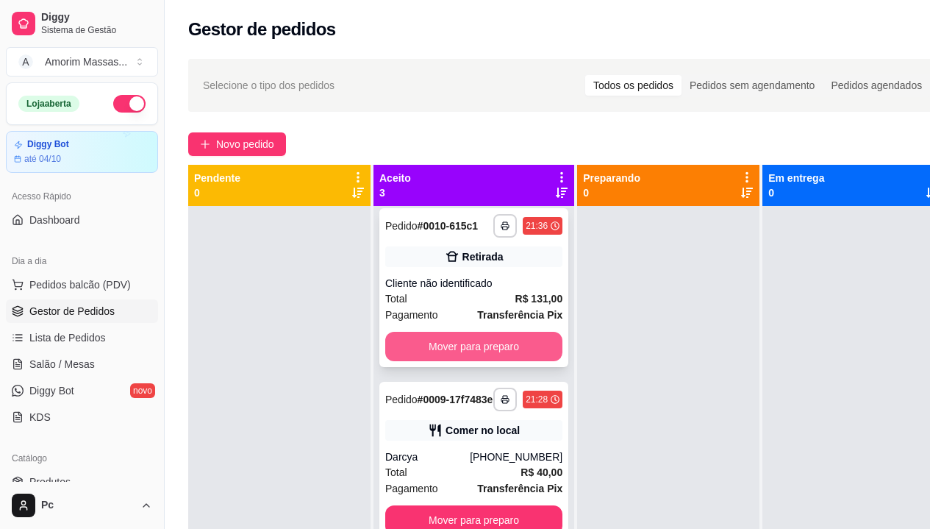
click at [474, 335] on button "Mover para preparo" at bounding box center [473, 346] width 177 height 29
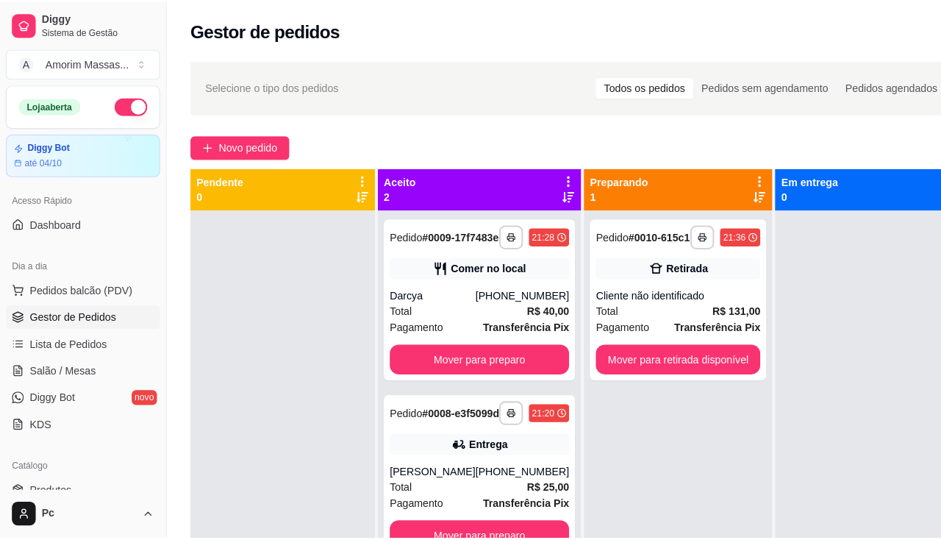
scroll to position [0, 0]
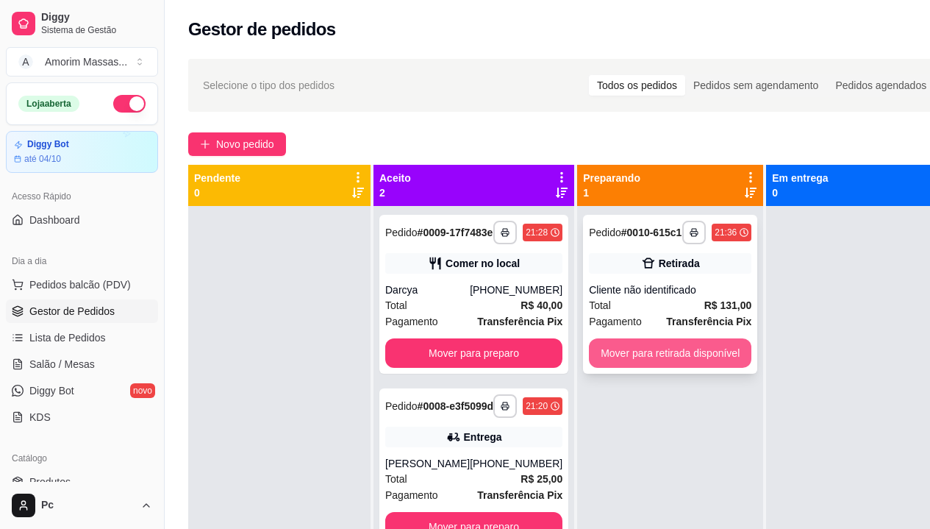
click at [622, 351] on button "Mover para retirada disponível" at bounding box center [670, 352] width 163 height 29
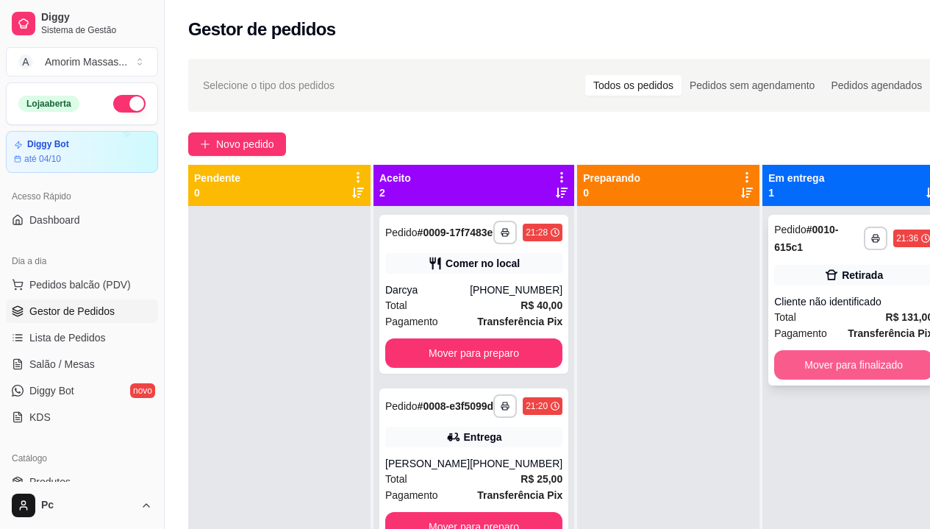
click at [856, 350] on button "Mover para finalizado" at bounding box center [853, 364] width 159 height 29
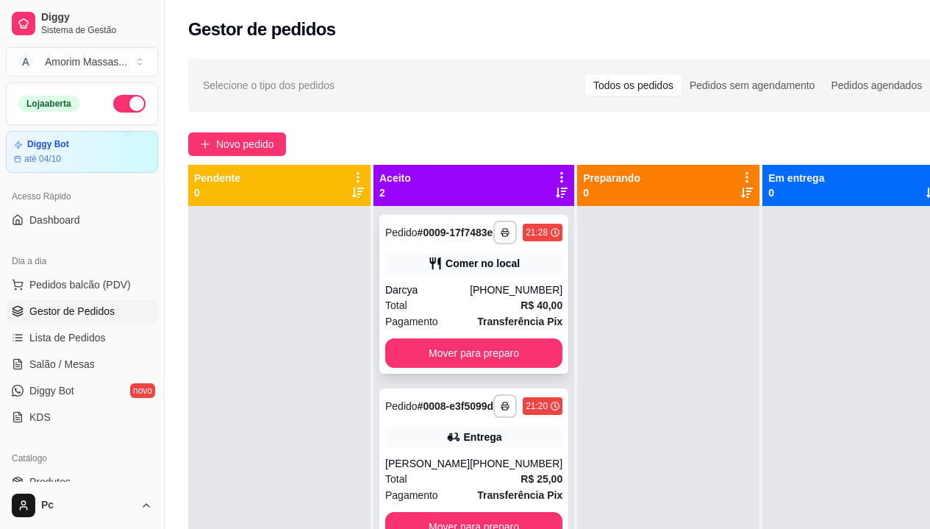
click at [443, 313] on div "Total R$ 40,00" at bounding box center [473, 305] width 177 height 16
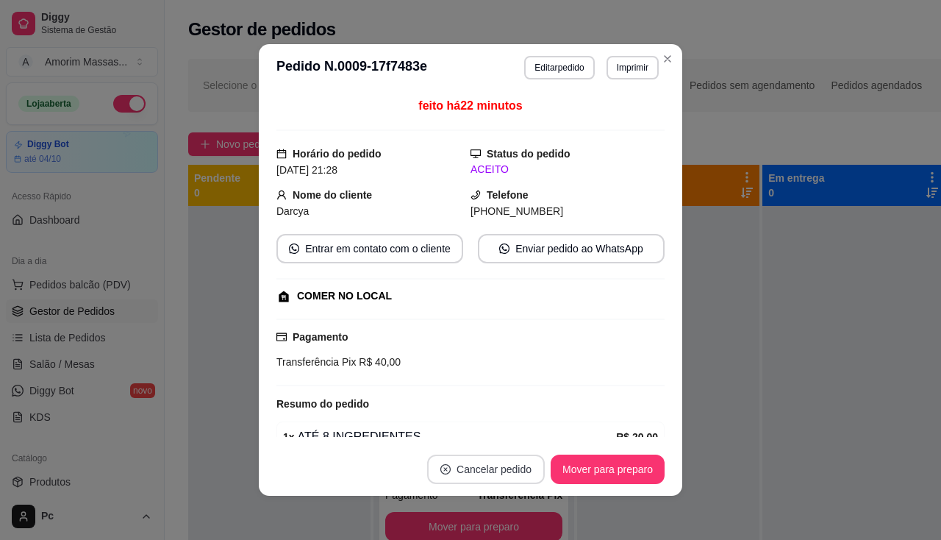
click at [499, 477] on button "Cancelar pedido" at bounding box center [486, 468] width 118 height 29
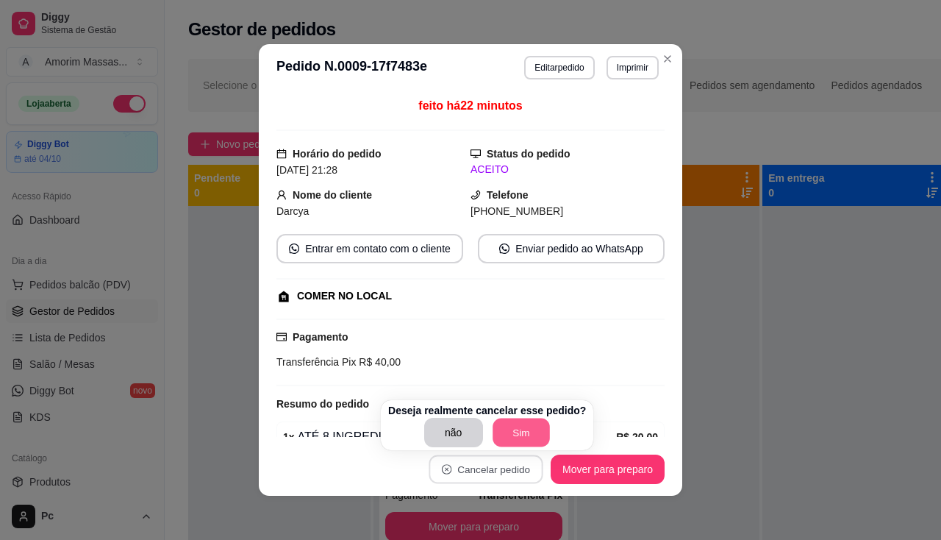
click at [528, 435] on button "Sim" at bounding box center [521, 432] width 57 height 29
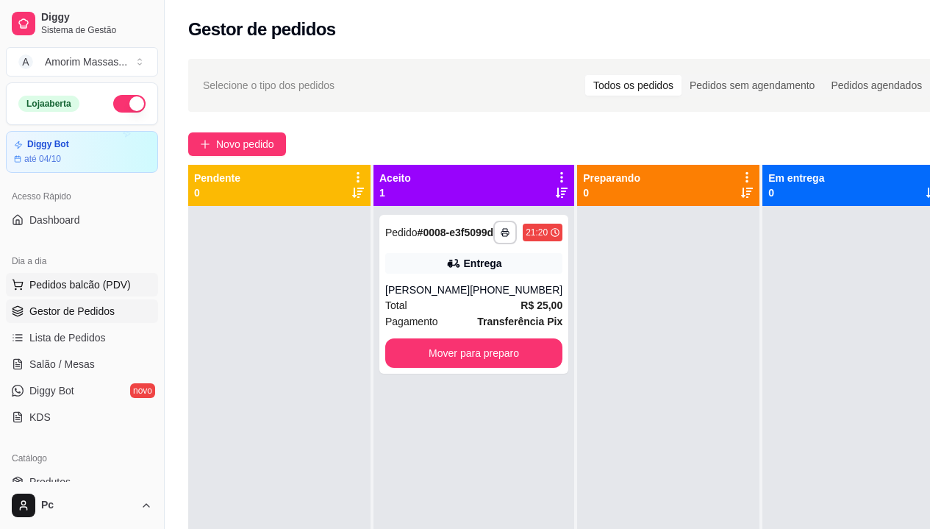
click at [75, 286] on span "Pedidos balcão (PDV)" at bounding box center [79, 284] width 101 height 15
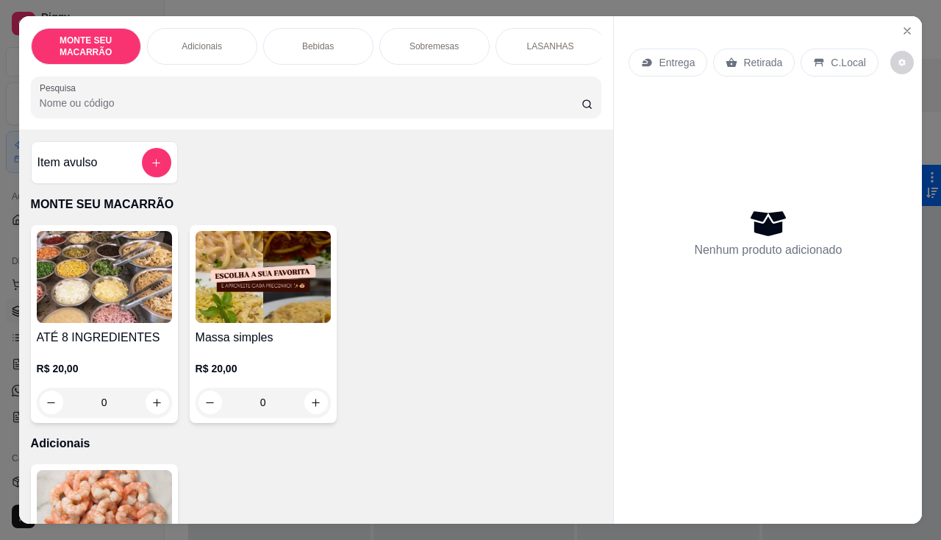
click at [124, 285] on img at bounding box center [104, 277] width 135 height 92
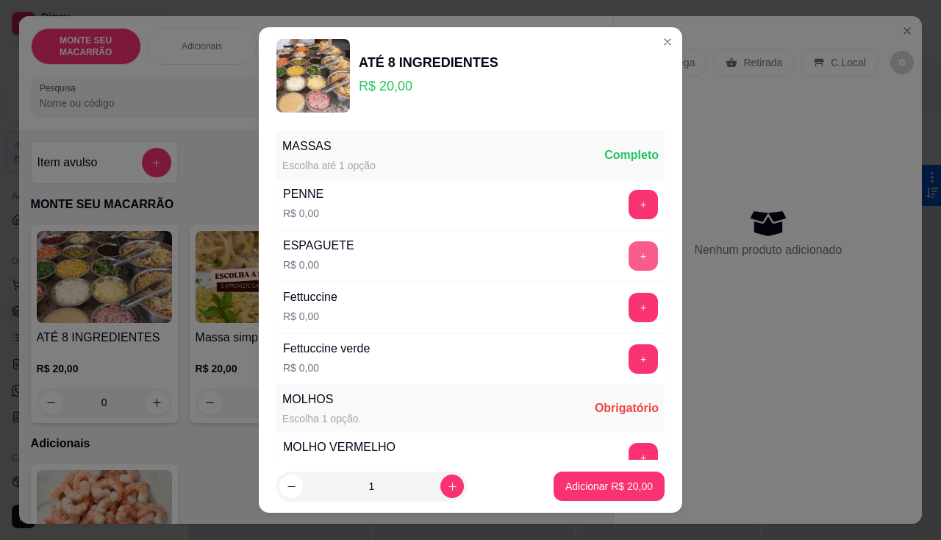
click at [629, 260] on button "+" at bounding box center [643, 255] width 29 height 29
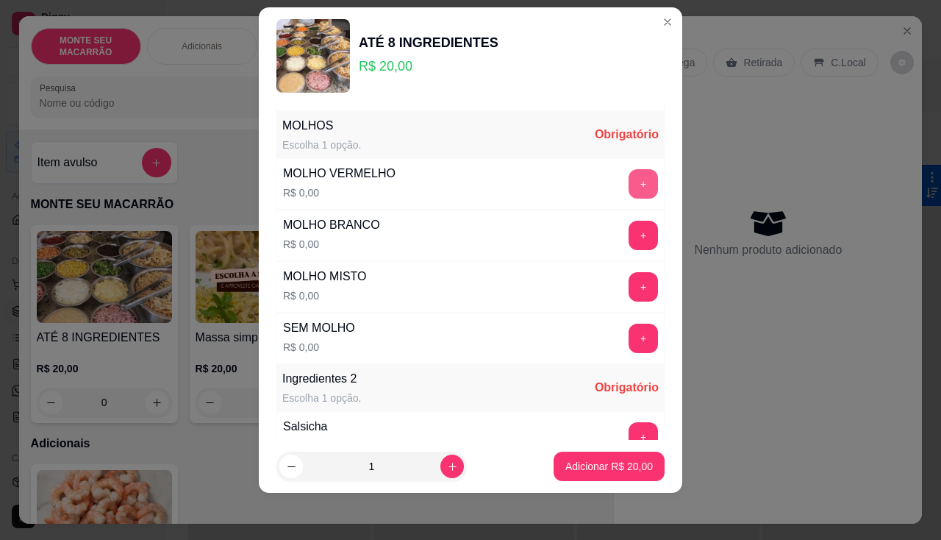
scroll to position [260, 0]
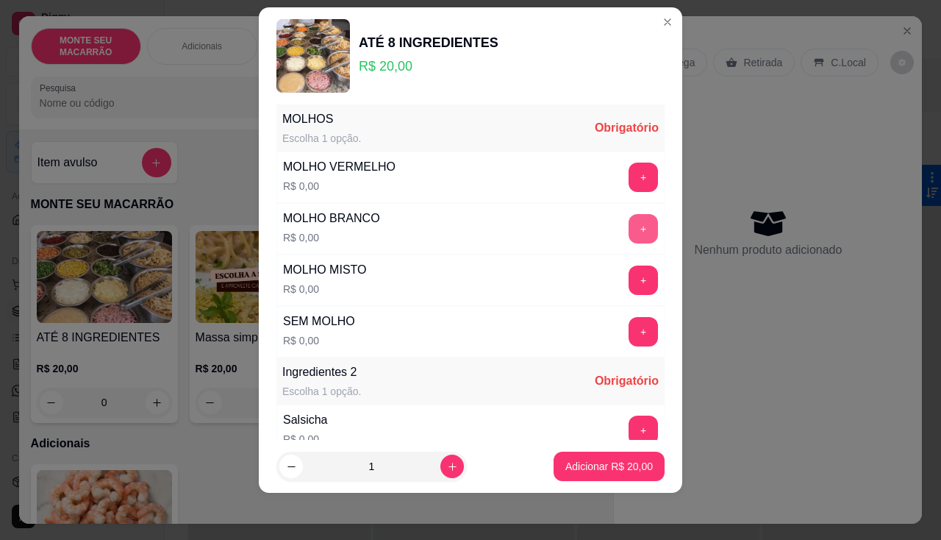
click at [629, 223] on button "+" at bounding box center [643, 228] width 29 height 29
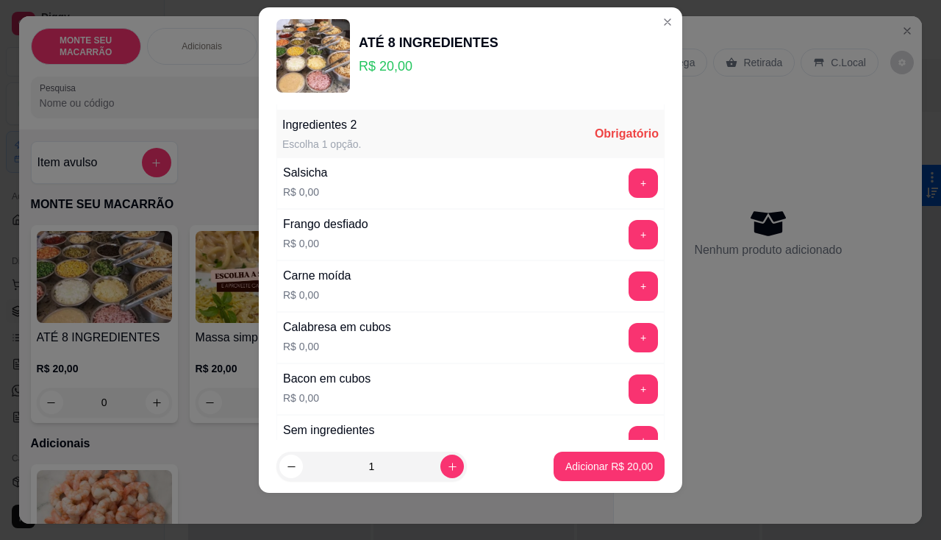
scroll to position [513, 0]
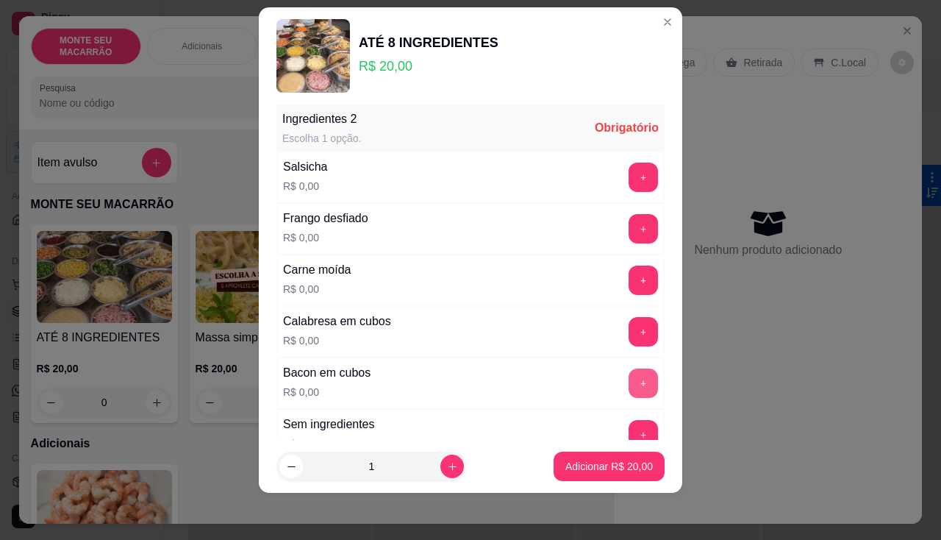
click at [629, 379] on button "+" at bounding box center [643, 382] width 29 height 29
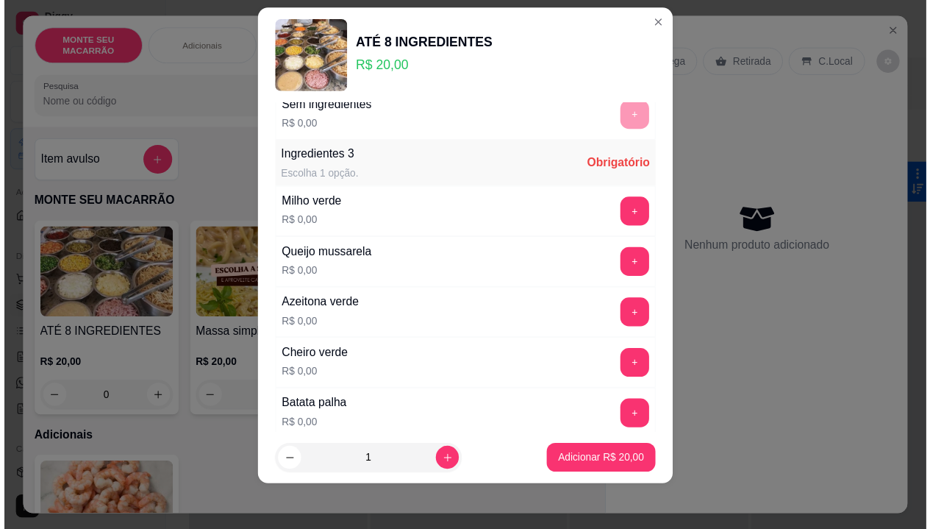
scroll to position [869, 0]
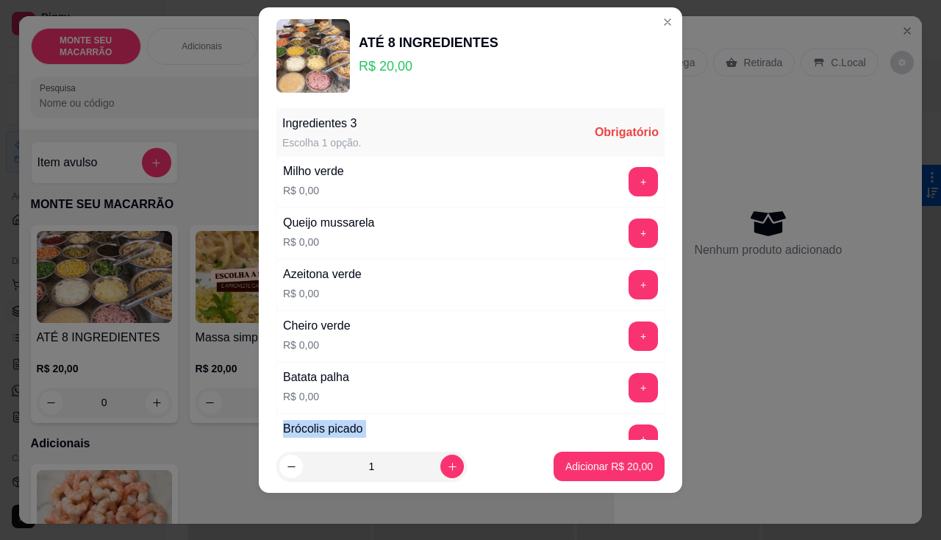
click at [615, 379] on div "Batata palha R$ 0,00 +" at bounding box center [470, 387] width 388 height 51
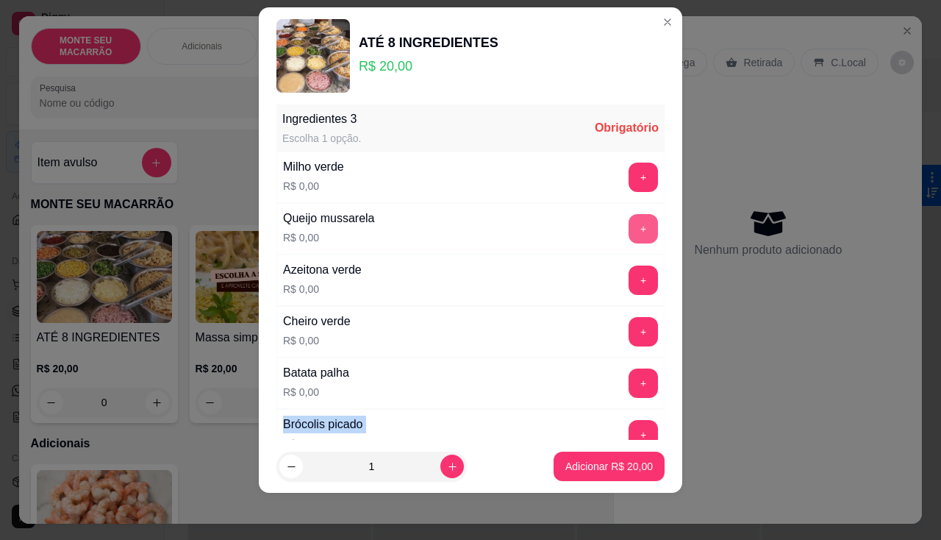
click at [629, 225] on button "+" at bounding box center [643, 228] width 29 height 29
click at [629, 224] on button "+" at bounding box center [643, 228] width 29 height 29
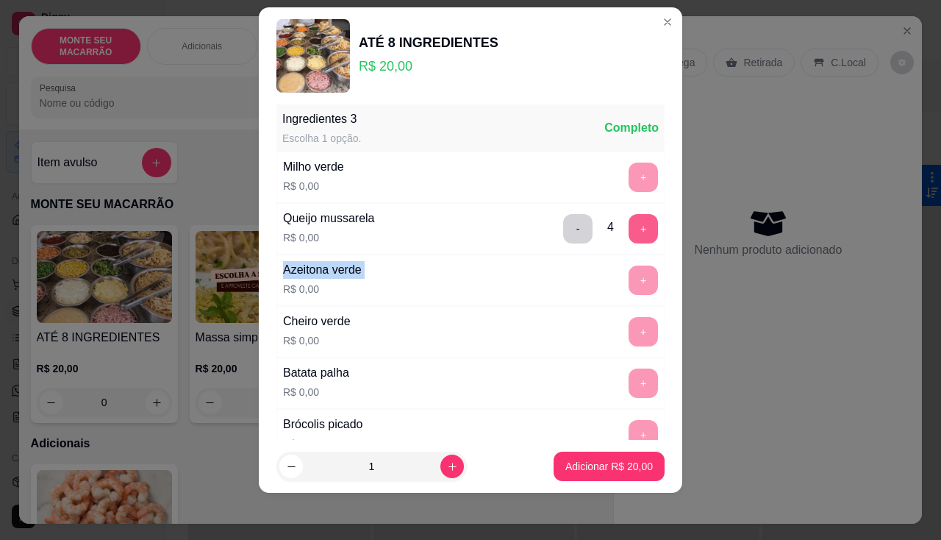
click at [625, 224] on div "- 4 +" at bounding box center [610, 228] width 107 height 29
click at [442, 469] on button "increase-product-quantity" at bounding box center [452, 466] width 24 height 24
type input "3"
click at [596, 470] on p "Adicionar R$ 60,00" at bounding box center [609, 467] width 85 height 14
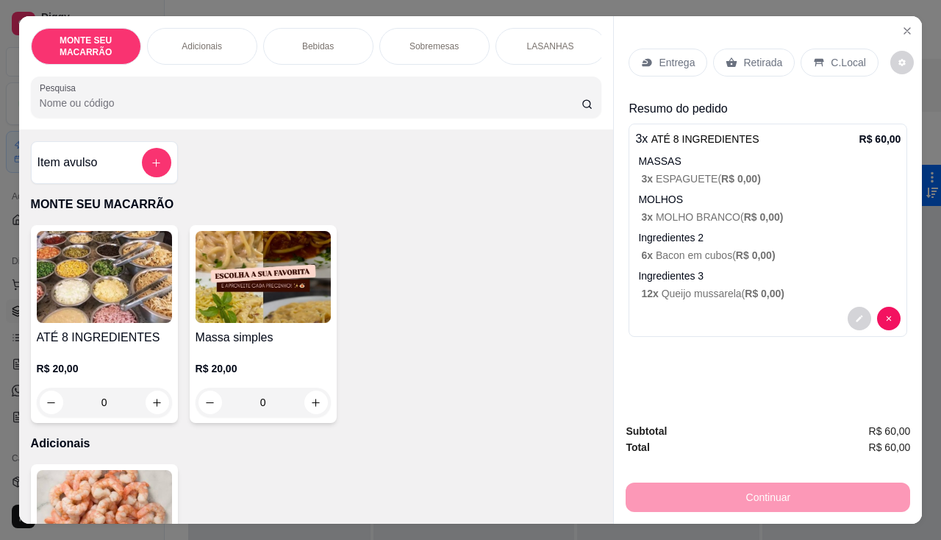
click at [659, 57] on p "Entrega" at bounding box center [677, 62] width 36 height 15
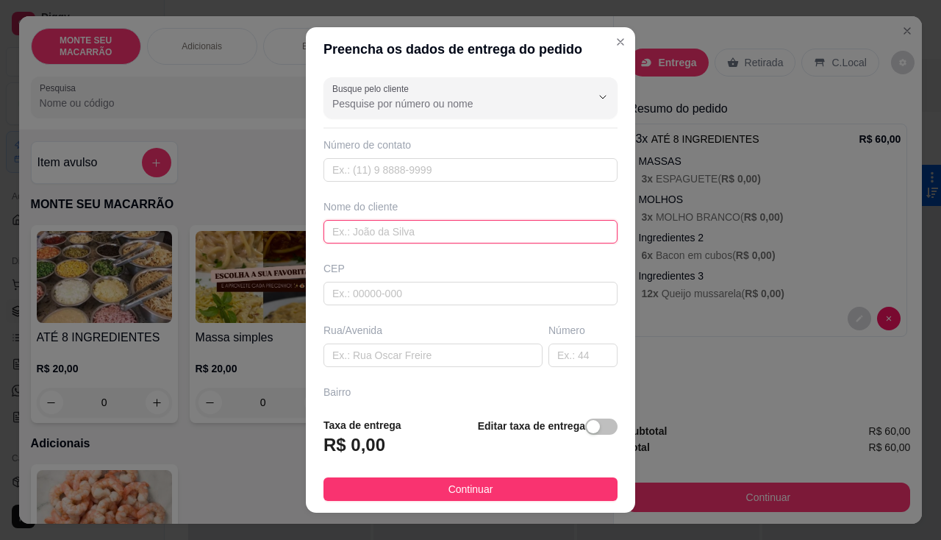
click at [363, 224] on input "text" at bounding box center [471, 232] width 294 height 24
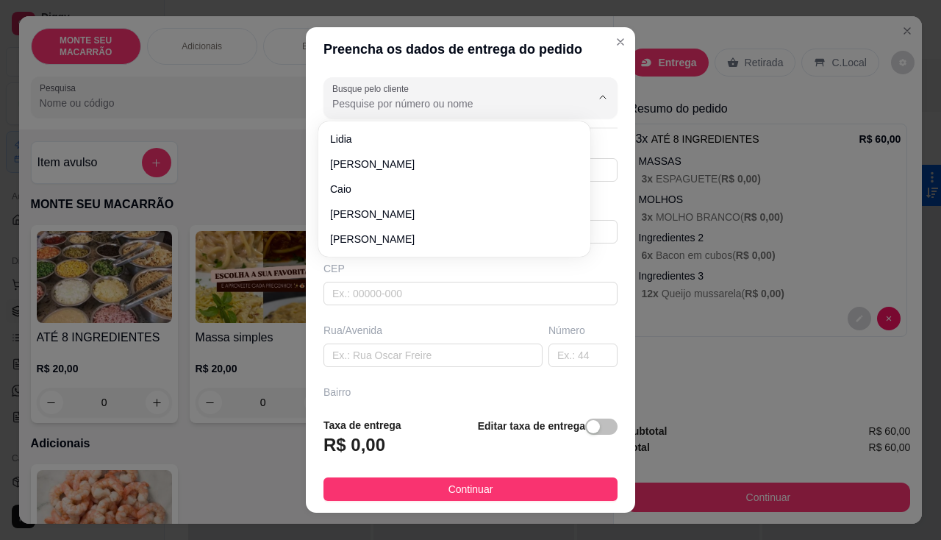
click at [389, 105] on input "Busque pelo cliente" at bounding box center [449, 103] width 235 height 15
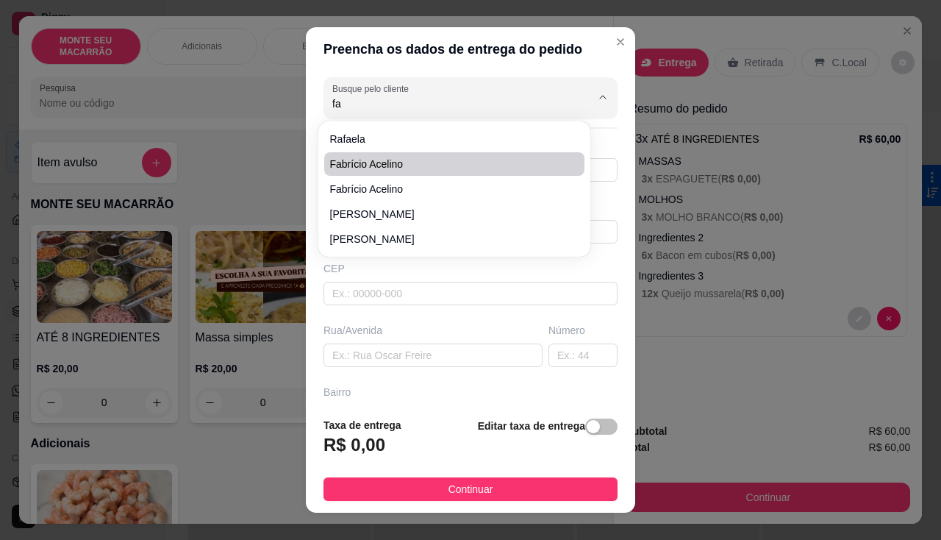
click at [380, 155] on li "Fabrício acelino" at bounding box center [454, 164] width 260 height 24
type input "Fabrício acelino"
type input "85992438385"
type input "Fabrício acelino"
type input "62764-000"
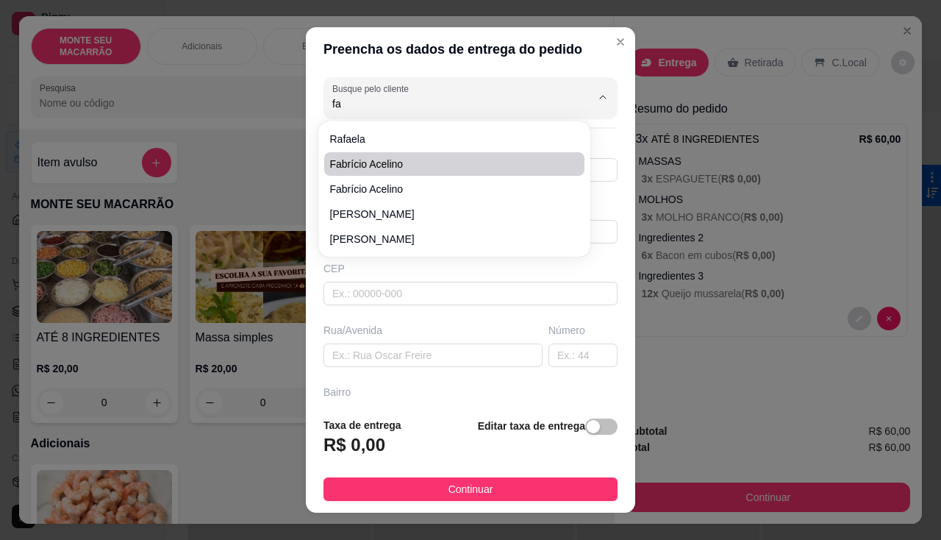
type input "Próximo a R. [GEOGRAPHIC_DATA], CE, 62764-000"
type input "5"
type input "Centro"
type input "Mulungu"
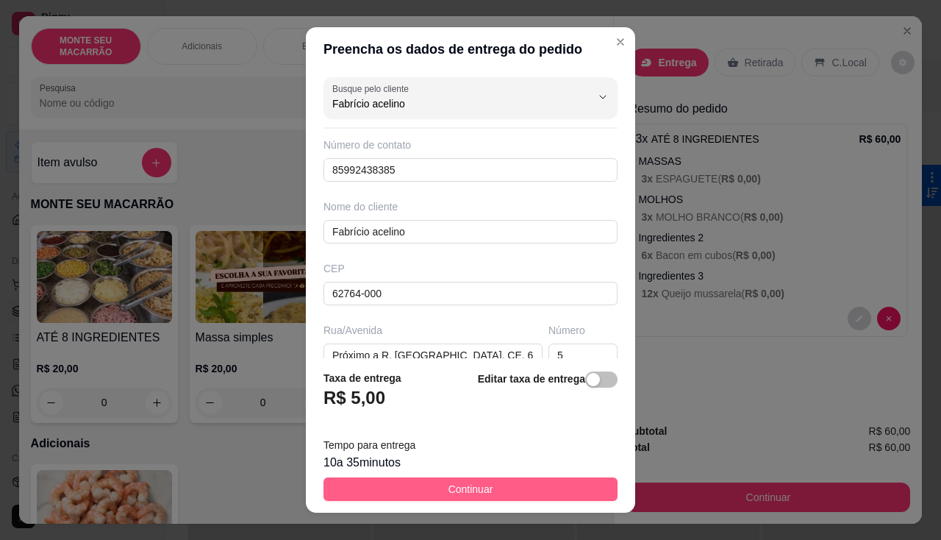
type input "Fabrício acelino"
click at [449, 490] on span "Continuar" at bounding box center [471, 489] width 45 height 16
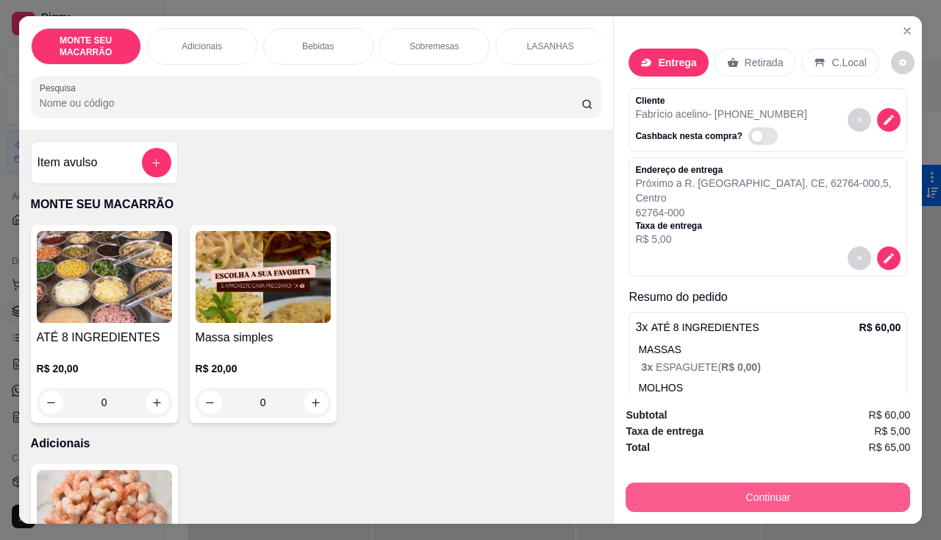
click at [731, 482] on button "Continuar" at bounding box center [768, 496] width 285 height 29
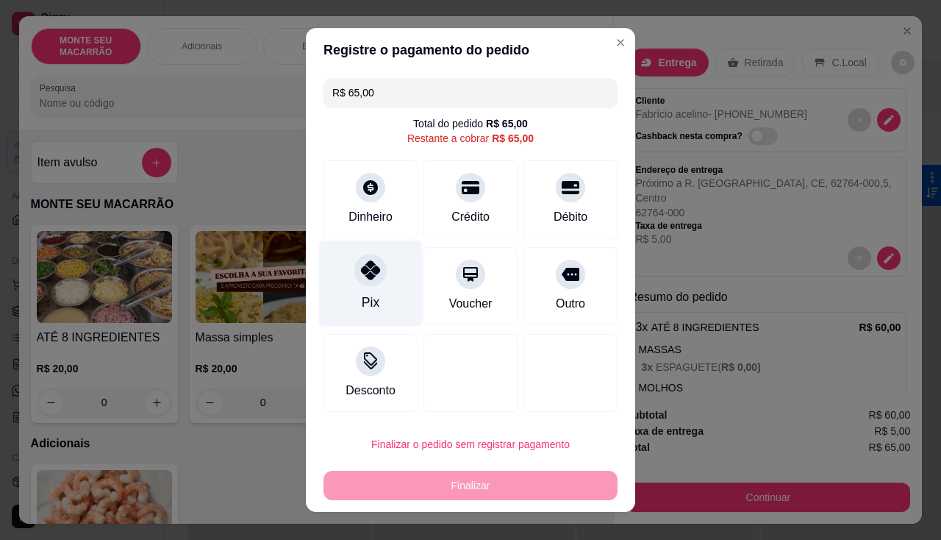
click at [364, 273] on icon at bounding box center [370, 269] width 19 height 19
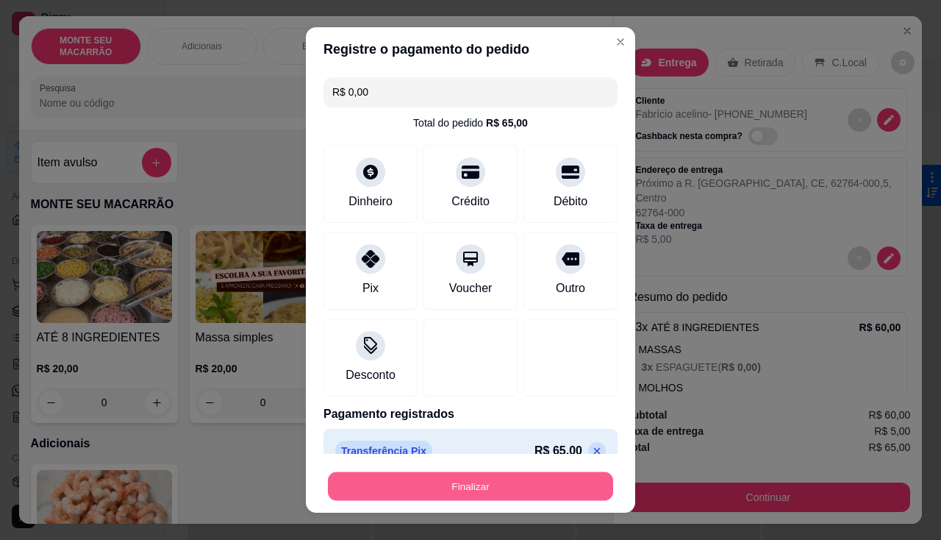
click at [429, 488] on button "Finalizar" at bounding box center [470, 486] width 285 height 29
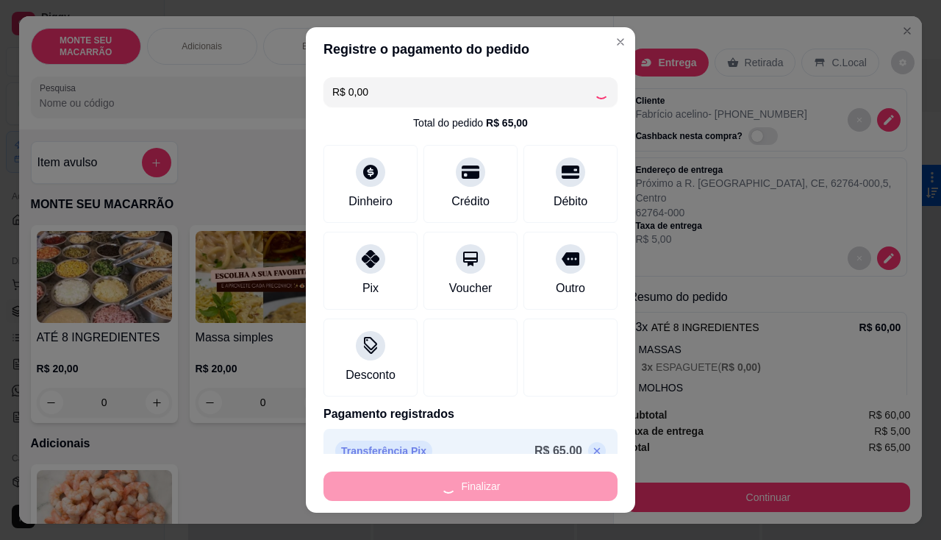
type input "-R$ 65,00"
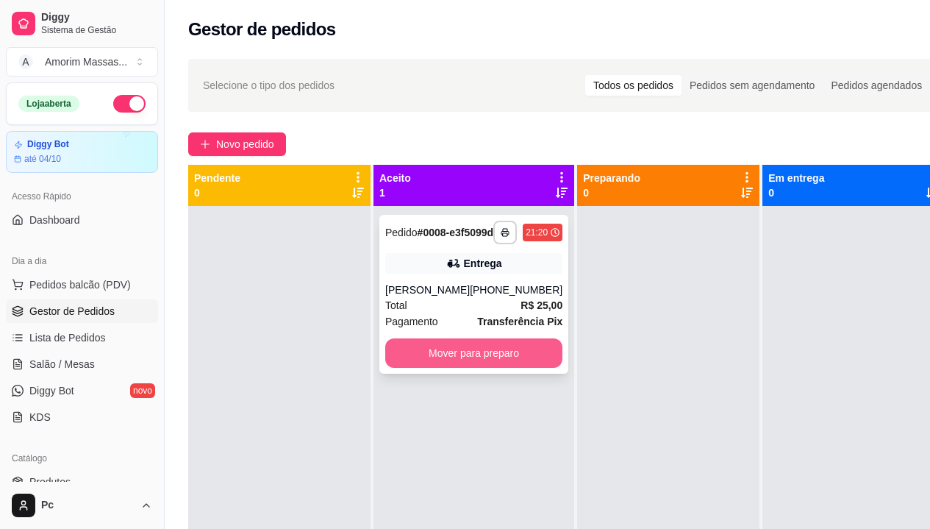
click at [434, 368] on button "Mover para preparo" at bounding box center [473, 352] width 177 height 29
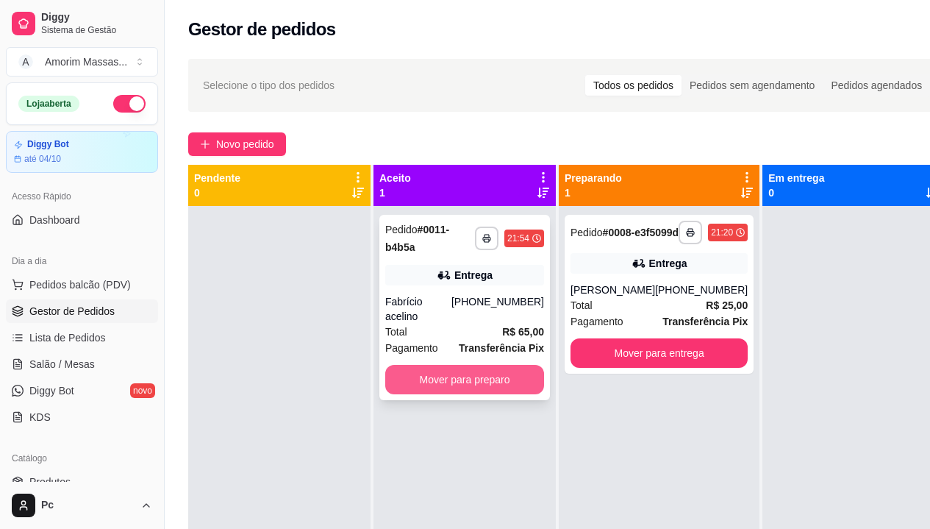
click at [463, 365] on button "Mover para preparo" at bounding box center [464, 379] width 159 height 29
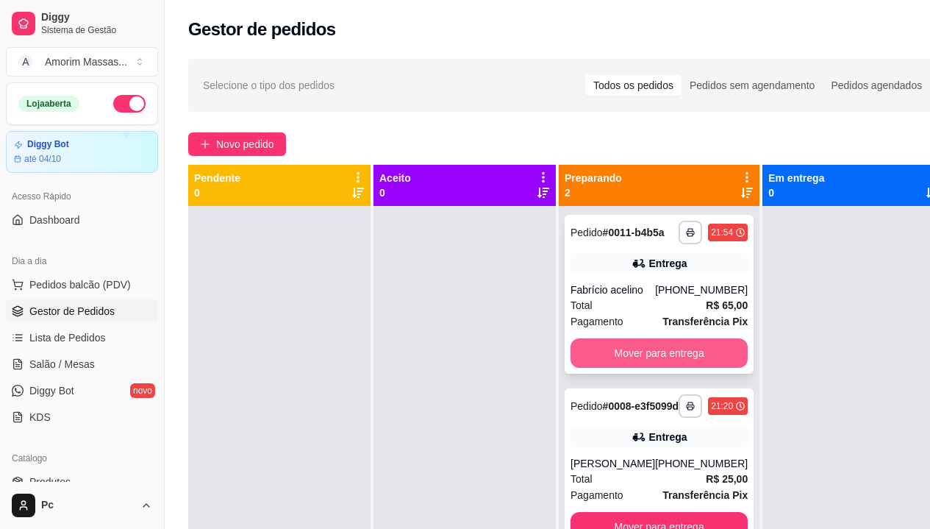
click at [673, 364] on button "Mover para entrega" at bounding box center [659, 352] width 177 height 29
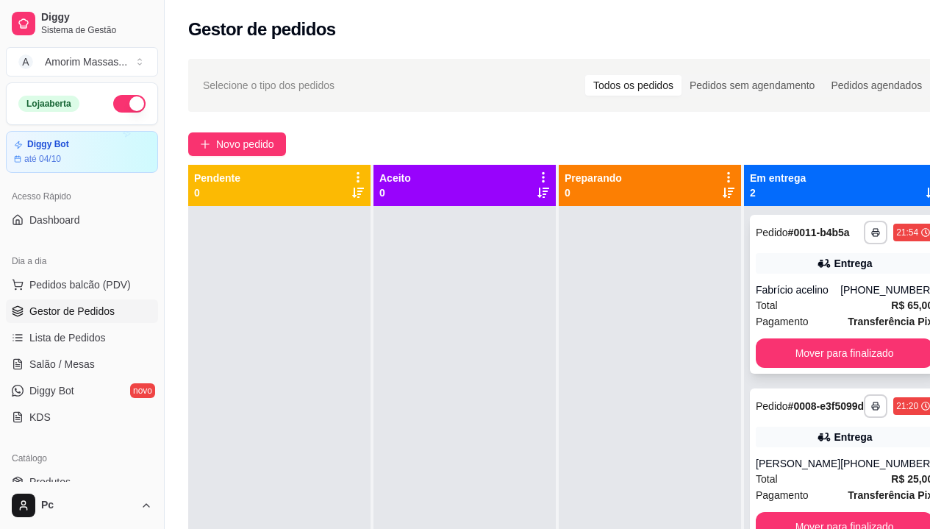
click at [818, 271] on icon at bounding box center [824, 263] width 15 height 15
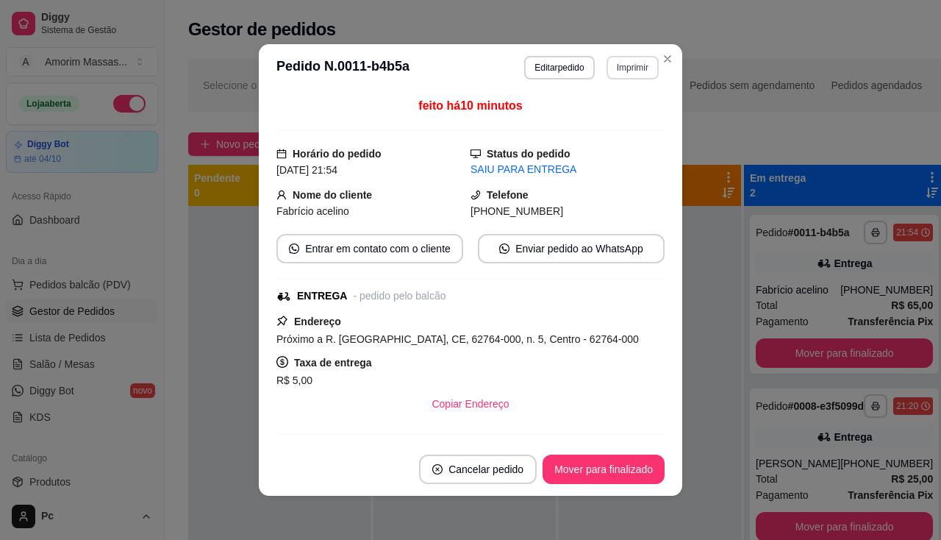
click at [617, 68] on button "Imprimir" at bounding box center [633, 68] width 52 height 24
click at [589, 116] on button "IMPRESSORA" at bounding box center [601, 119] width 107 height 24
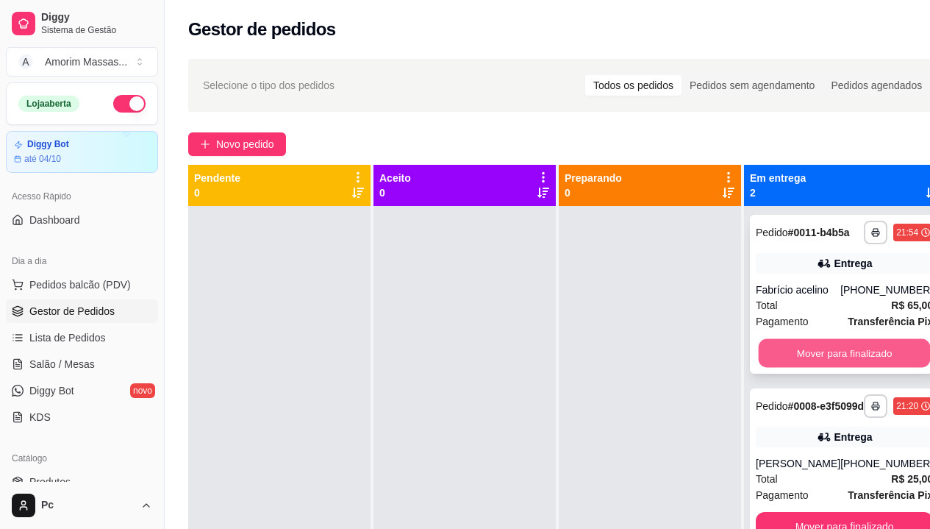
click at [845, 368] on button "Mover para finalizado" at bounding box center [845, 353] width 172 height 29
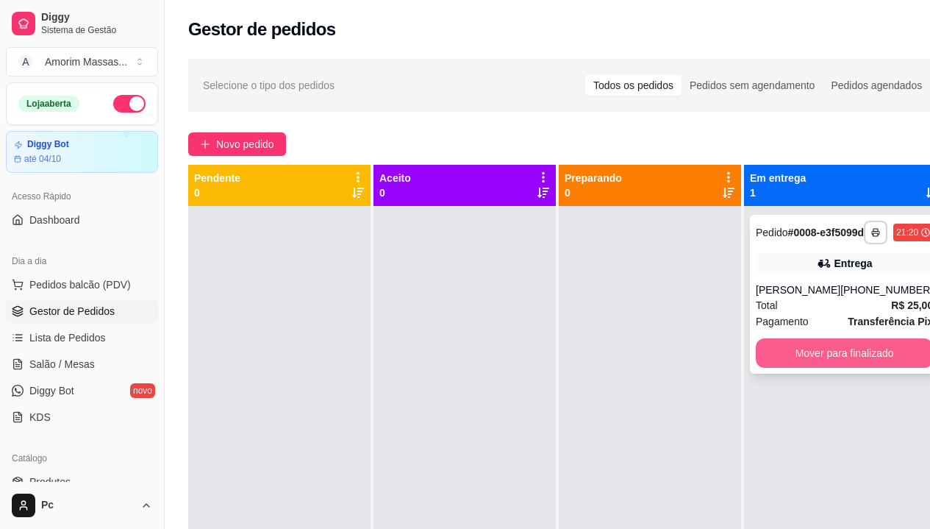
click at [846, 365] on button "Mover para finalizado" at bounding box center [844, 352] width 177 height 29
click at [846, 365] on div "Mover para finalizado" at bounding box center [844, 352] width 177 height 29
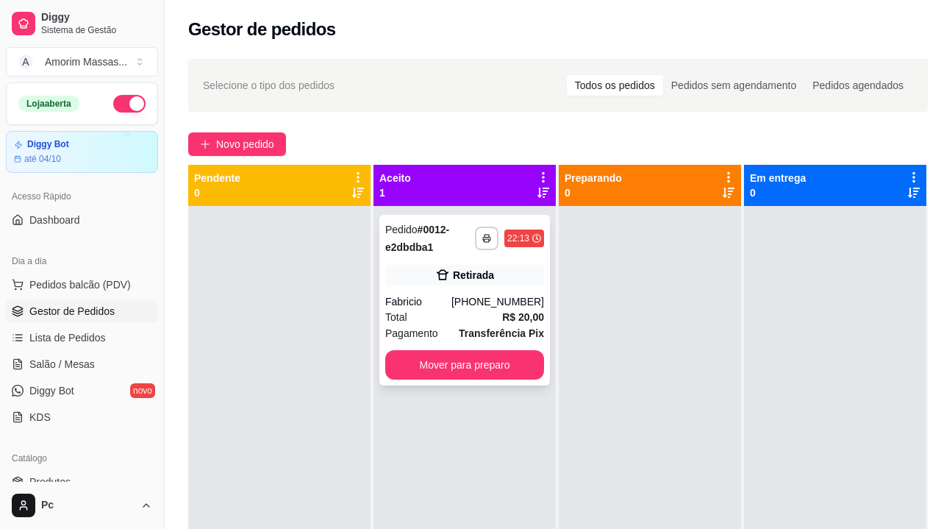
click at [412, 311] on div "Total R$ 20,00" at bounding box center [464, 317] width 159 height 16
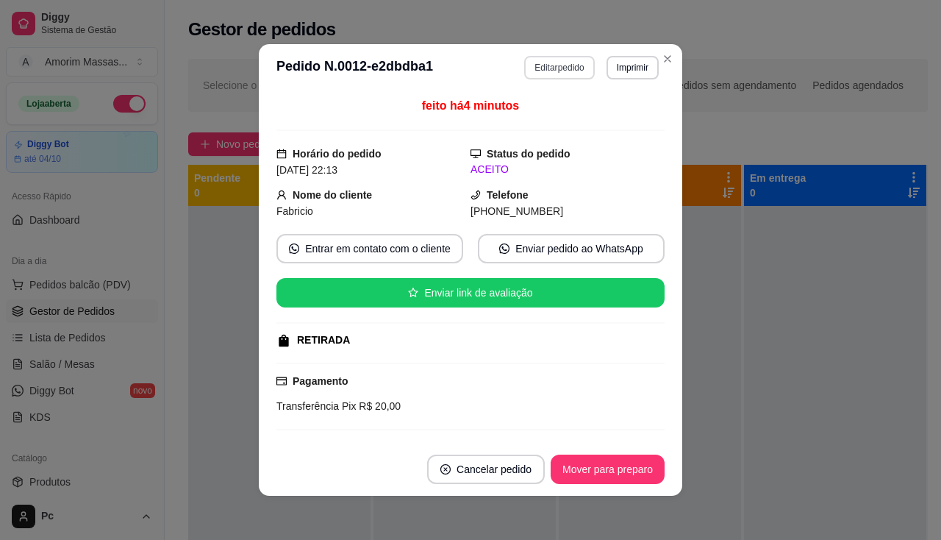
click at [560, 67] on button "Editar pedido" at bounding box center [559, 68] width 70 height 24
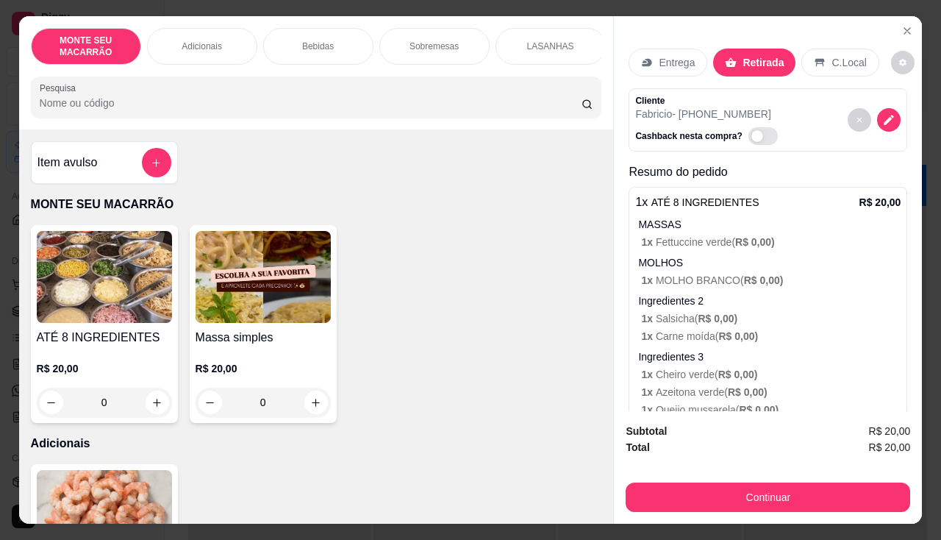
click at [679, 58] on p "Entrega" at bounding box center [677, 62] width 36 height 15
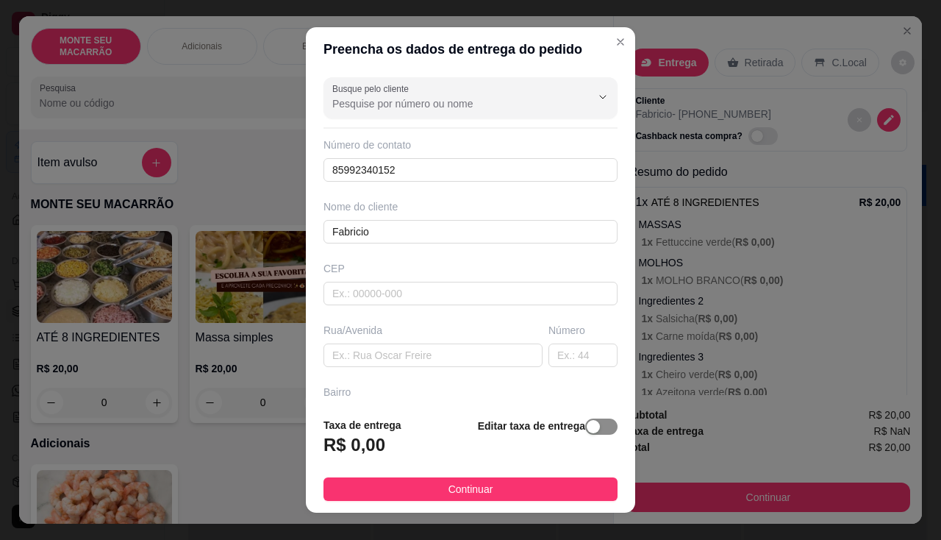
click at [585, 421] on span "button" at bounding box center [601, 426] width 32 height 16
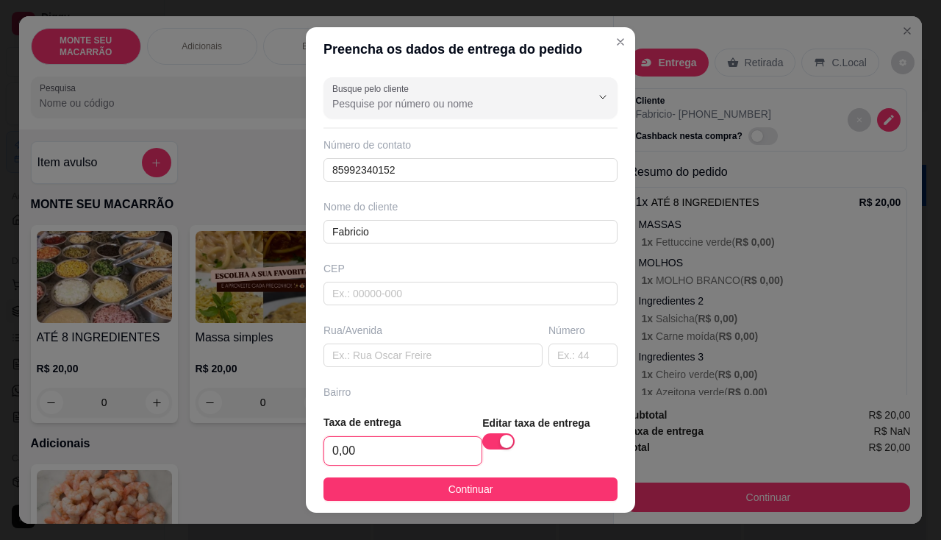
click at [411, 449] on input "0,00" at bounding box center [402, 451] width 157 height 28
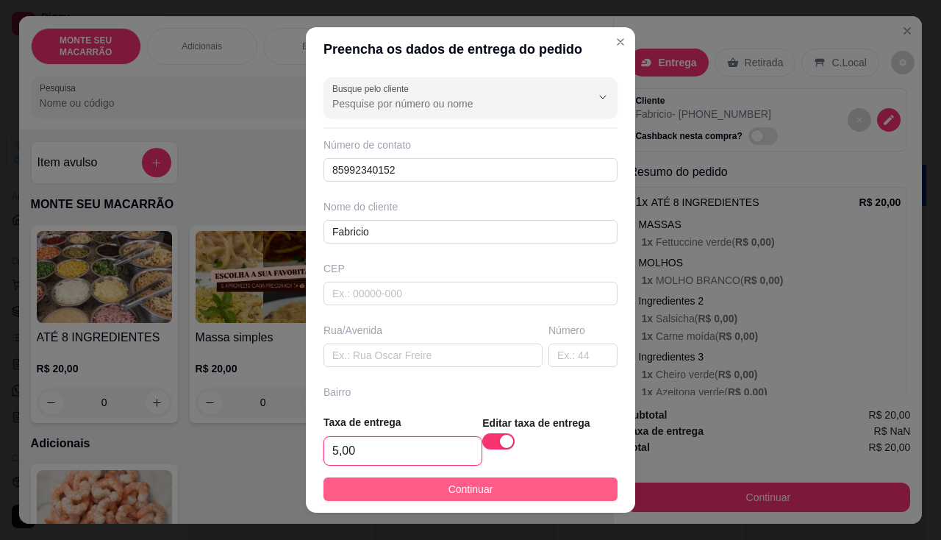
type input "5,00"
click at [469, 479] on button "Continuar" at bounding box center [471, 489] width 294 height 24
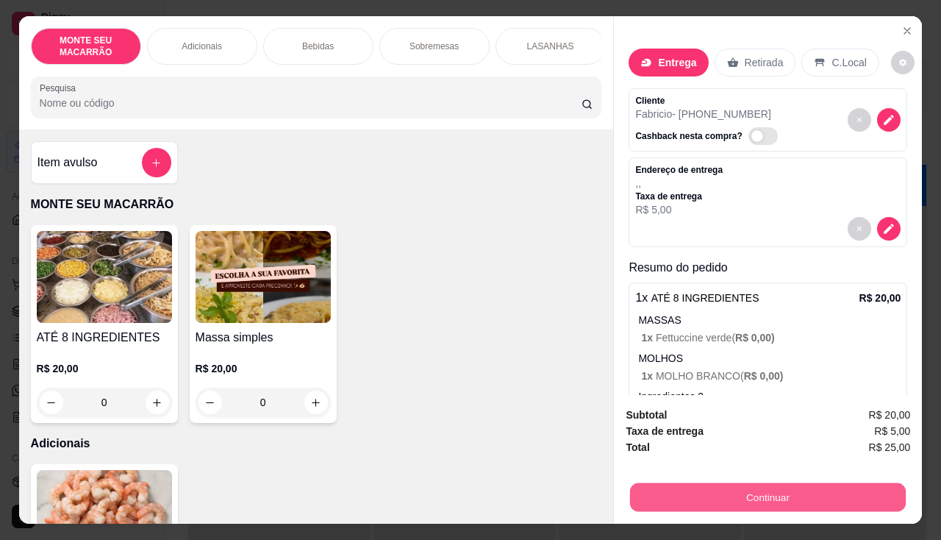
click at [832, 504] on button "Continuar" at bounding box center [768, 497] width 276 height 29
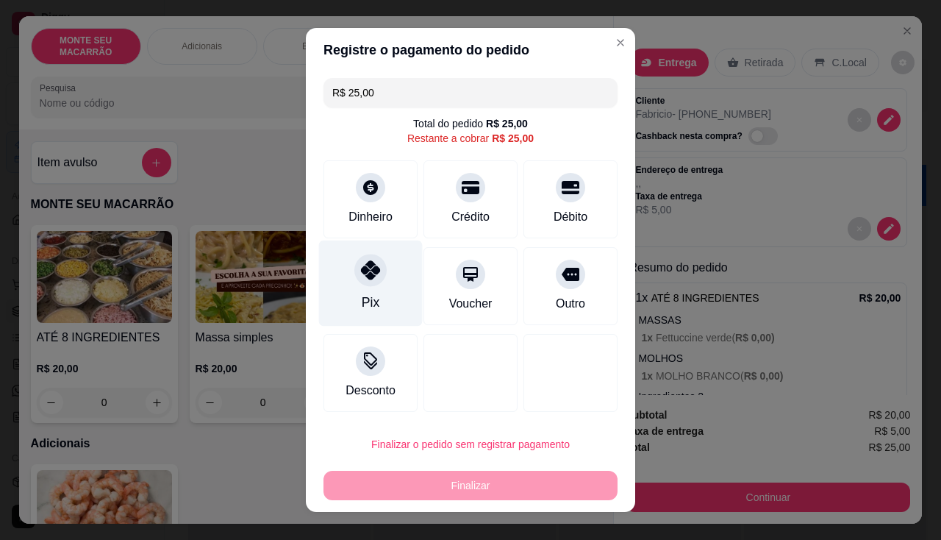
click at [366, 270] on icon at bounding box center [370, 269] width 19 height 19
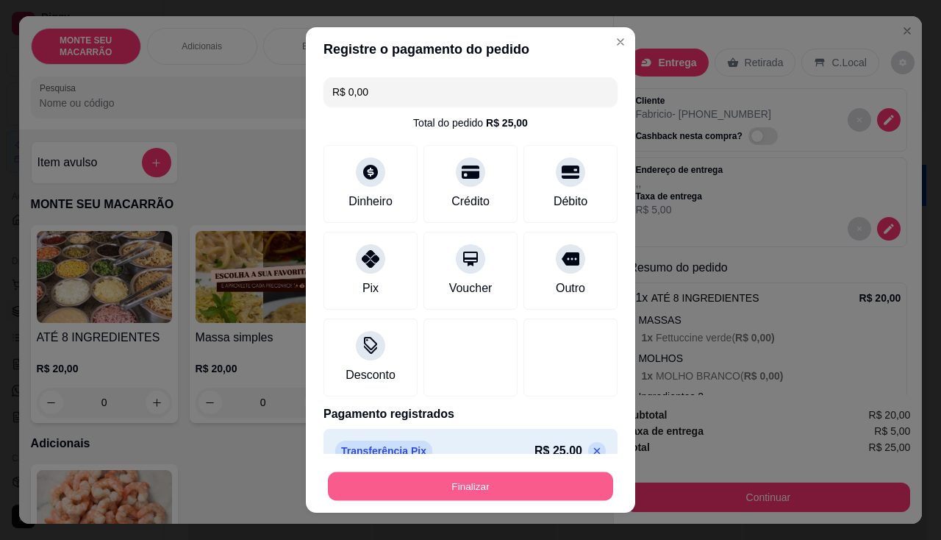
click at [459, 488] on button "Finalizar" at bounding box center [470, 486] width 285 height 29
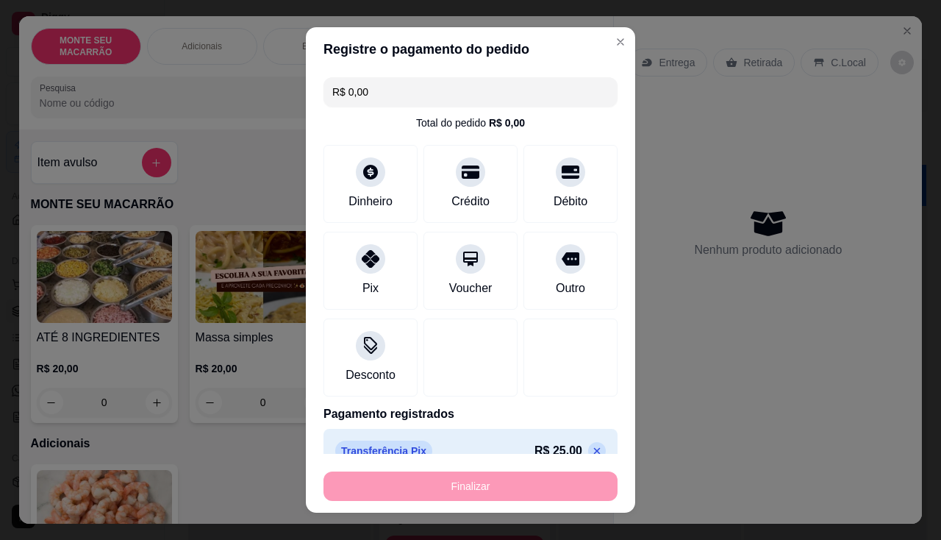
type input "-R$ 25,00"
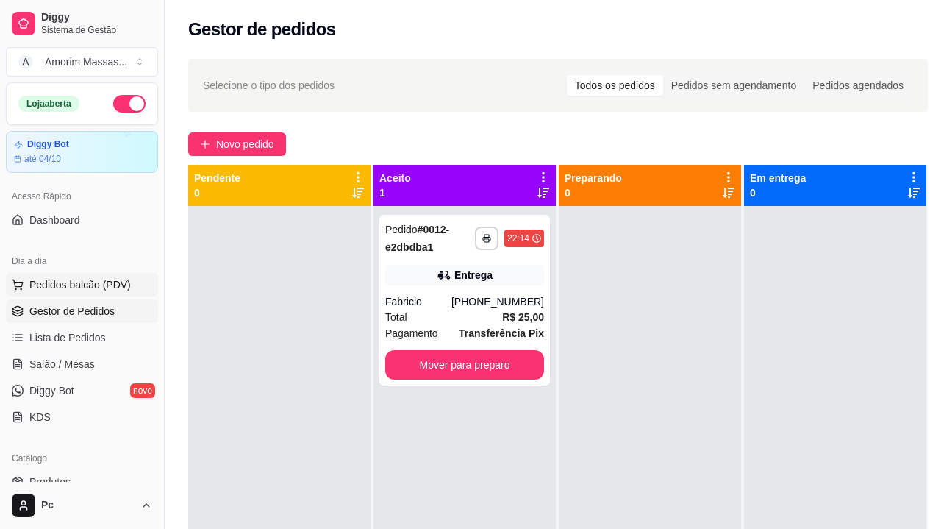
click at [58, 288] on span "Pedidos balcão (PDV)" at bounding box center [79, 284] width 101 height 15
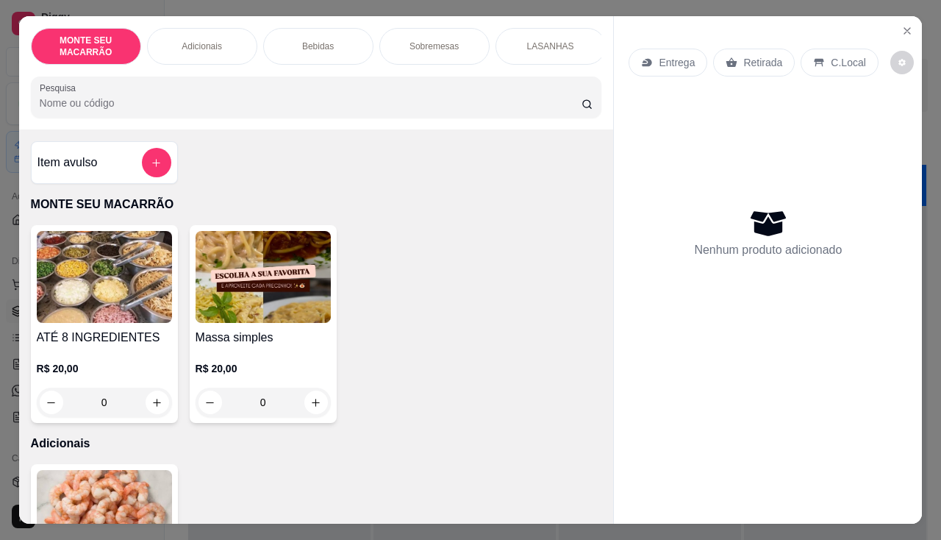
click at [241, 297] on img at bounding box center [263, 277] width 135 height 92
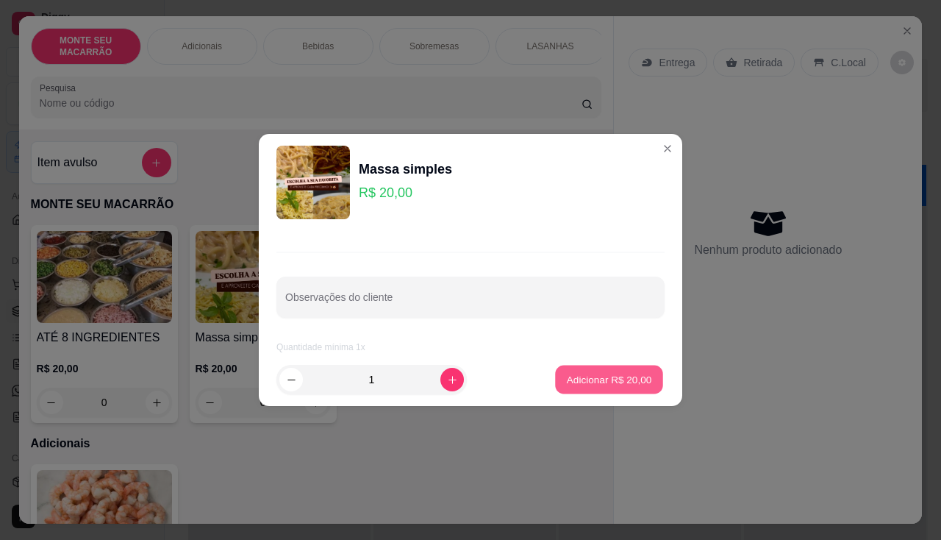
click at [618, 378] on p "Adicionar R$ 20,00" at bounding box center [609, 379] width 85 height 14
type input "1"
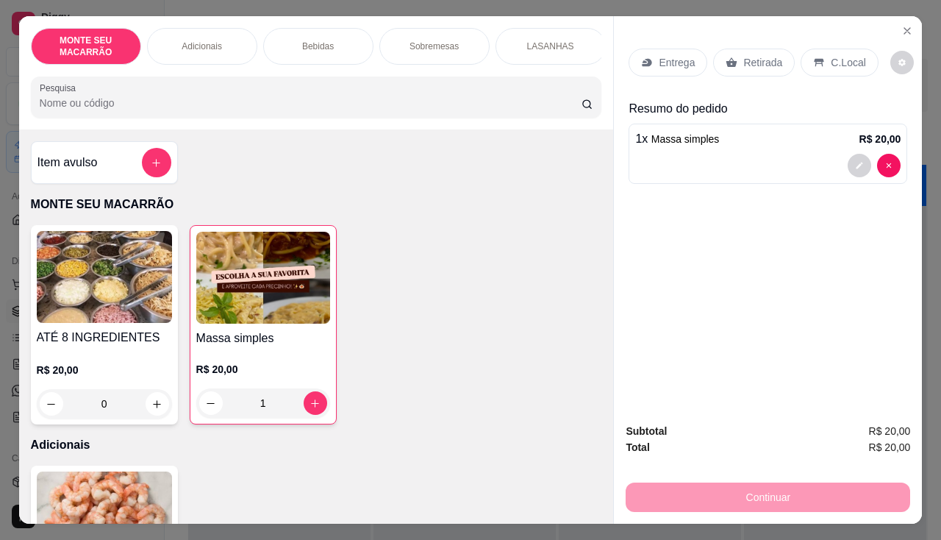
click at [673, 55] on p "Entrega" at bounding box center [677, 62] width 36 height 15
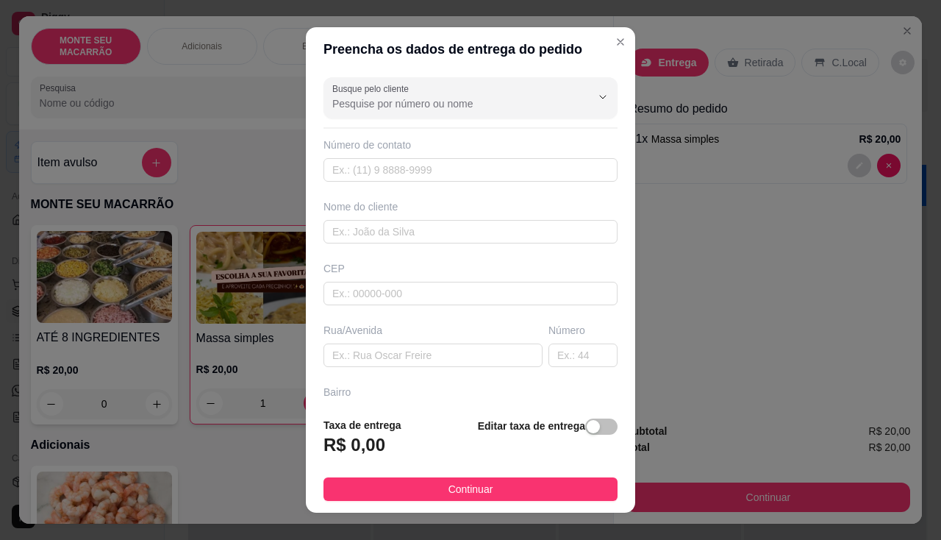
click at [567, 426] on strong "Editar taxa de entrega" at bounding box center [531, 426] width 107 height 12
click at [587, 429] on div "button" at bounding box center [593, 426] width 13 height 13
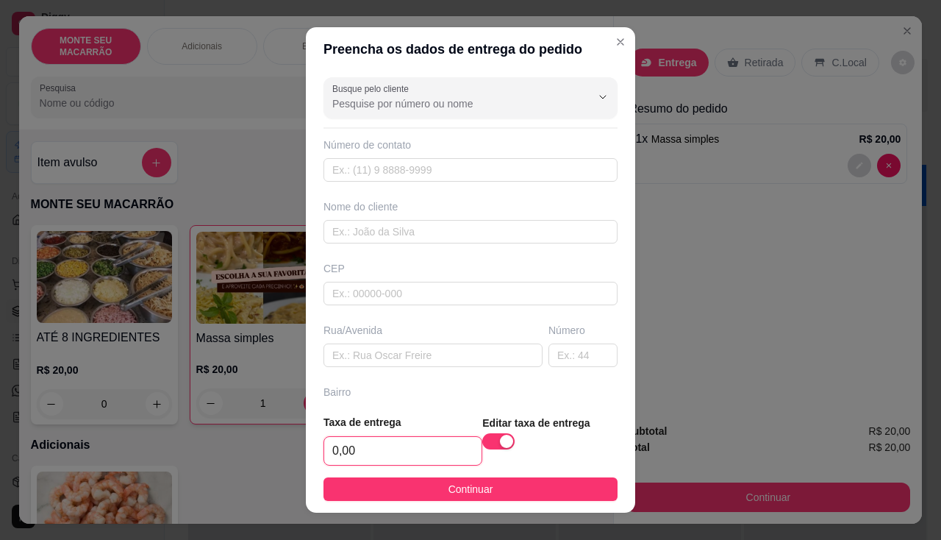
click at [360, 443] on input "0,00" at bounding box center [402, 451] width 157 height 28
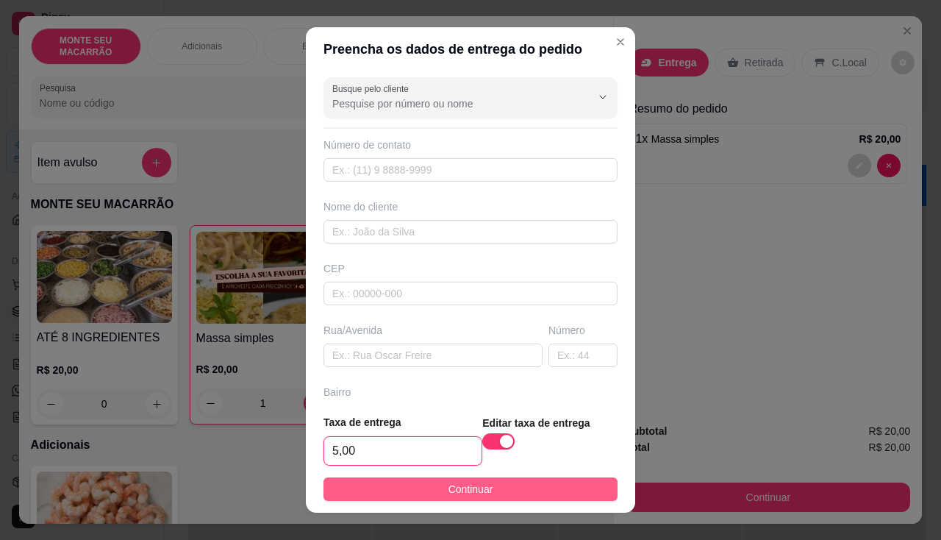
type input "5,00"
click at [382, 483] on button "Continuar" at bounding box center [471, 489] width 294 height 24
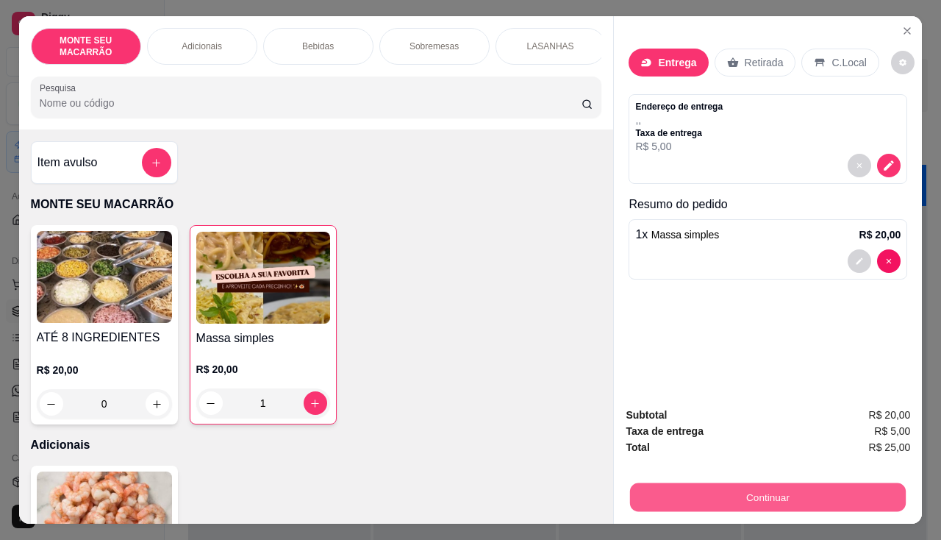
click at [738, 502] on button "Continuar" at bounding box center [768, 497] width 276 height 29
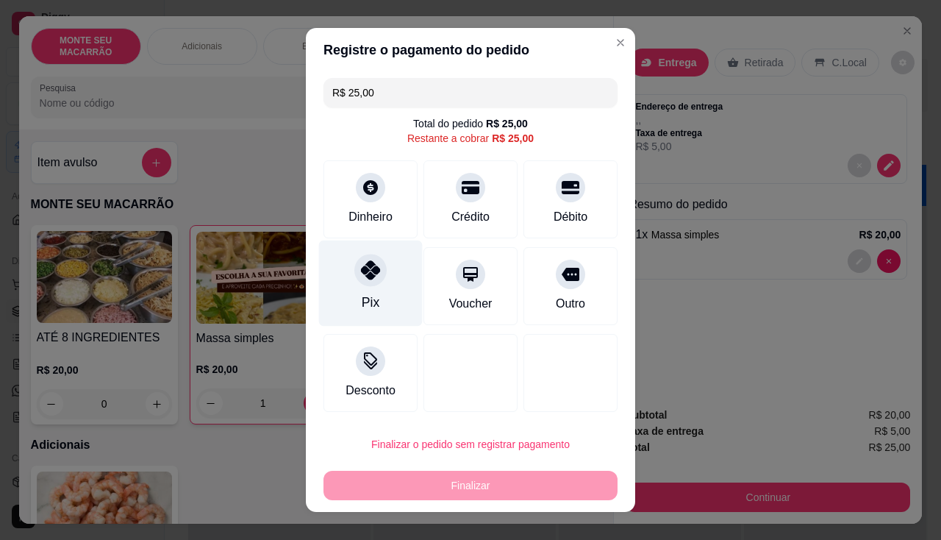
click at [363, 296] on div "Pix" at bounding box center [371, 302] width 18 height 19
type input "R$ 0,00"
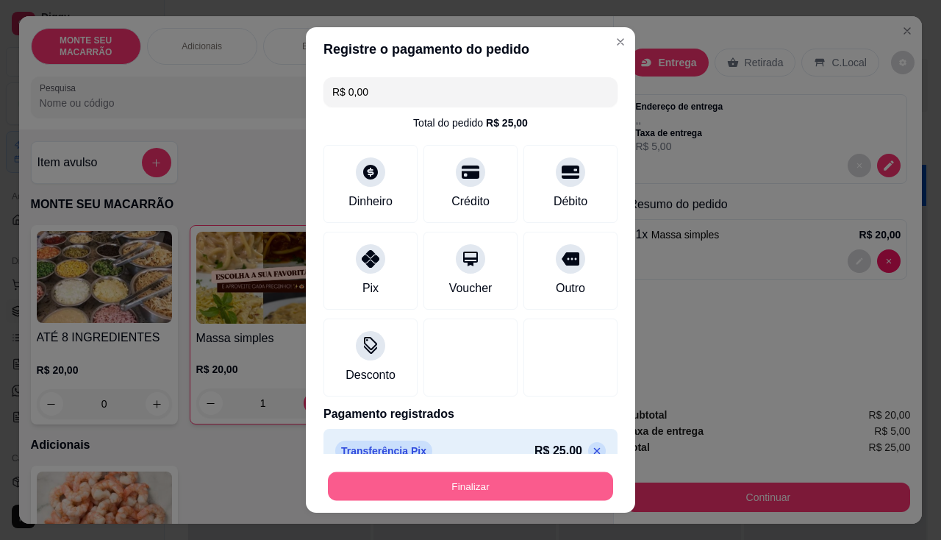
click at [490, 482] on button "Finalizar" at bounding box center [470, 486] width 285 height 29
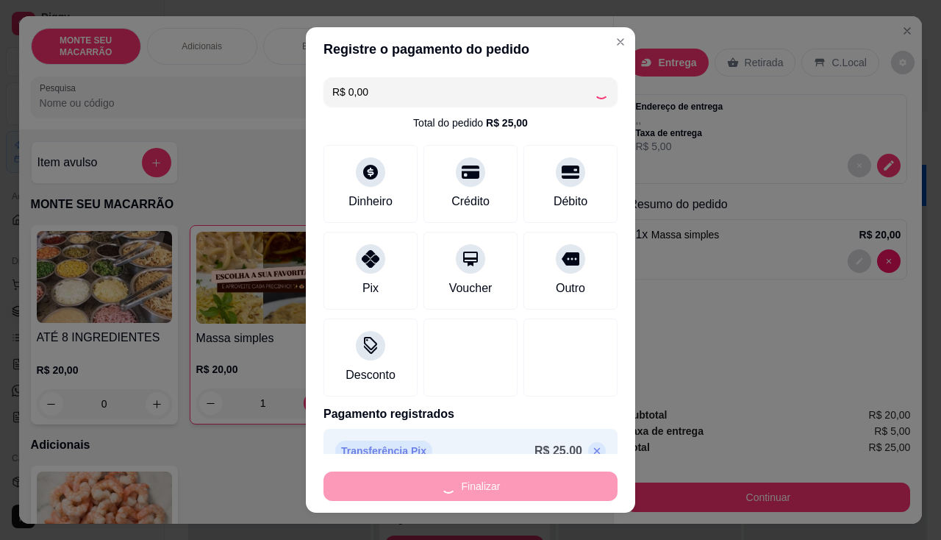
type input "0"
type input "-R$ 25,00"
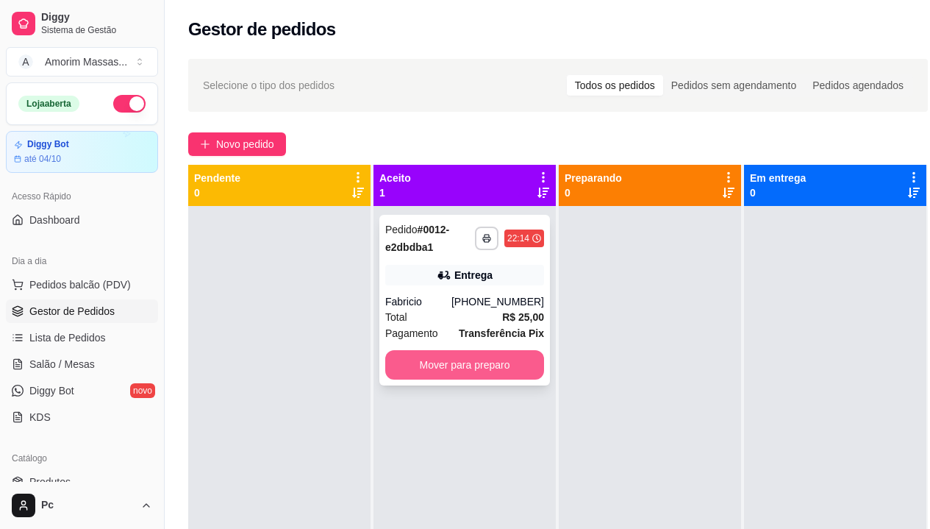
click at [444, 365] on button "Mover para preparo" at bounding box center [464, 364] width 159 height 29
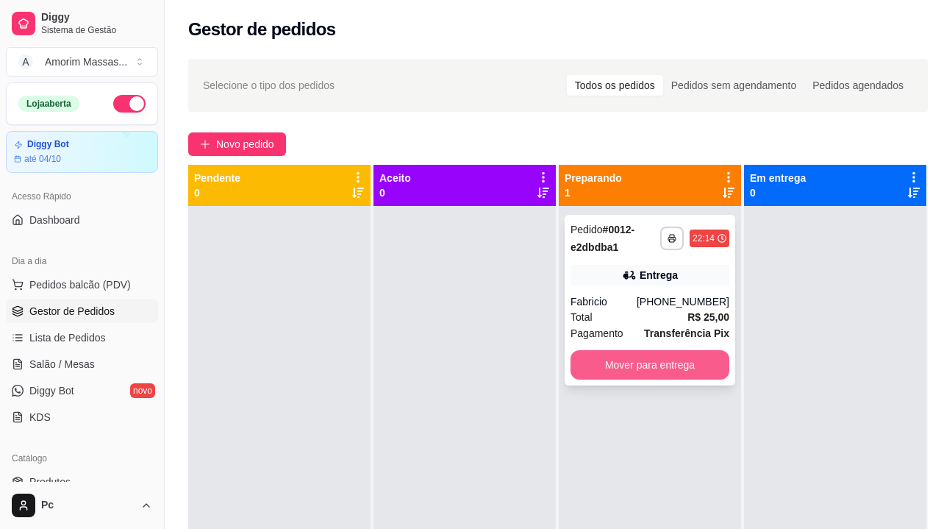
click at [630, 365] on button "Mover para entrega" at bounding box center [650, 364] width 159 height 29
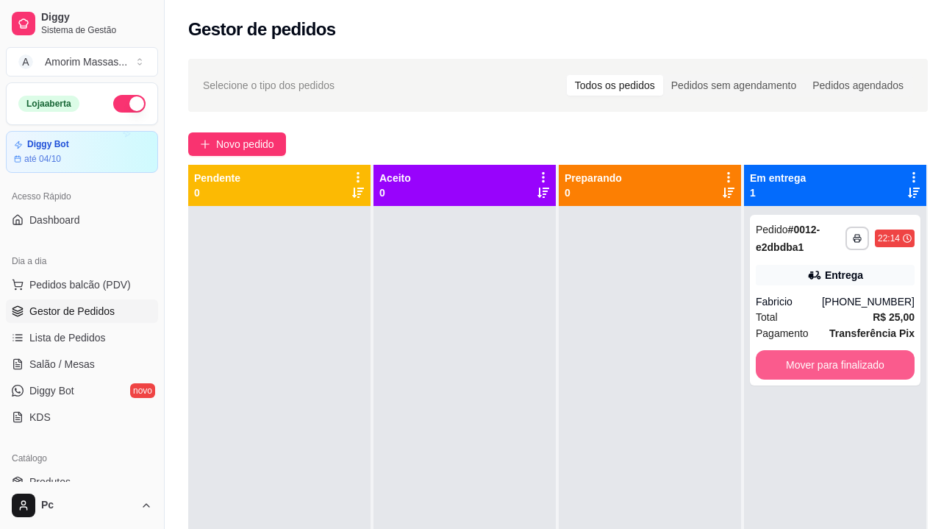
click at [809, 365] on button "Mover para finalizado" at bounding box center [835, 364] width 159 height 29
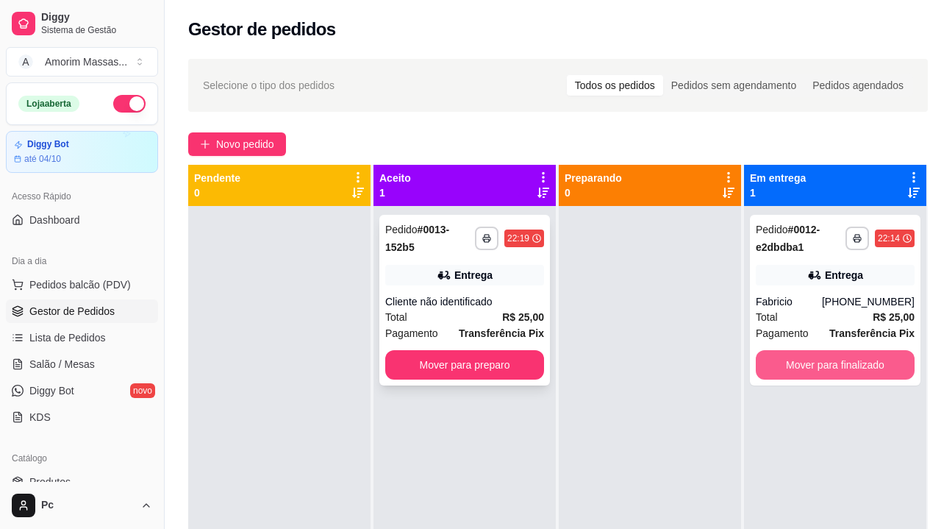
drag, startPoint x: 489, startPoint y: 382, endPoint x: 483, endPoint y: 367, distance: 15.8
click at [483, 367] on div "**********" at bounding box center [464, 300] width 171 height 171
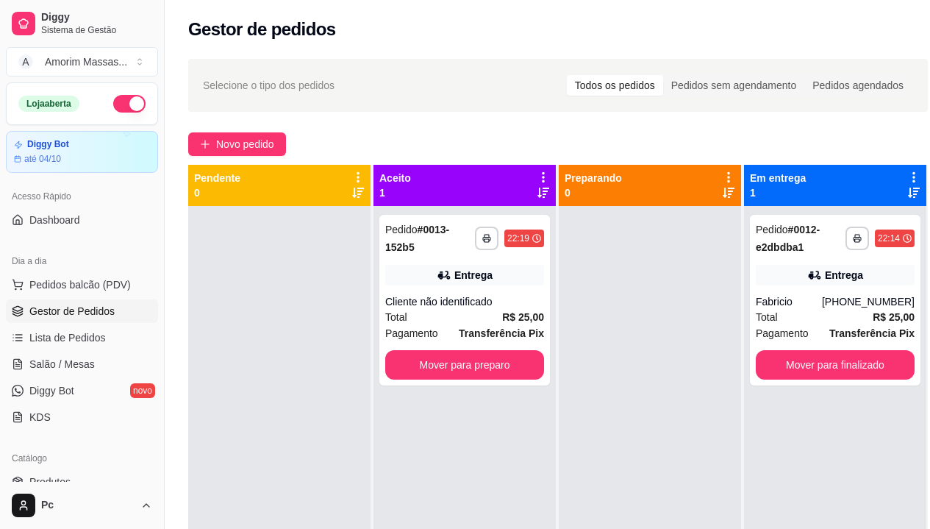
click at [124, 105] on button "button" at bounding box center [129, 104] width 32 height 18
